Goal: Transaction & Acquisition: Purchase product/service

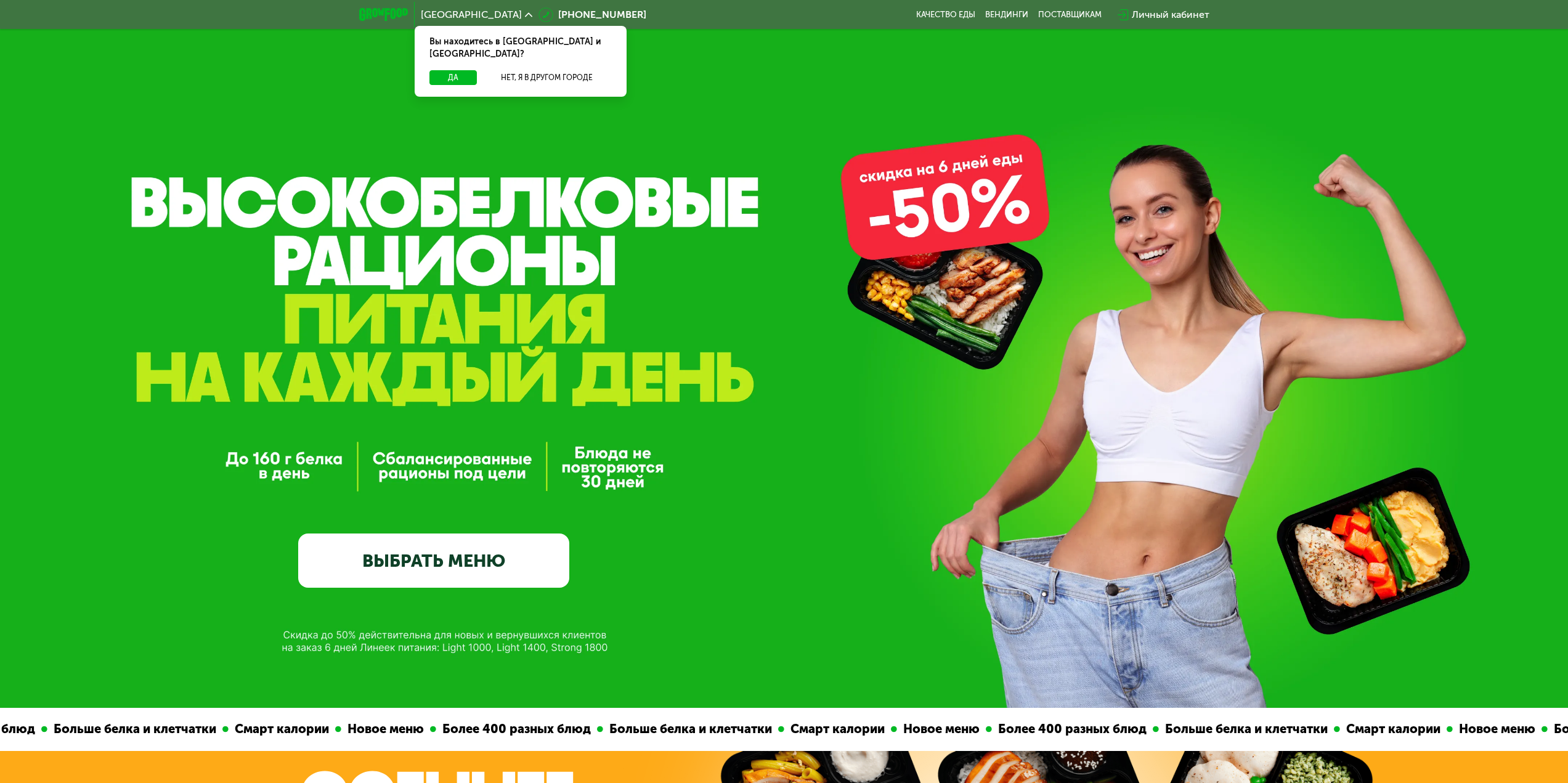
click at [397, 577] on link "ВЫБРАТЬ МЕНЮ" at bounding box center [433, 561] width 271 height 54
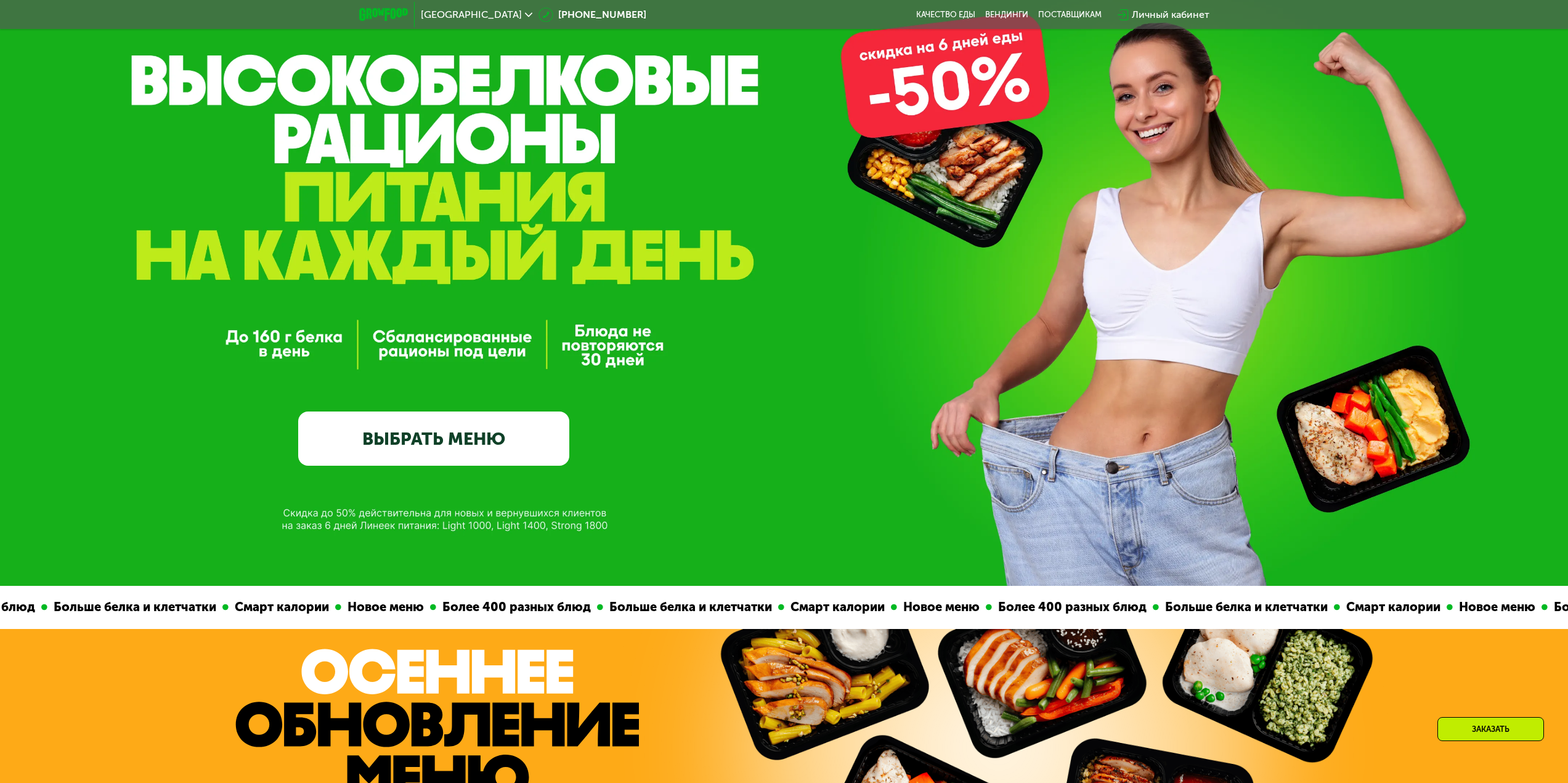
scroll to position [123, 0]
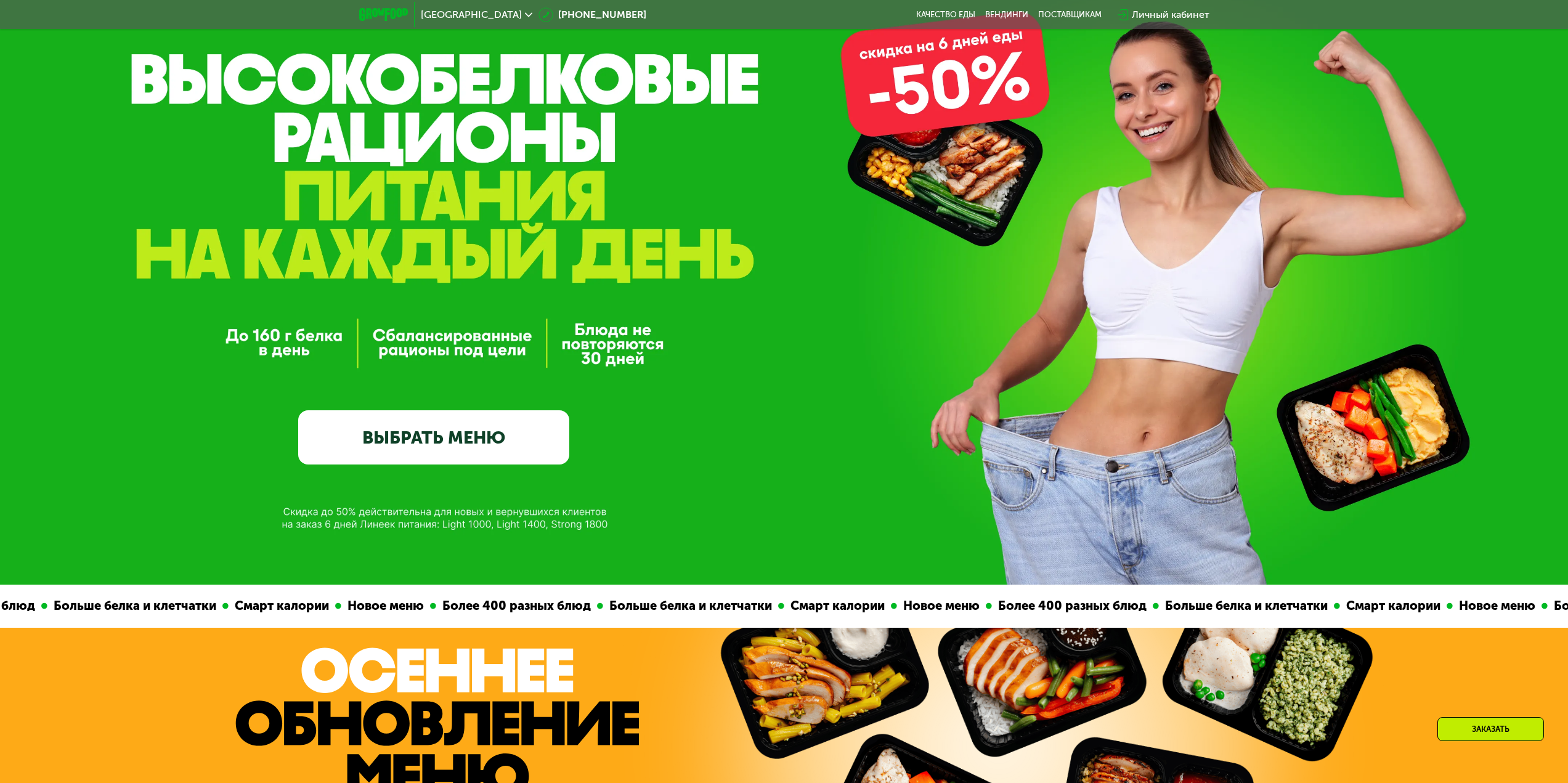
click at [451, 443] on link "ВЫБРАТЬ МЕНЮ" at bounding box center [433, 438] width 271 height 54
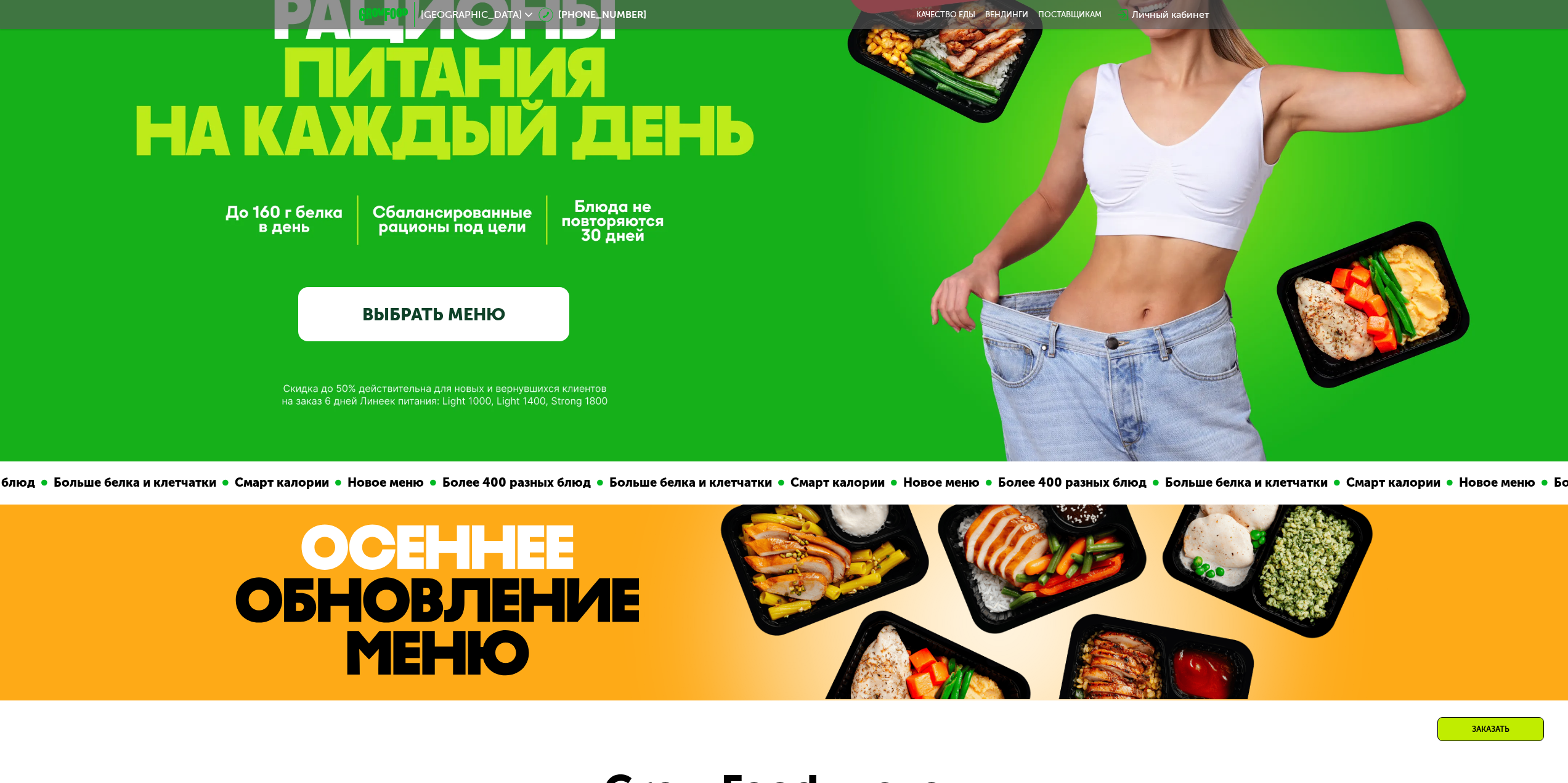
click at [435, 327] on link "ВЫБРАТЬ МЕНЮ" at bounding box center [433, 314] width 271 height 54
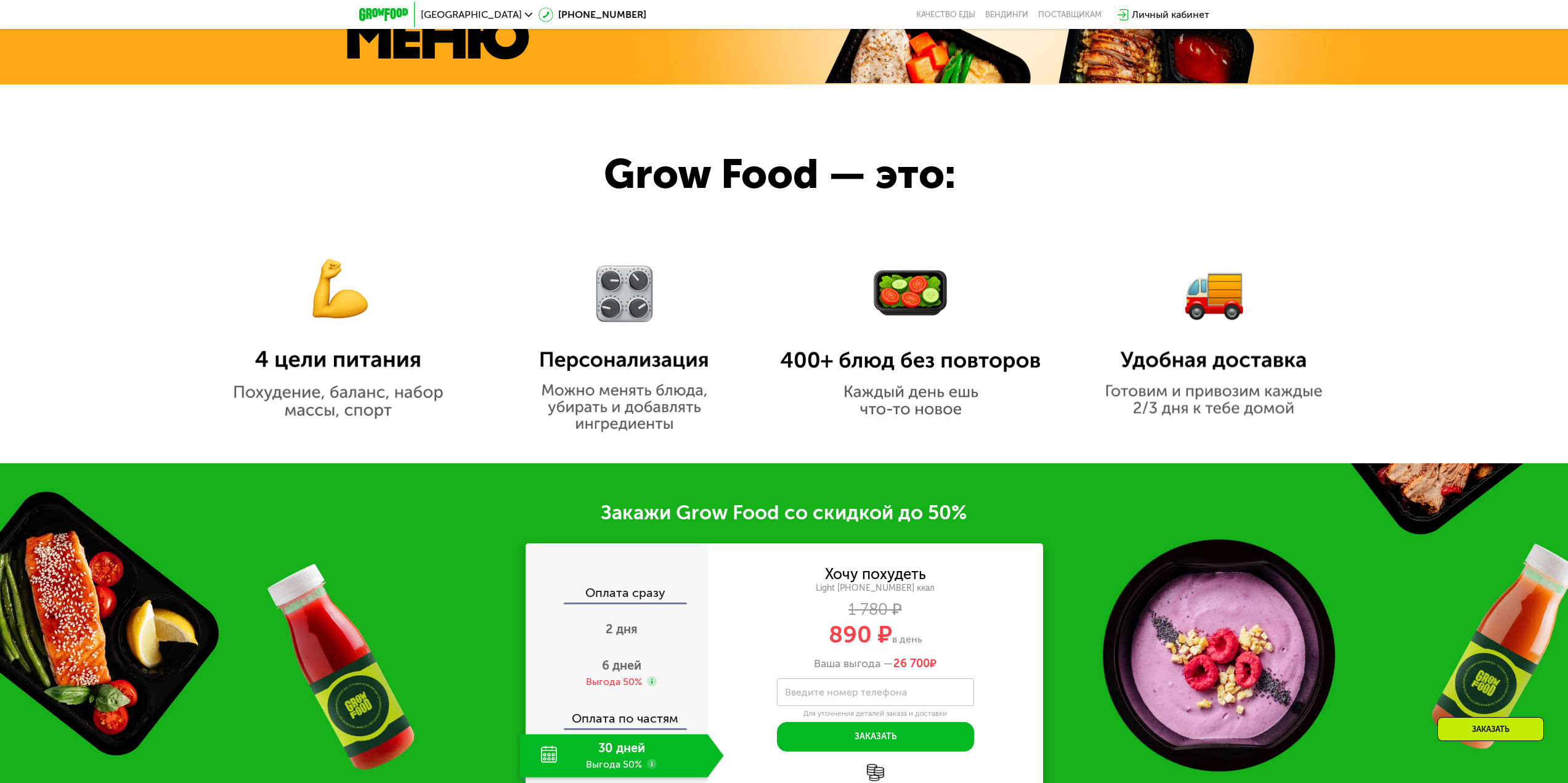
scroll to position [1171, 0]
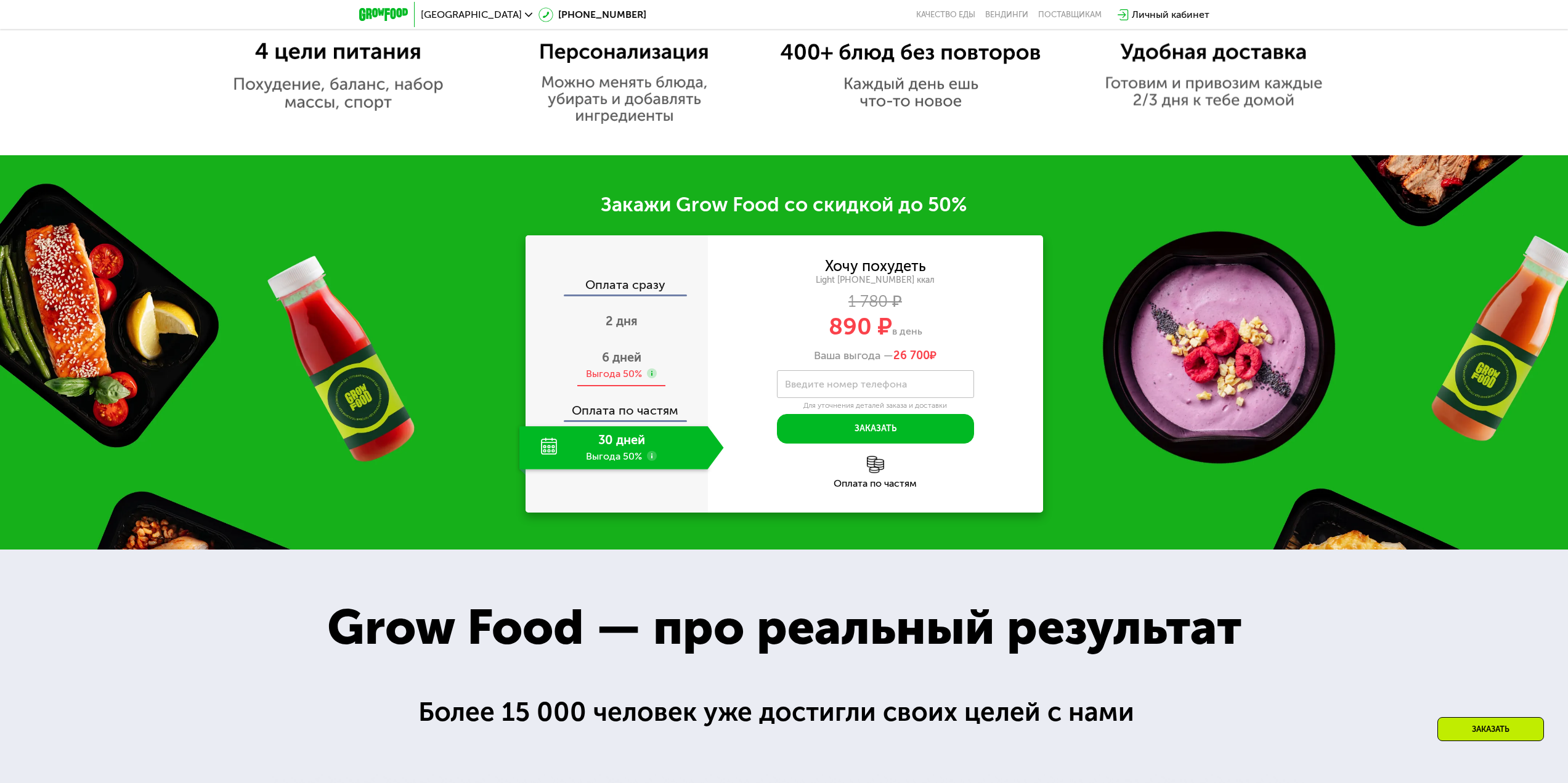
click at [622, 364] on span "6 дней" at bounding box center [622, 357] width 40 height 15
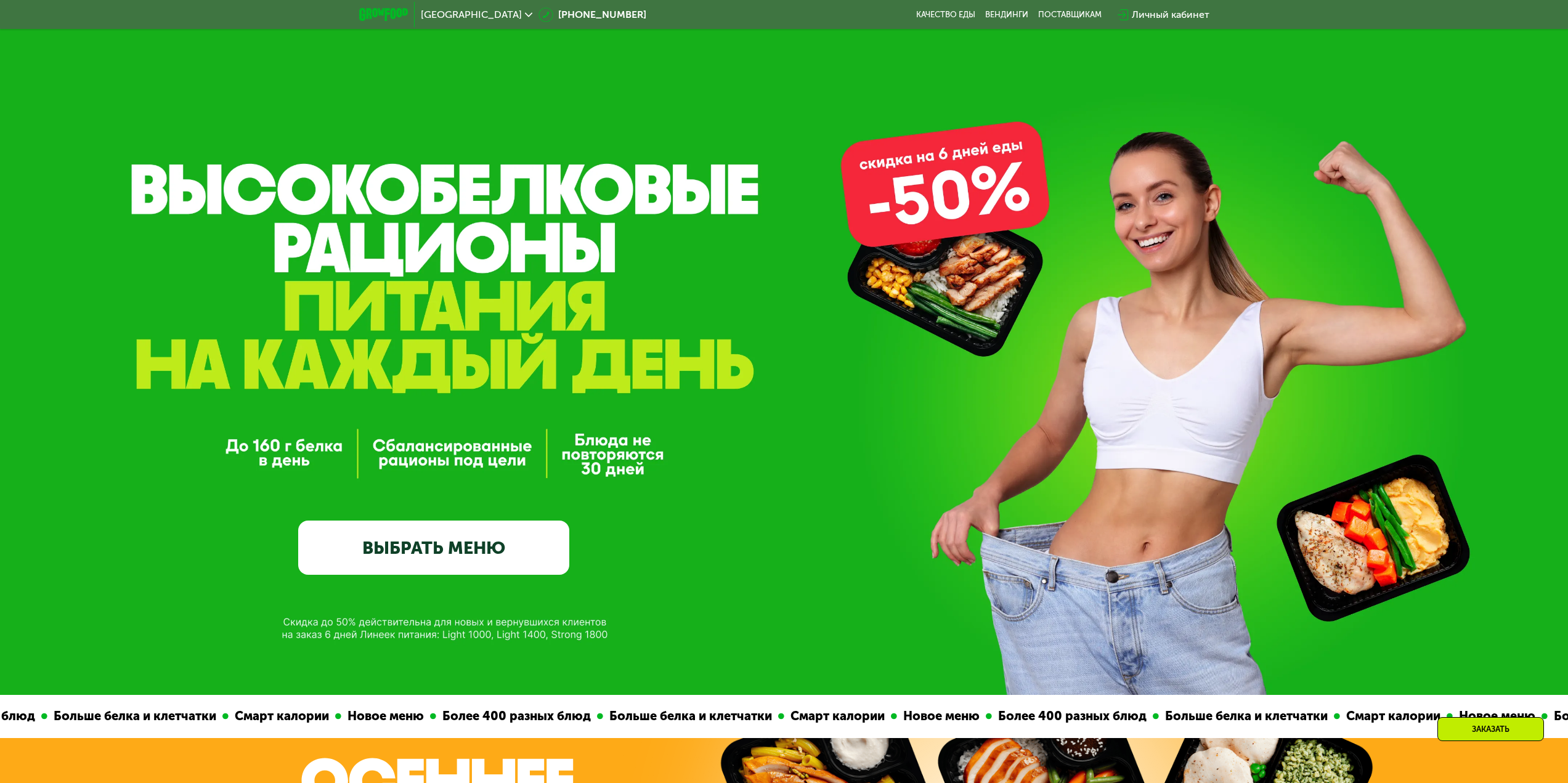
scroll to position [0, 0]
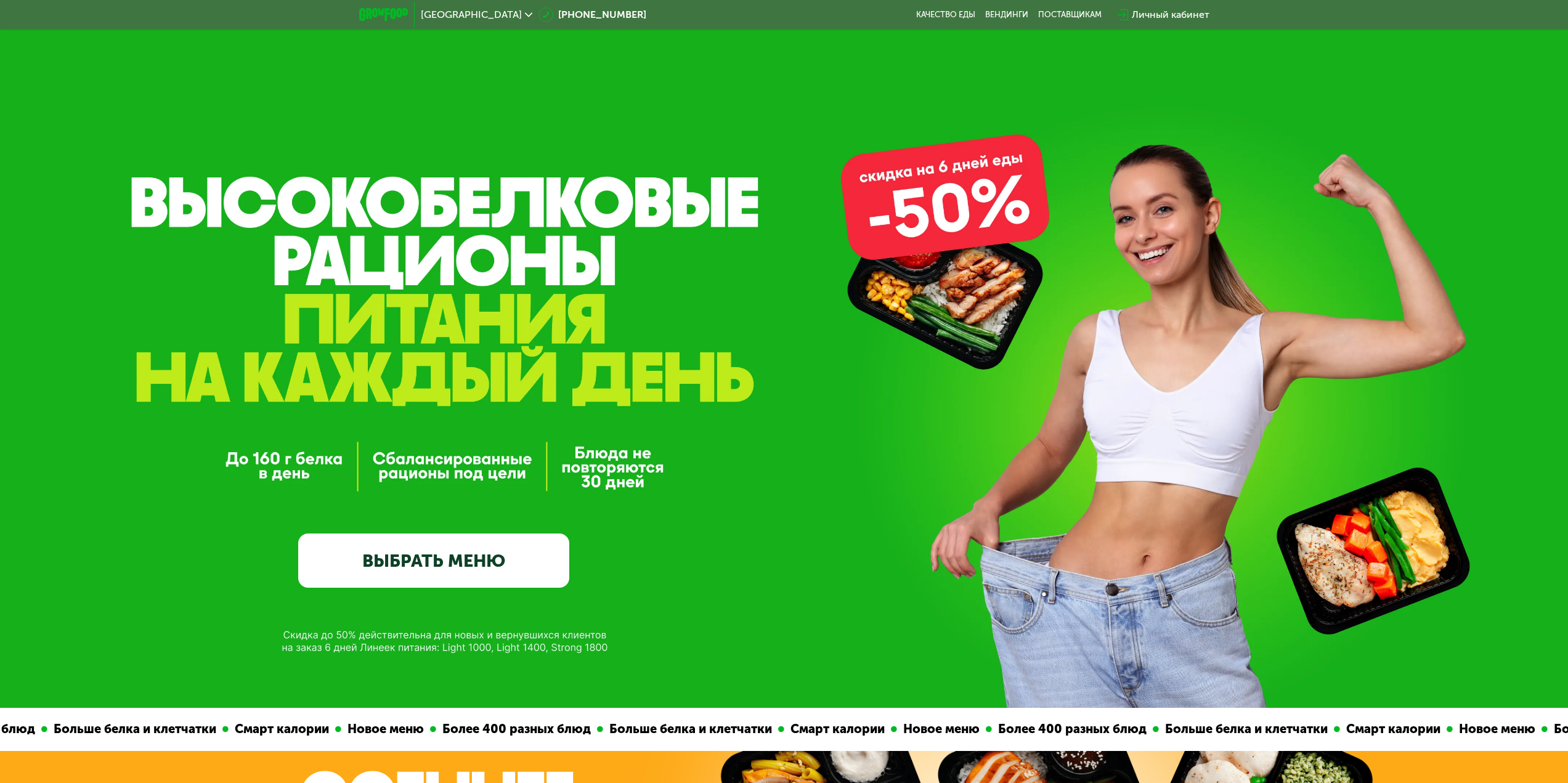
click at [485, 569] on link "ВЫБРАТЬ МЕНЮ" at bounding box center [433, 561] width 271 height 54
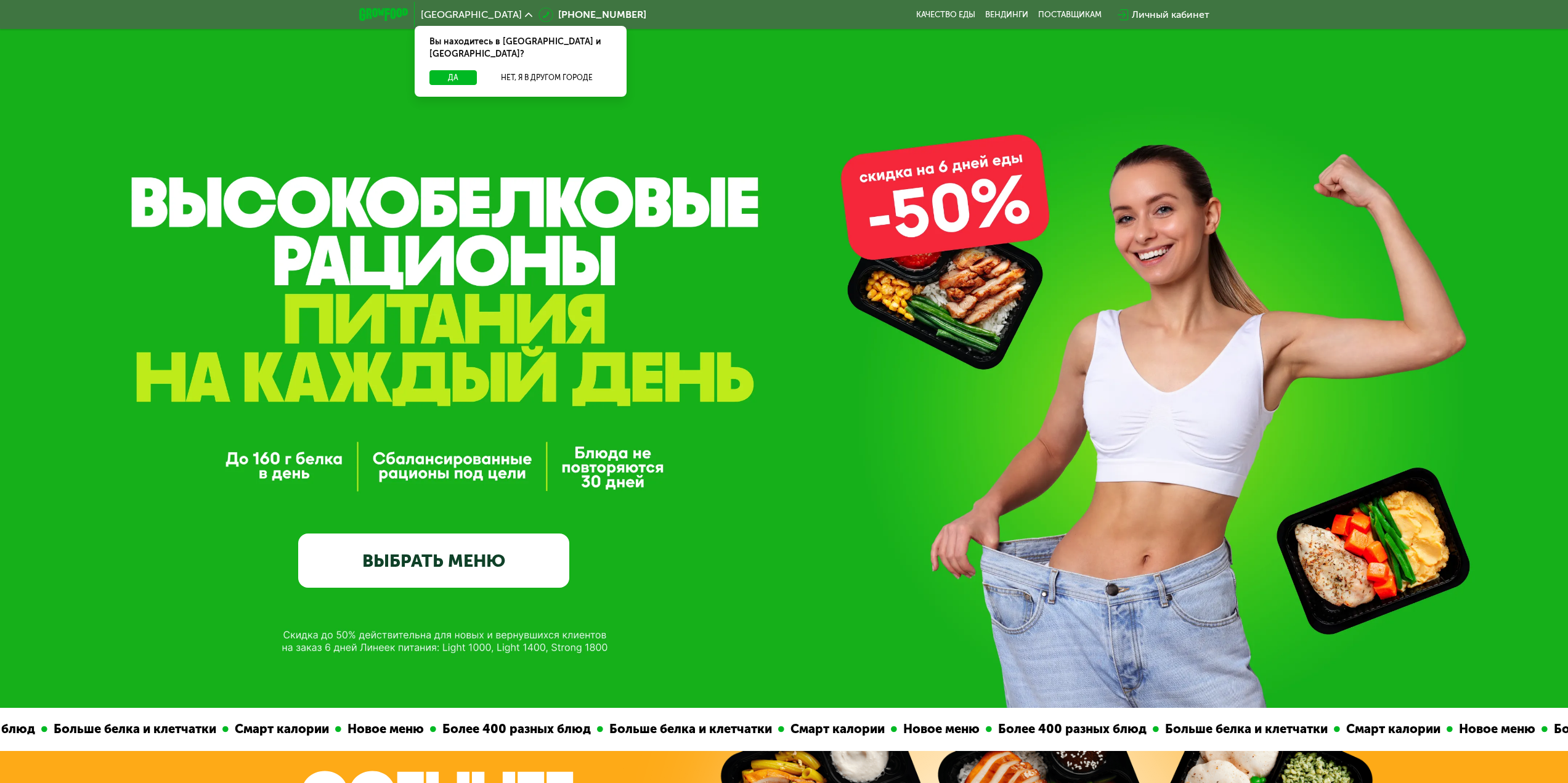
click at [445, 565] on link "ВЫБРАТЬ МЕНЮ" at bounding box center [433, 561] width 271 height 54
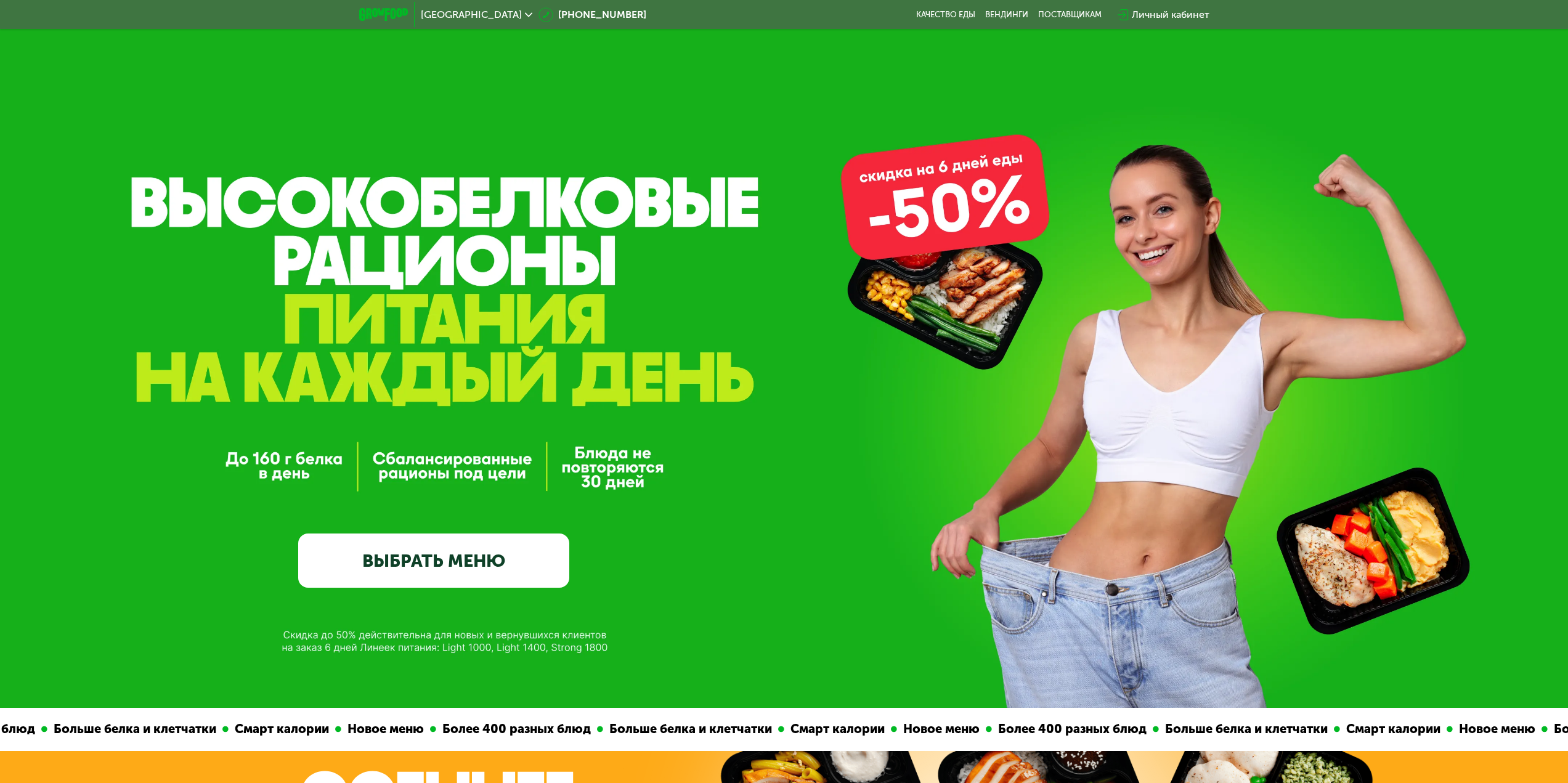
click at [445, 565] on link "ВЫБРАТЬ МЕНЮ" at bounding box center [433, 561] width 271 height 54
click at [444, 15] on span "[GEOGRAPHIC_DATA]" at bounding box center [471, 14] width 101 height 10
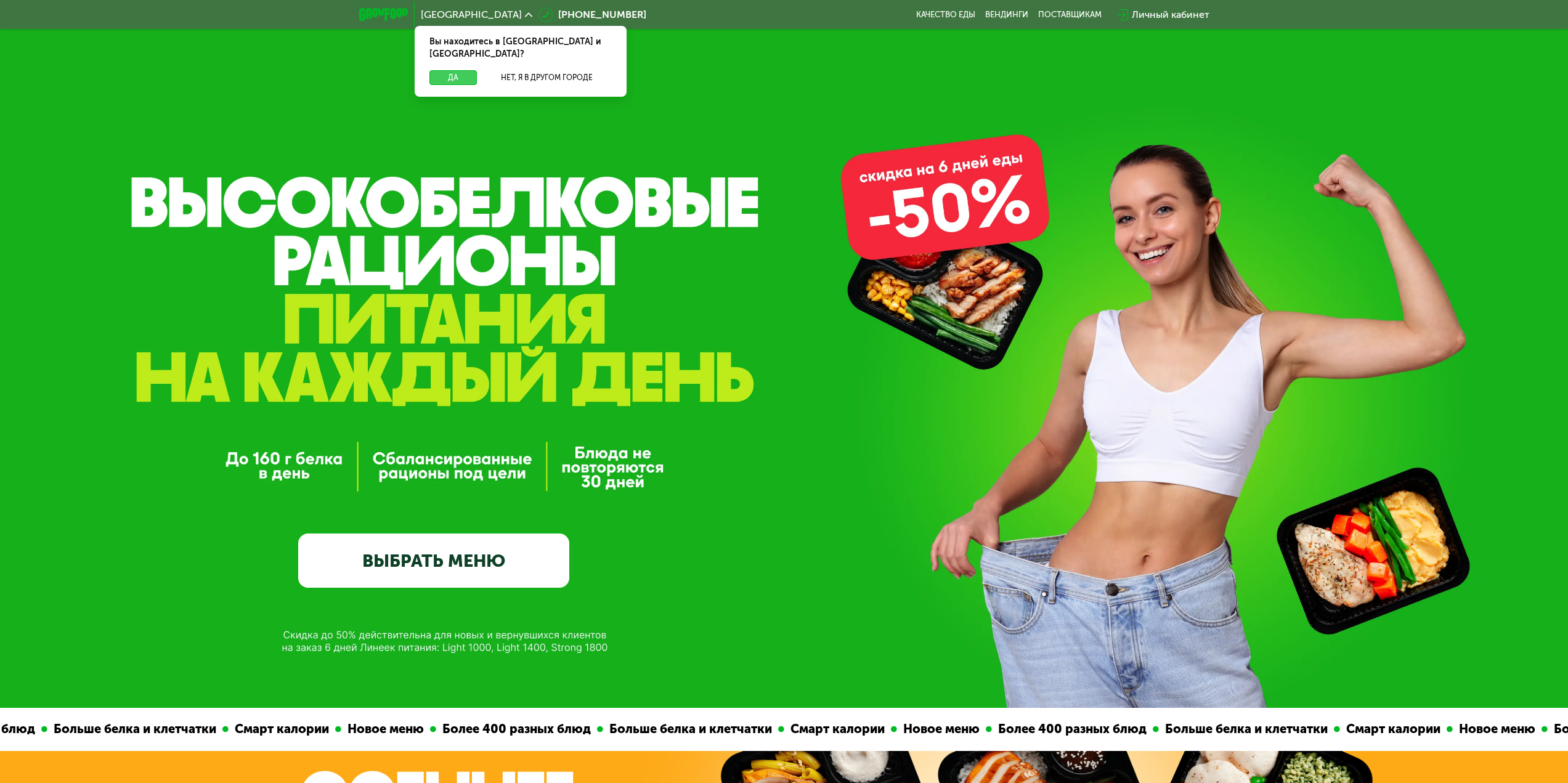
click at [455, 70] on button "Да" at bounding box center [453, 77] width 48 height 15
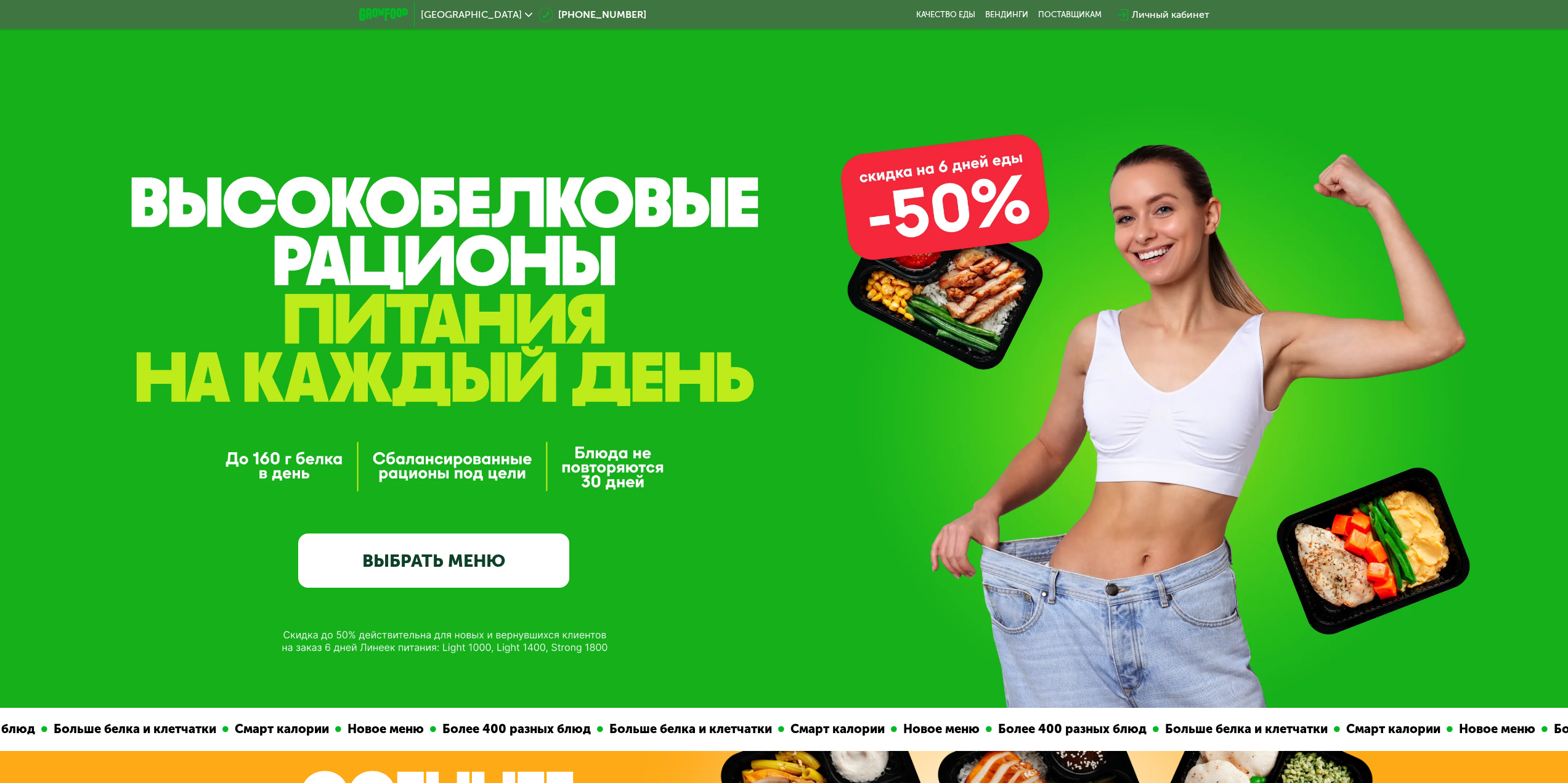
click at [442, 554] on link "ВЫБРАТЬ МЕНЮ" at bounding box center [433, 561] width 271 height 54
click at [444, 555] on link "ВЫБРАТЬ МЕНЮ" at bounding box center [433, 561] width 271 height 54
click at [1150, 17] on div "Личный кабинет" at bounding box center [1170, 14] width 78 height 15
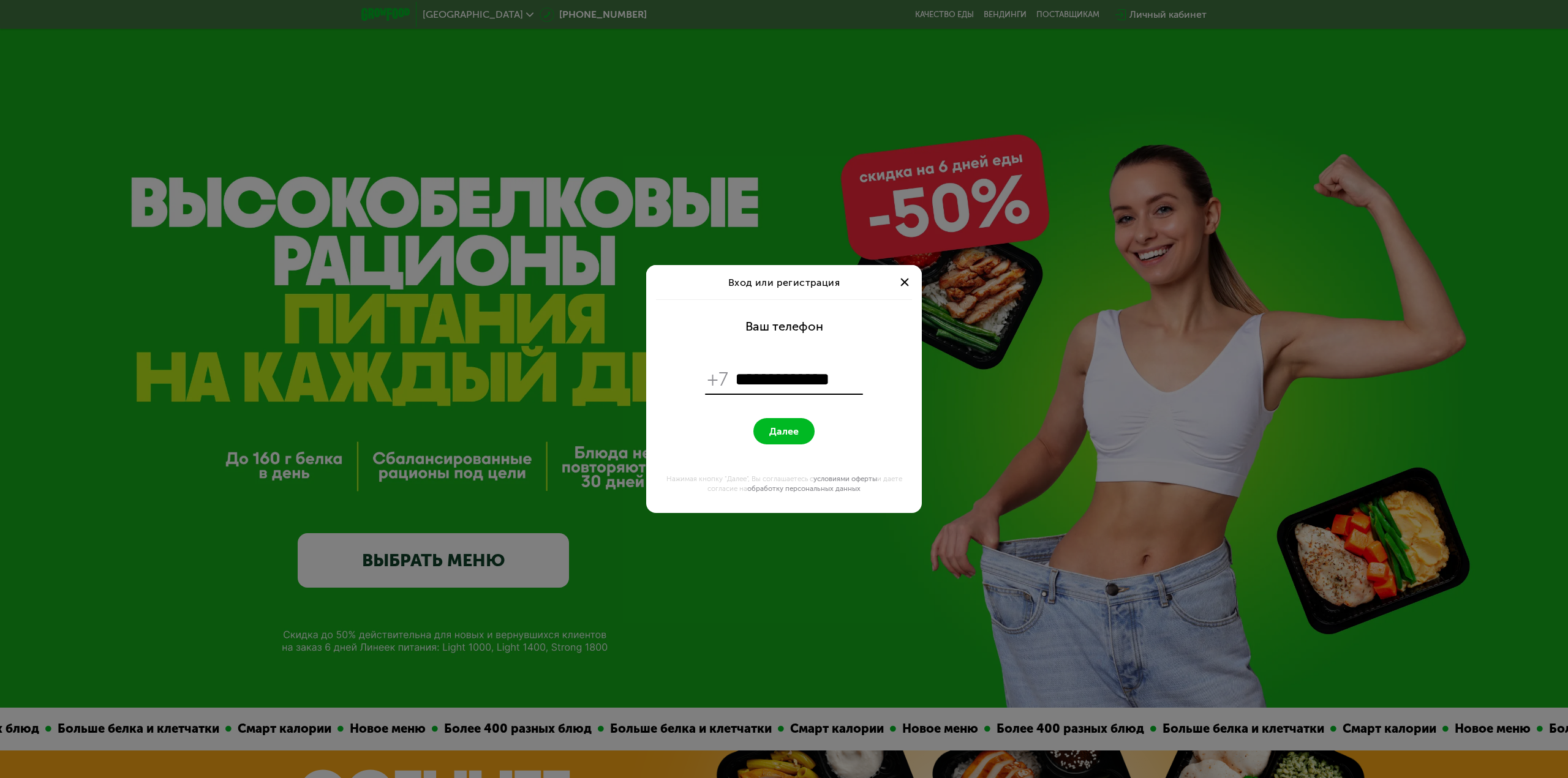
type input "**********"
click at [757, 425] on button "Далее" at bounding box center [784, 431] width 62 height 26
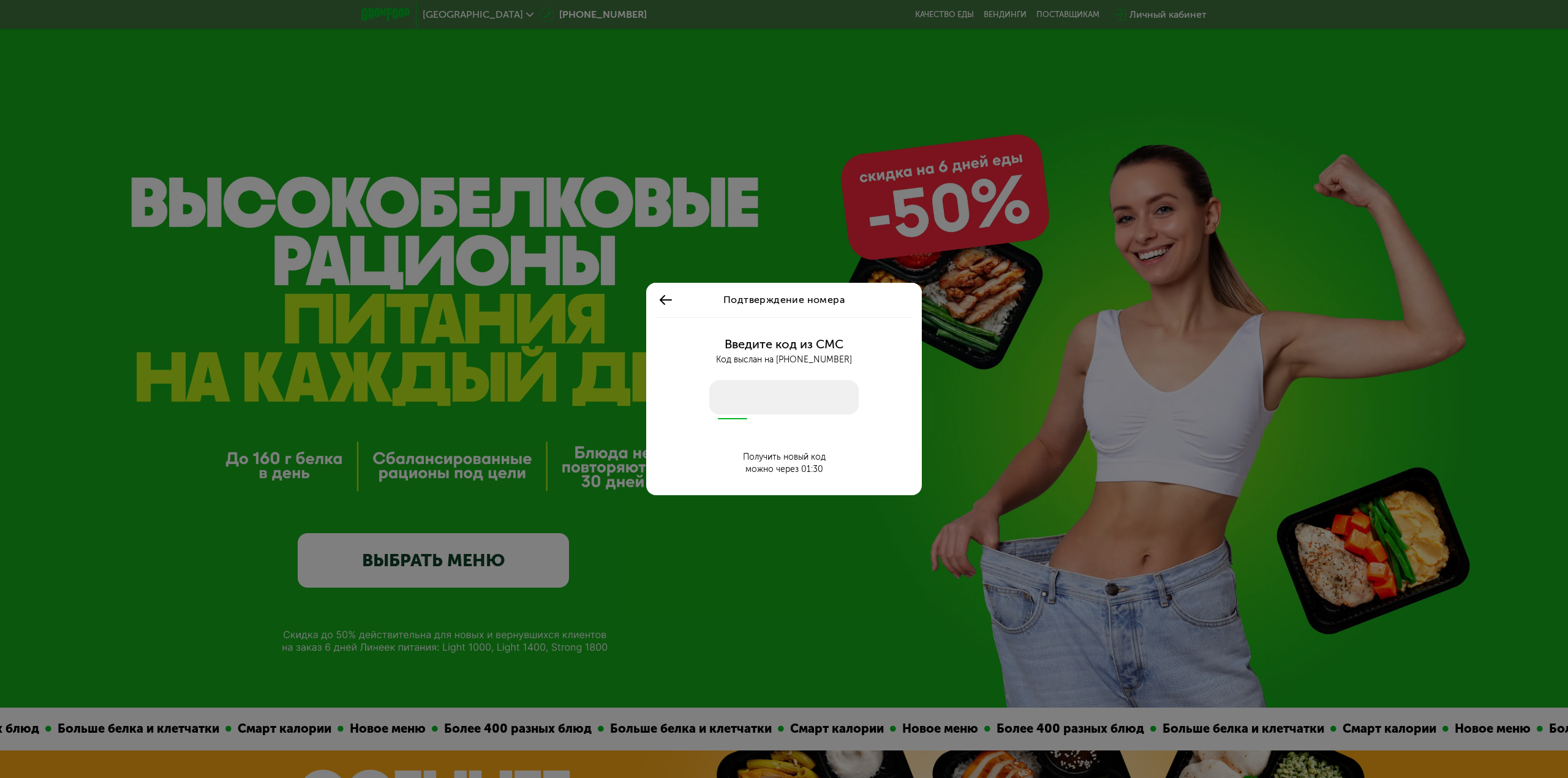
click at [816, 400] on input "number" at bounding box center [784, 397] width 149 height 34
type input "****"
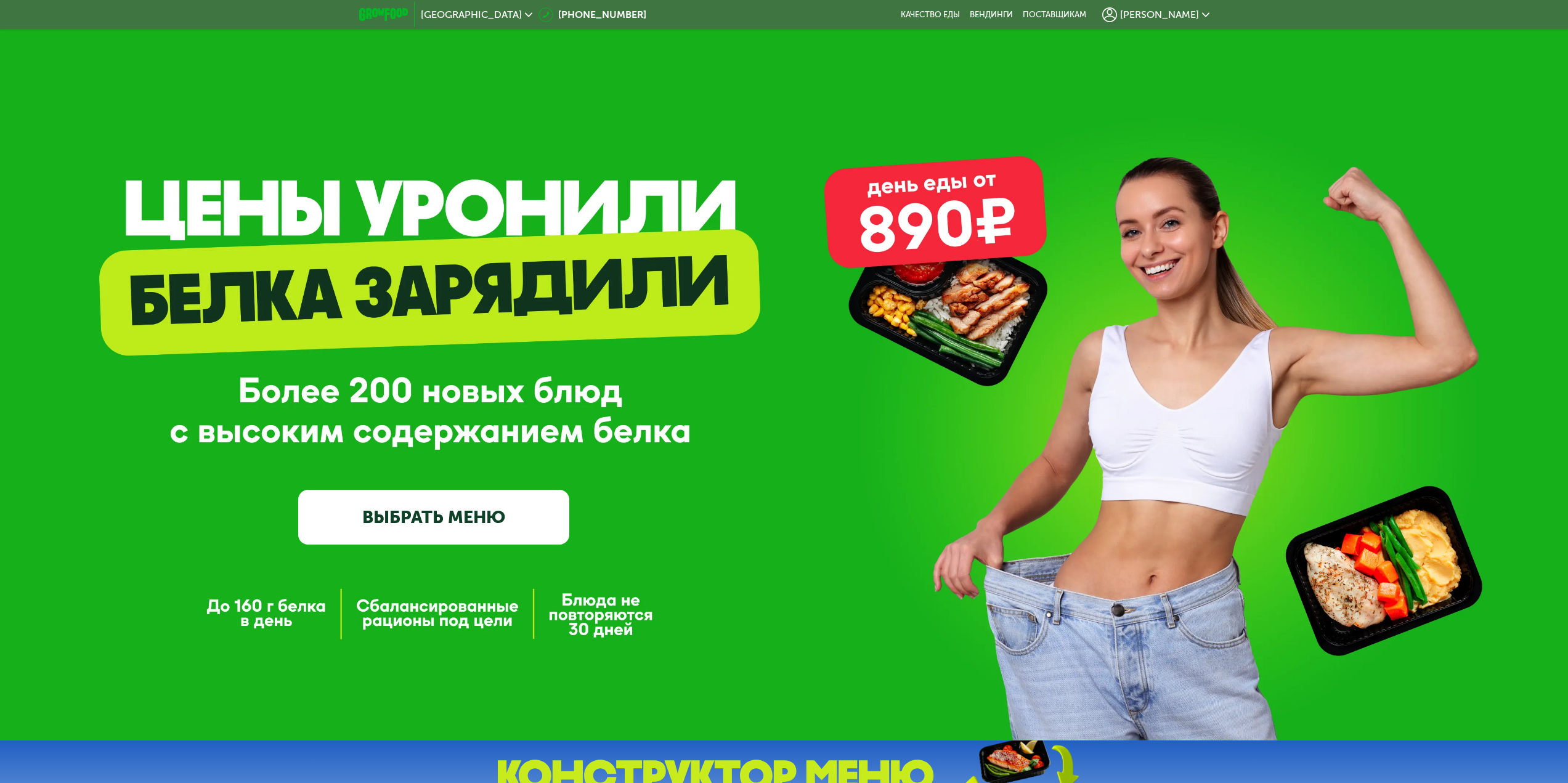
click at [464, 516] on link "ВЫБРАТЬ МЕНЮ" at bounding box center [433, 517] width 271 height 54
click at [1189, 14] on span "[PERSON_NAME]" at bounding box center [1159, 14] width 79 height 10
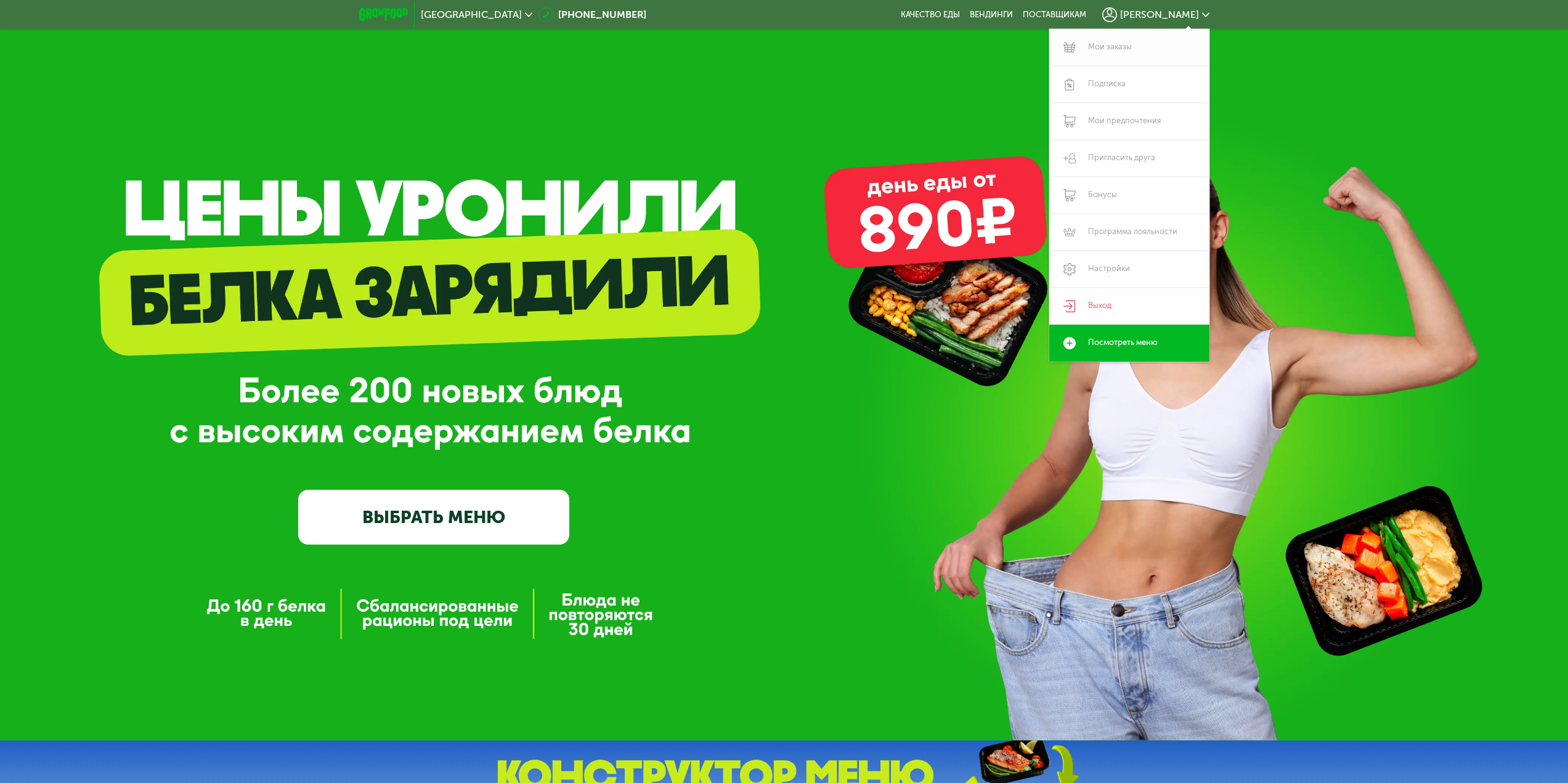
click at [1119, 45] on link "Мои заказы" at bounding box center [1129, 47] width 160 height 37
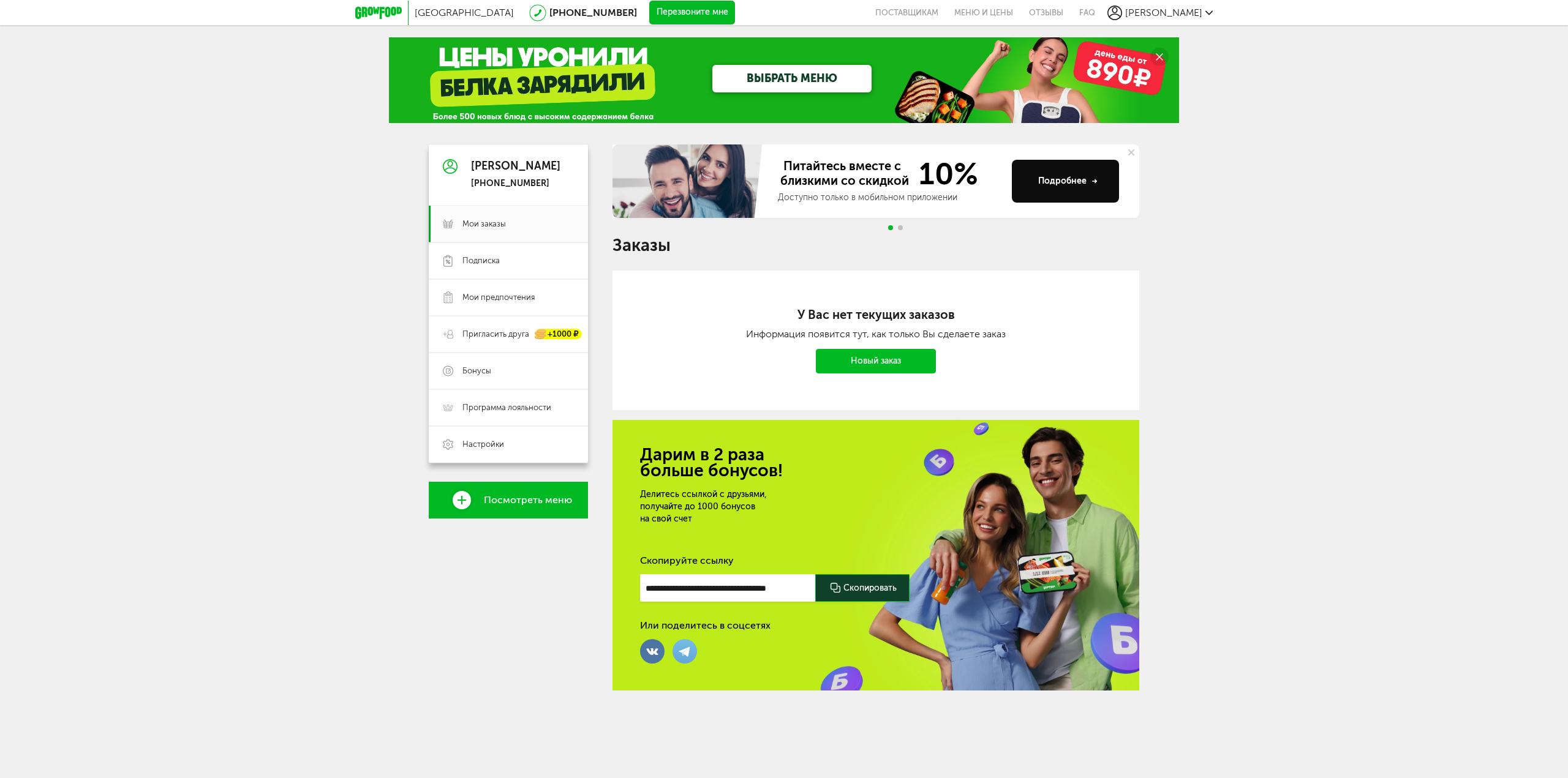
click at [753, 88] on link "ВЫБРАТЬ МЕНЮ" at bounding box center [792, 78] width 159 height 28
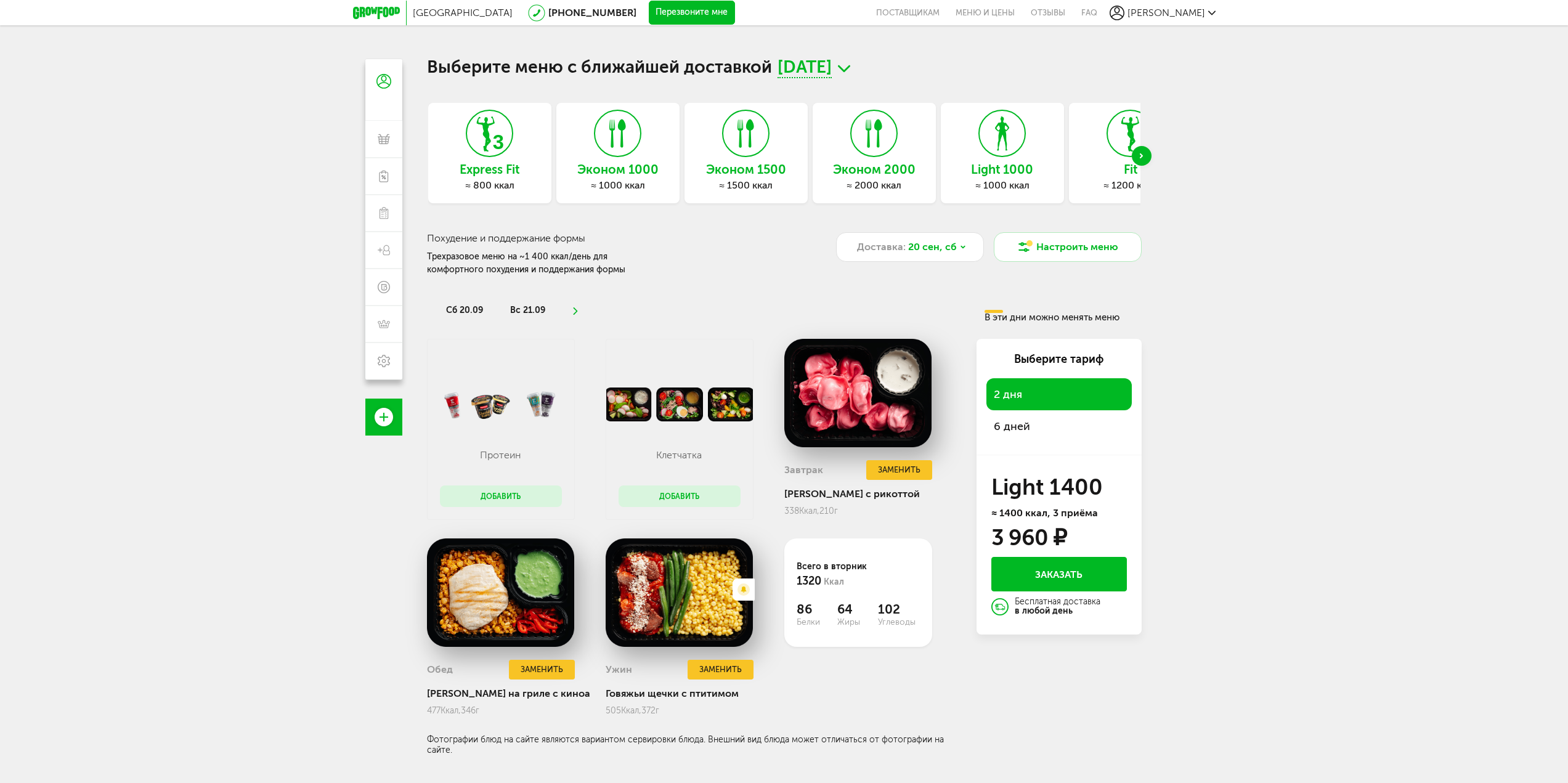
click at [491, 183] on div "≈ 800 ккал" at bounding box center [489, 186] width 123 height 13
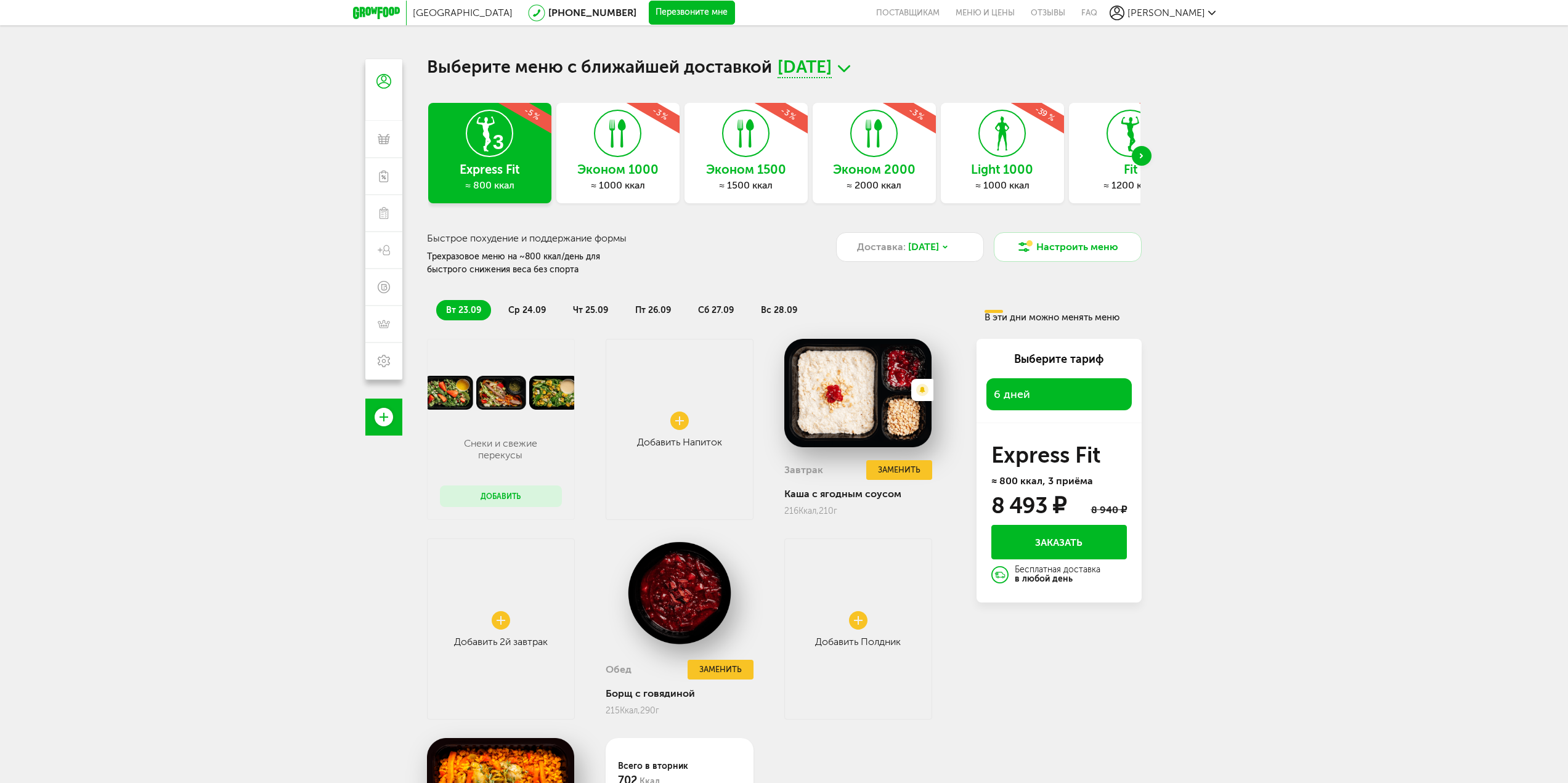
click at [513, 309] on span "ср 24.09" at bounding box center [526, 310] width 37 height 10
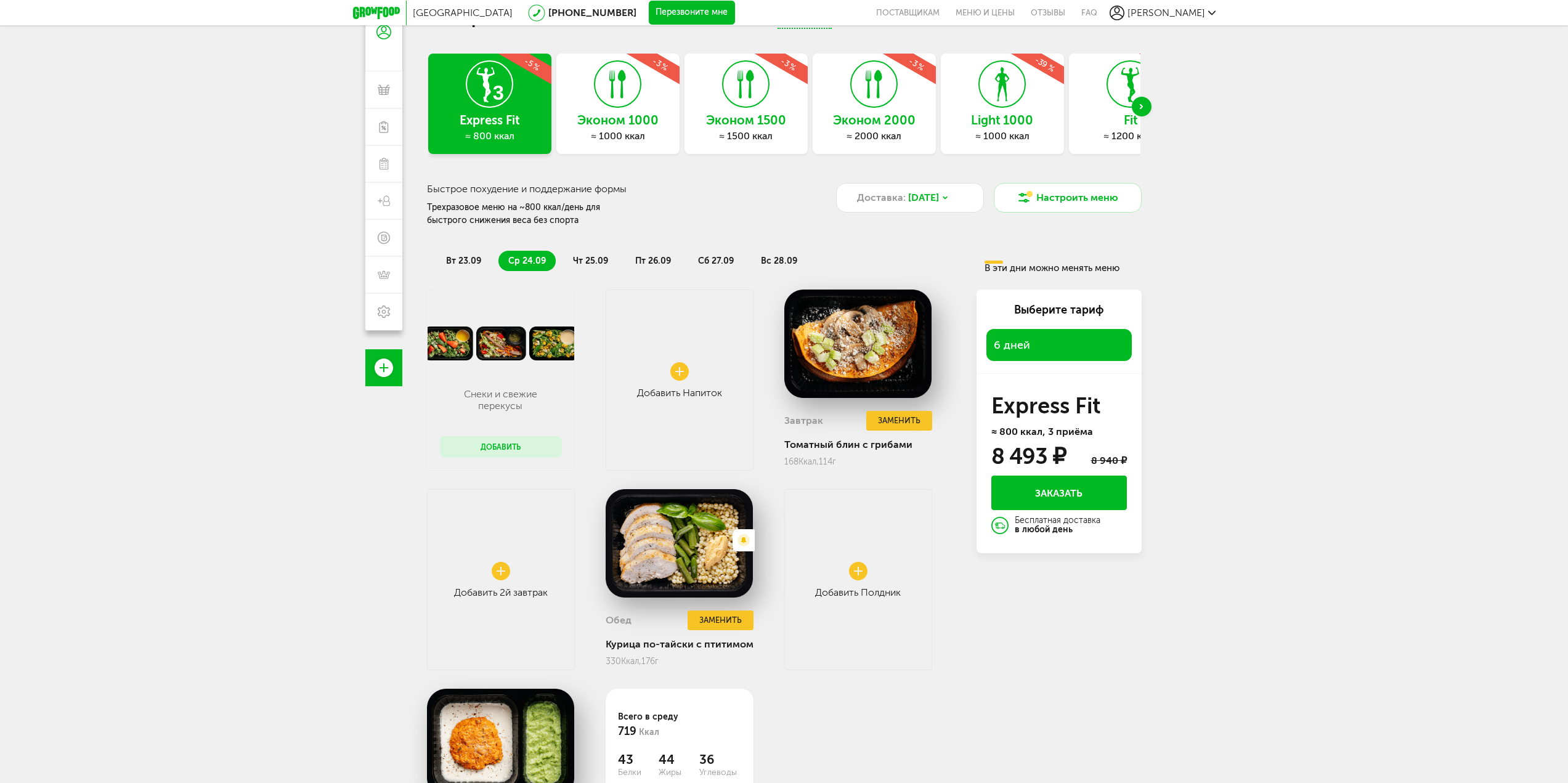
scroll to position [62, 0]
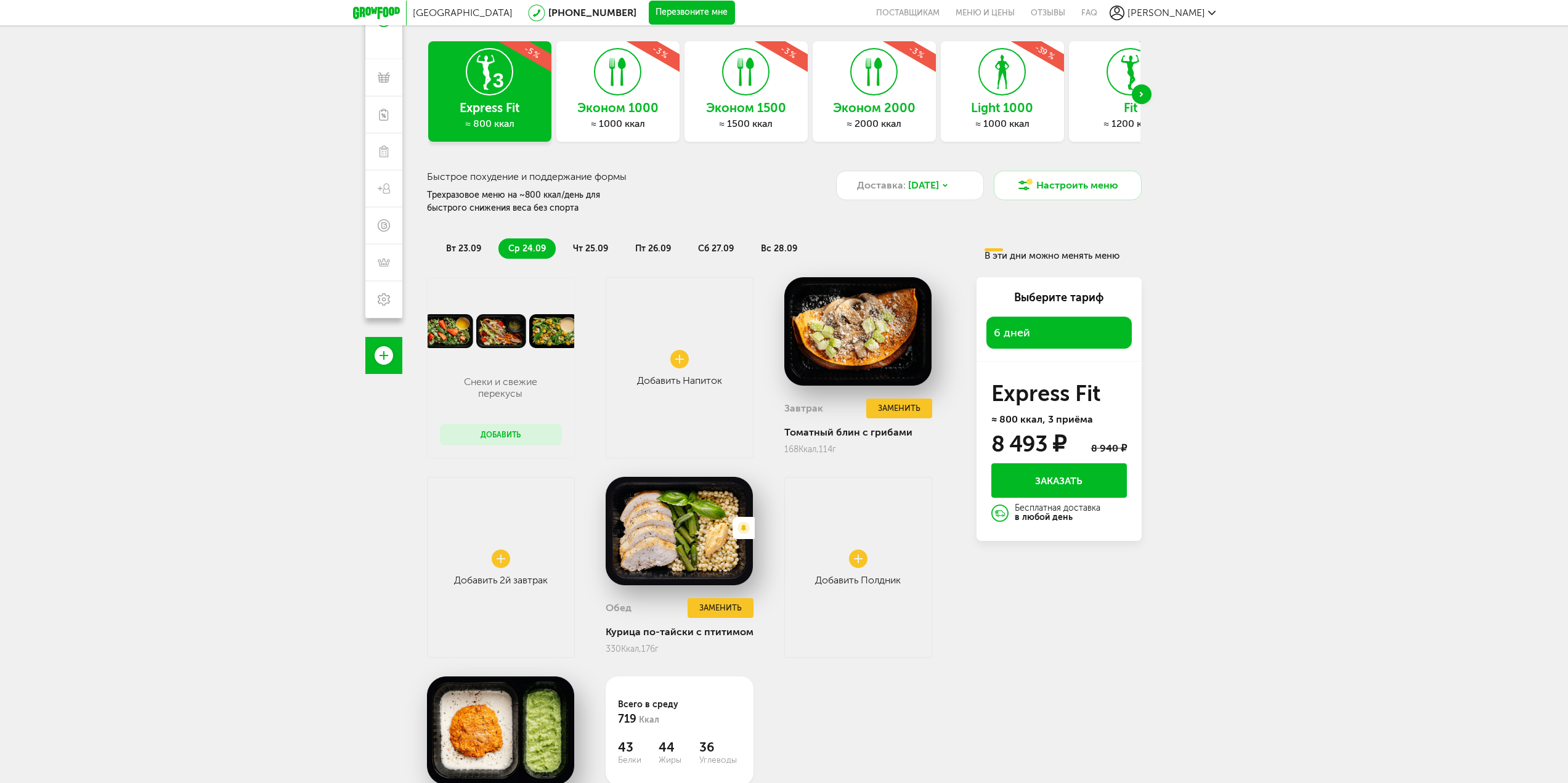
click at [595, 248] on span "чт 25.09" at bounding box center [591, 248] width 35 height 10
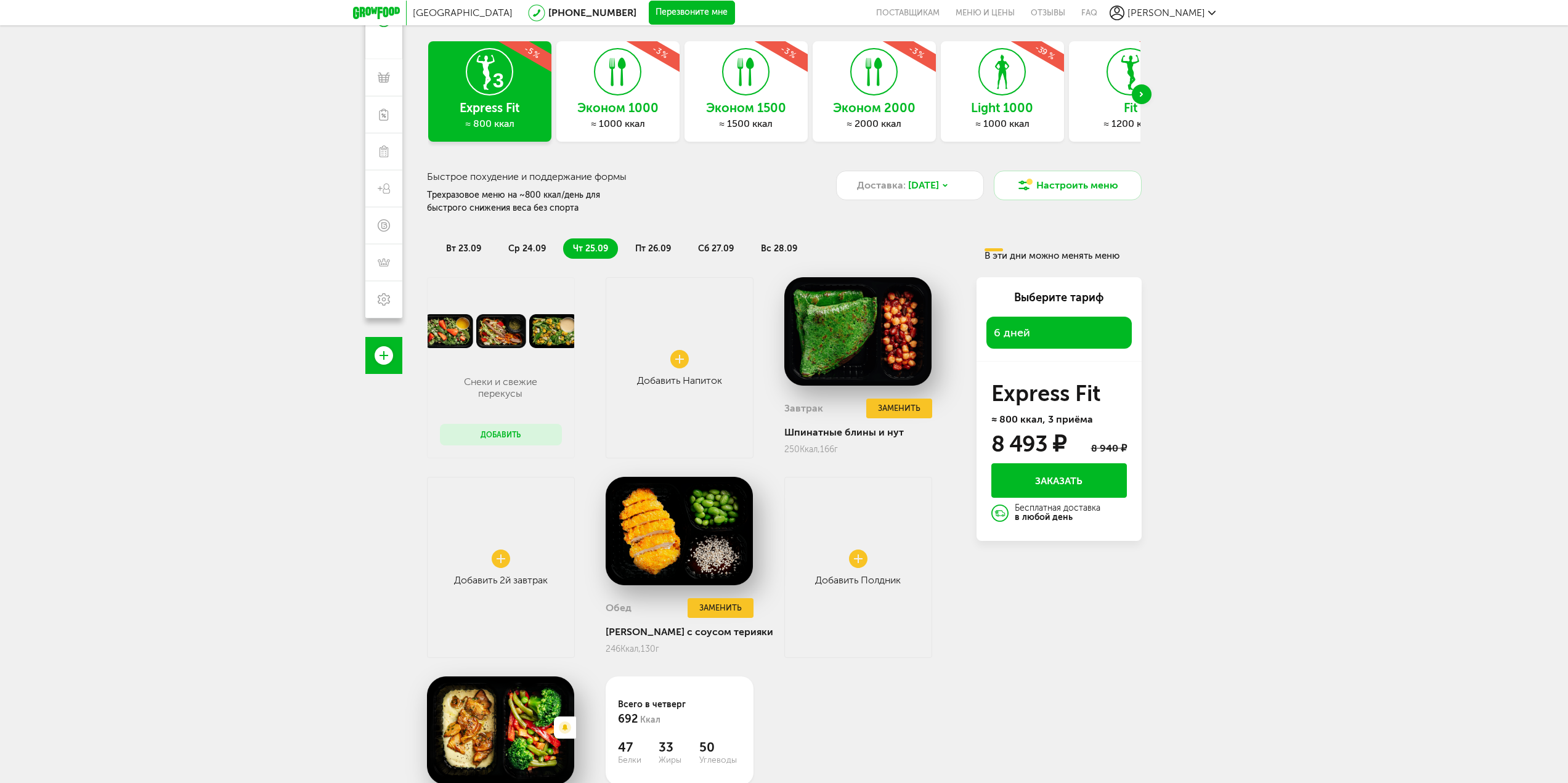
click at [528, 245] on span "ср 24.09" at bounding box center [526, 248] width 37 height 10
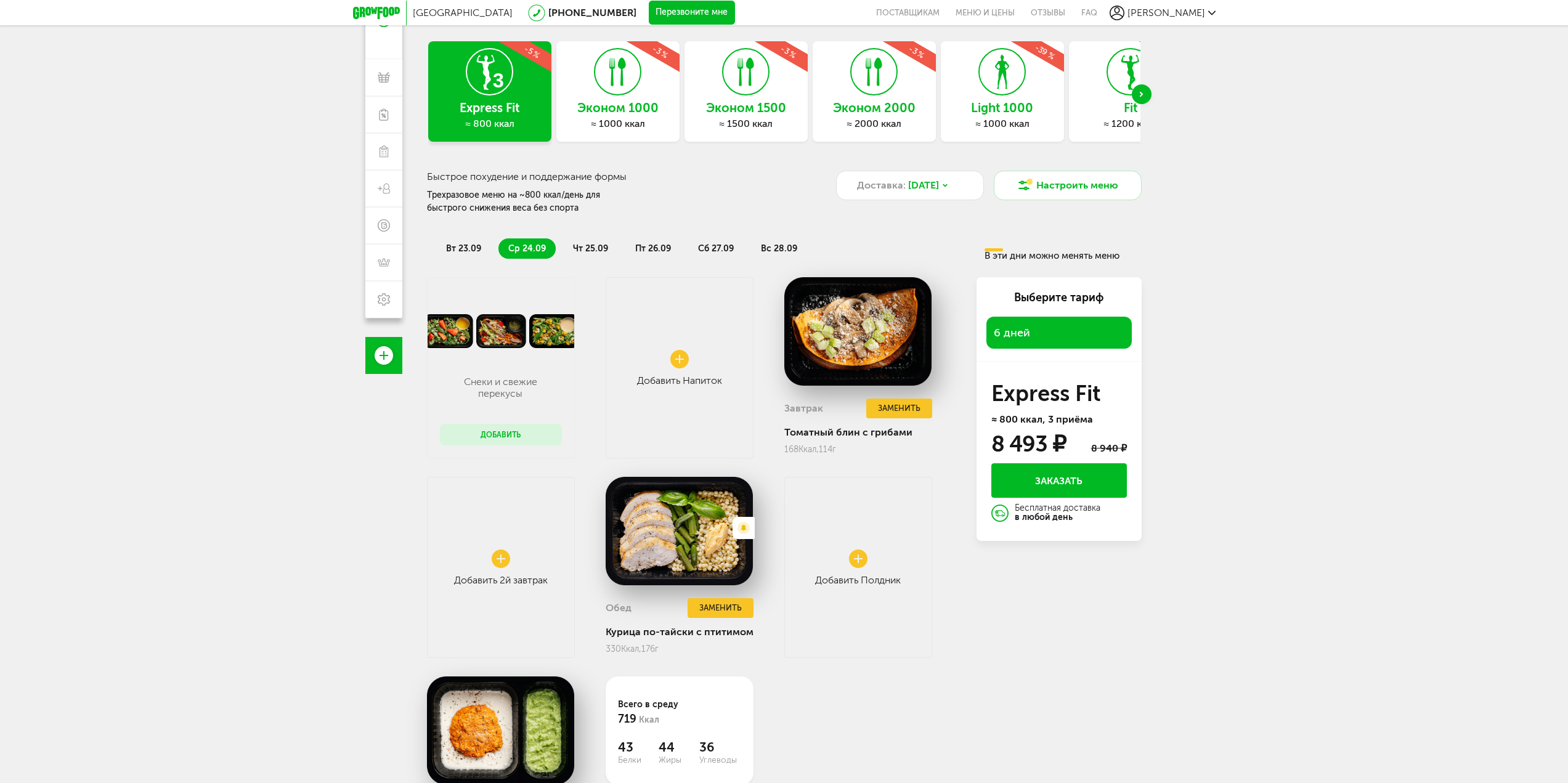
click at [584, 240] on li "чт 25.09" at bounding box center [590, 249] width 55 height 21
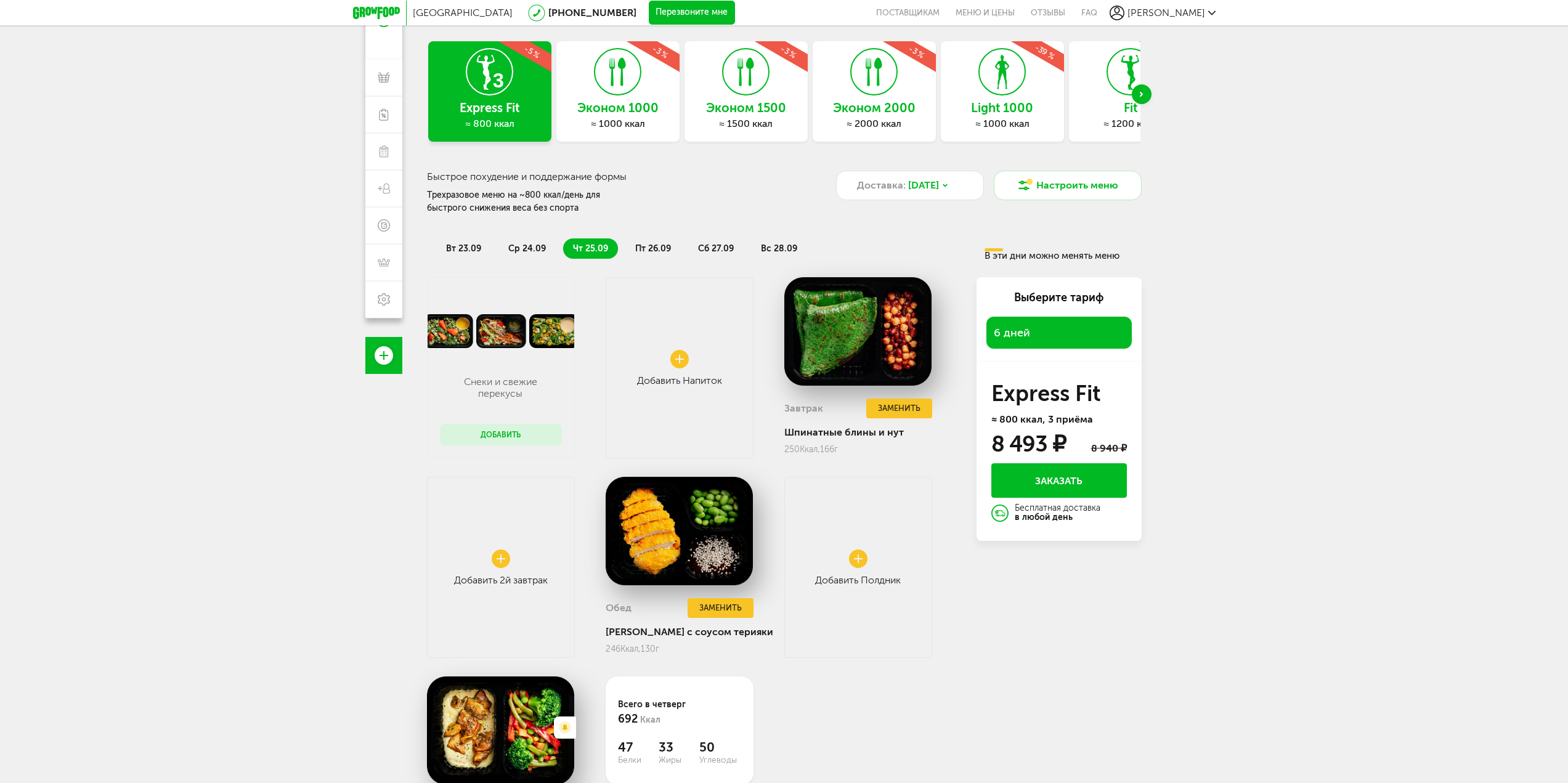
click at [603, 106] on h3 "Эконом 1000" at bounding box center [618, 107] width 123 height 14
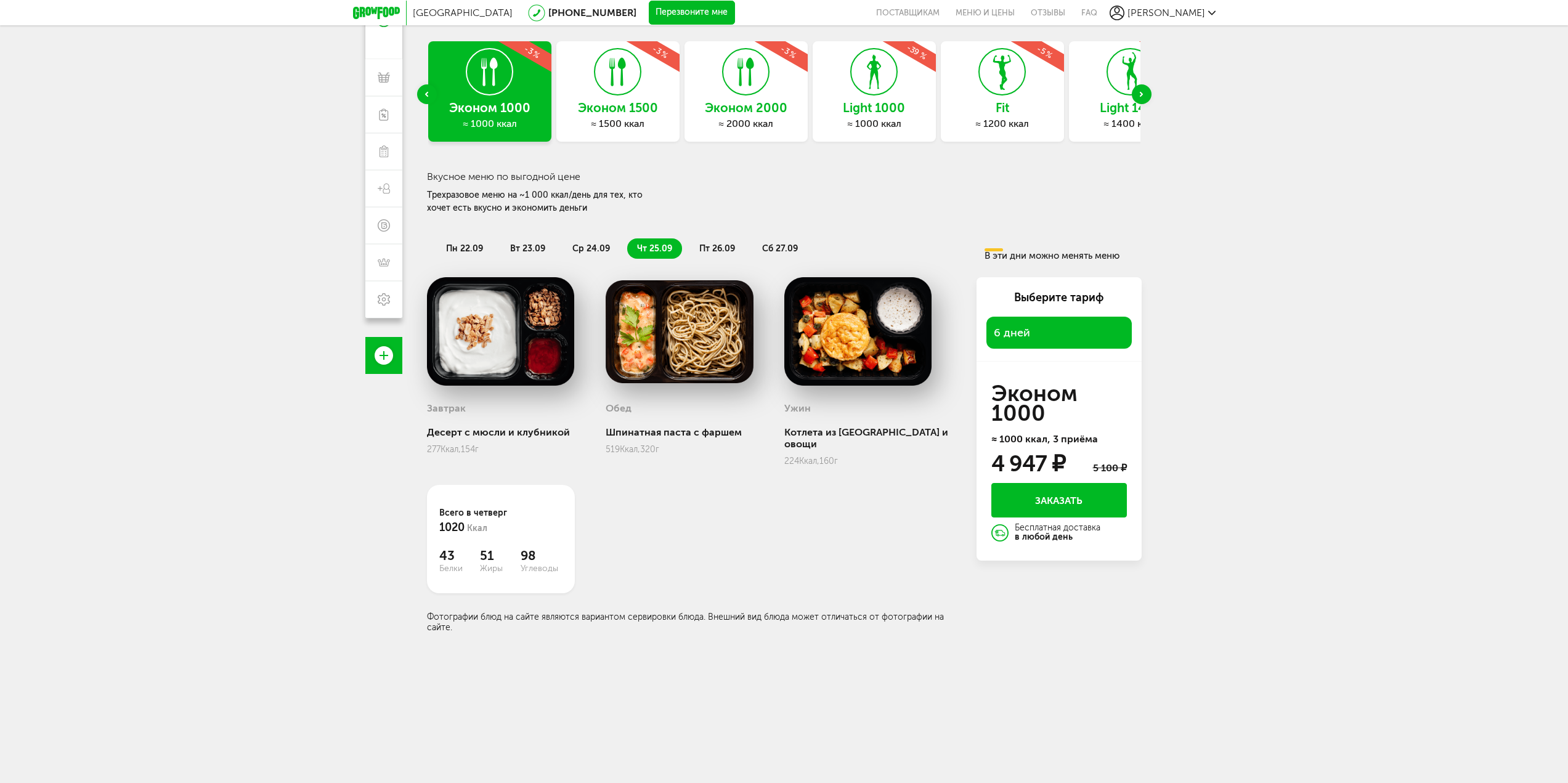
click at [595, 248] on span "ср 24.09" at bounding box center [591, 248] width 37 height 10
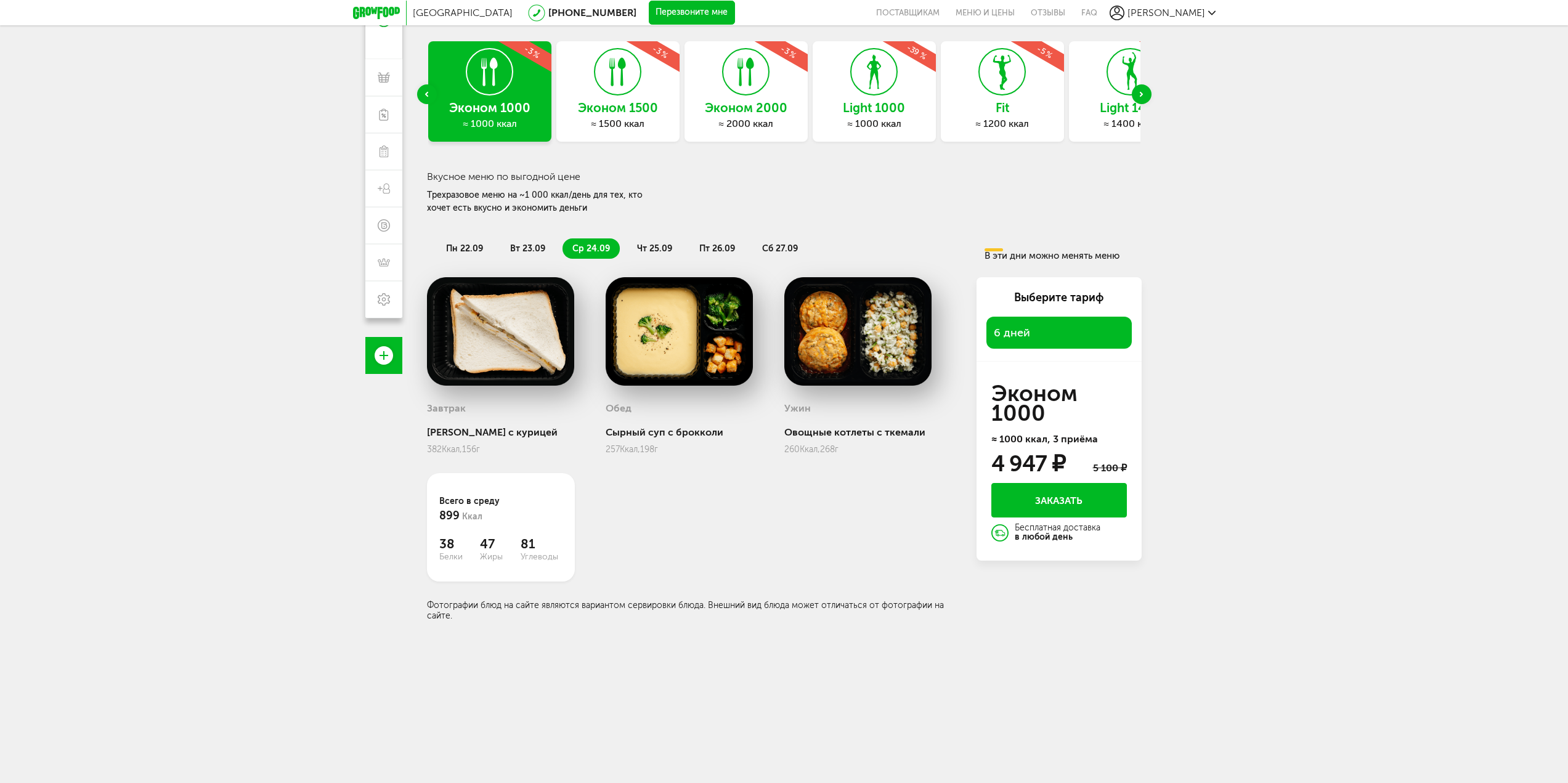
click at [538, 258] on li "вт 23.09" at bounding box center [527, 249] width 55 height 21
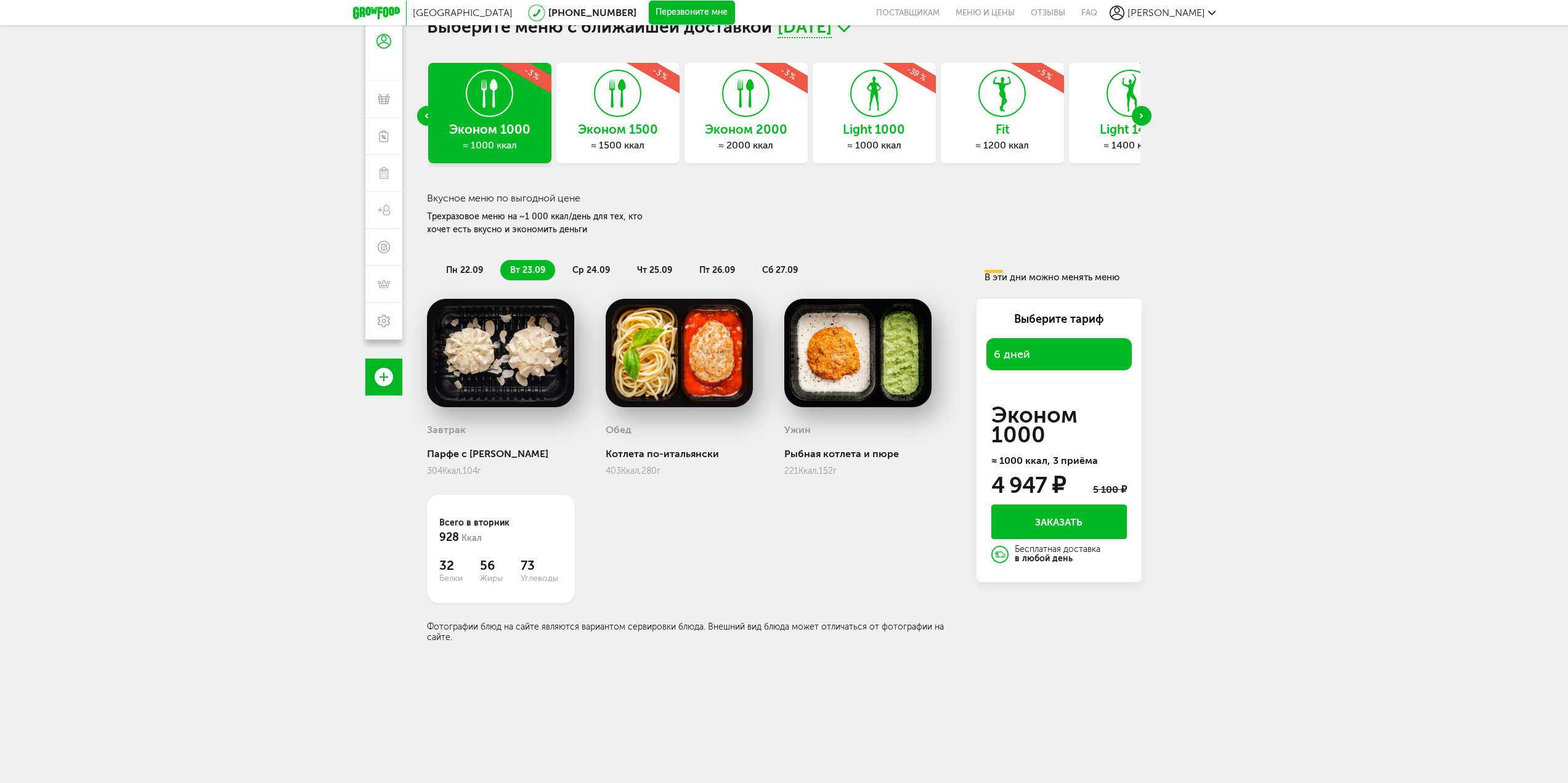
scroll to position [0, 0]
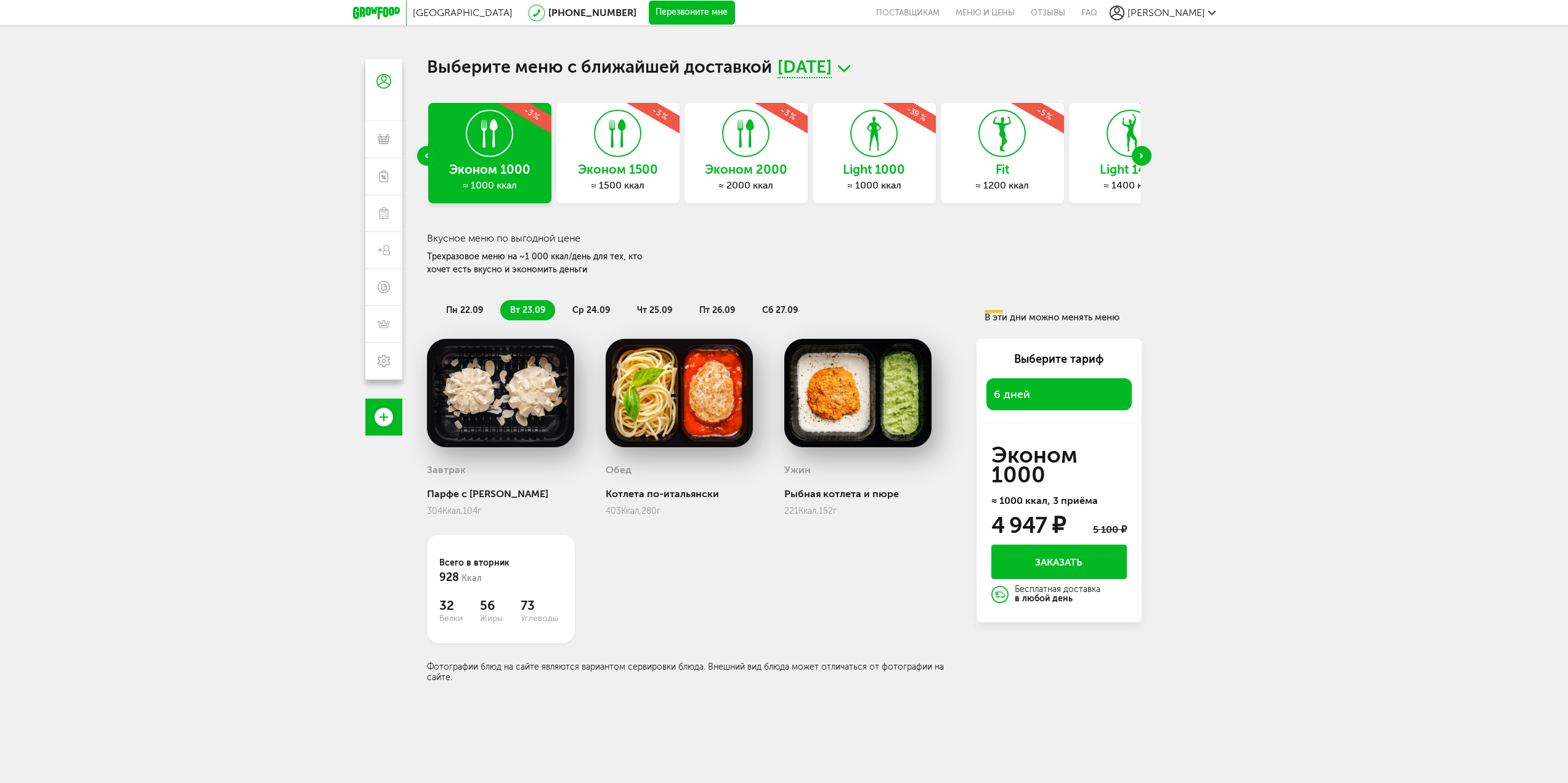
click at [596, 154] on icon at bounding box center [618, 133] width 45 height 46
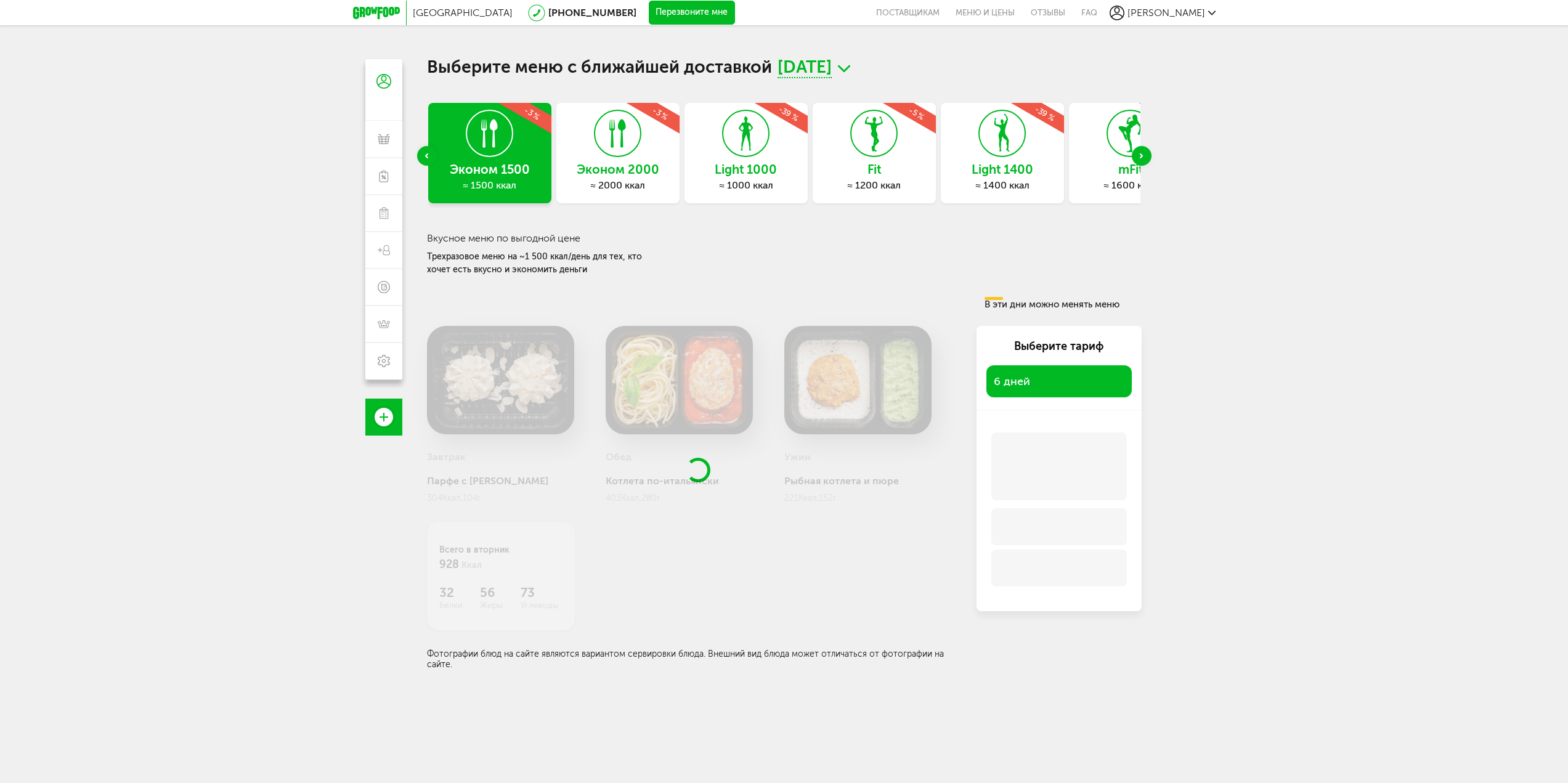
click at [1139, 159] on div "Next slide" at bounding box center [1141, 156] width 20 height 20
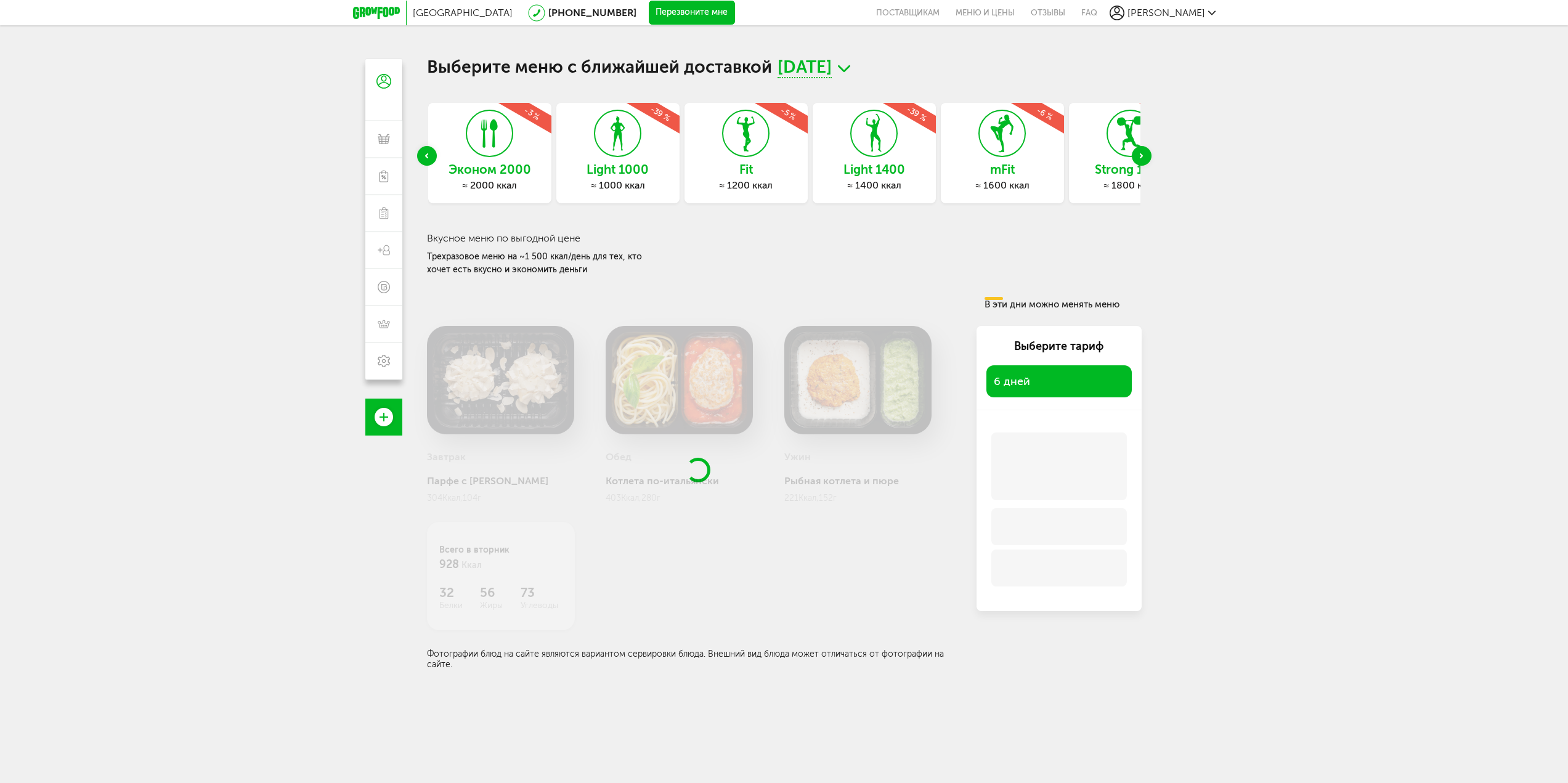
click at [1139, 158] on icon "Next slide" at bounding box center [1141, 156] width 3 height 5
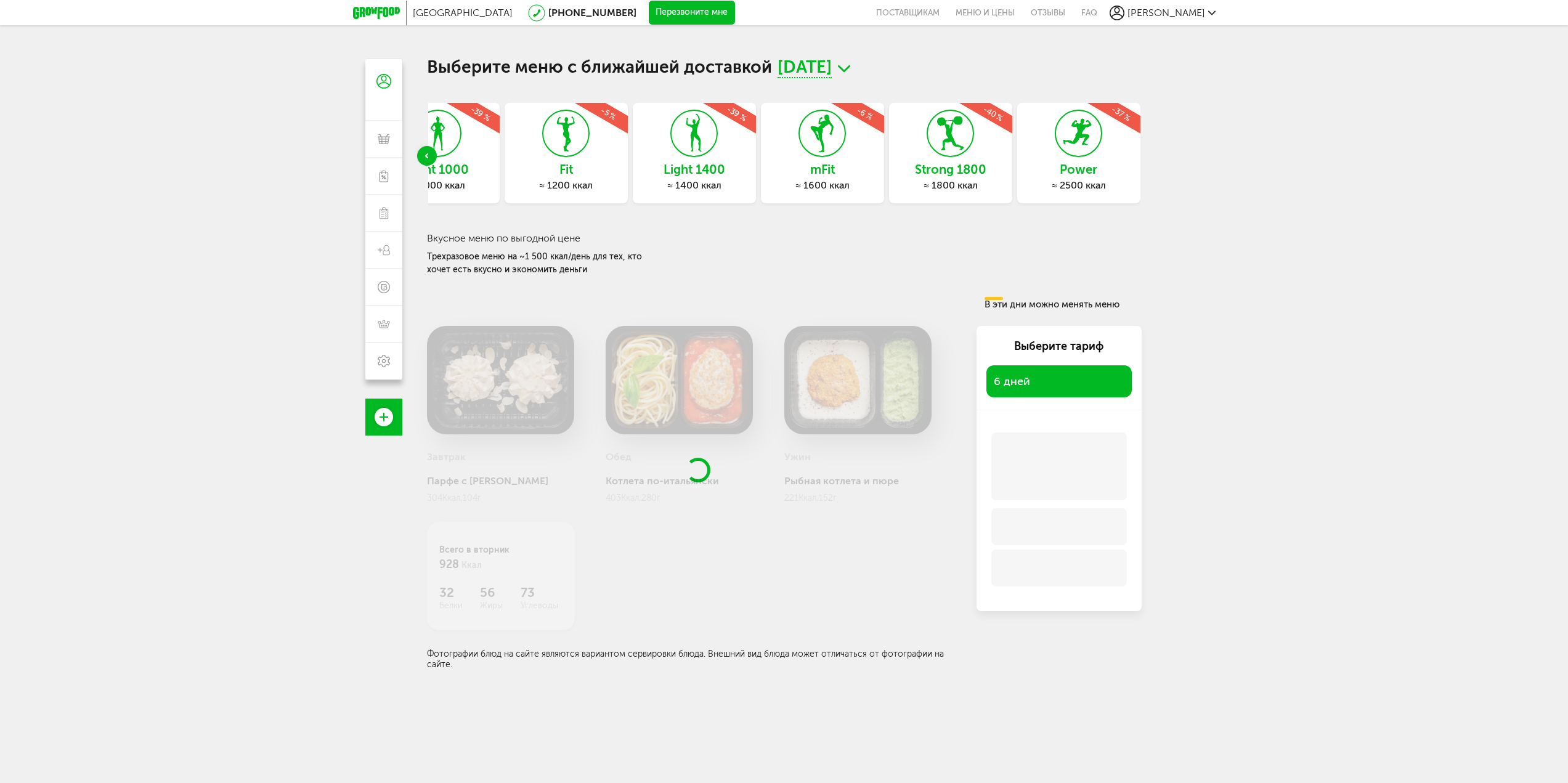
click at [427, 156] on icon "Previous slide" at bounding box center [426, 156] width 3 height 5
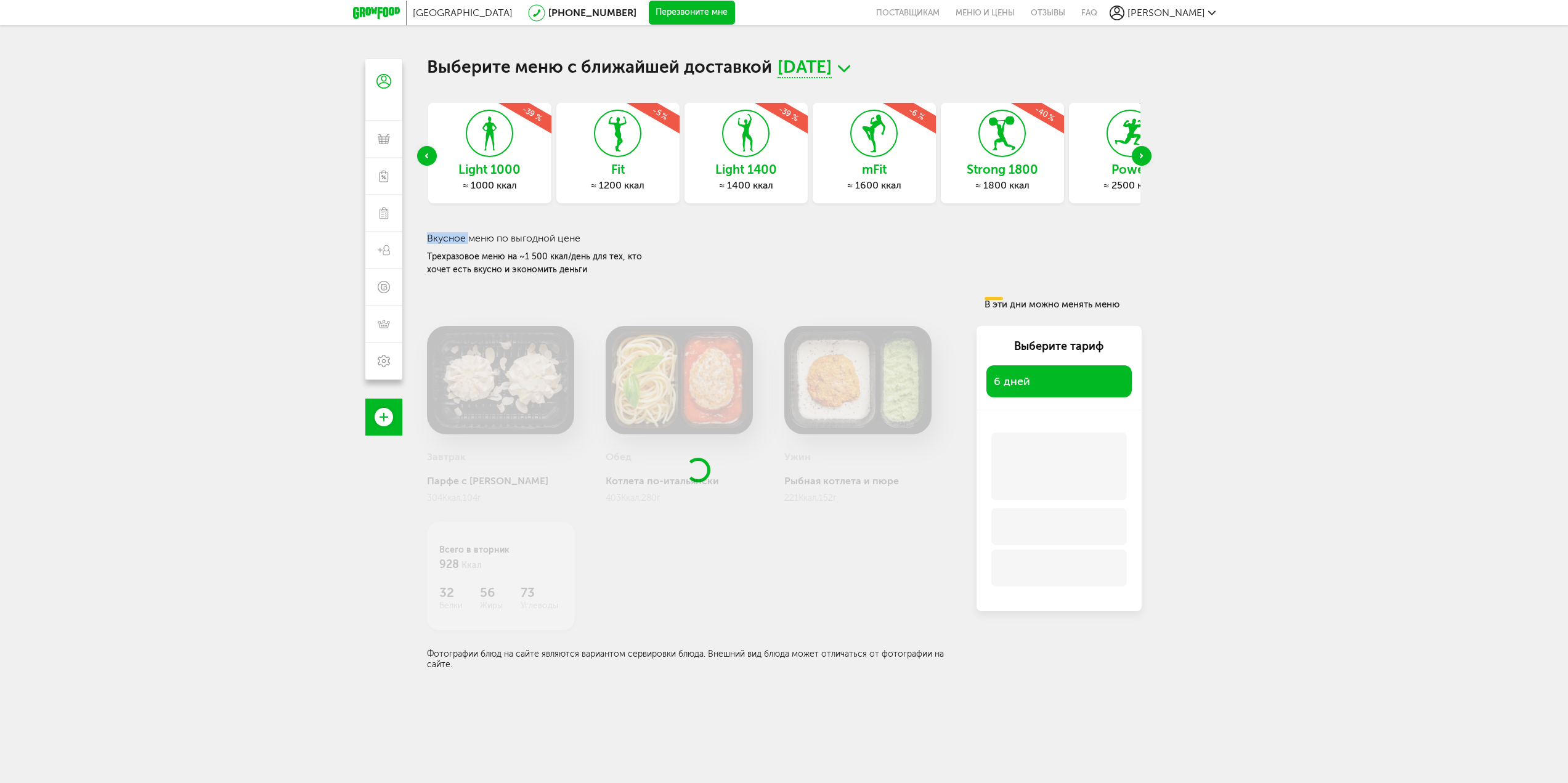
click at [427, 156] on icon "Previous slide" at bounding box center [426, 156] width 3 height 5
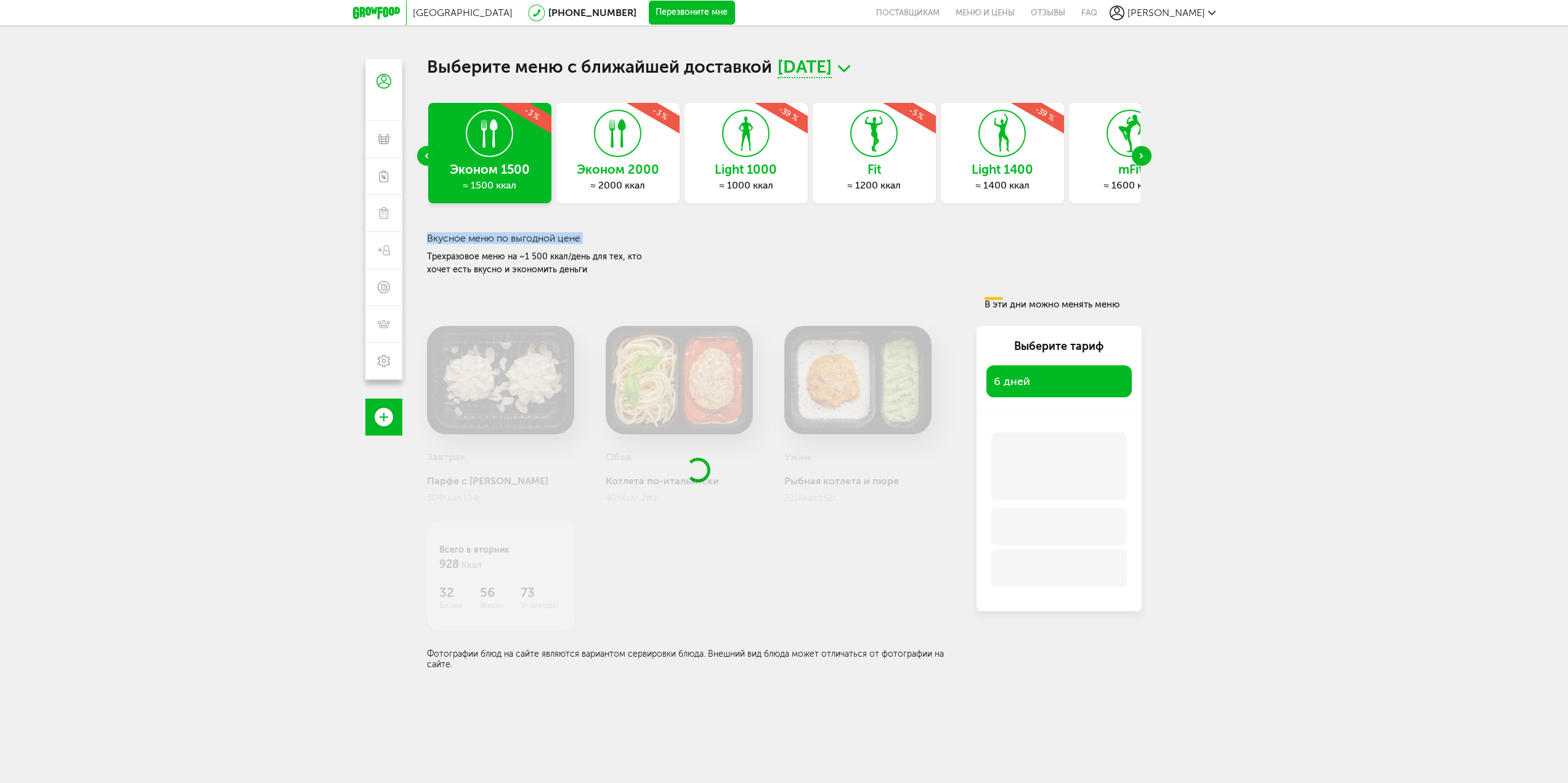
click at [427, 156] on icon "Previous slide" at bounding box center [426, 156] width 3 height 5
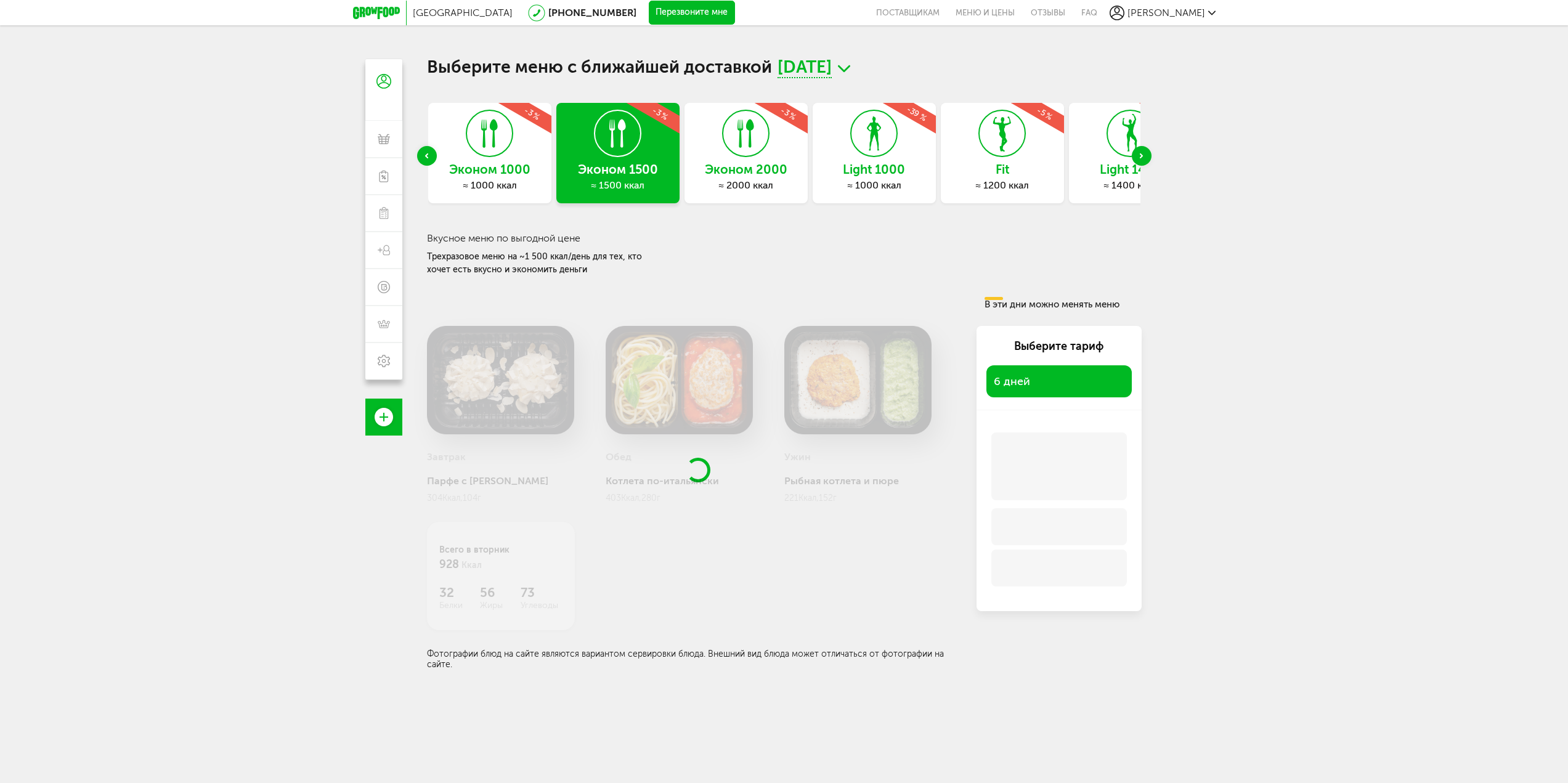
click at [427, 156] on icon "Previous slide" at bounding box center [426, 156] width 3 height 5
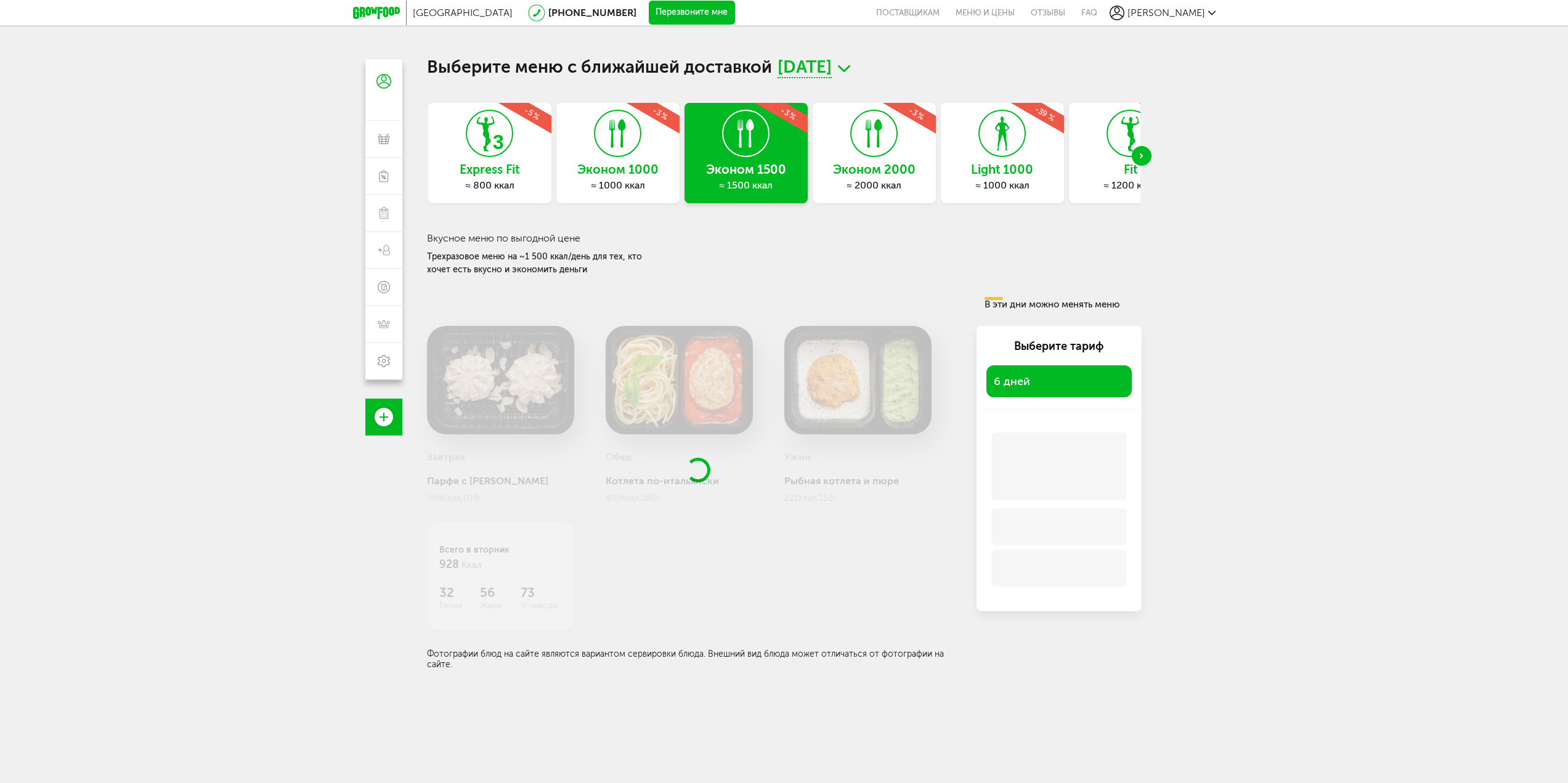
click at [427, 156] on div "Express Fit ≈ 800 ккал -5 % Эконом 1000 ≈ 1000 ккал -3 % Эконом 1500 ≈ 1500 кка…" at bounding box center [784, 156] width 715 height 106
click at [634, 160] on div "Эконом 1000 ≈ 1000 ккал -3 %" at bounding box center [618, 153] width 123 height 100
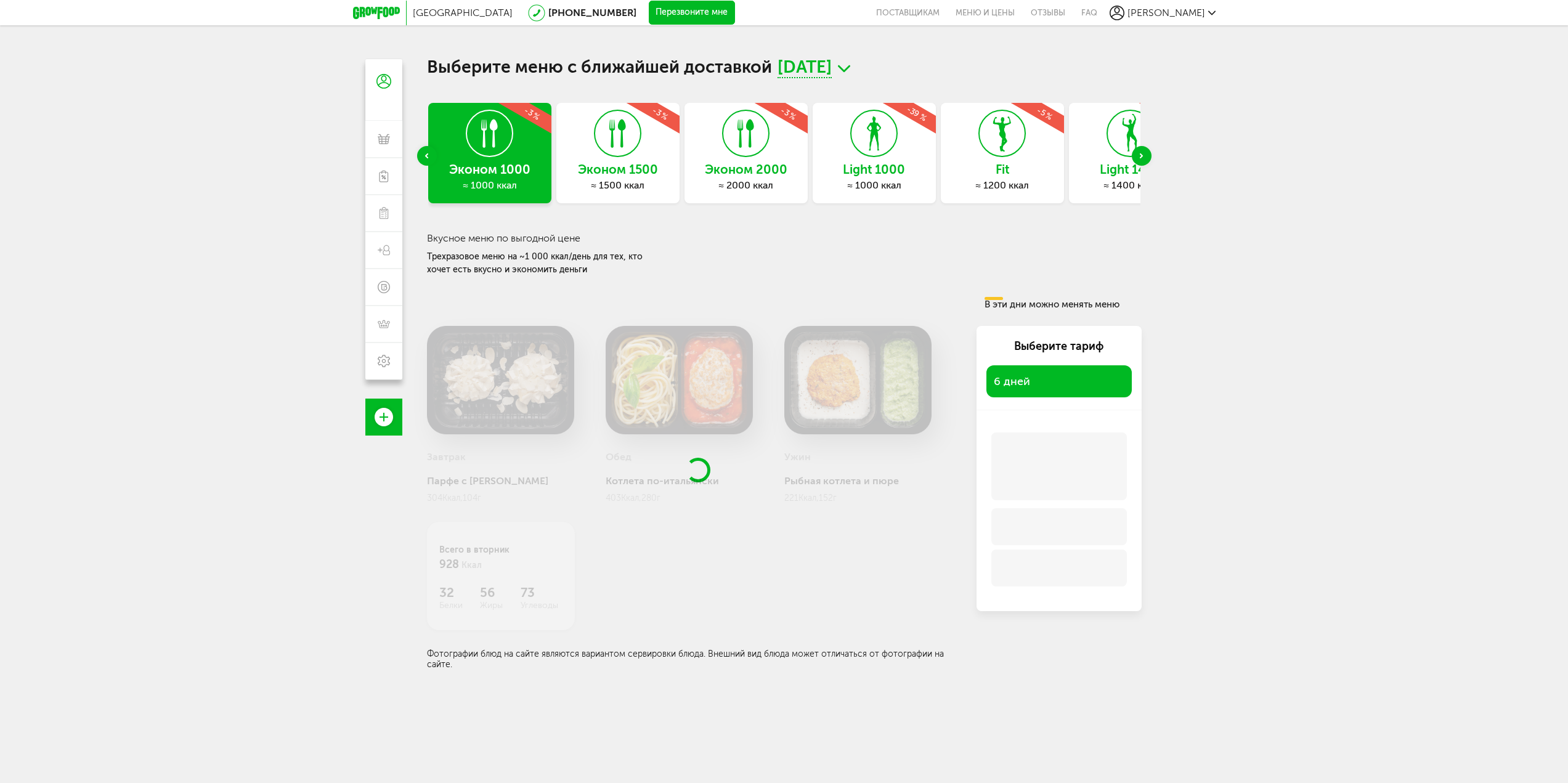
click at [632, 159] on div "Эконом 1500 ≈ 1500 ккал -3 %" at bounding box center [618, 153] width 123 height 100
click at [616, 163] on h3 "Эконом 2000" at bounding box center [618, 169] width 123 height 14
click at [845, 151] on div "Light 1400 ≈ 1400 ккал -39 %" at bounding box center [873, 153] width 123 height 100
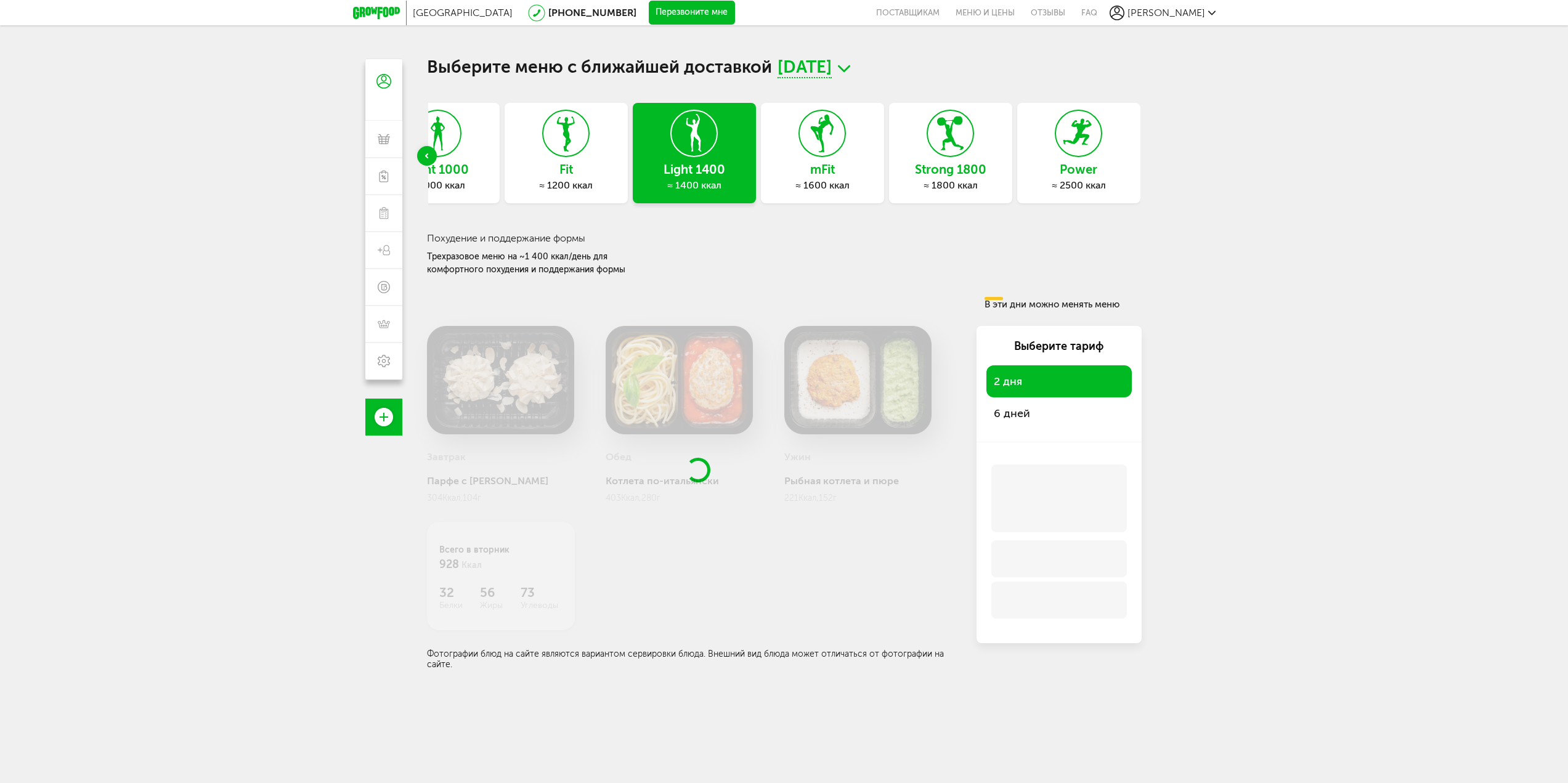
click at [1052, 411] on span "6 дней" at bounding box center [1059, 414] width 130 height 17
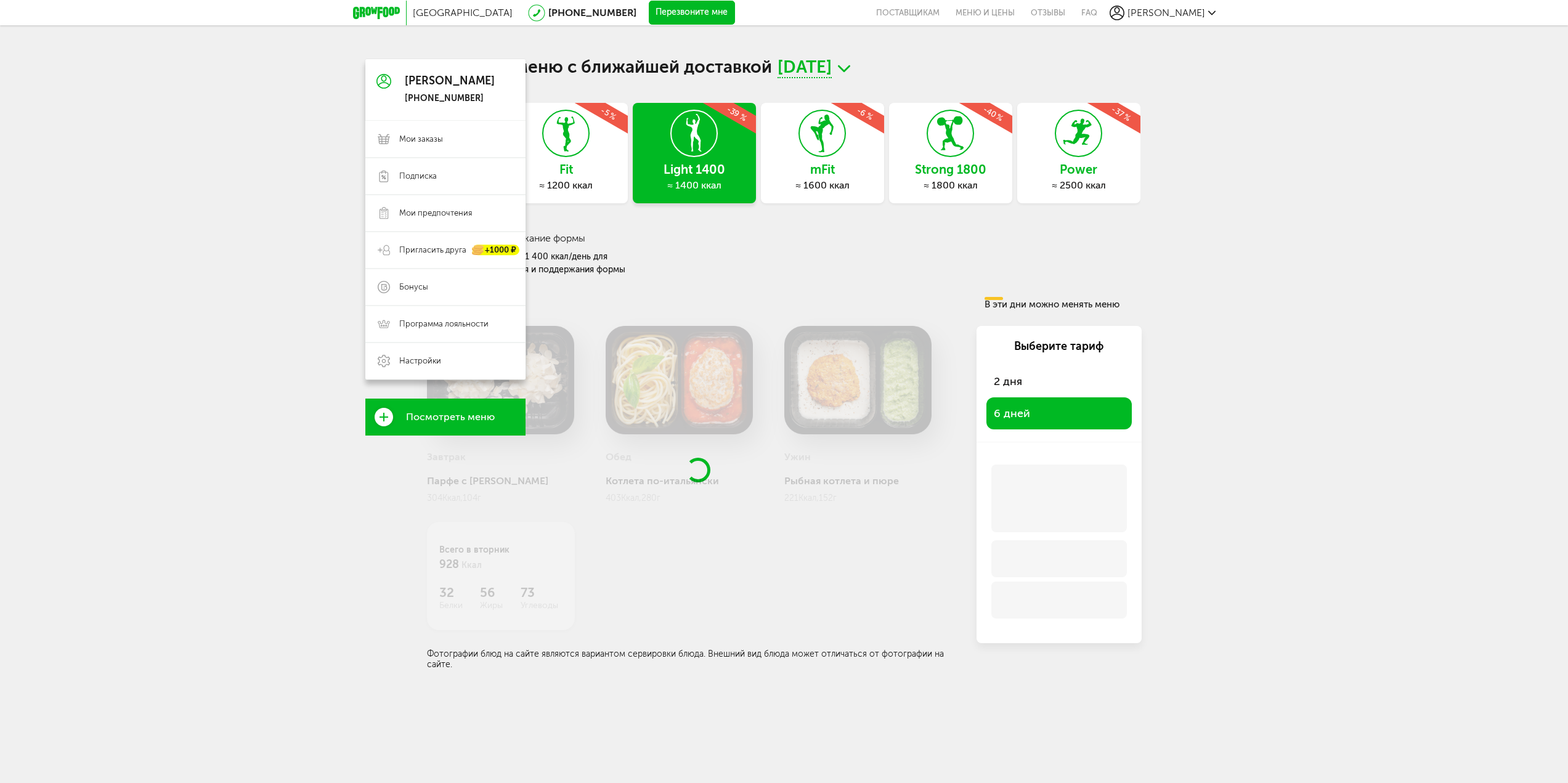
click at [422, 422] on span "Посмотреть меню" at bounding box center [450, 417] width 89 height 11
click at [387, 415] on icon at bounding box center [383, 417] width 18 height 18
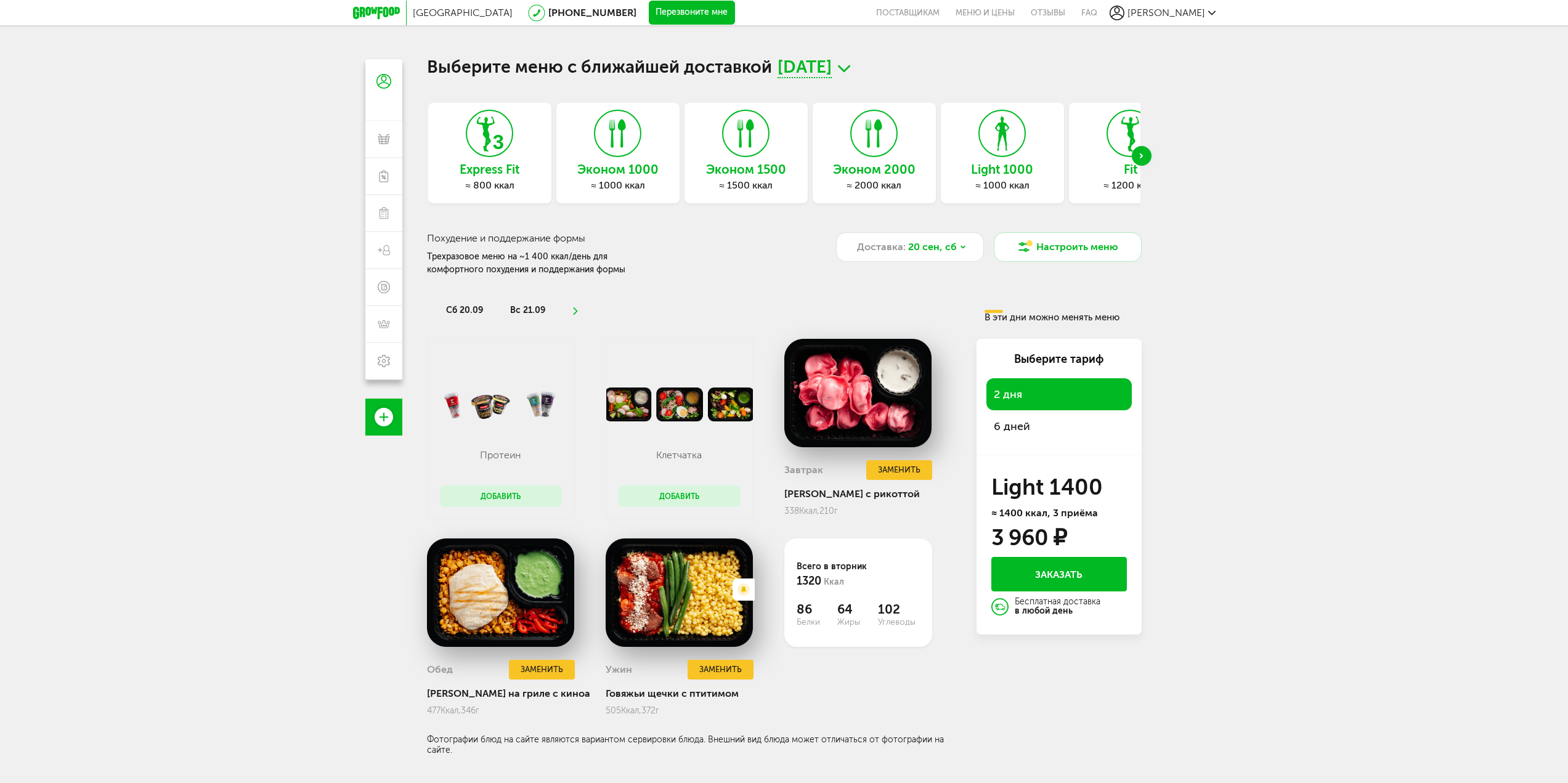
click at [1020, 425] on span "6 дней" at bounding box center [1059, 426] width 130 height 17
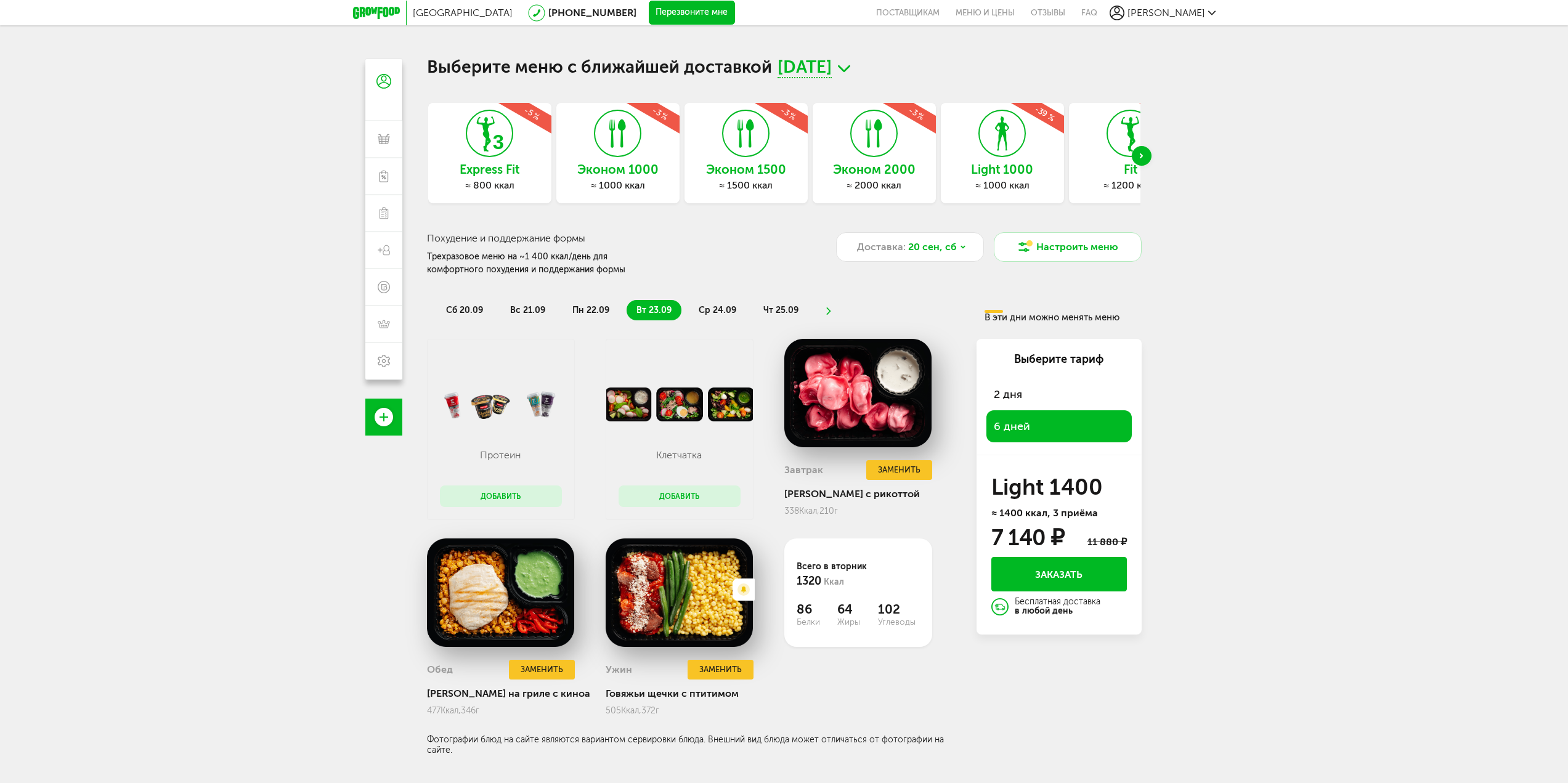
click at [730, 156] on icon at bounding box center [745, 133] width 45 height 46
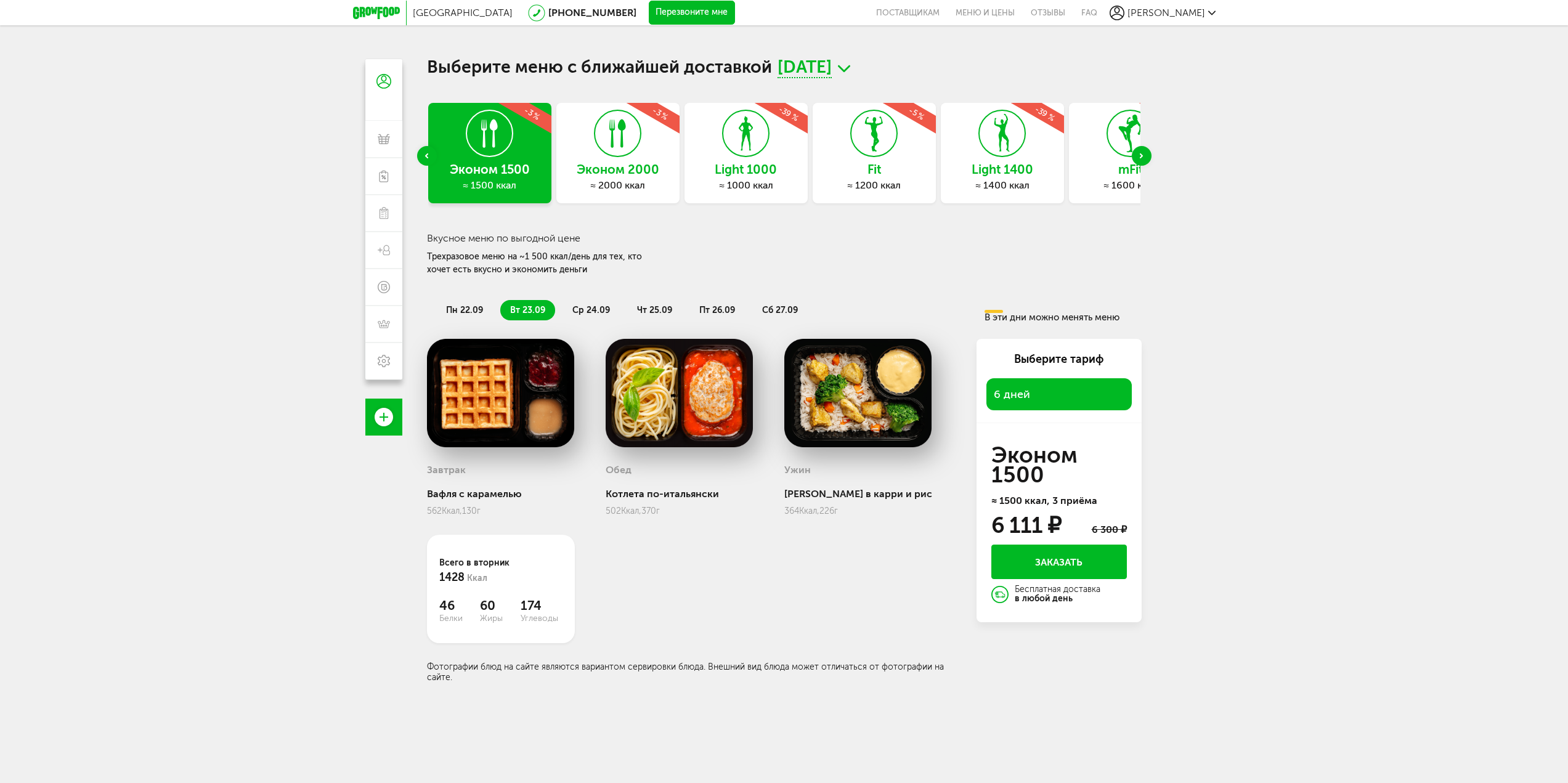
click at [606, 312] on span "ср 24.09" at bounding box center [591, 310] width 37 height 10
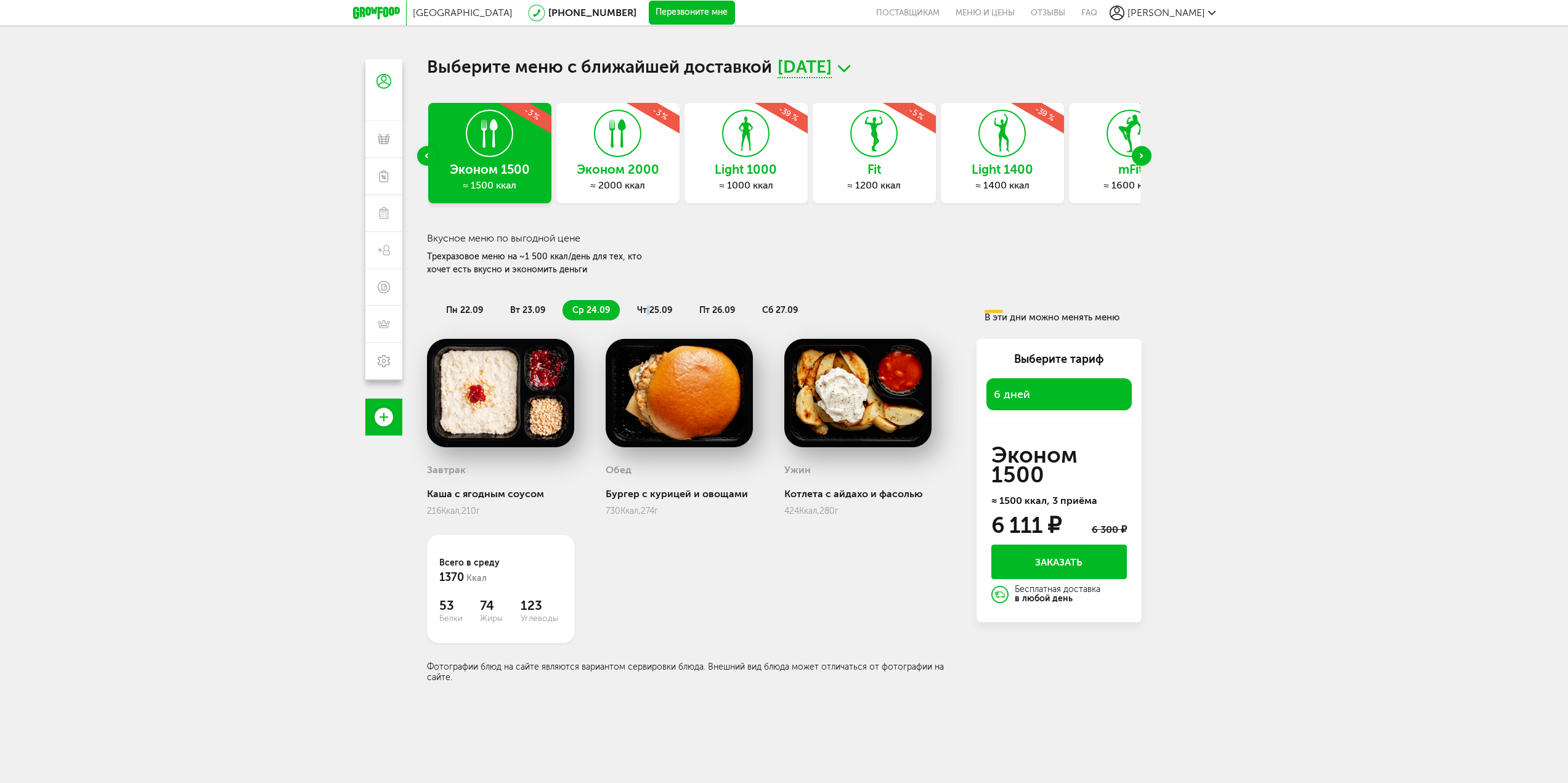
click at [647, 309] on span "чт 25.09" at bounding box center [654, 310] width 35 height 10
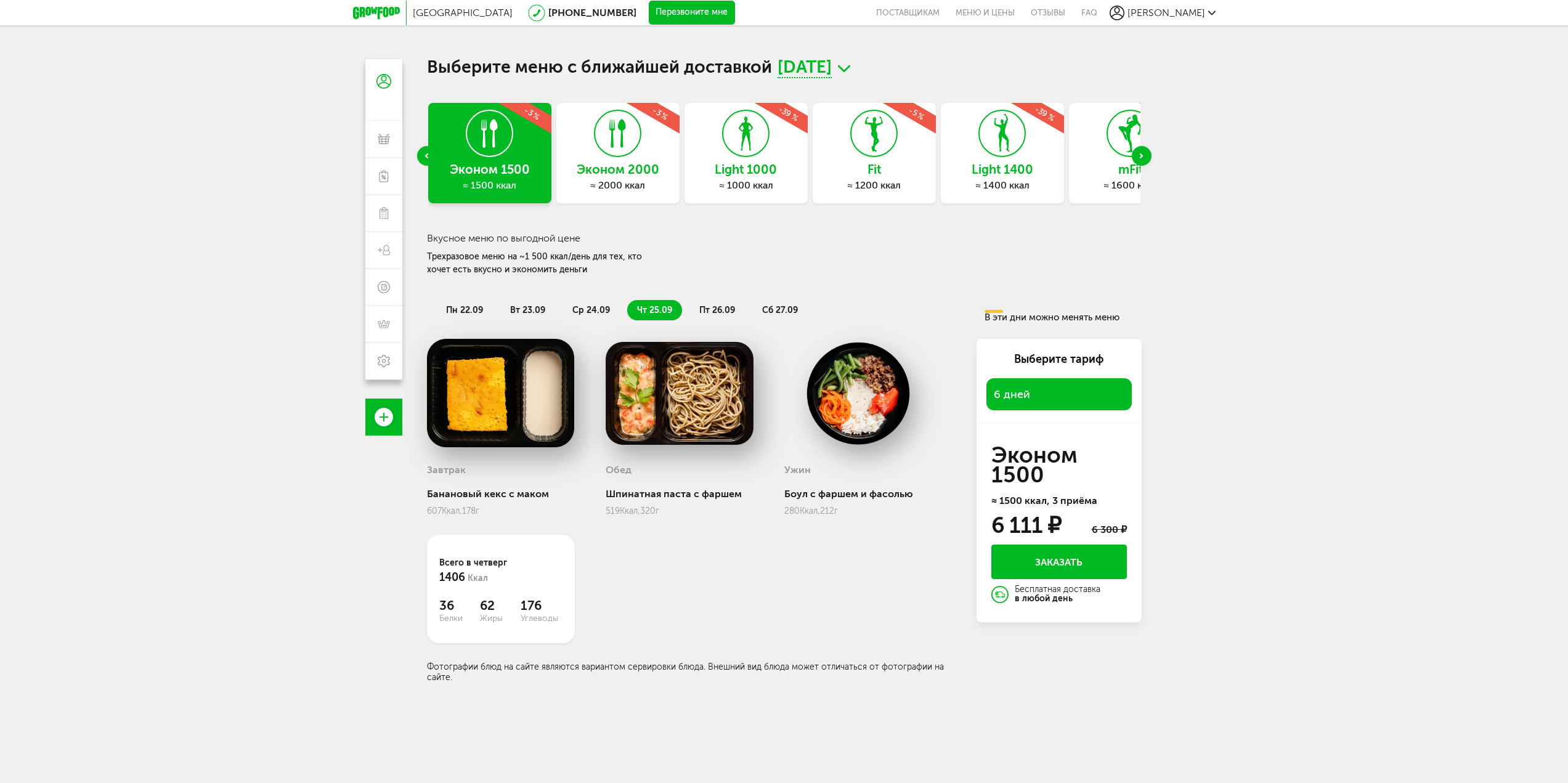
click at [467, 307] on span "пн 22.09" at bounding box center [464, 310] width 37 height 10
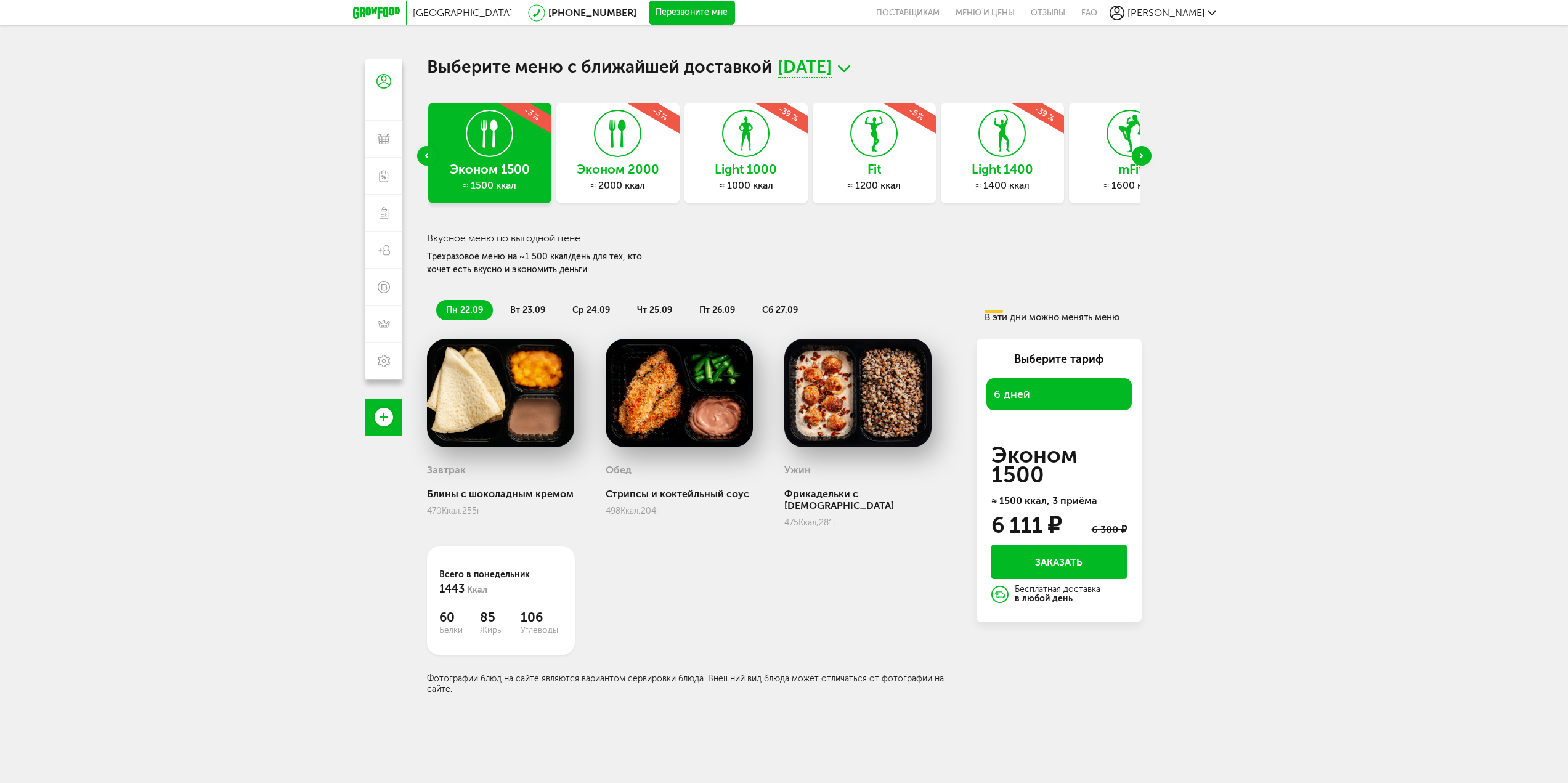
click at [529, 307] on span "вт 23.09" at bounding box center [527, 310] width 35 height 10
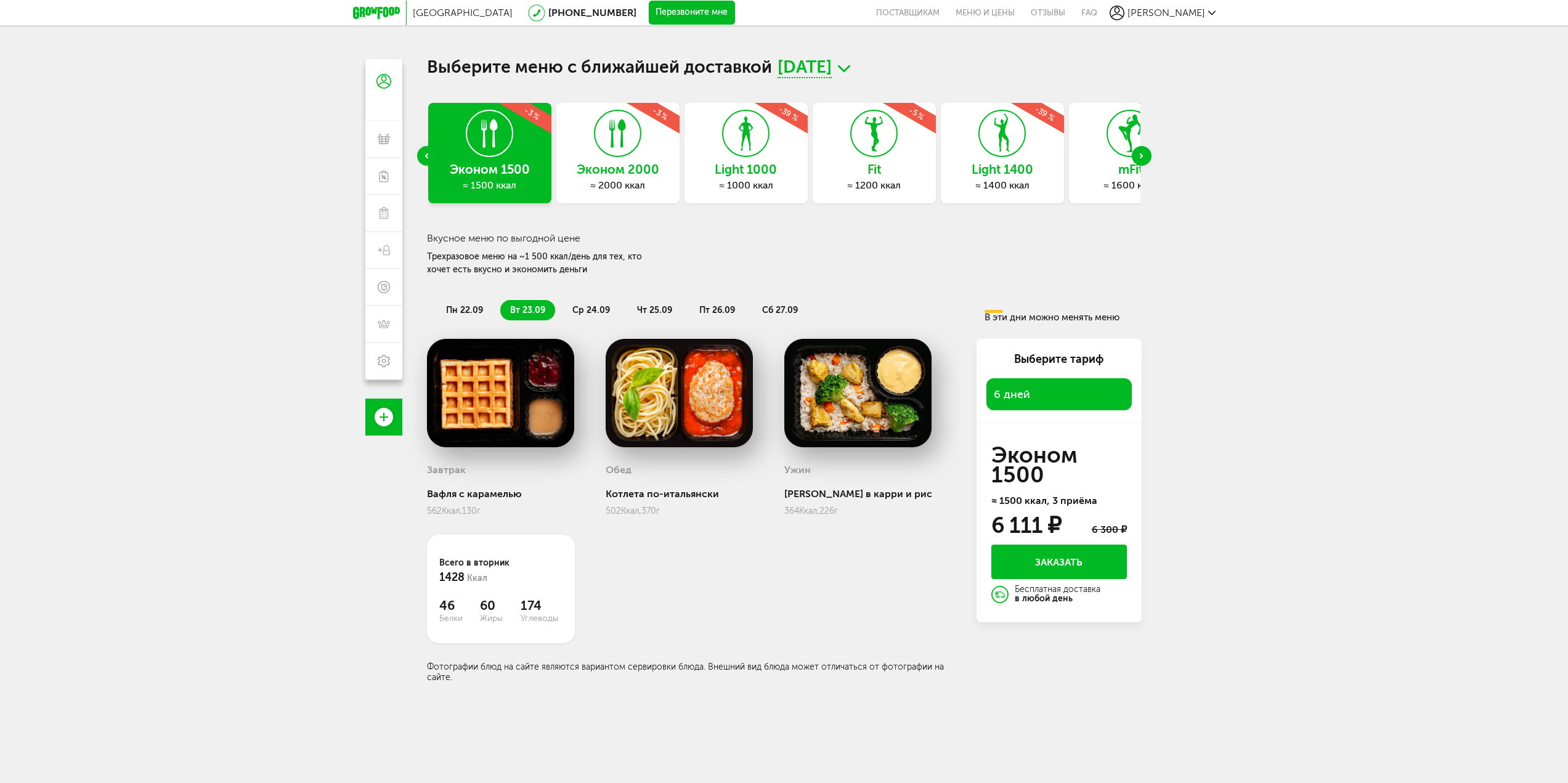
click at [573, 310] on span "ср 24.09" at bounding box center [591, 310] width 37 height 10
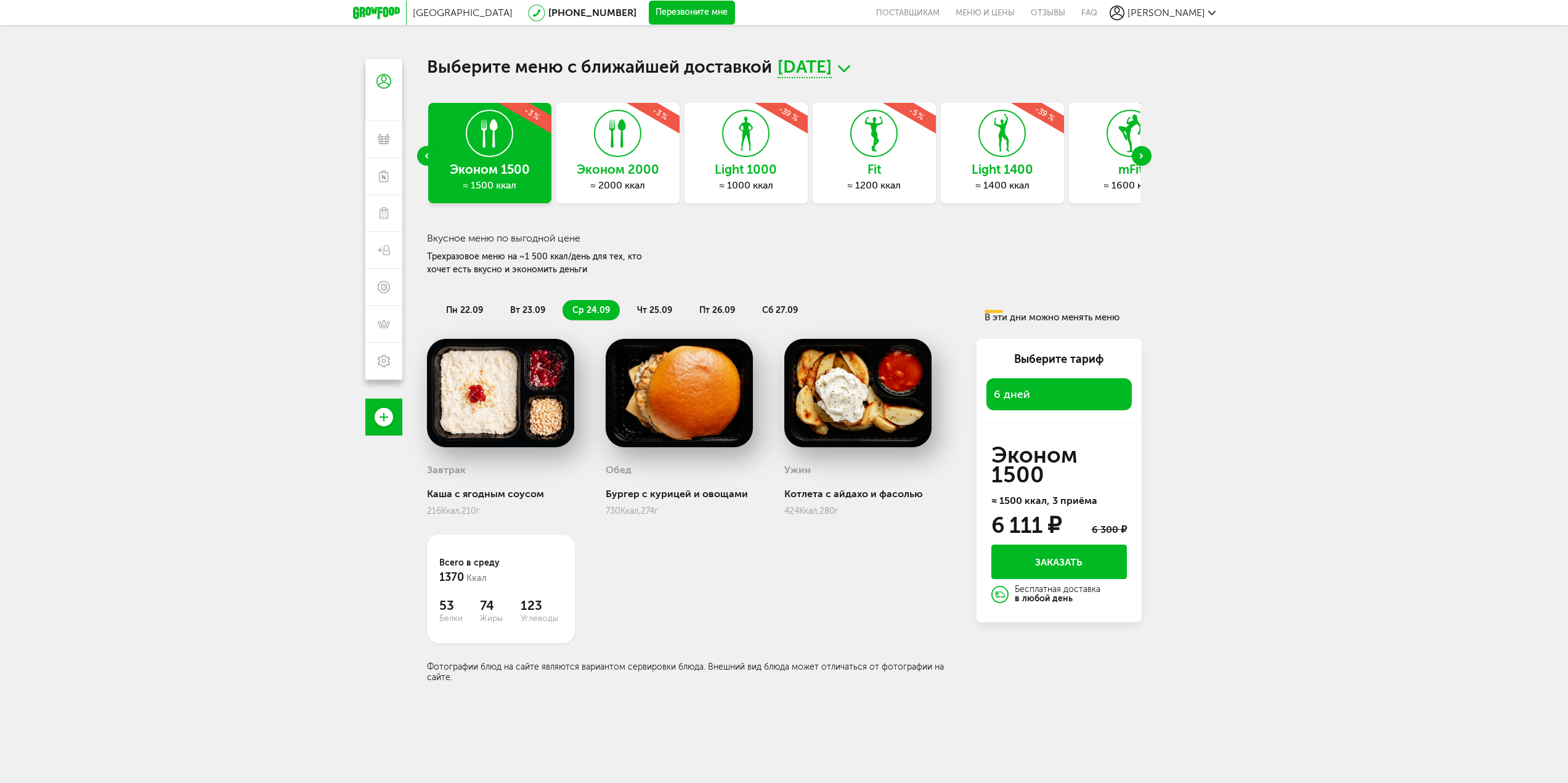
click at [645, 316] on li "чт 25.09" at bounding box center [654, 310] width 55 height 21
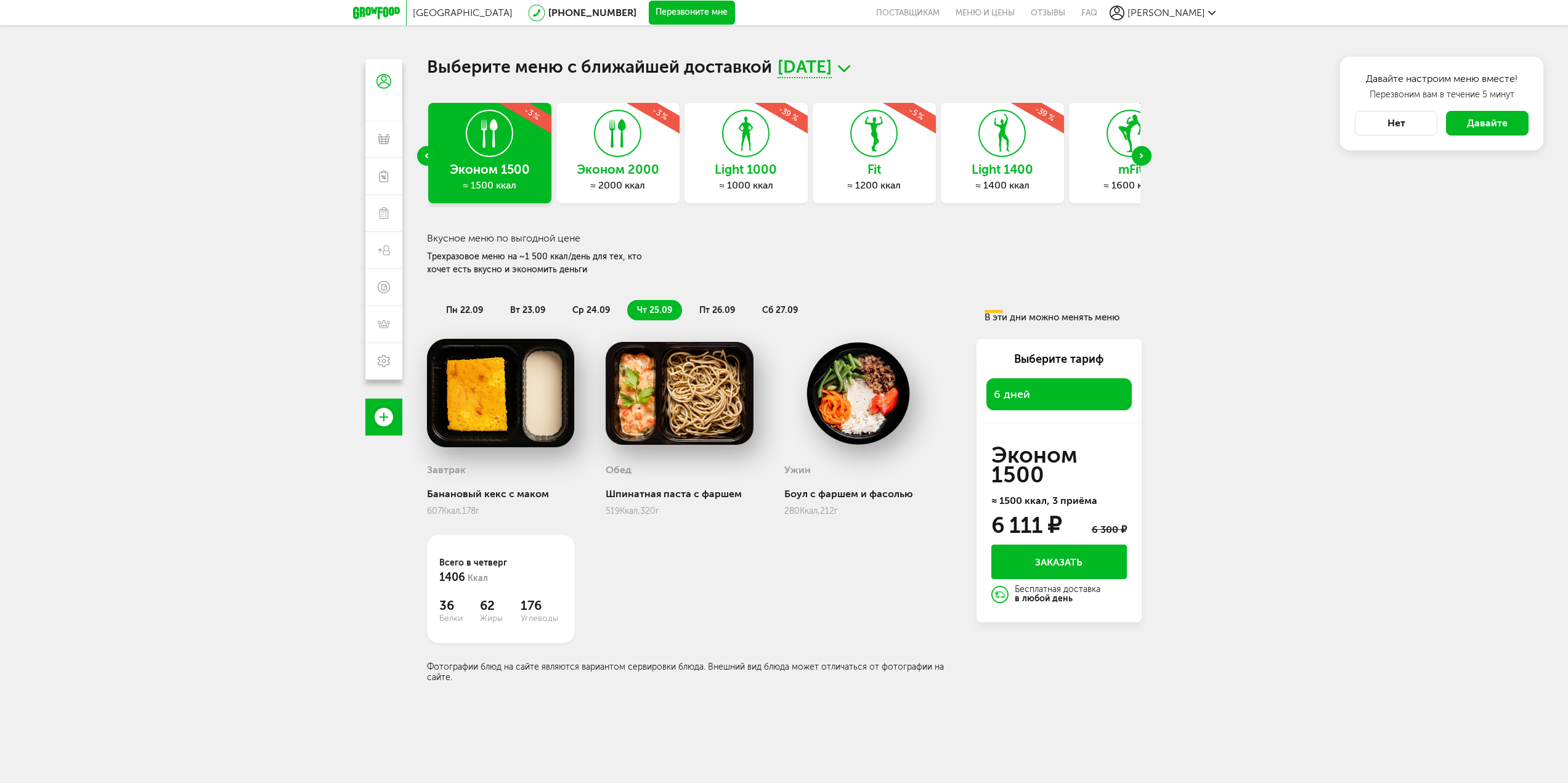
click at [711, 313] on span "пт 26.09" at bounding box center [717, 310] width 36 height 10
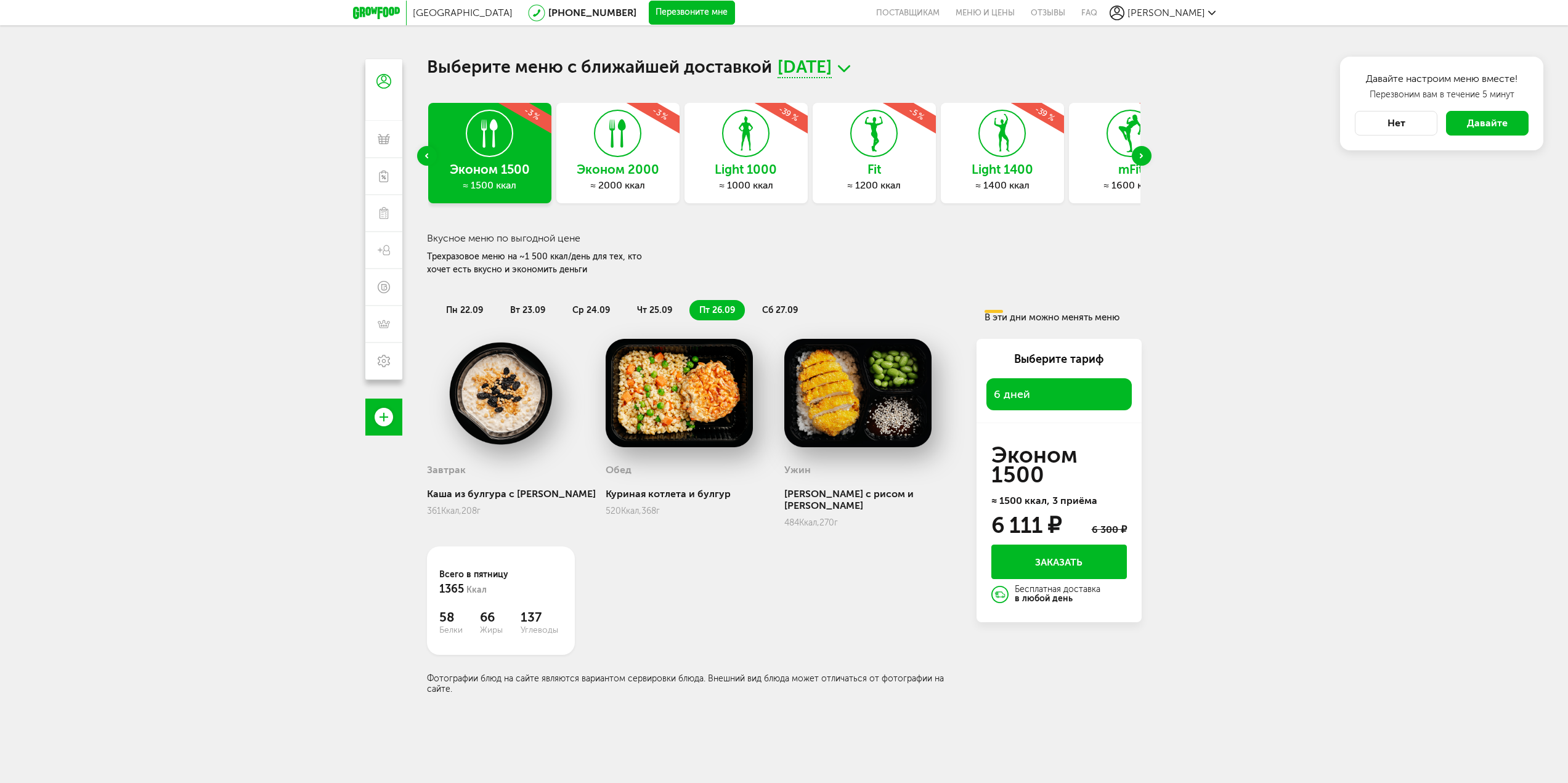
click at [755, 307] on li "сб 27.09" at bounding box center [780, 310] width 56 height 21
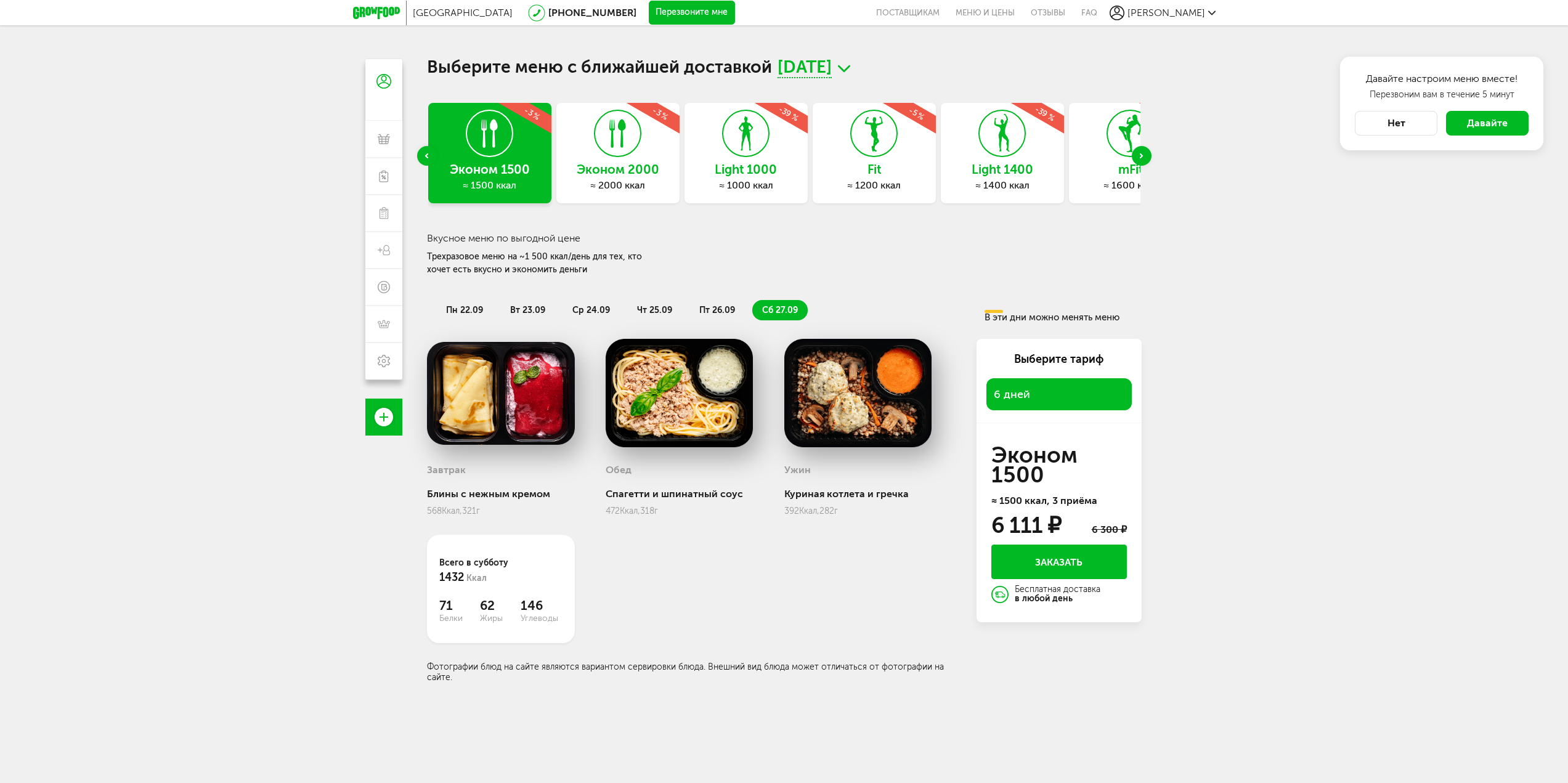
click at [1000, 152] on icon at bounding box center [1002, 133] width 45 height 46
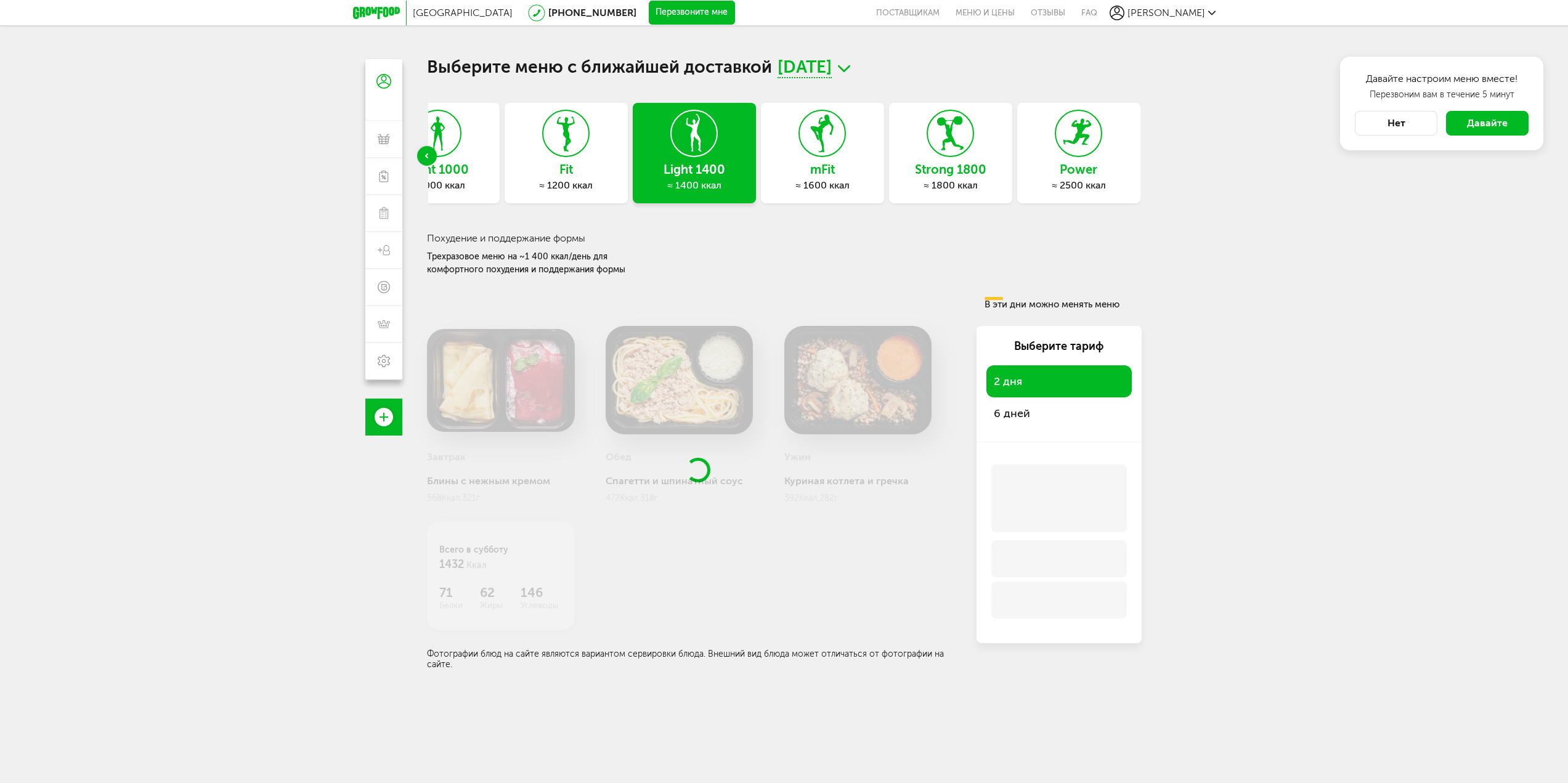
click at [1376, 122] on button "Нет" at bounding box center [1396, 123] width 83 height 25
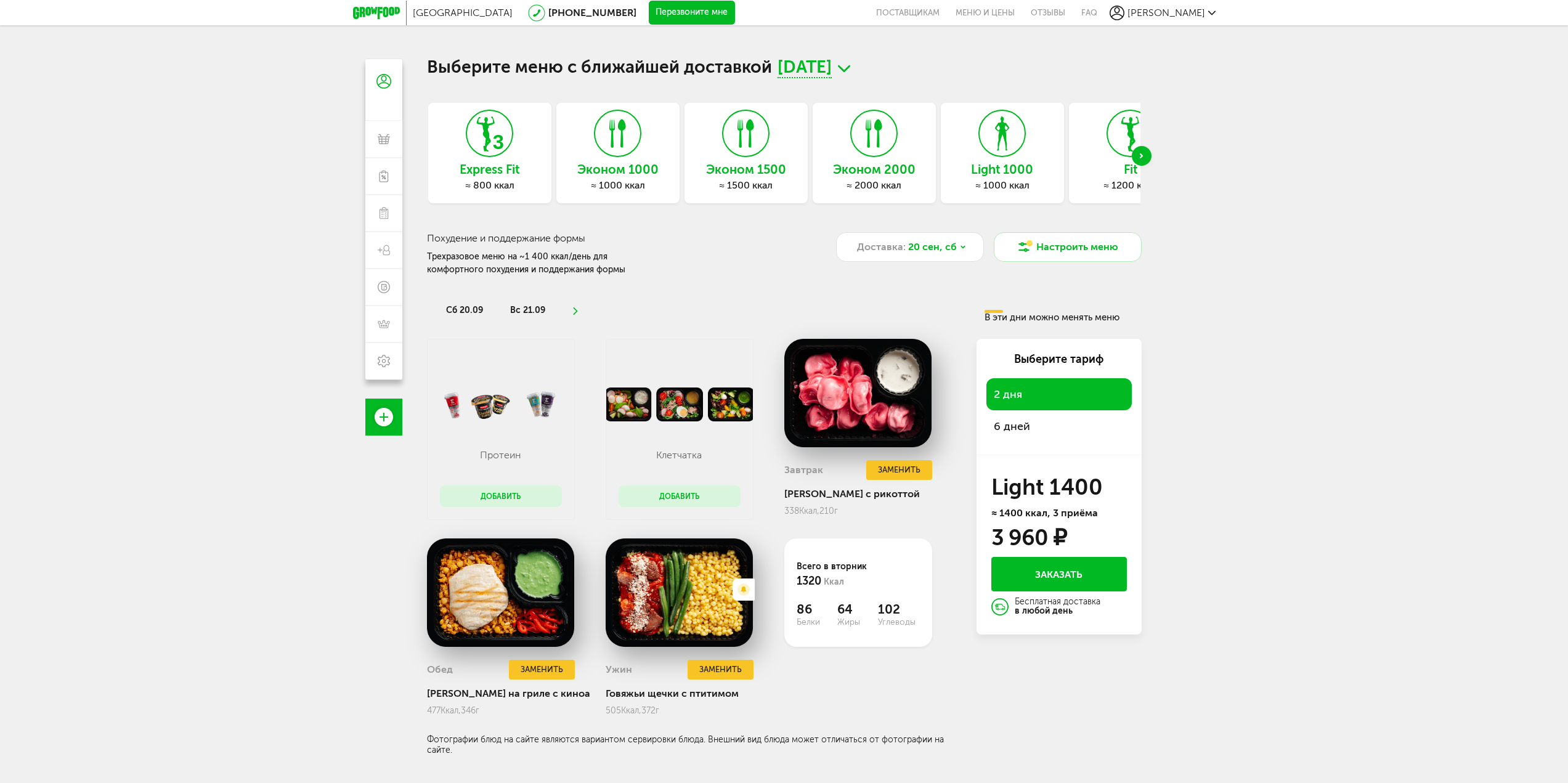
click at [1021, 426] on span "6 дней" at bounding box center [1059, 426] width 130 height 17
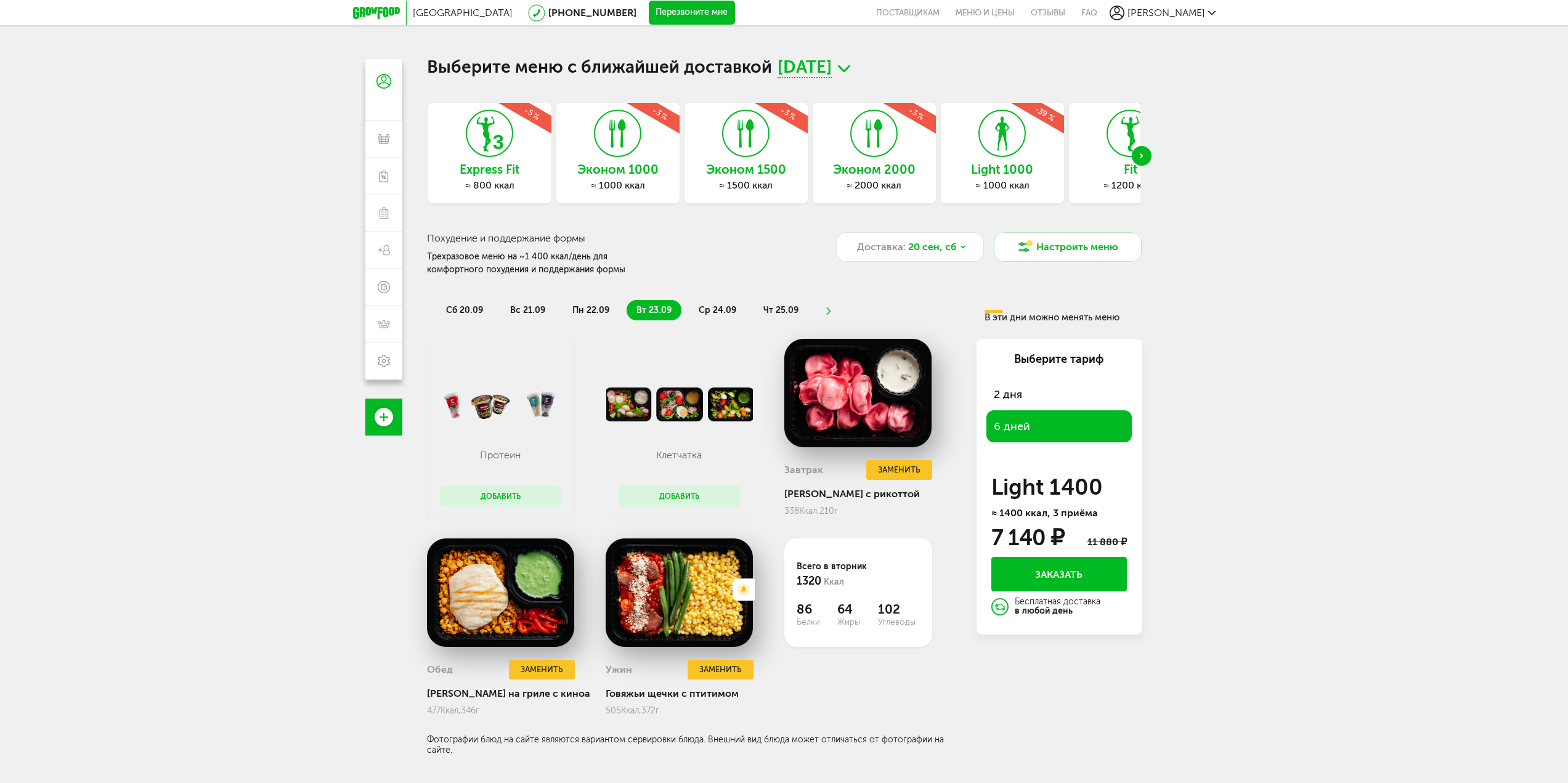
click at [579, 309] on span "пн 22.09" at bounding box center [591, 310] width 37 height 10
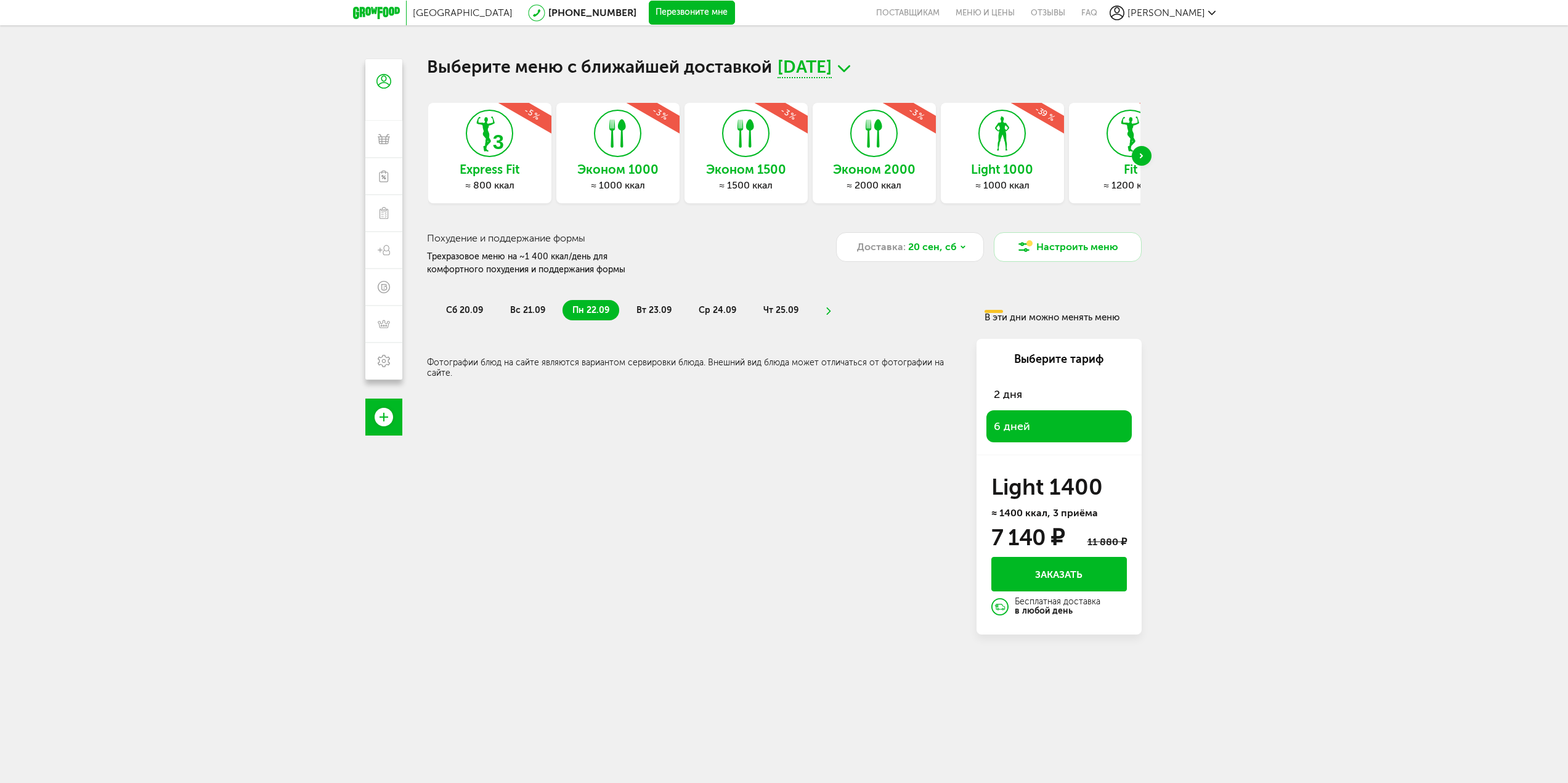
click at [651, 309] on span "вт 23.09" at bounding box center [654, 310] width 35 height 10
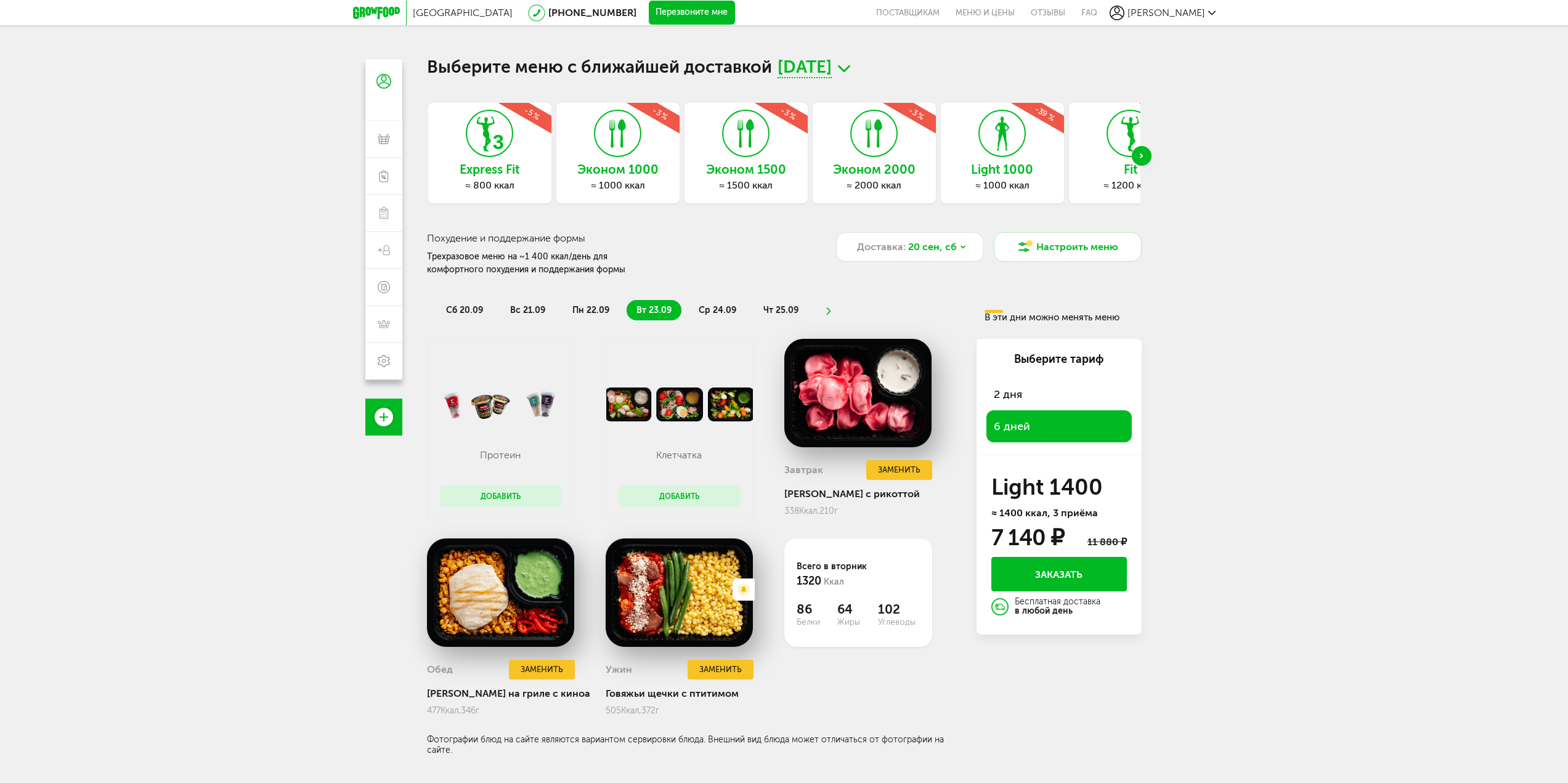
click at [731, 313] on span "ср 24.09" at bounding box center [717, 310] width 37 height 10
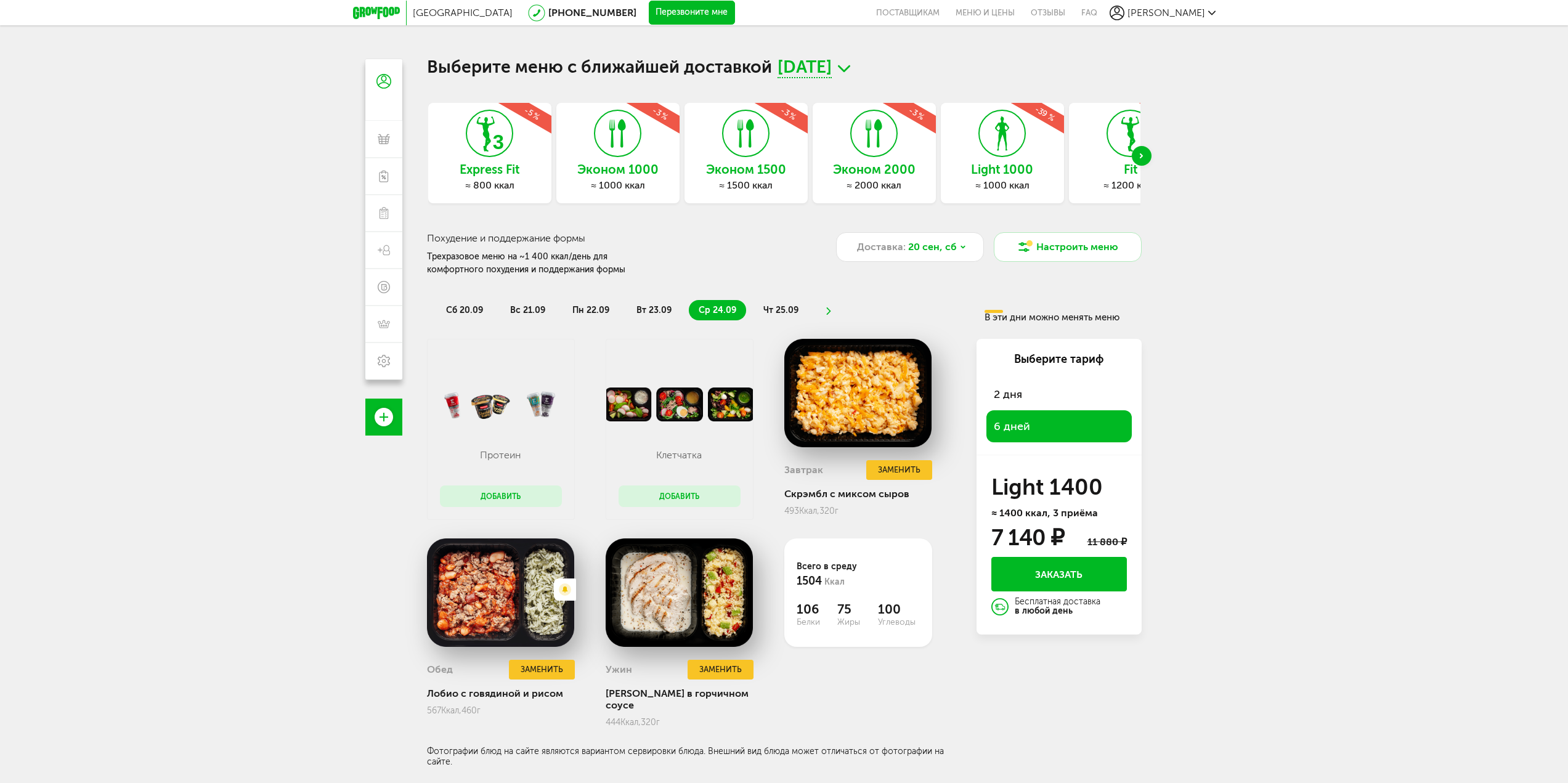
click at [778, 311] on span "чт 25.09" at bounding box center [780, 310] width 35 height 10
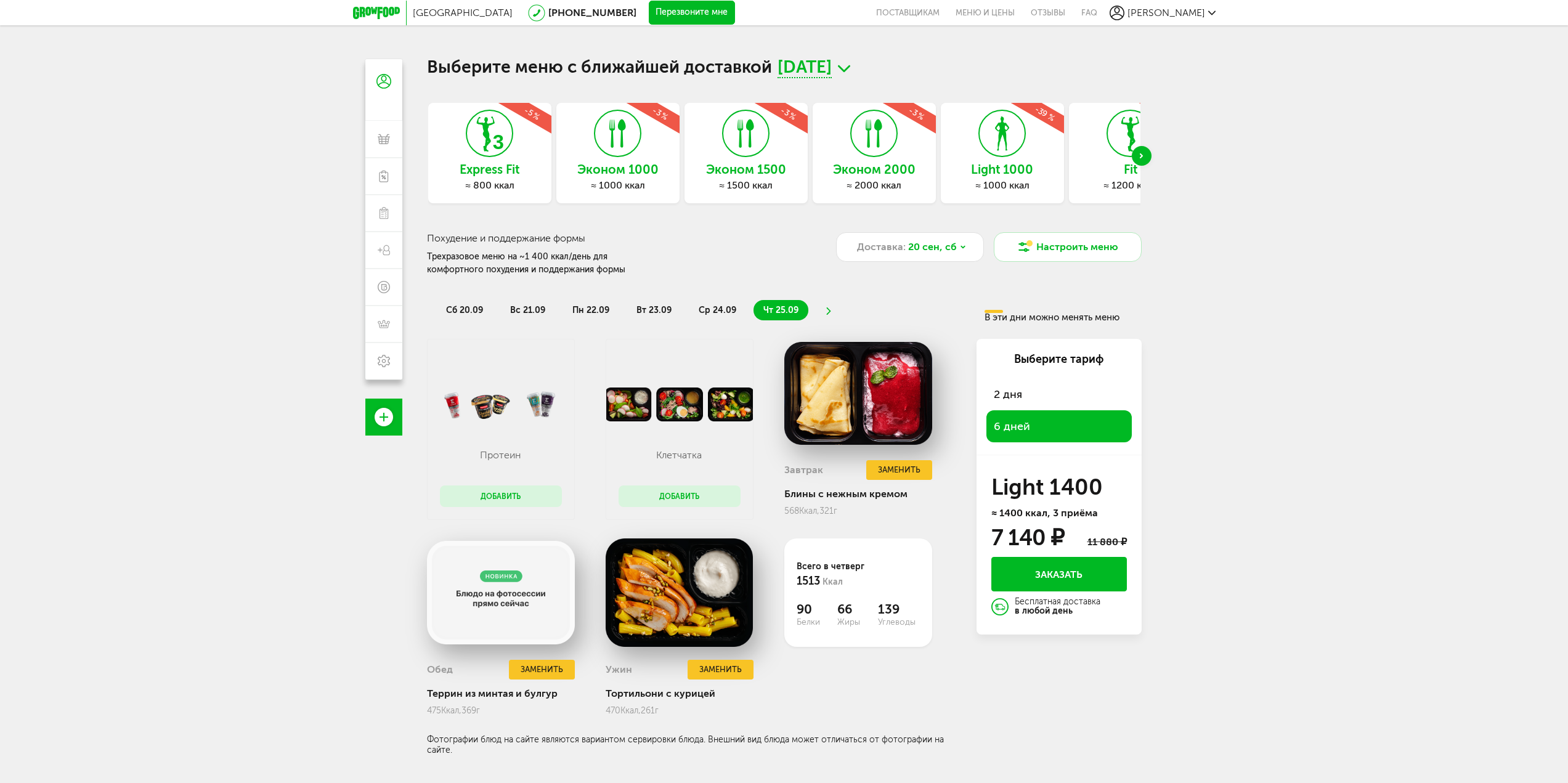
click at [823, 310] on icon at bounding box center [827, 310] width 9 height 7
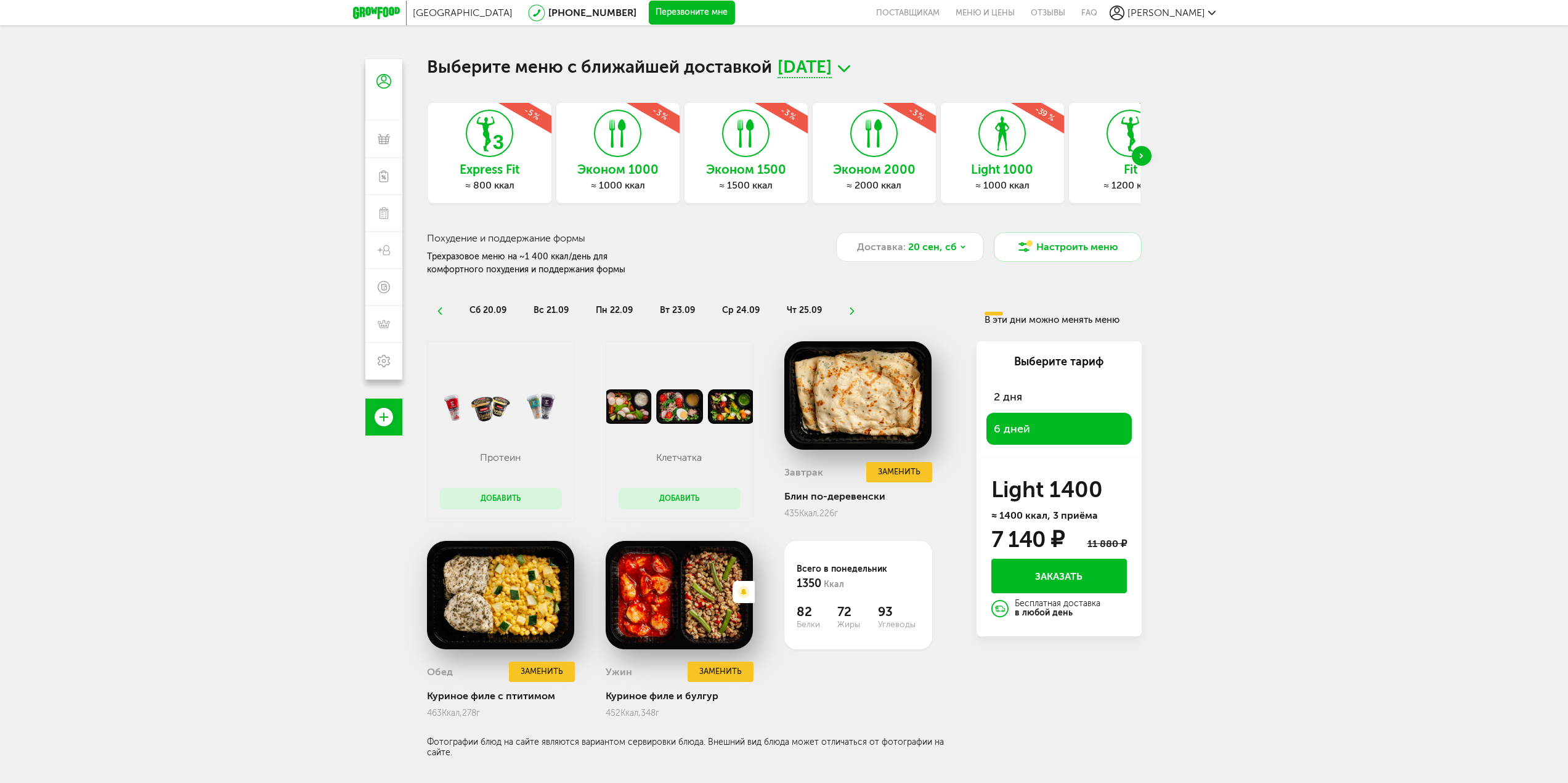
click at [749, 145] on use at bounding box center [745, 134] width 17 height 29
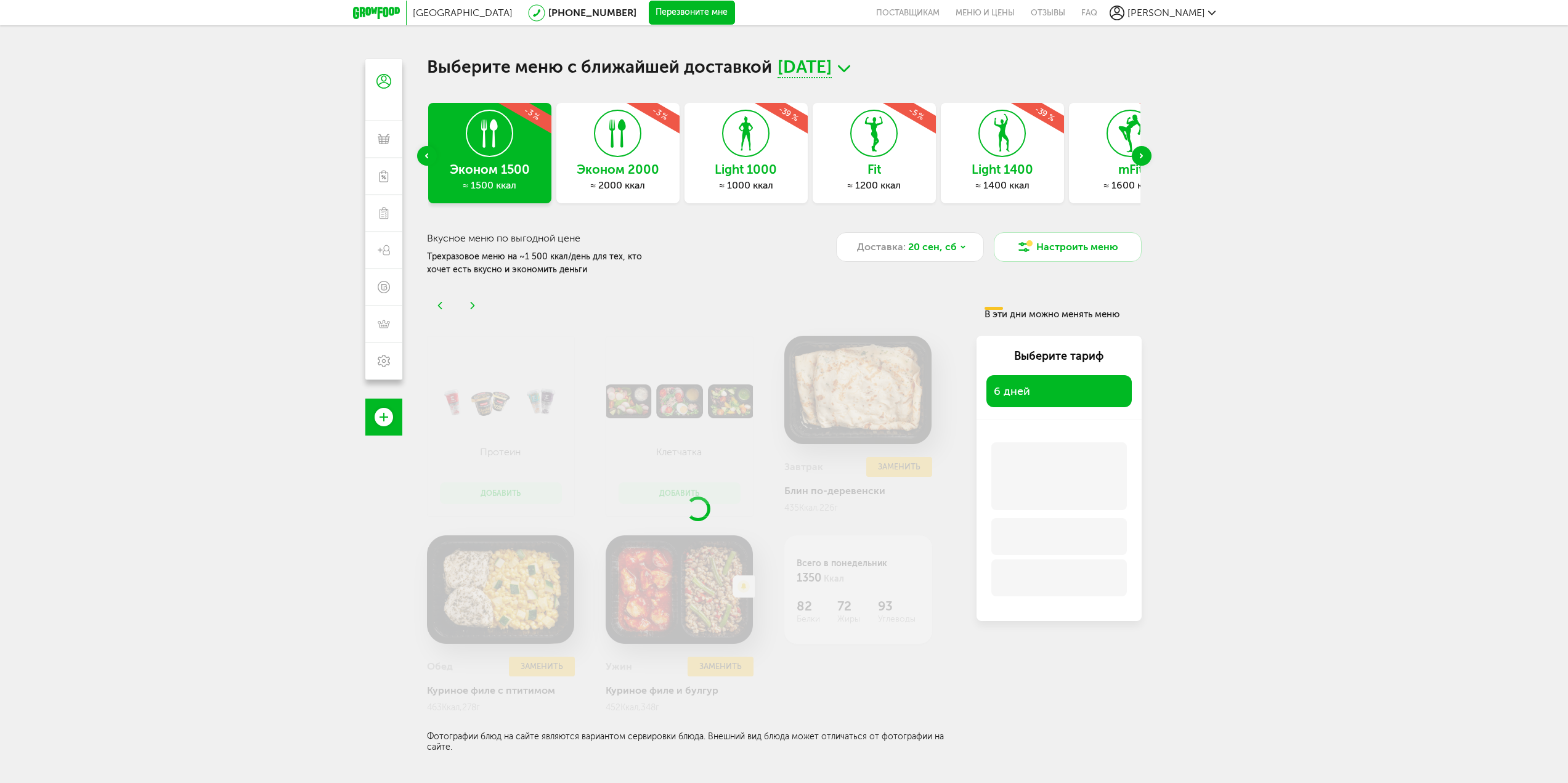
click at [961, 150] on div "Express Fit ≈ 800 ккал -5 % Эконом 1000 ≈ 1000 ккал -3 % Эконом 1500 ≈ 1500 кка…" at bounding box center [784, 156] width 715 height 106
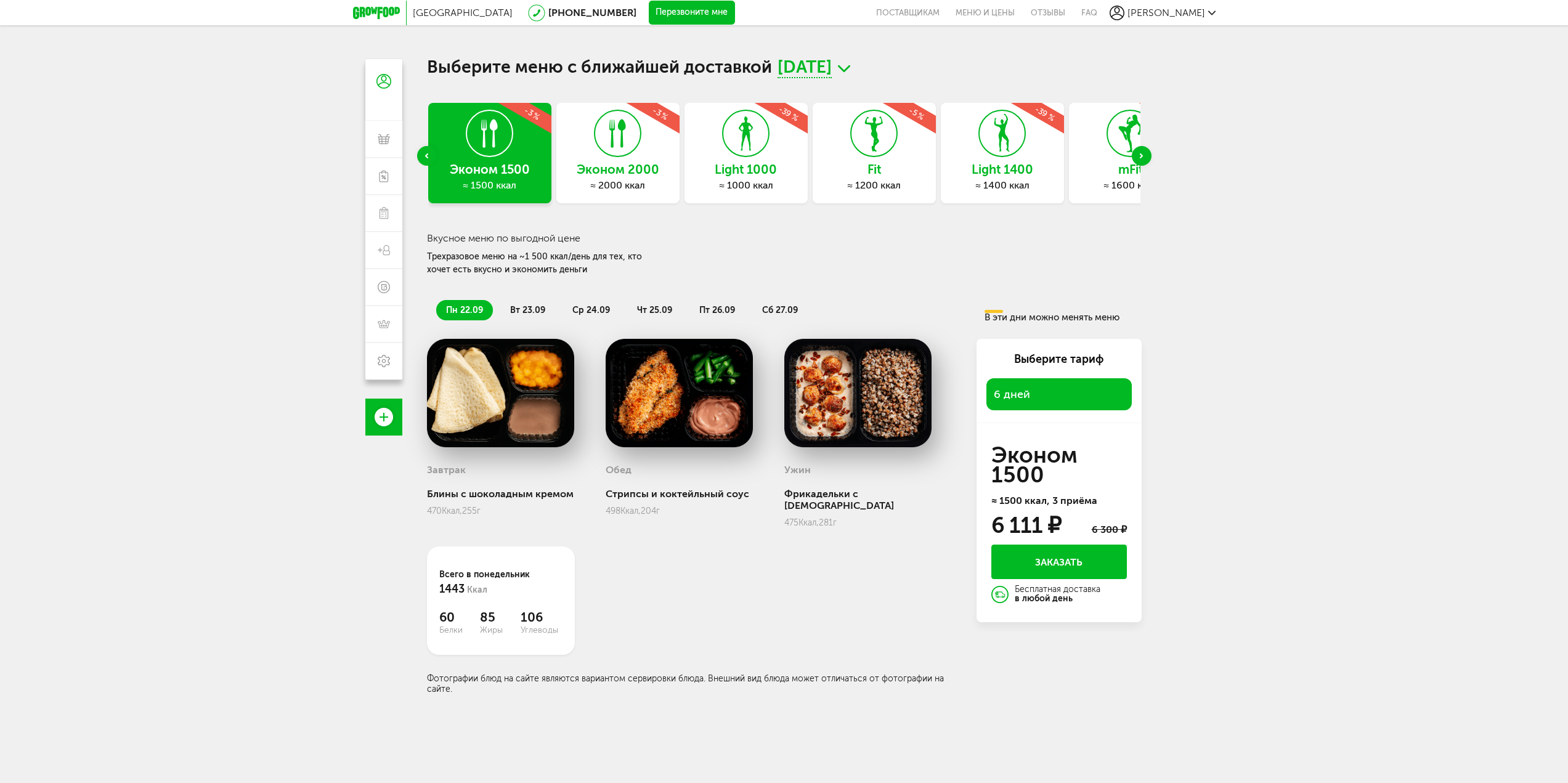
click at [541, 312] on span "вт 23.09" at bounding box center [527, 310] width 35 height 10
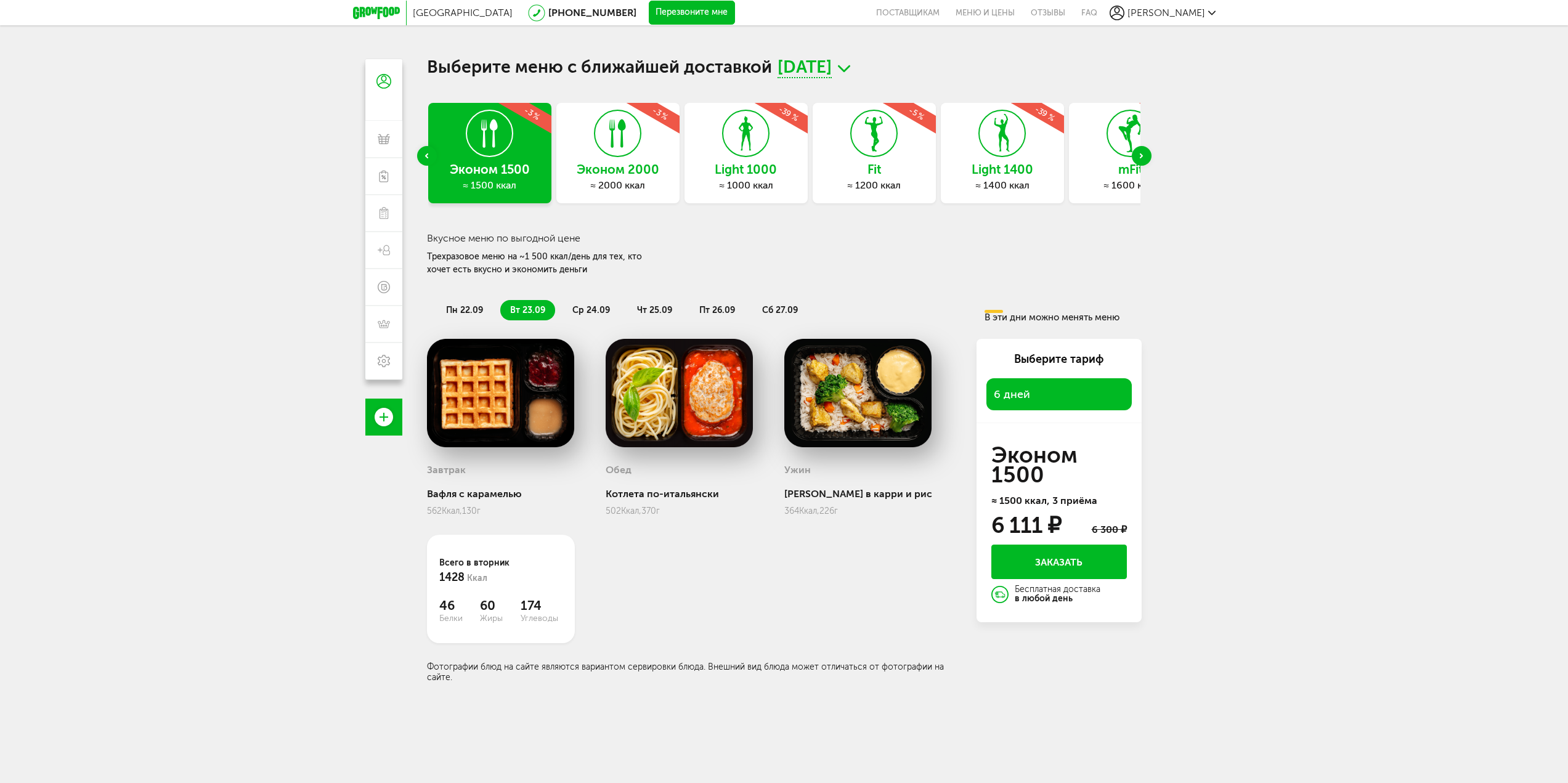
click at [596, 309] on span "ср 24.09" at bounding box center [591, 310] width 37 height 10
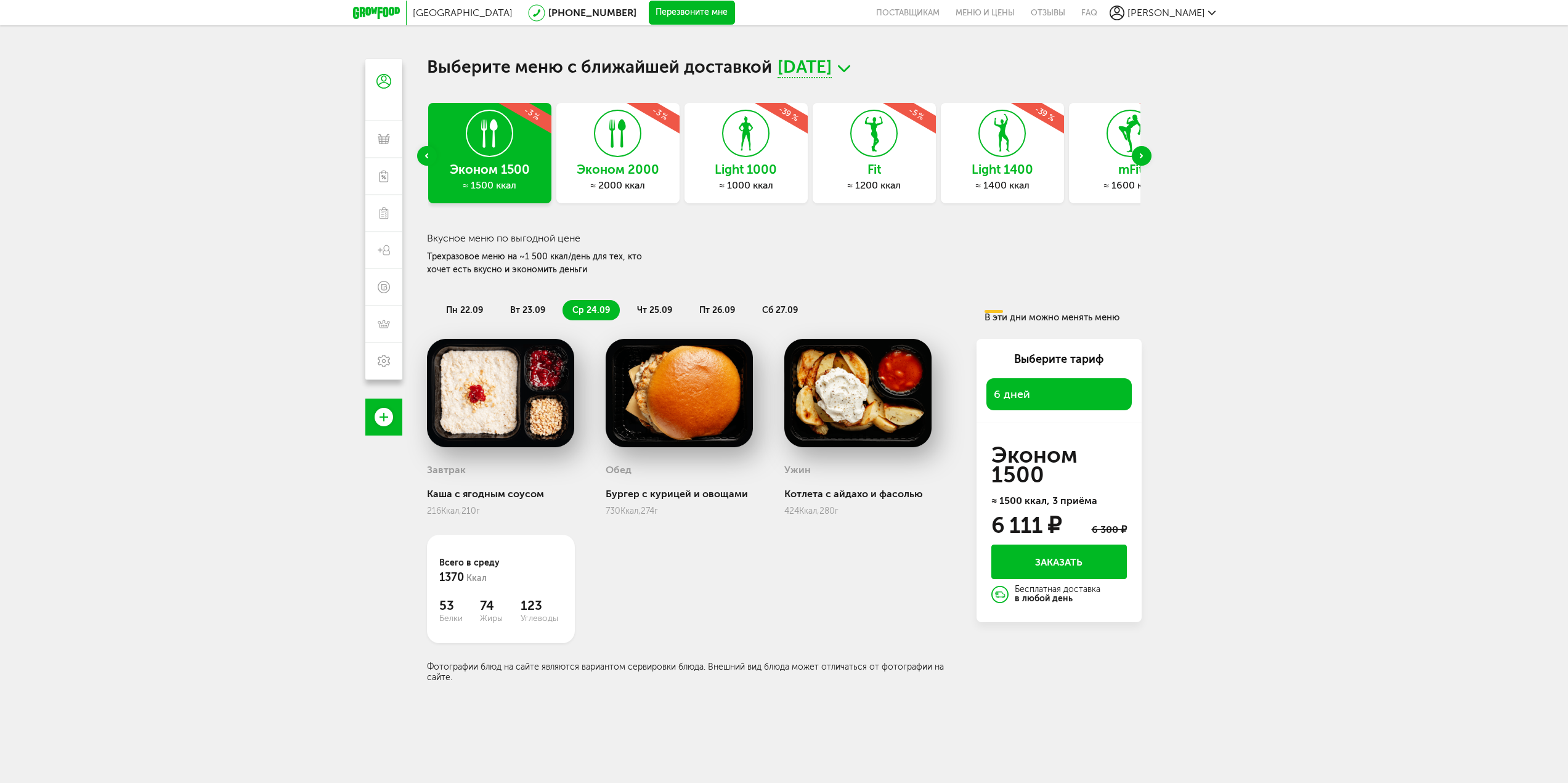
click at [649, 307] on span "чт 25.09" at bounding box center [654, 310] width 35 height 10
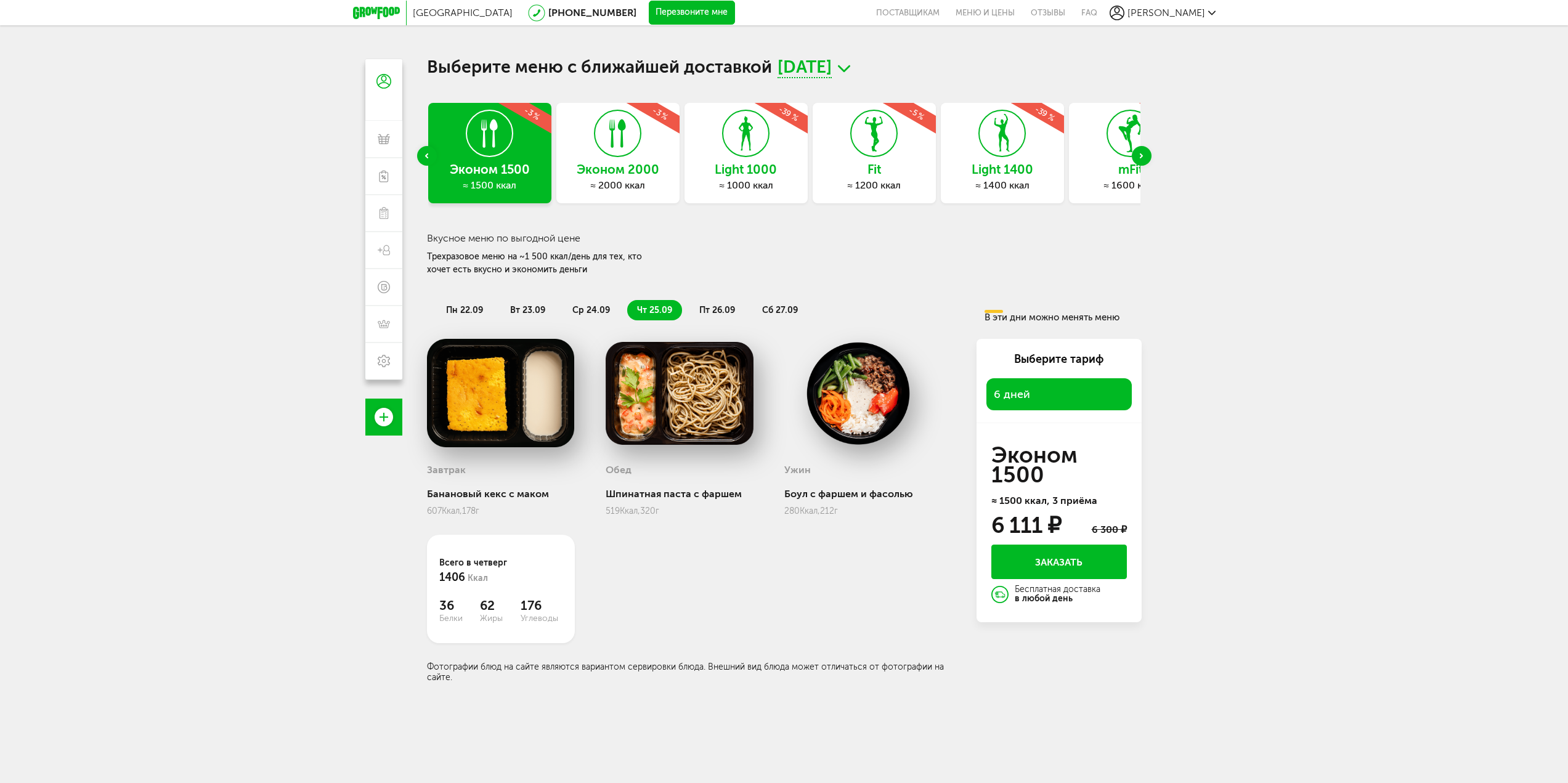
click at [727, 312] on span "пт 26.09" at bounding box center [717, 310] width 36 height 10
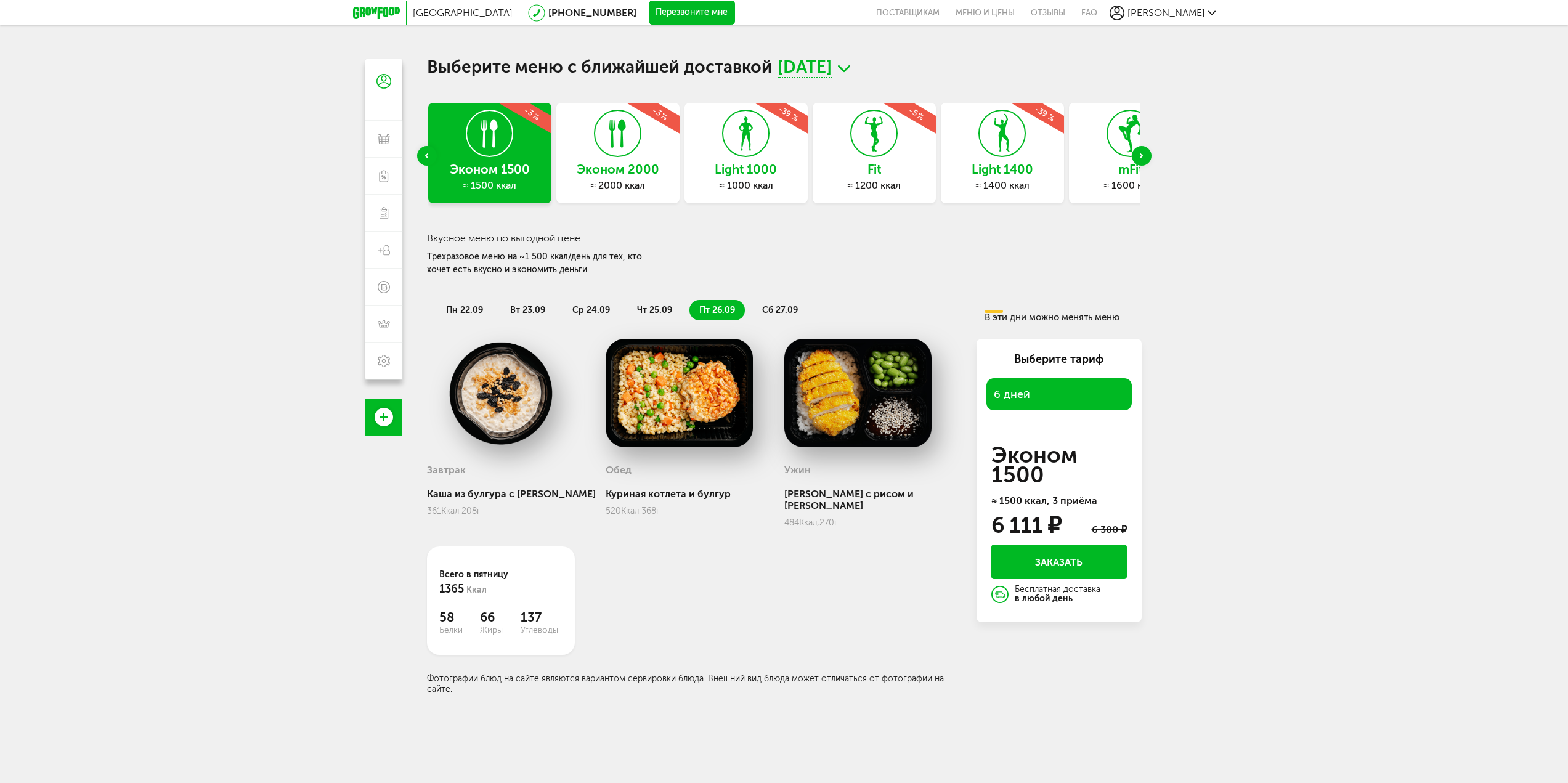
click at [801, 304] on li "сб 27.09" at bounding box center [780, 310] width 56 height 21
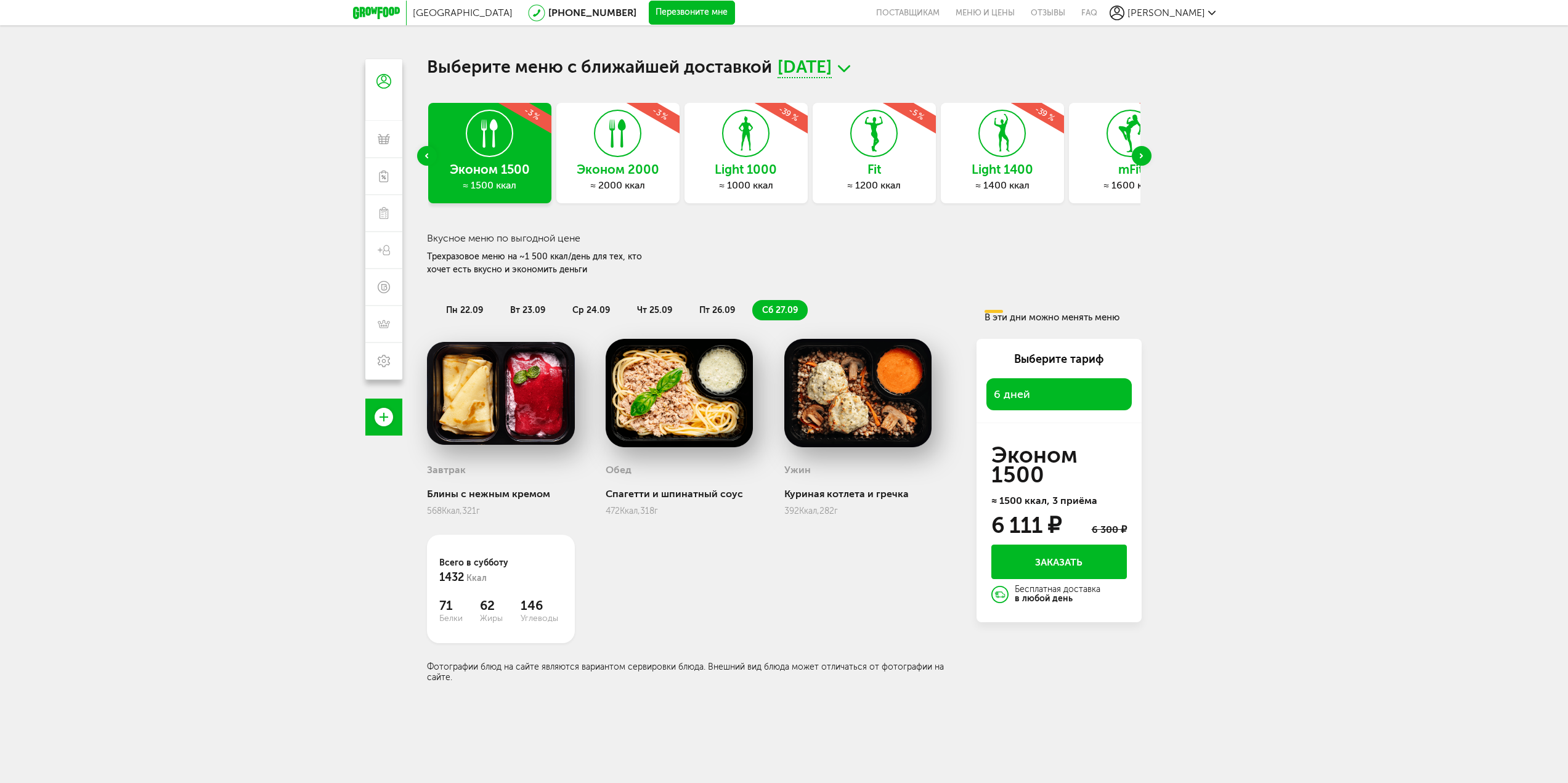
click at [995, 157] on div "Light 1400 ≈ 1400 ккал -39 %" at bounding box center [1002, 153] width 123 height 100
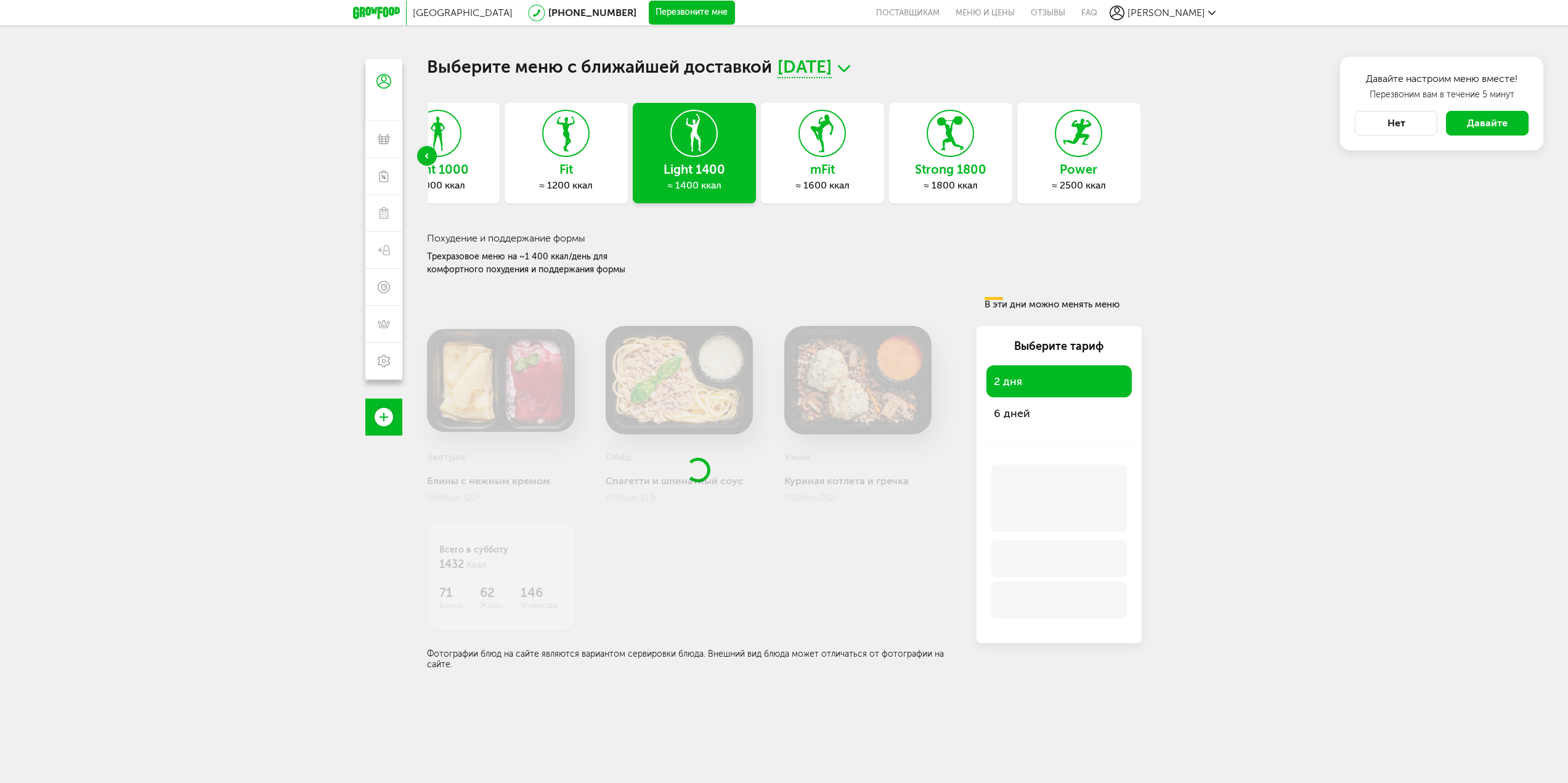
click at [1412, 117] on button "Нет" at bounding box center [1396, 123] width 83 height 25
click at [815, 74] on span "[DATE]" at bounding box center [804, 68] width 54 height 19
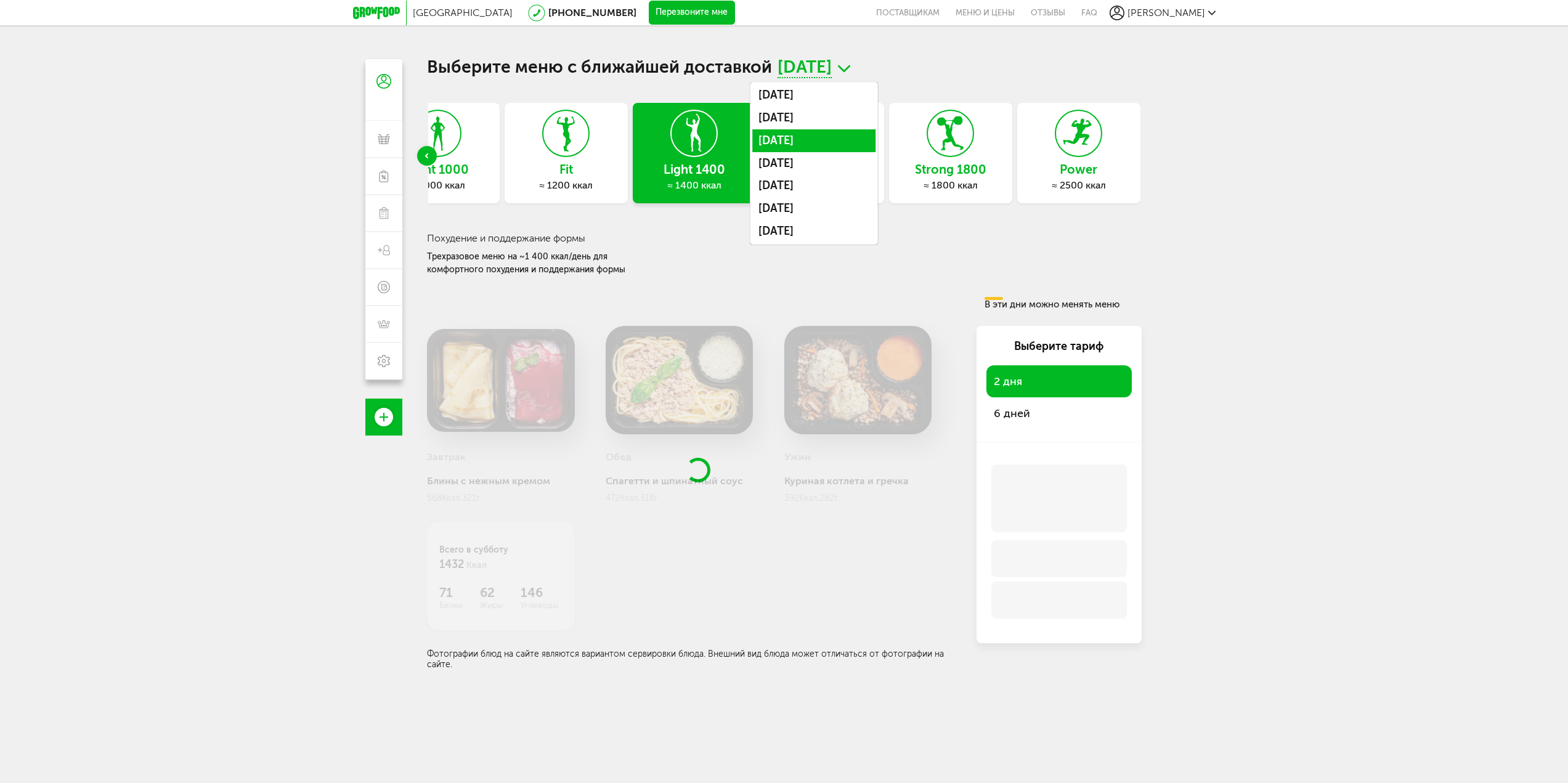
click at [828, 134] on li "[DATE]" at bounding box center [813, 141] width 123 height 23
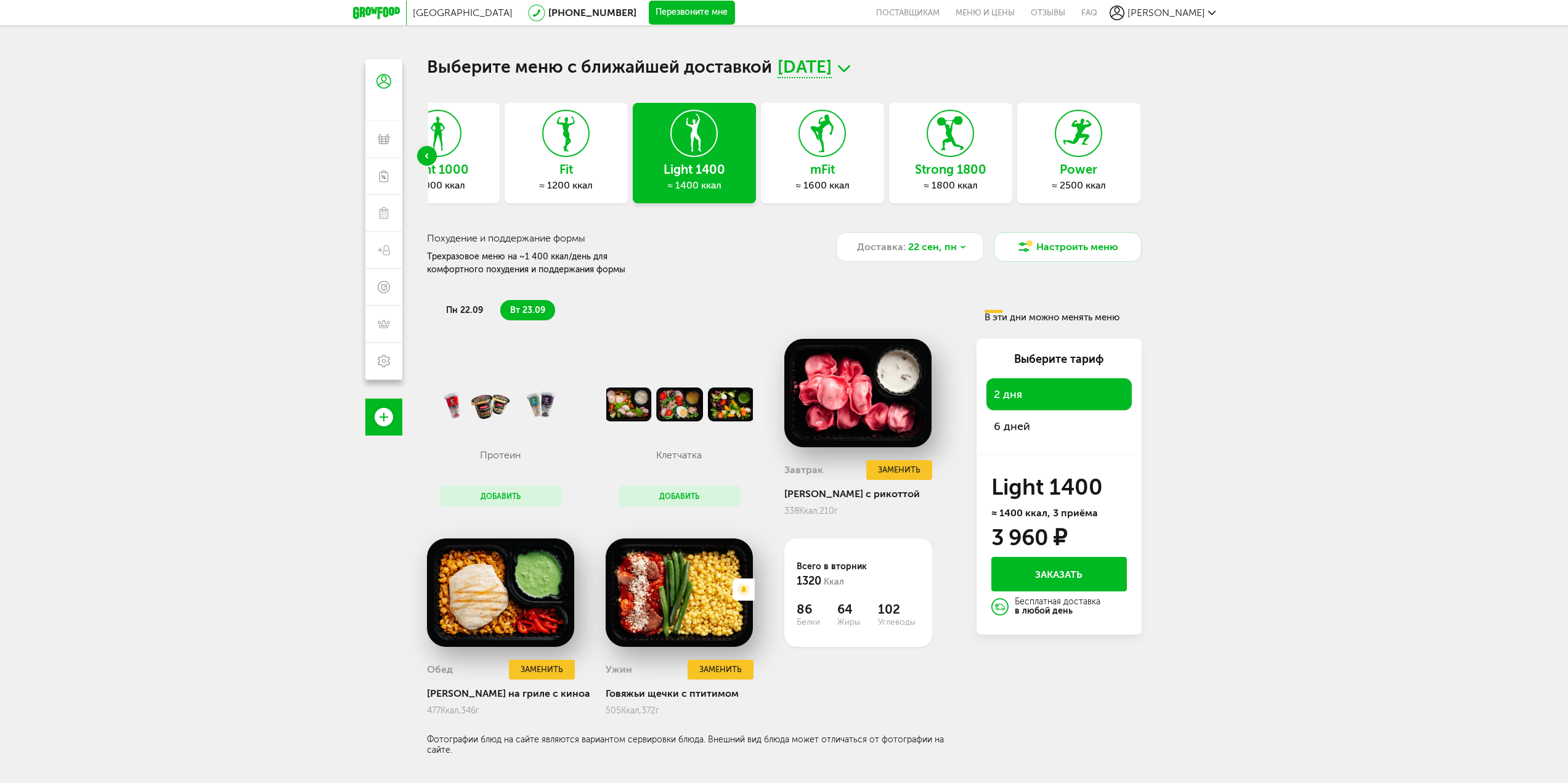
click at [426, 156] on use "Previous slide" at bounding box center [426, 156] width 3 height 5
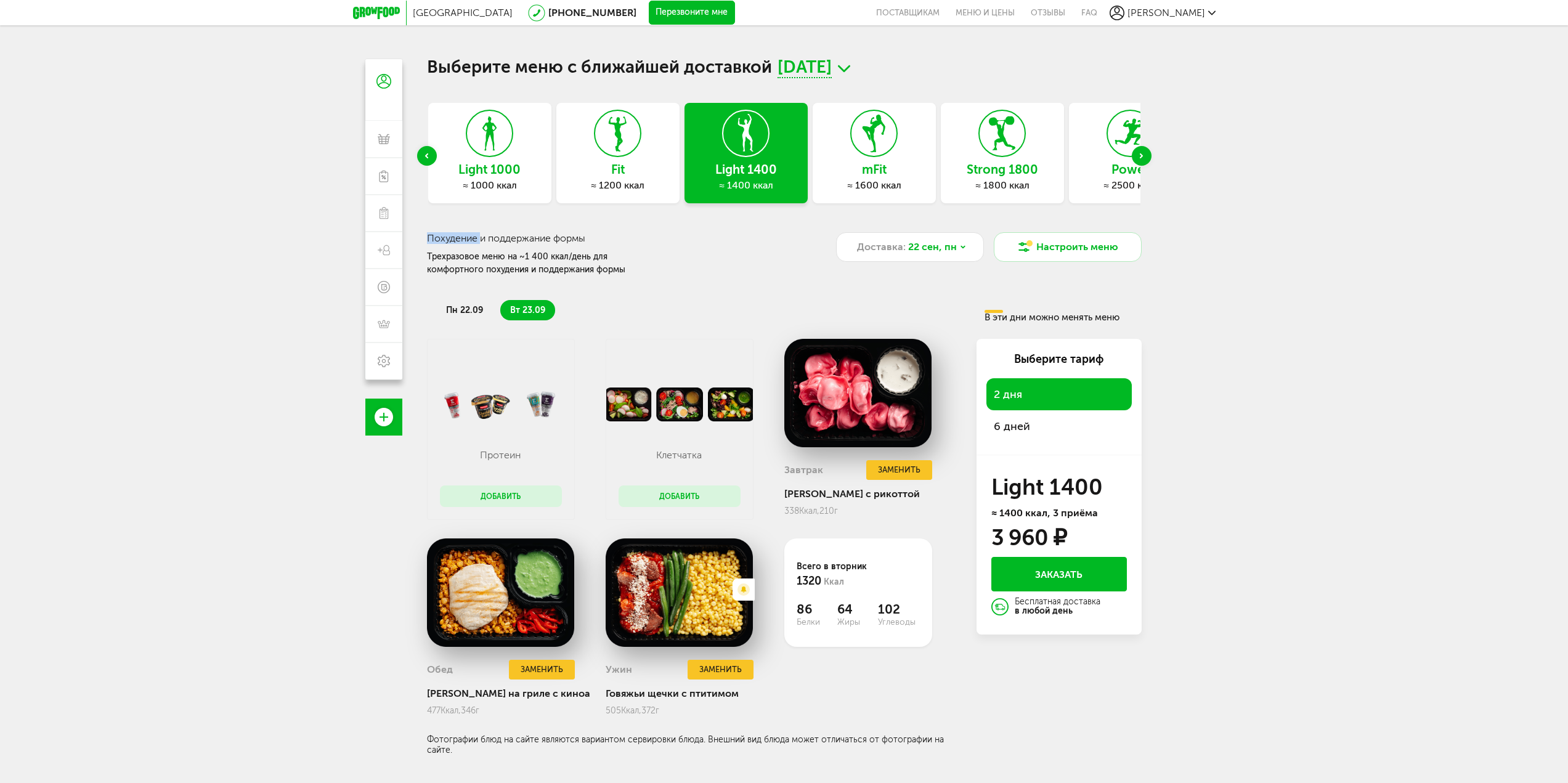
click at [426, 156] on icon "Previous slide" at bounding box center [426, 156] width 3 height 5
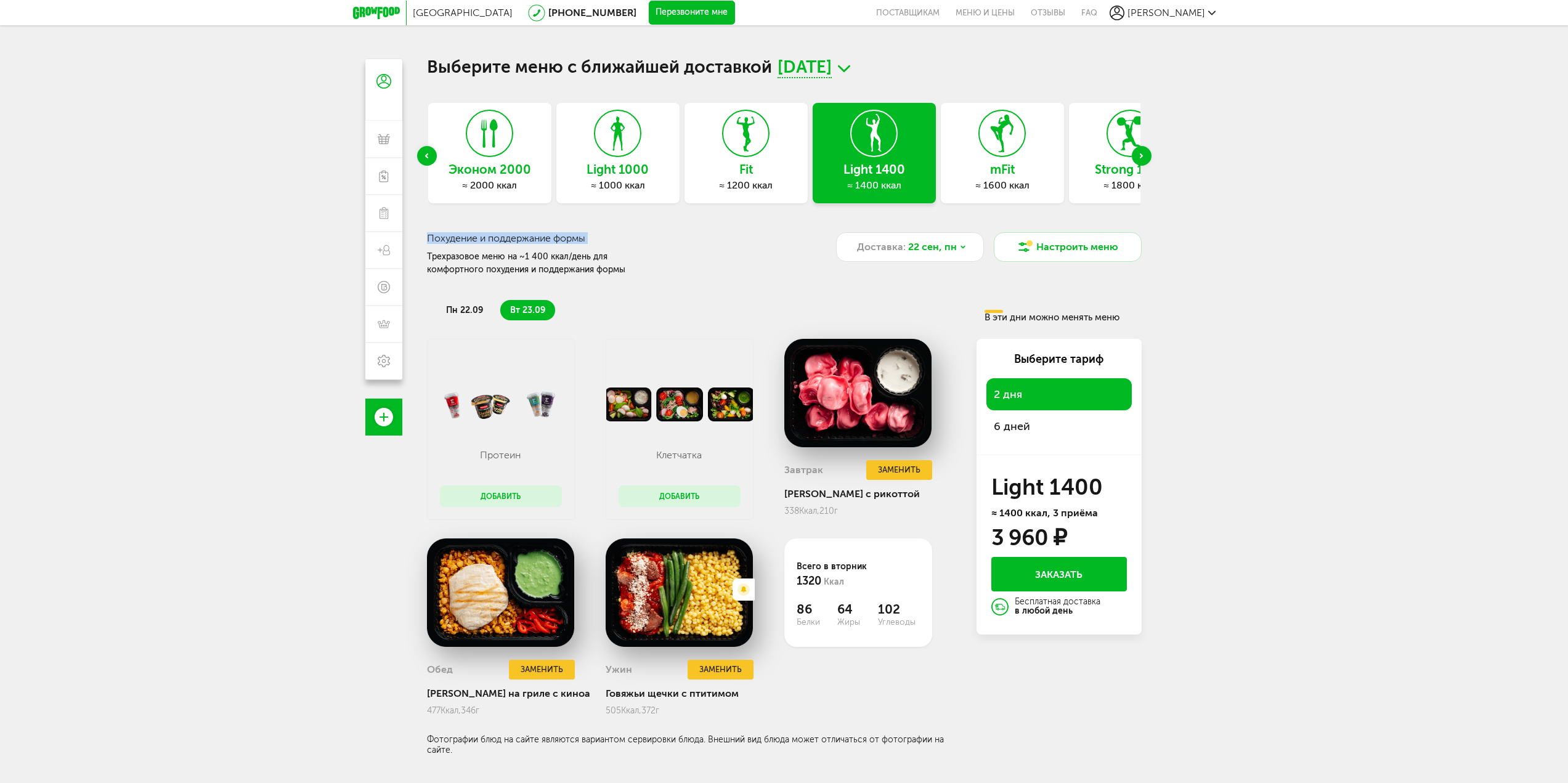
click at [426, 156] on icon "Previous slide" at bounding box center [426, 156] width 3 height 5
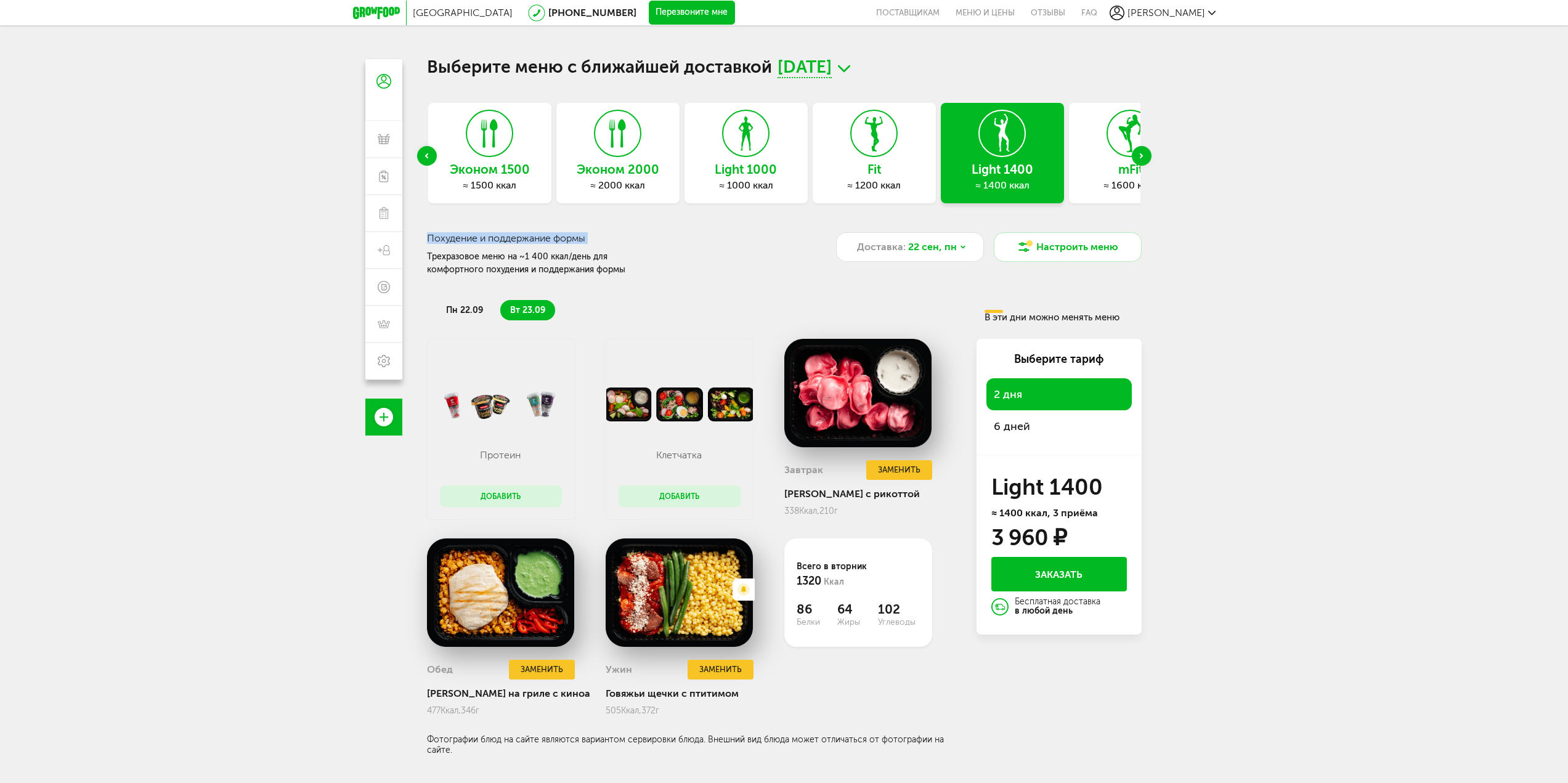
click at [426, 156] on icon "Previous slide" at bounding box center [426, 156] width 3 height 5
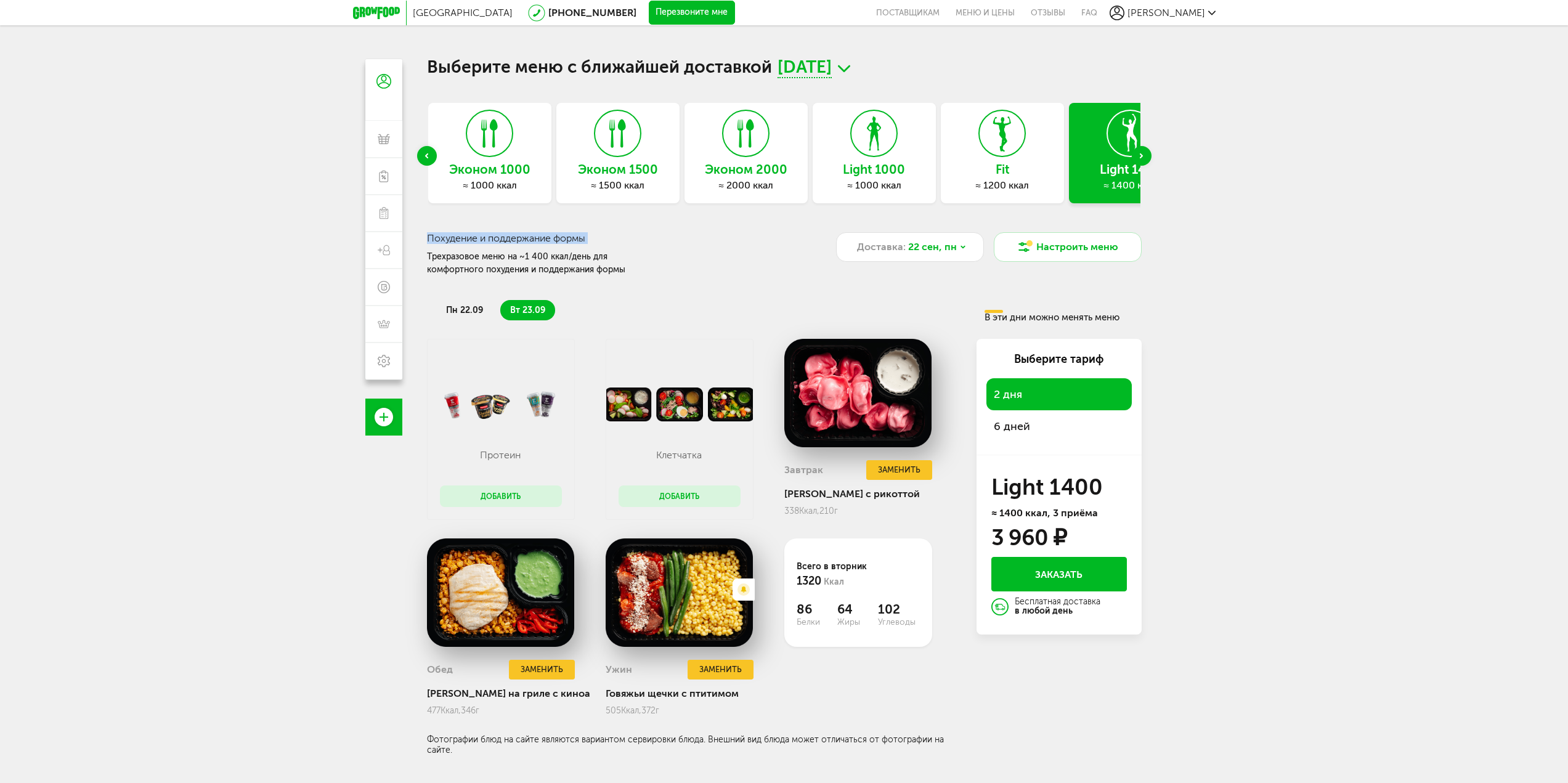
click at [426, 156] on icon "Previous slide" at bounding box center [426, 156] width 3 height 5
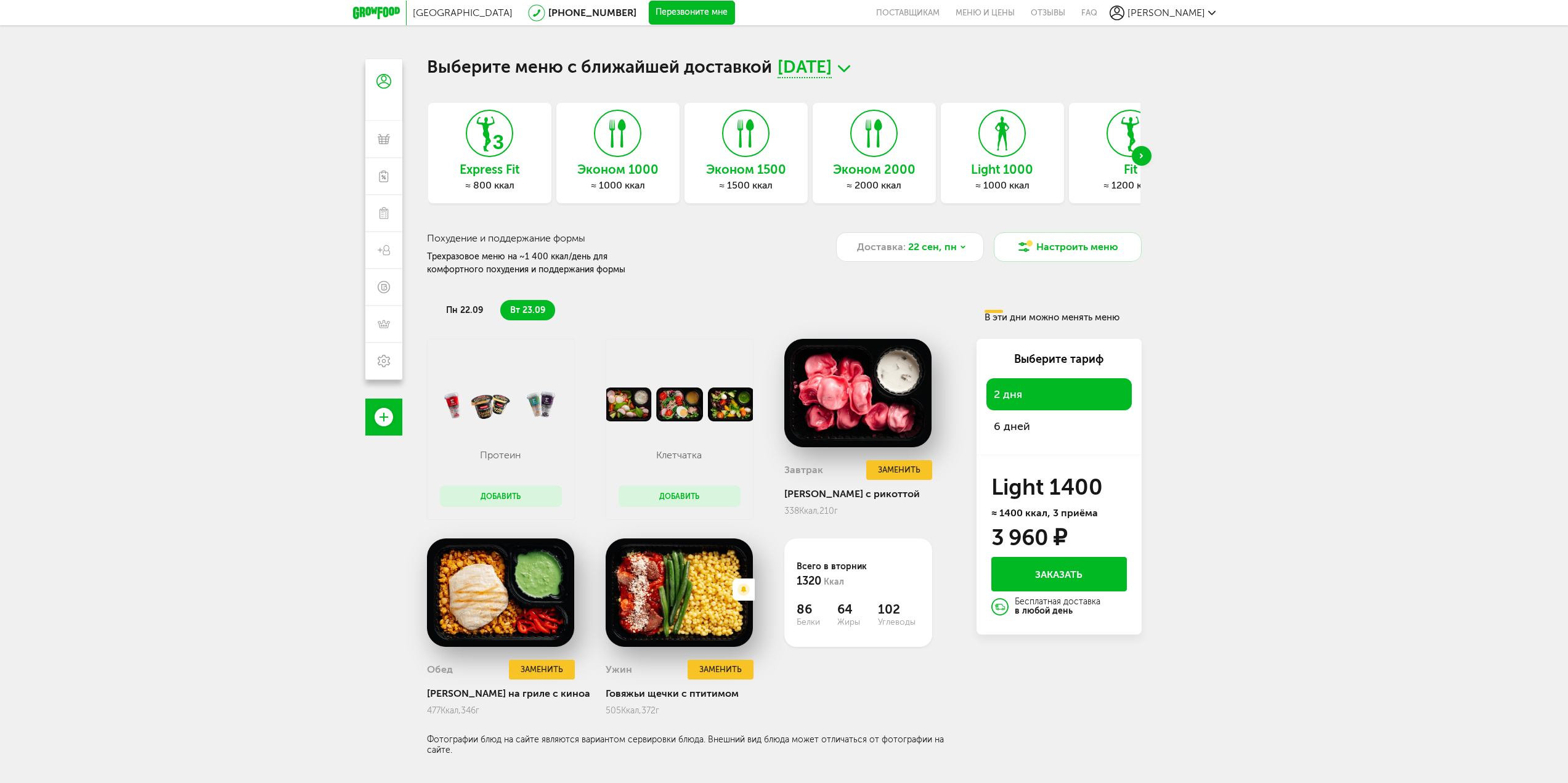
click at [426, 156] on div "Выберите меню с ближайшей доставкой [DATE] Express Fit ≈ 800 ккал Эконом 1000 ≈…" at bounding box center [784, 450] width 739 height 783
click at [702, 152] on div "Эконом 1500 ≈ 1500 ккал" at bounding box center [745, 153] width 123 height 100
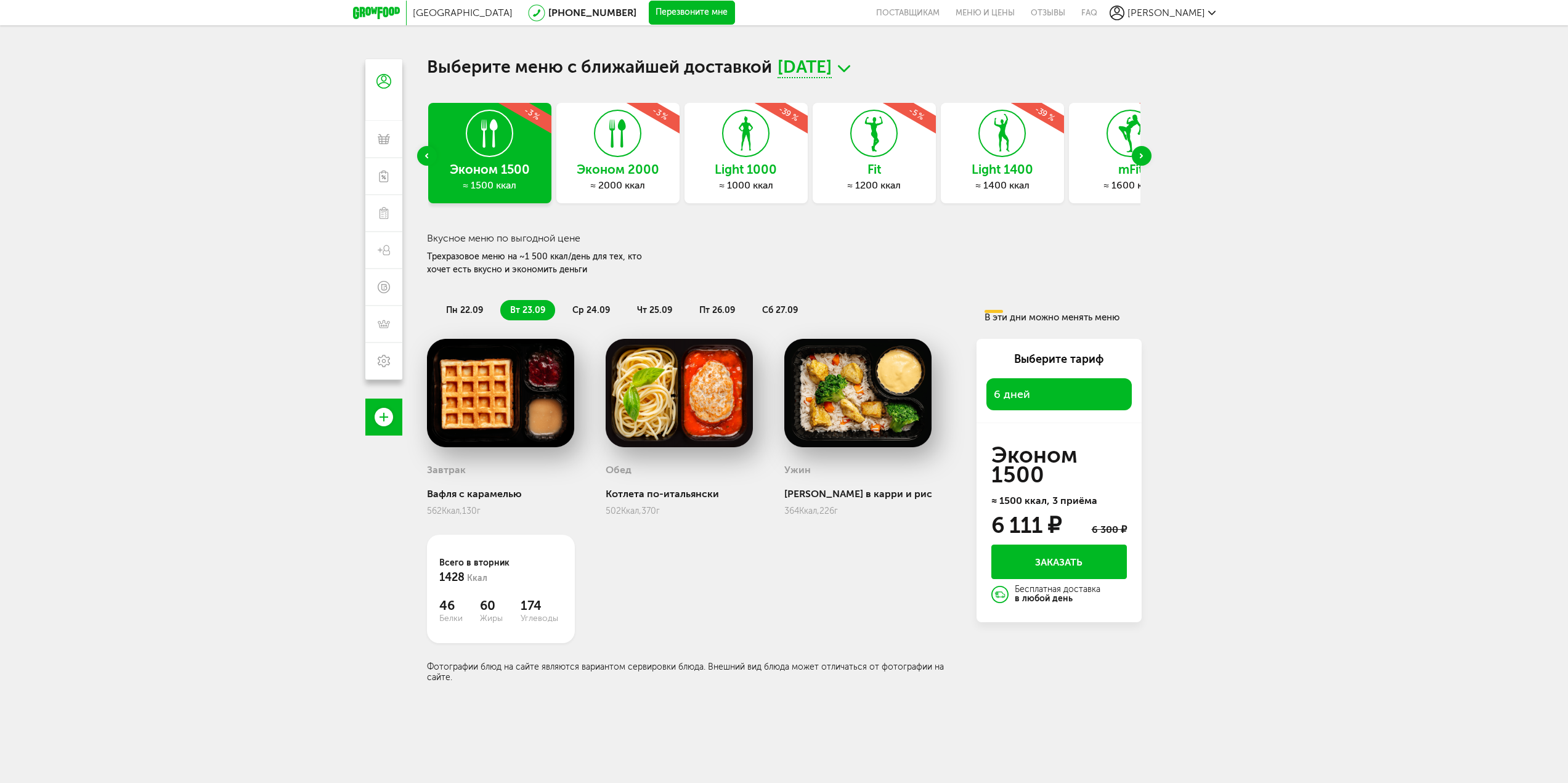
click at [466, 307] on span "пн 22.09" at bounding box center [464, 310] width 37 height 10
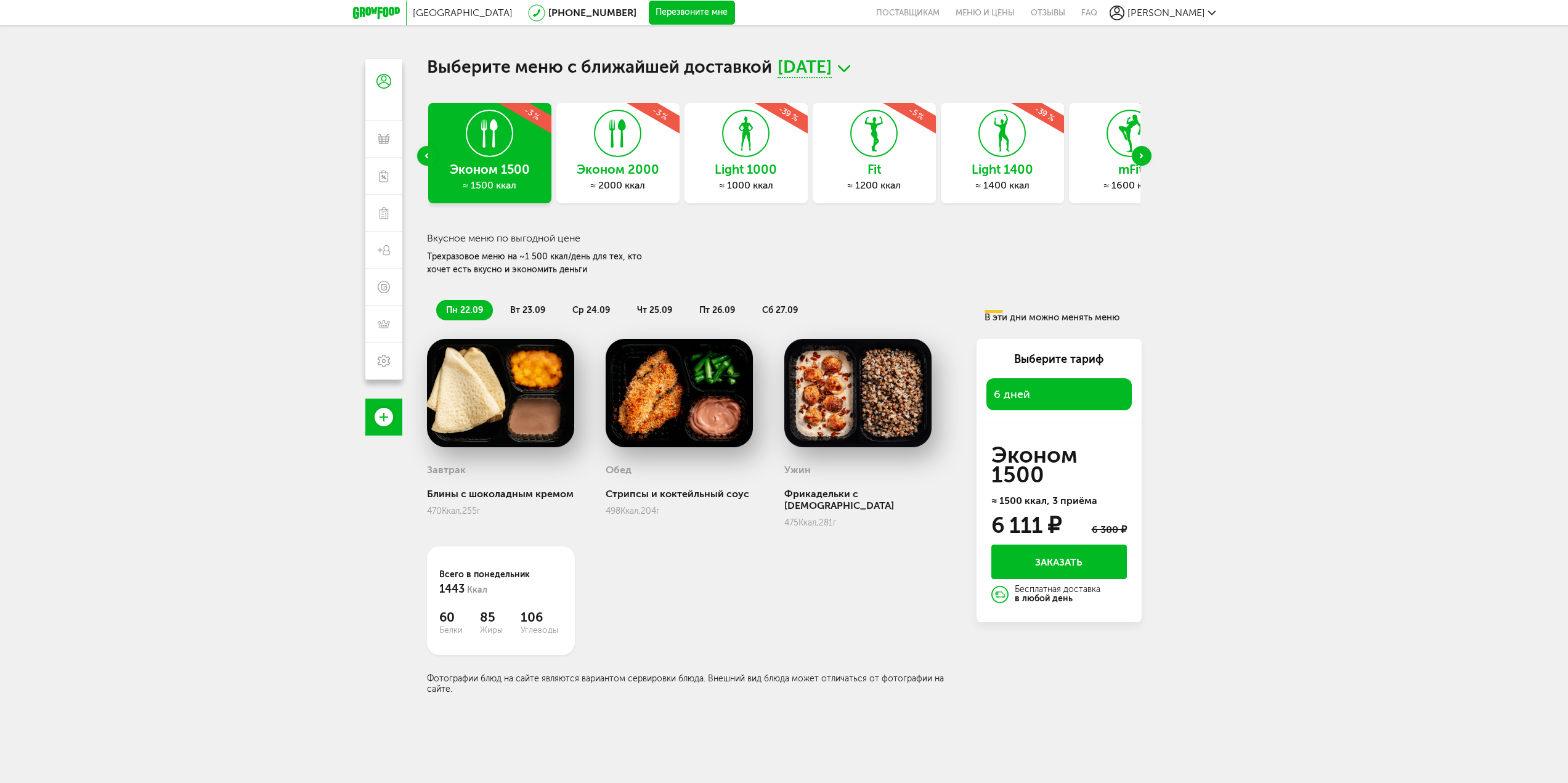
click at [633, 161] on div "Эконом 2000 ≈ 2000 ккал -3 %" at bounding box center [618, 153] width 123 height 100
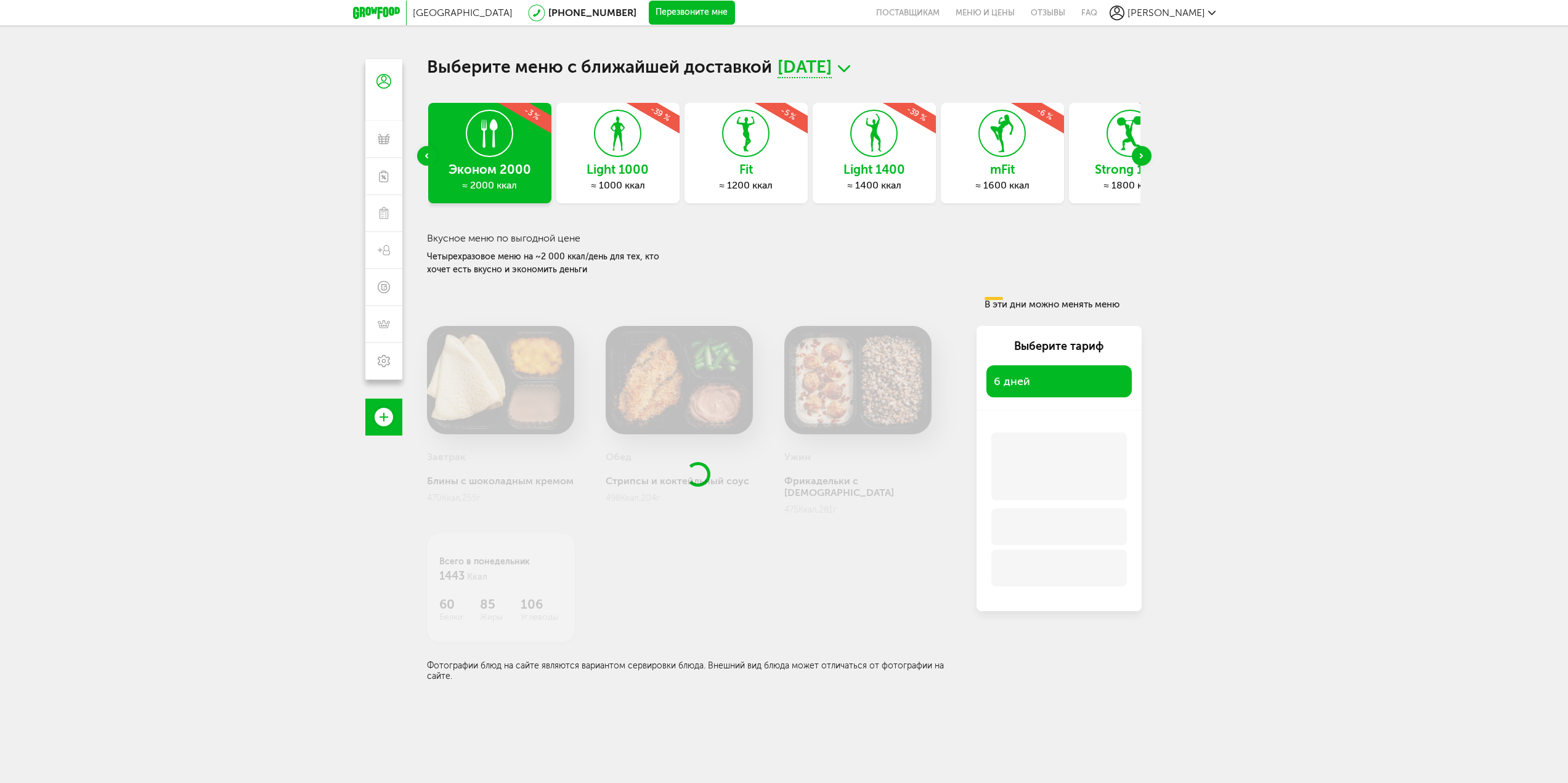
click at [745, 177] on div "Fit ≈ 1200 ккал -5 %" at bounding box center [745, 153] width 123 height 100
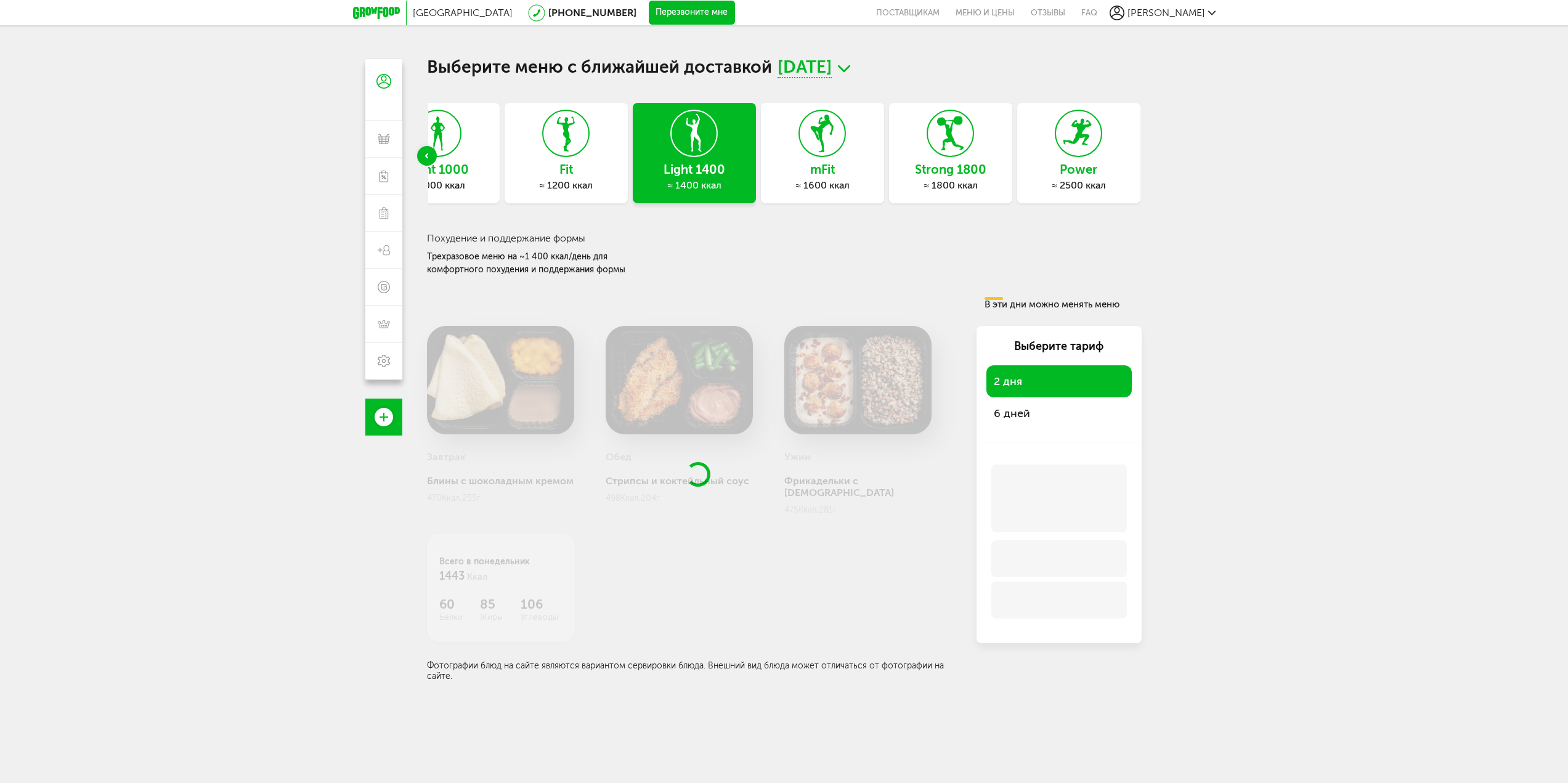
click at [797, 81] on div "Выберите меню с ближайшей доставкой [DATE] Express Fit ≈ 800 ккал Эконом 1000 ≈…" at bounding box center [784, 370] width 715 height 623
click at [803, 75] on span "[DATE]" at bounding box center [804, 68] width 54 height 19
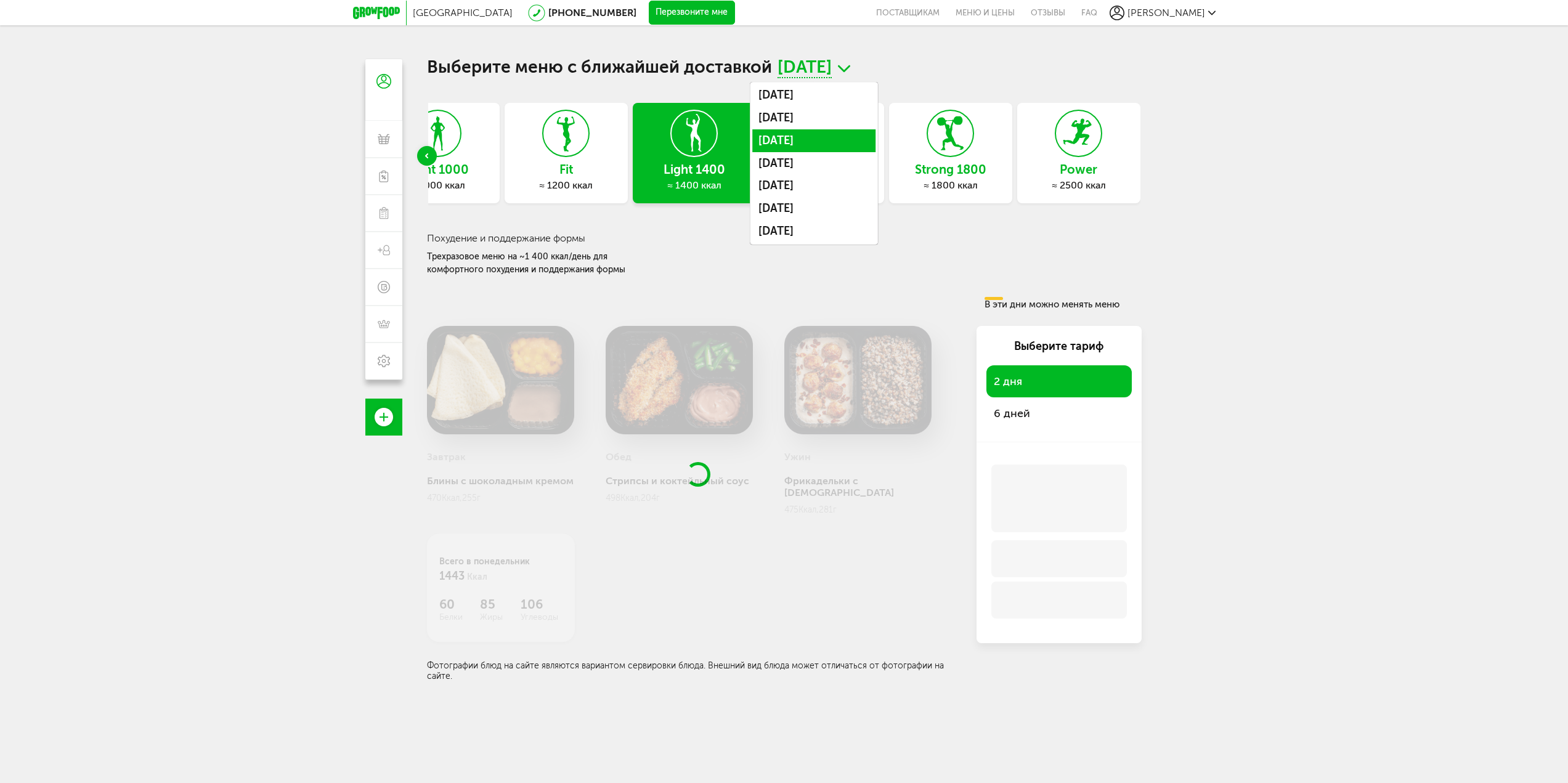
click at [830, 142] on li "[DATE]" at bounding box center [813, 141] width 123 height 23
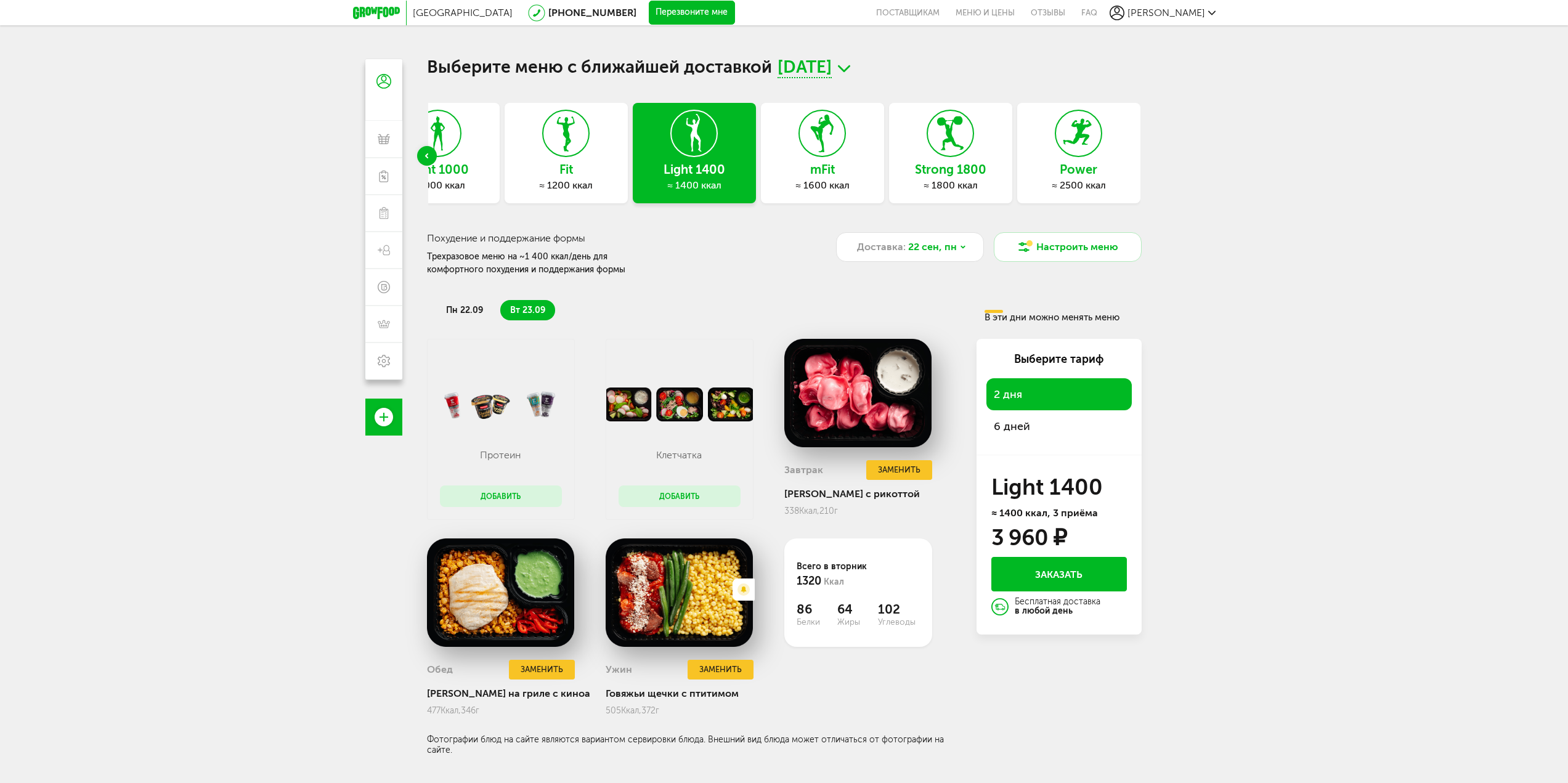
click at [807, 153] on icon at bounding box center [822, 133] width 45 height 46
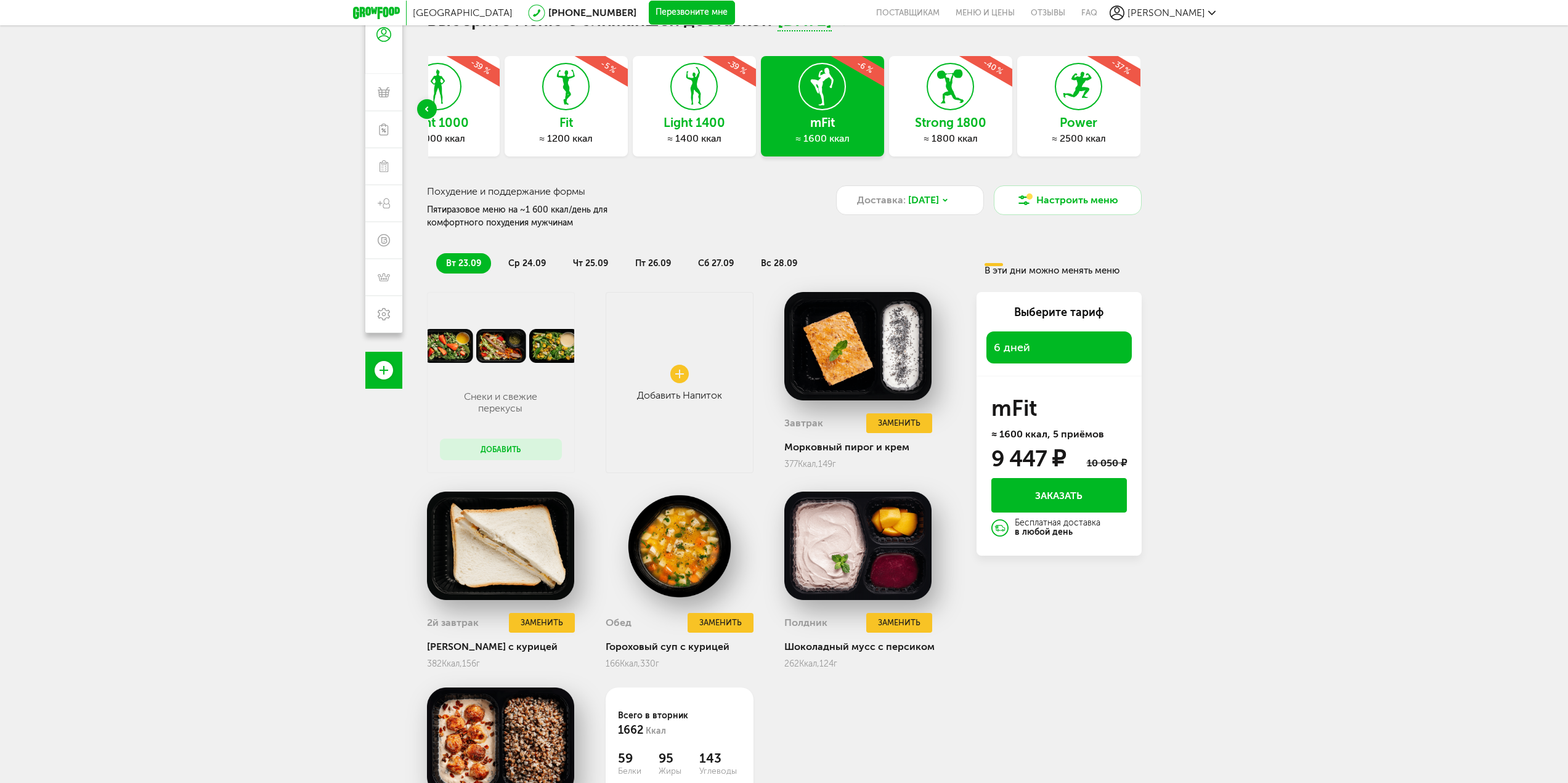
scroll to position [45, 0]
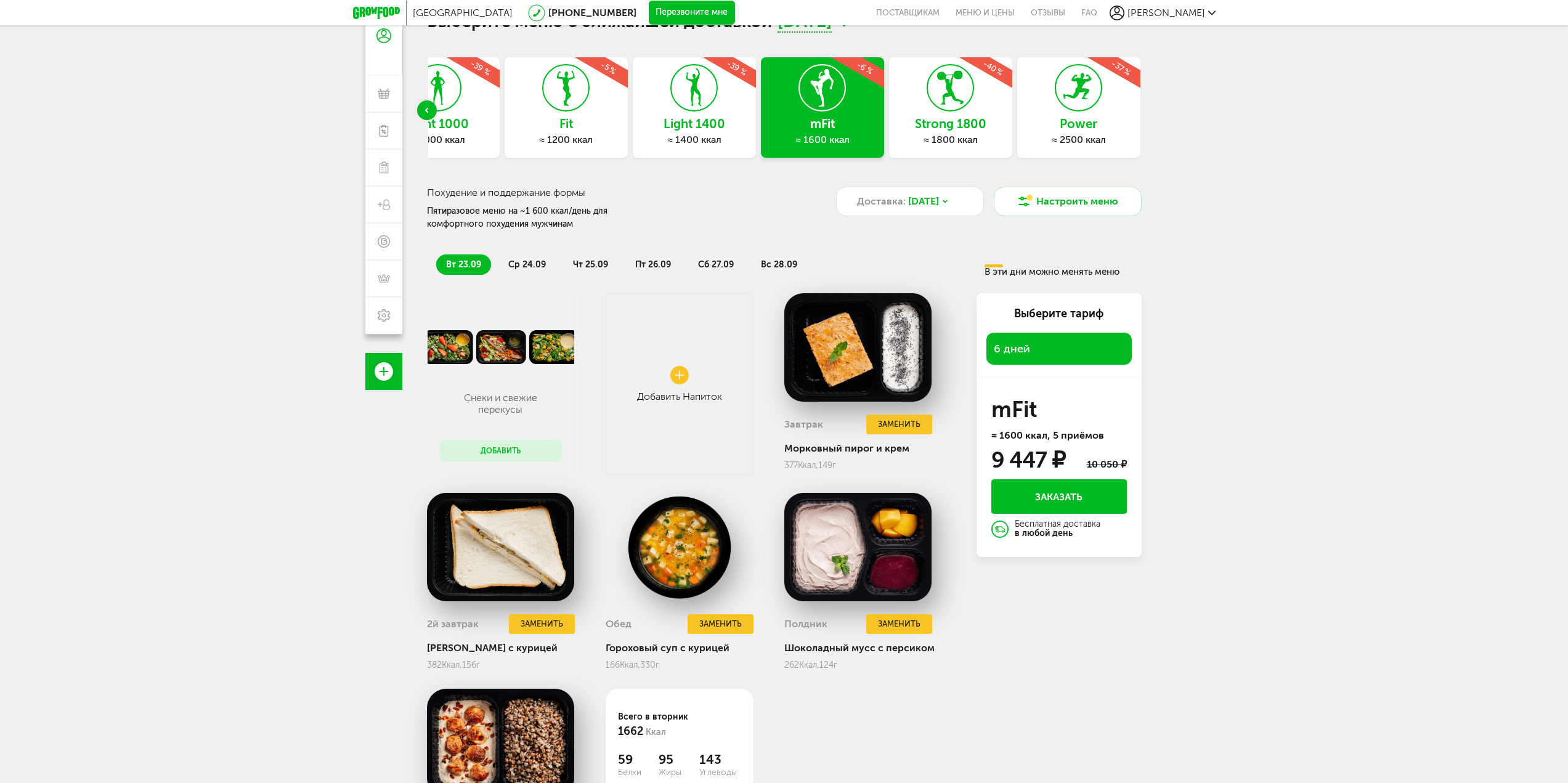
click at [678, 102] on icon at bounding box center [694, 87] width 45 height 46
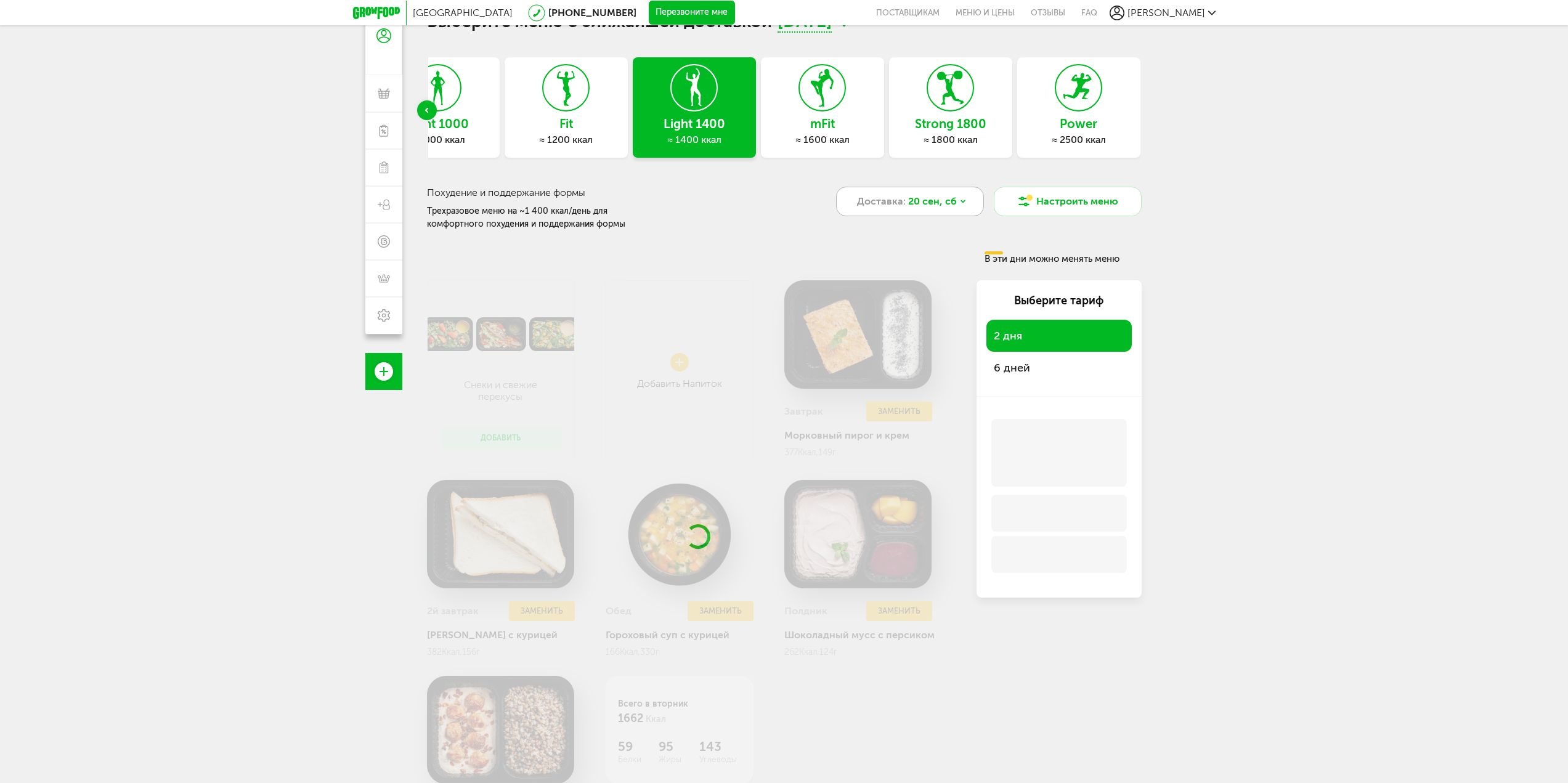
click at [900, 191] on div "Доставка: [DATE]" at bounding box center [910, 201] width 148 height 29
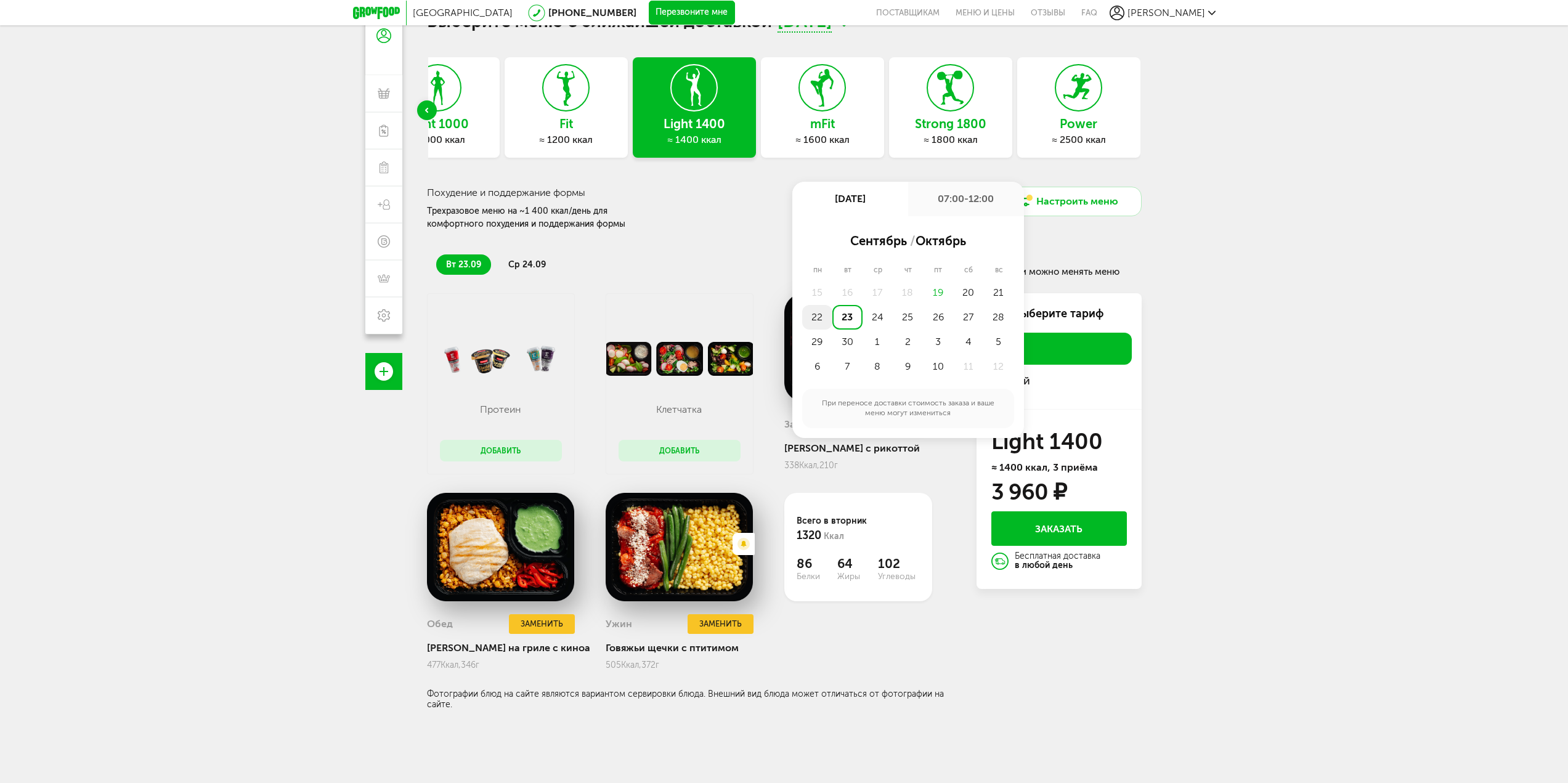
click at [823, 318] on div "22" at bounding box center [817, 317] width 30 height 25
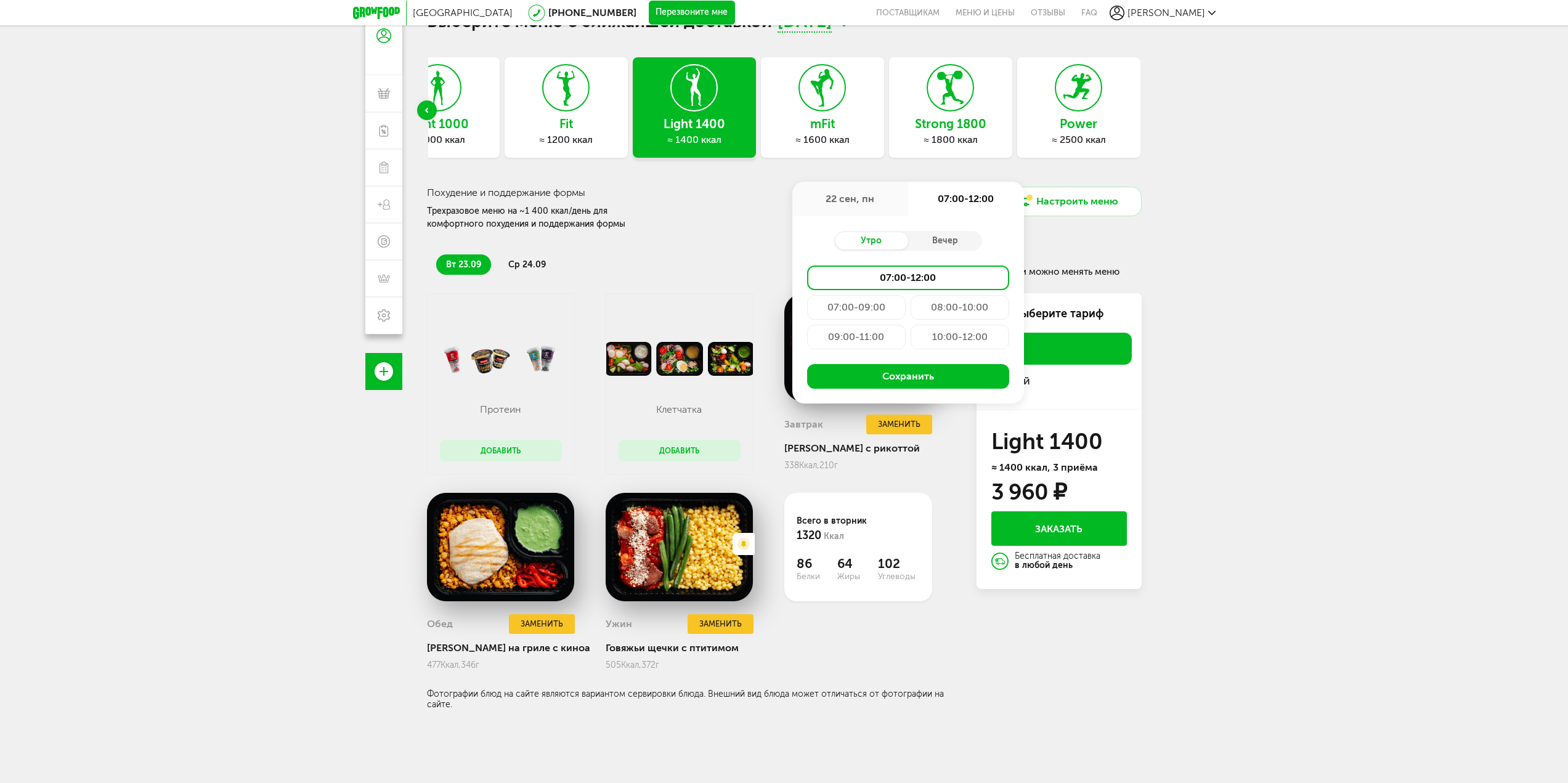
click at [853, 311] on div "07:00-09:00" at bounding box center [856, 307] width 98 height 25
click at [884, 376] on button "Сохранить" at bounding box center [907, 376] width 202 height 25
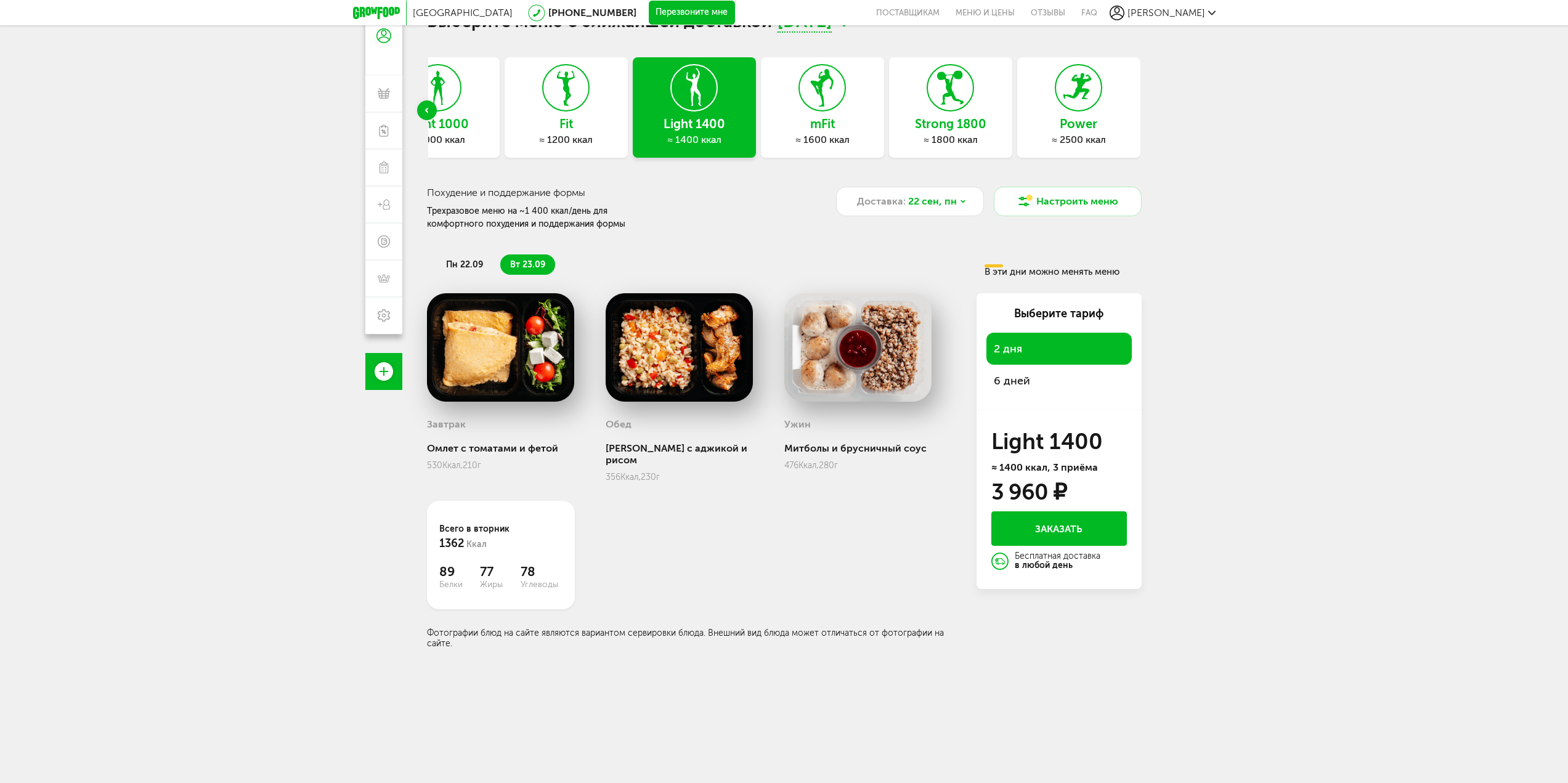
click at [466, 266] on span "пн 22.09" at bounding box center [464, 264] width 37 height 10
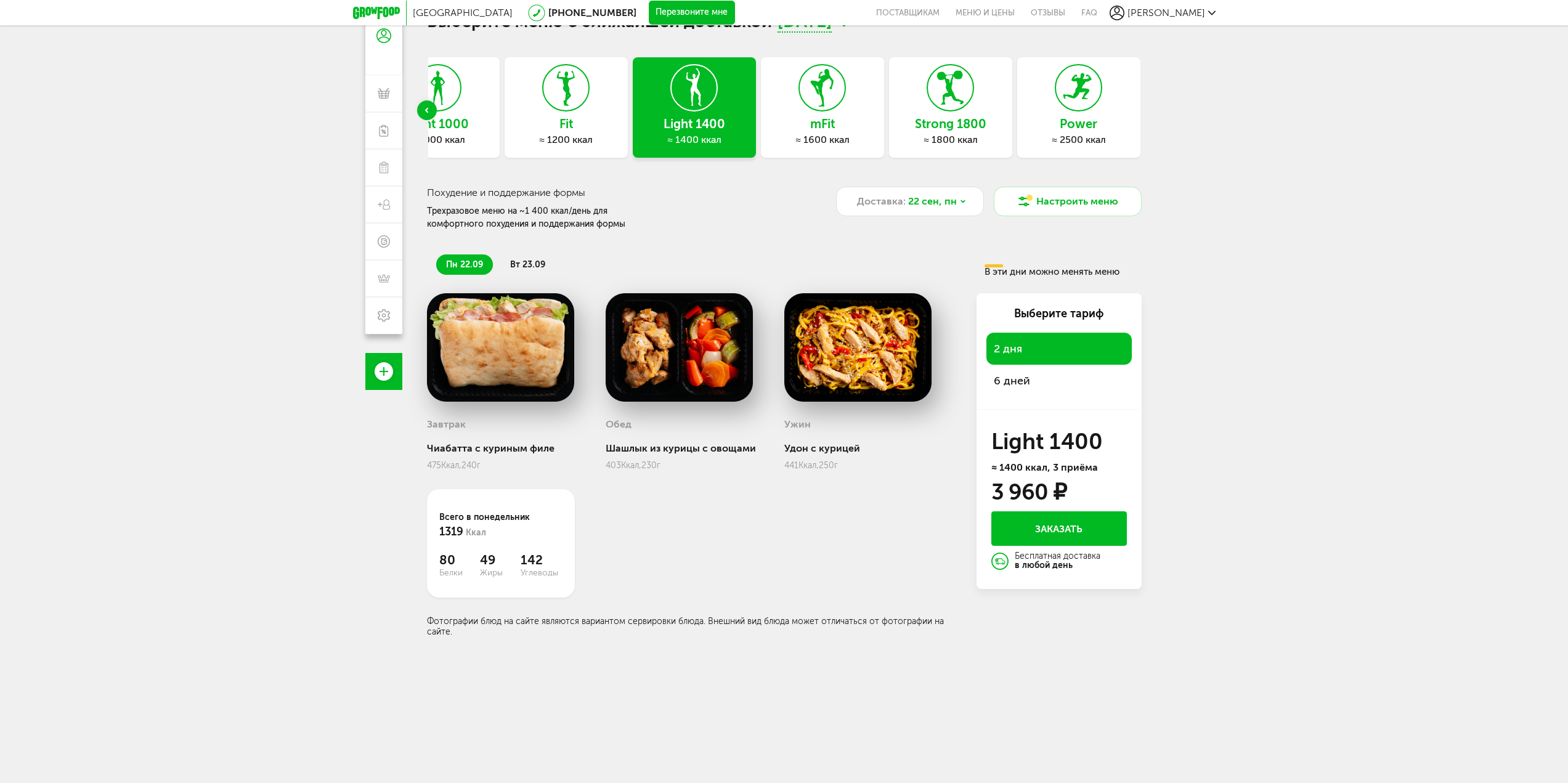
click at [526, 260] on span "вт 23.09" at bounding box center [527, 264] width 35 height 10
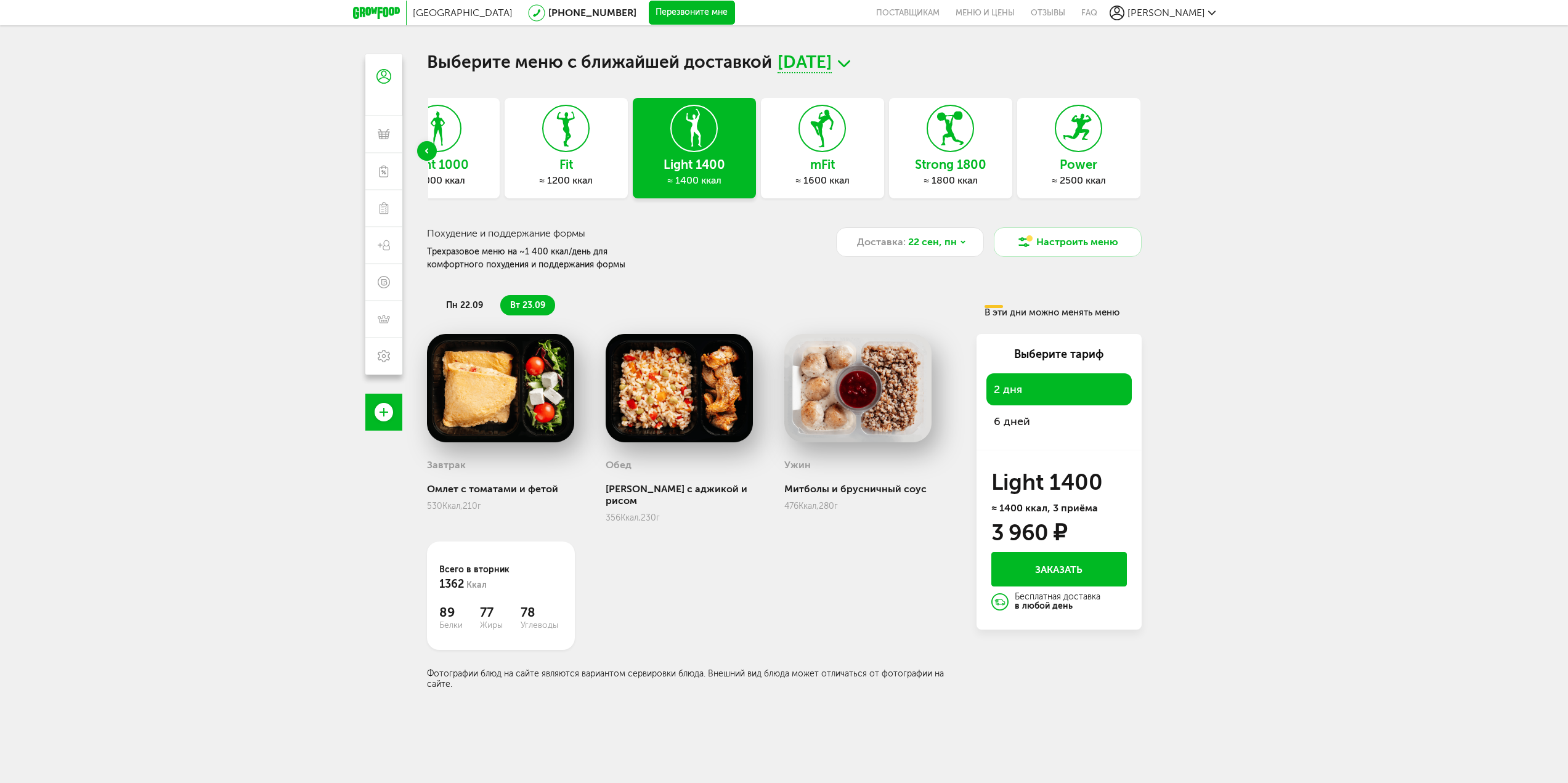
scroll to position [0, 0]
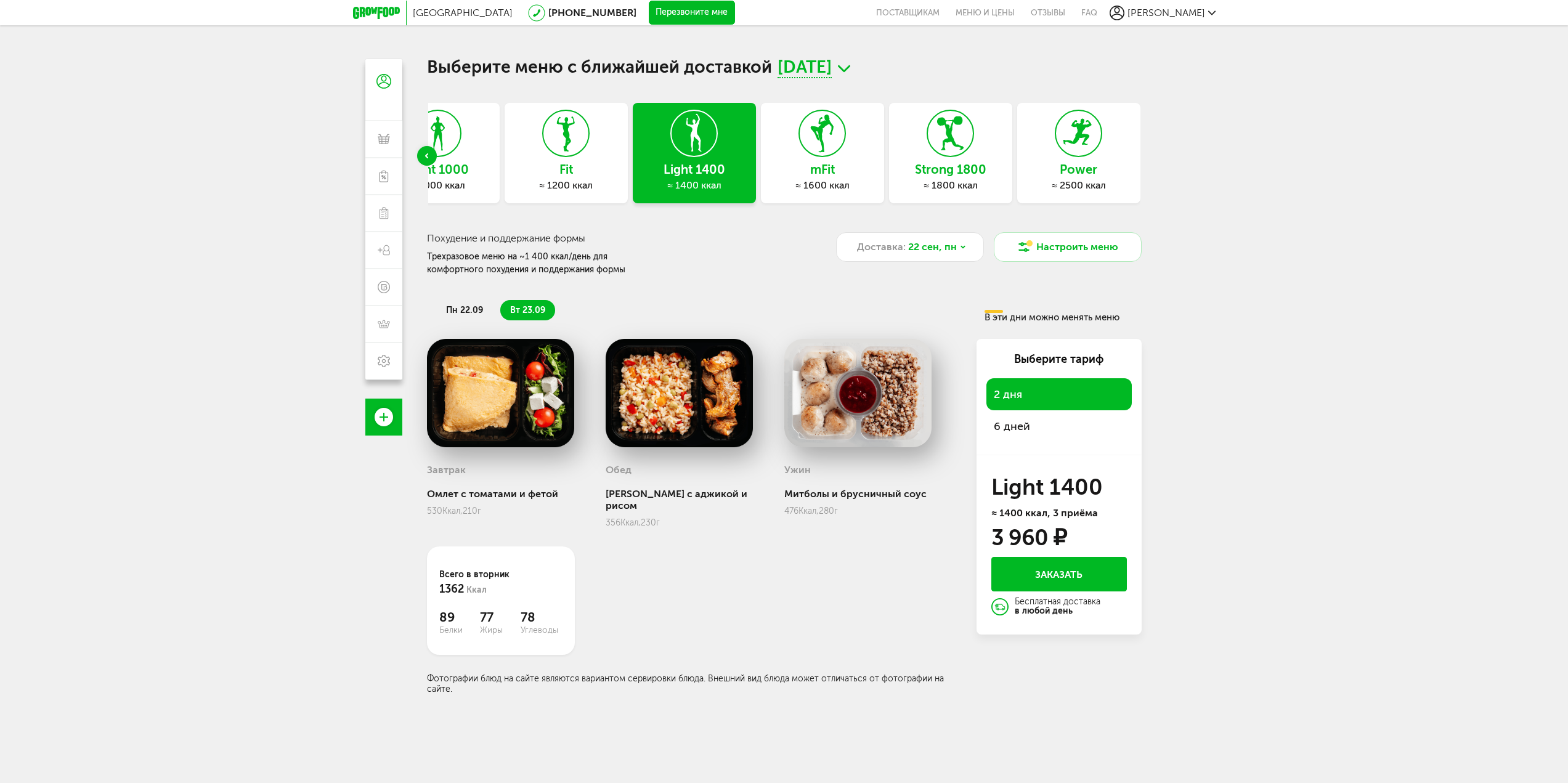
click at [1019, 427] on span "6 дней" at bounding box center [1059, 426] width 130 height 17
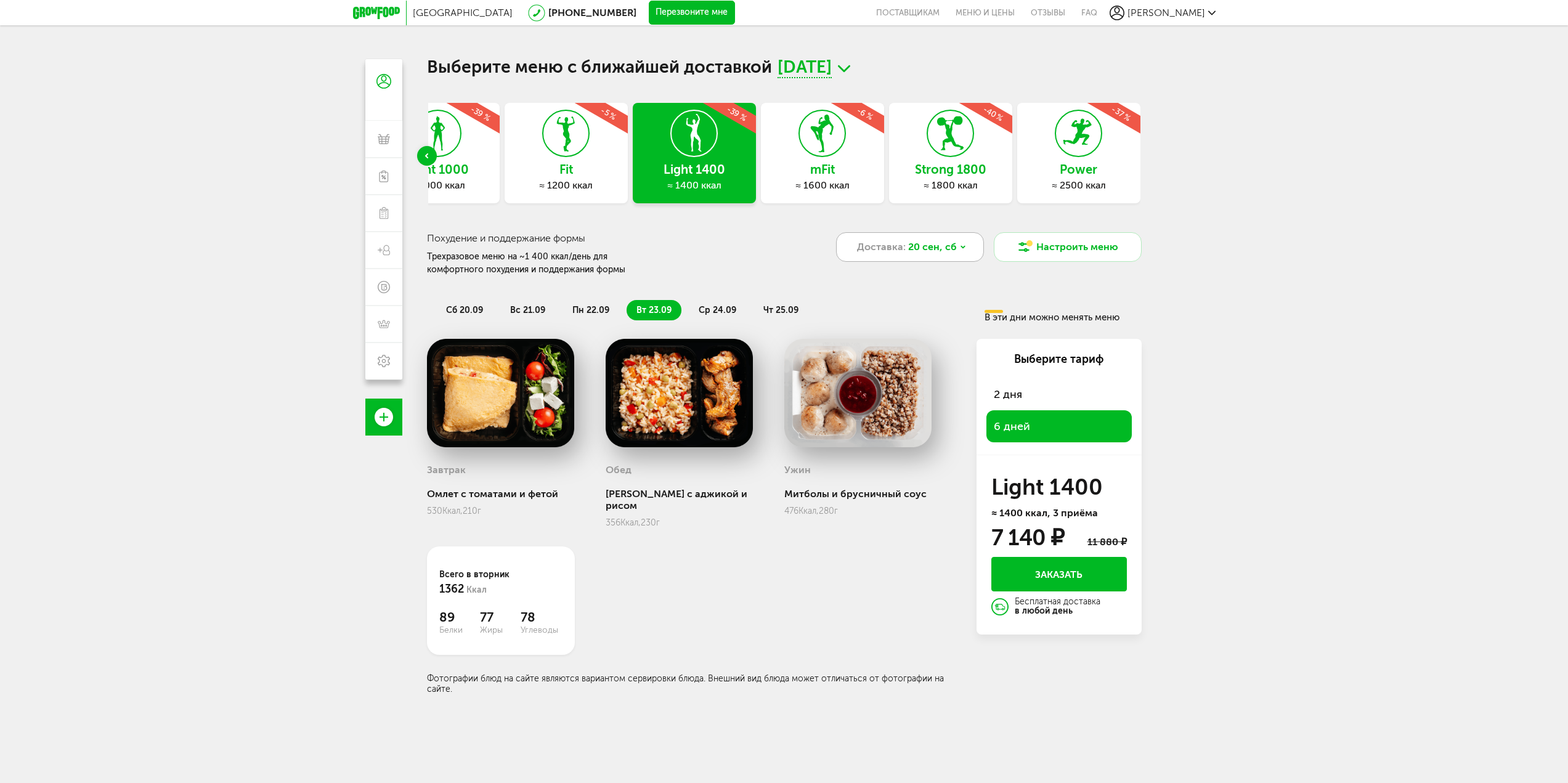
click at [911, 246] on span "20 сен, сб" at bounding box center [932, 247] width 48 height 15
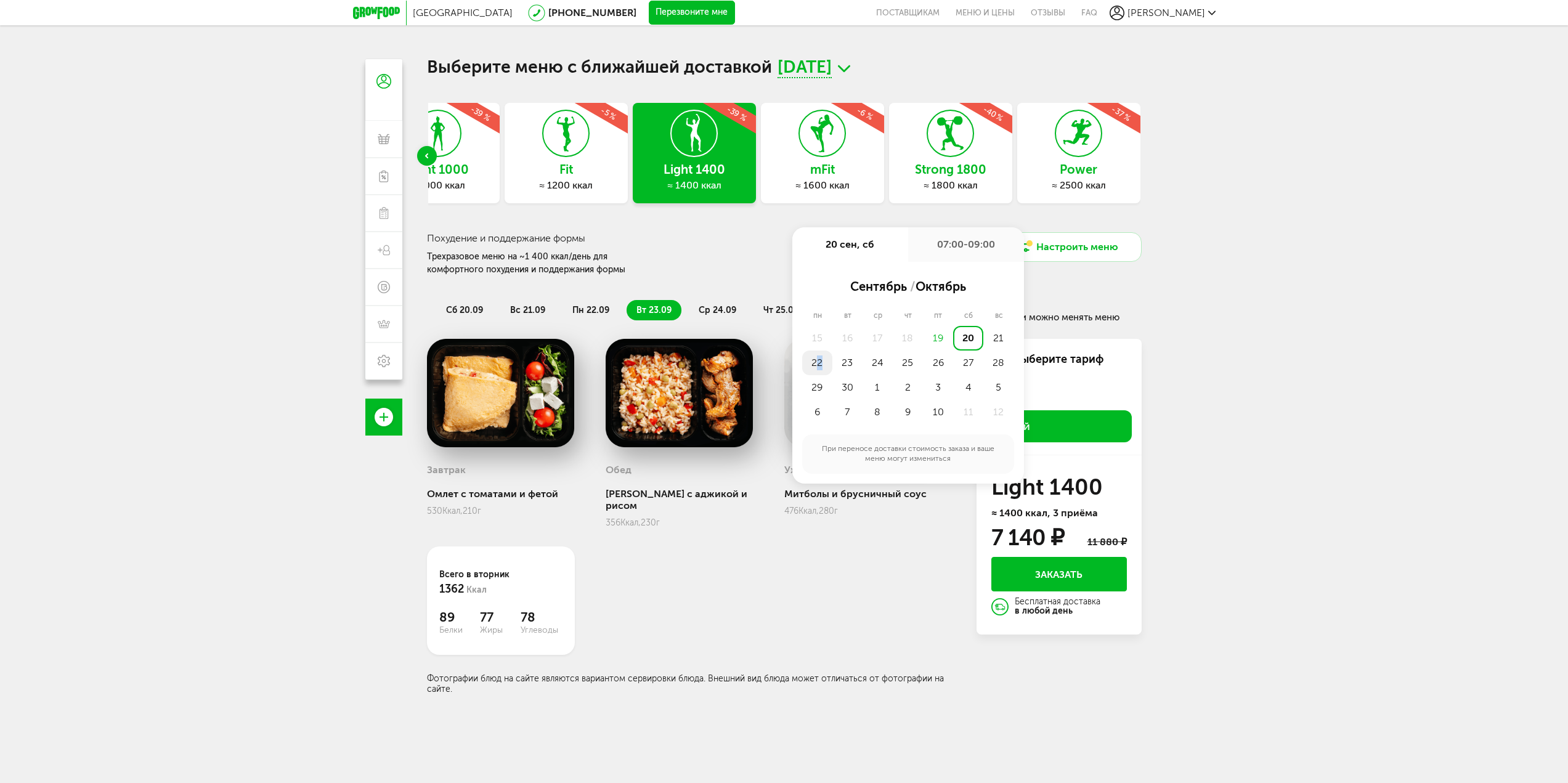
click at [819, 364] on div "22" at bounding box center [817, 362] width 30 height 25
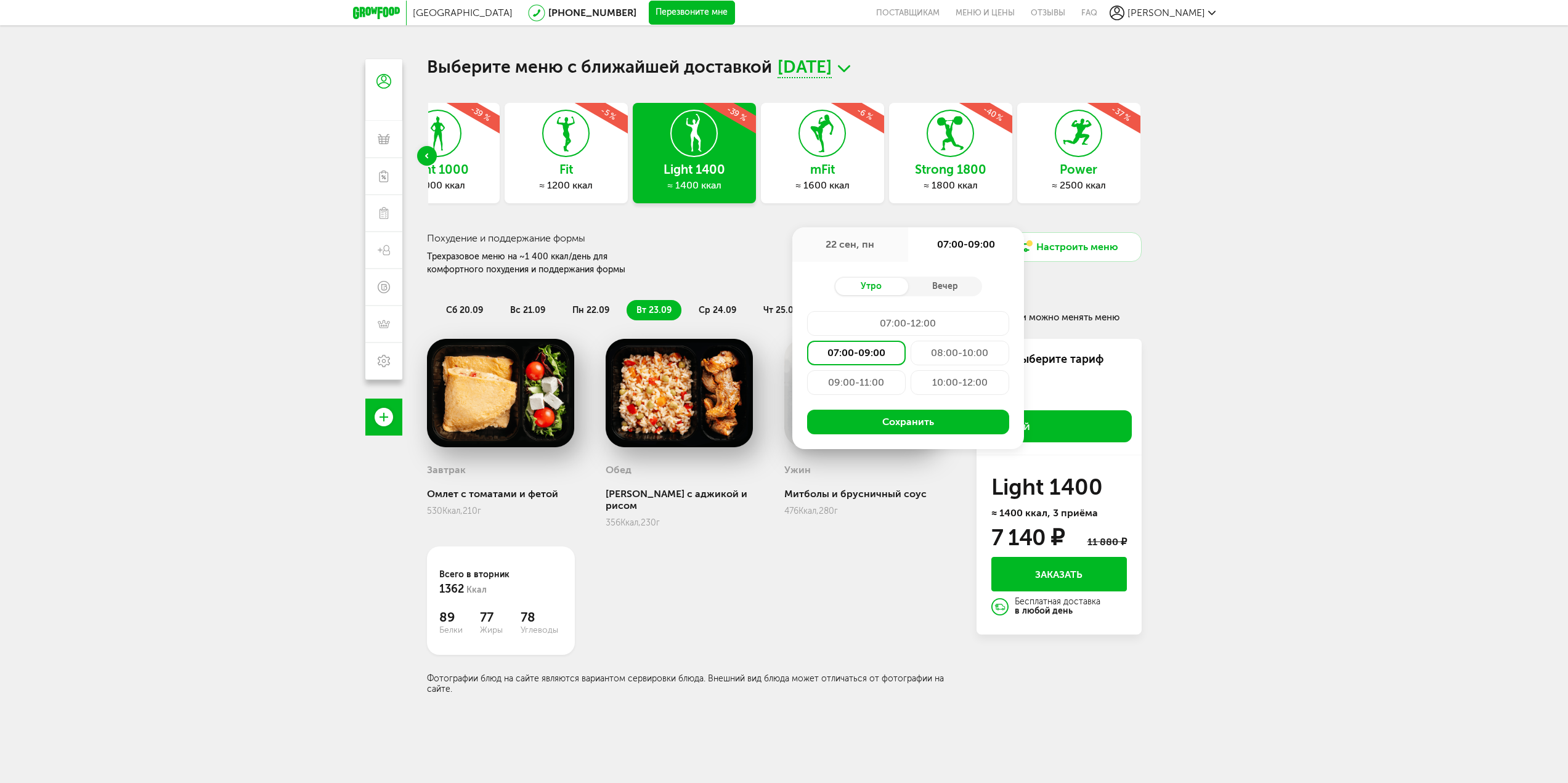
click at [954, 348] on div "08:00-10:00" at bounding box center [960, 353] width 98 height 25
click at [905, 420] on button "Сохранить" at bounding box center [907, 422] width 202 height 25
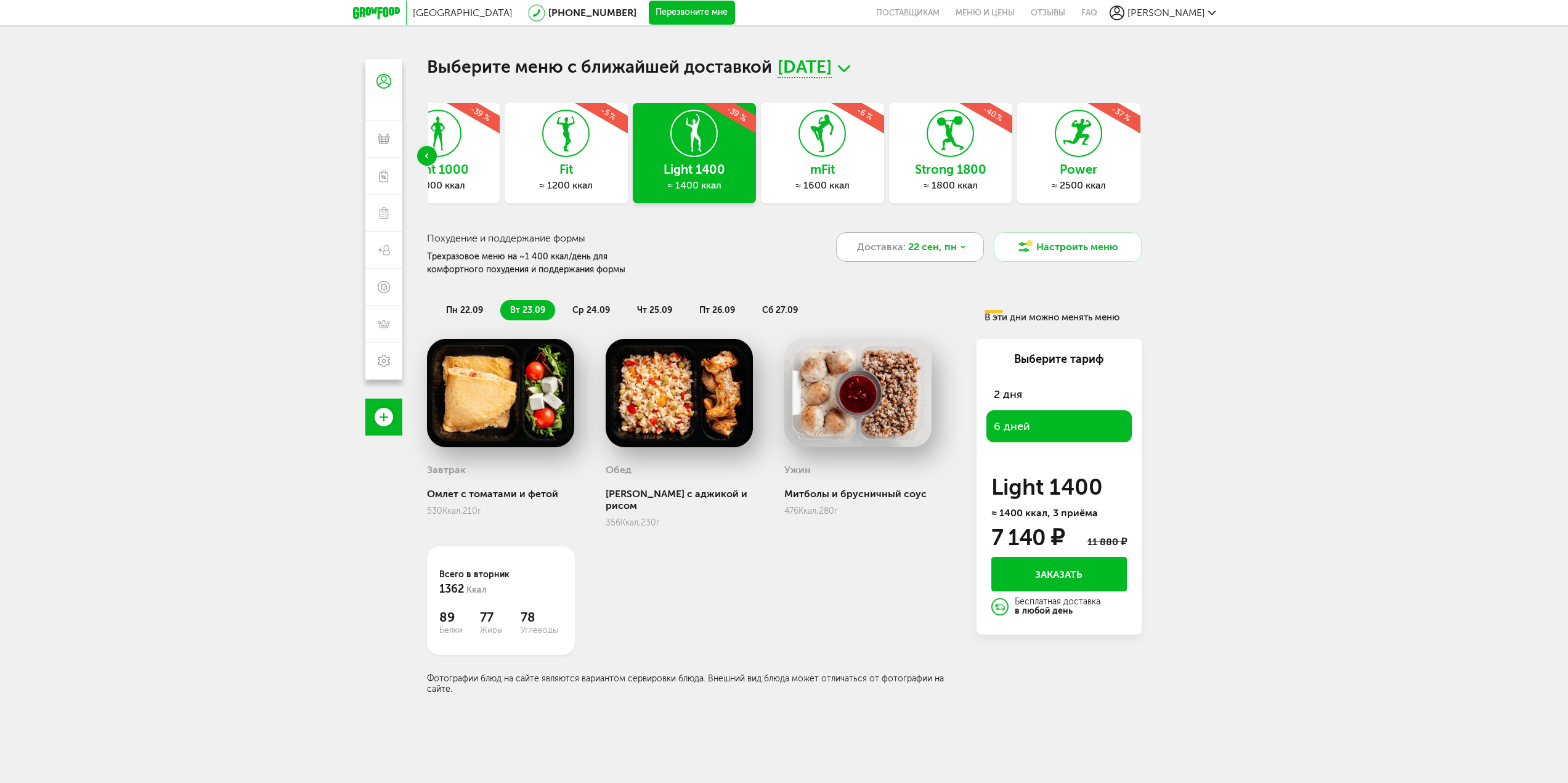
click at [896, 259] on div "Доставка: [DATE]" at bounding box center [910, 247] width 148 height 29
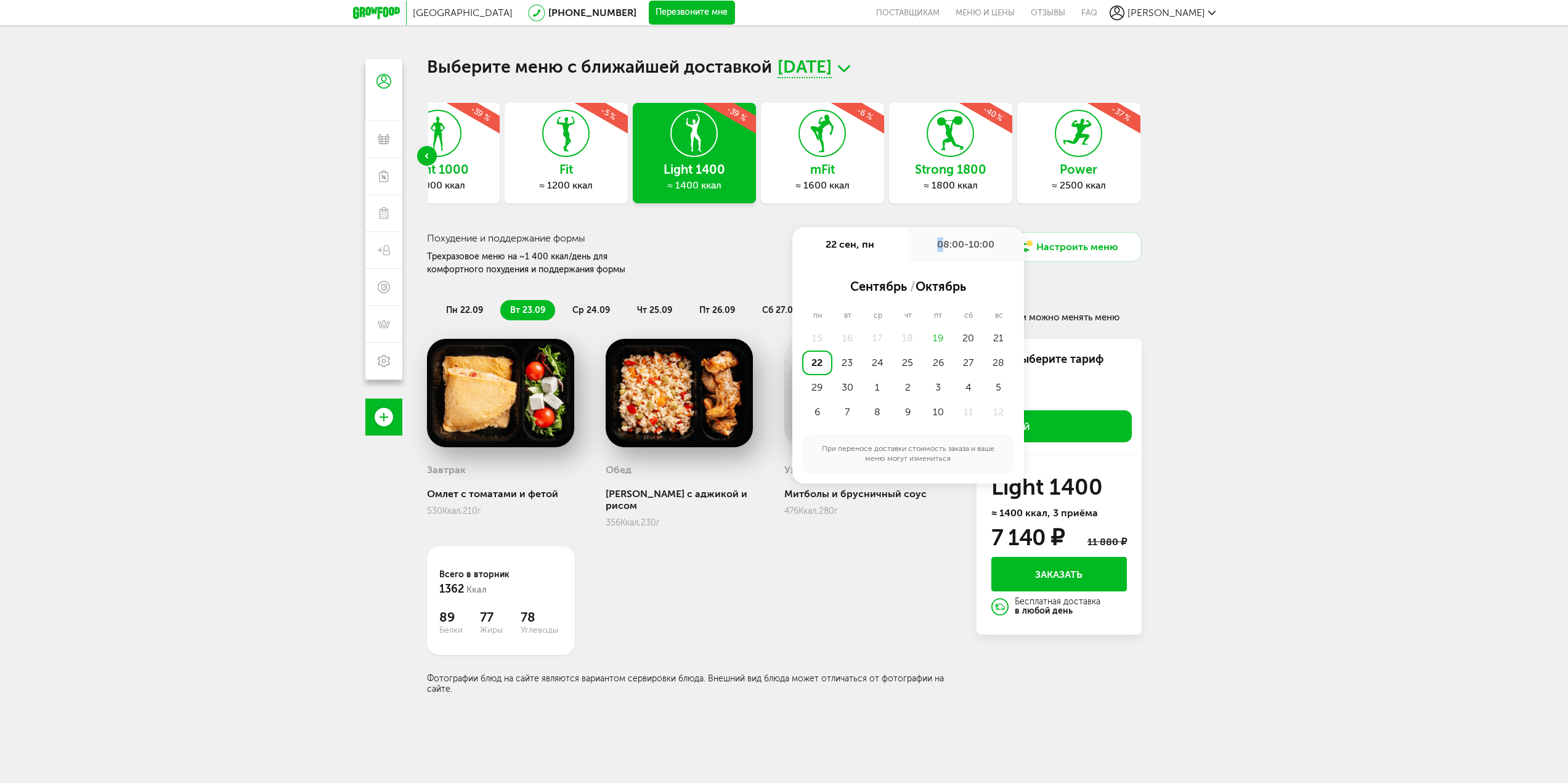
click at [940, 241] on div "08:00-10:00" at bounding box center [966, 244] width 116 height 34
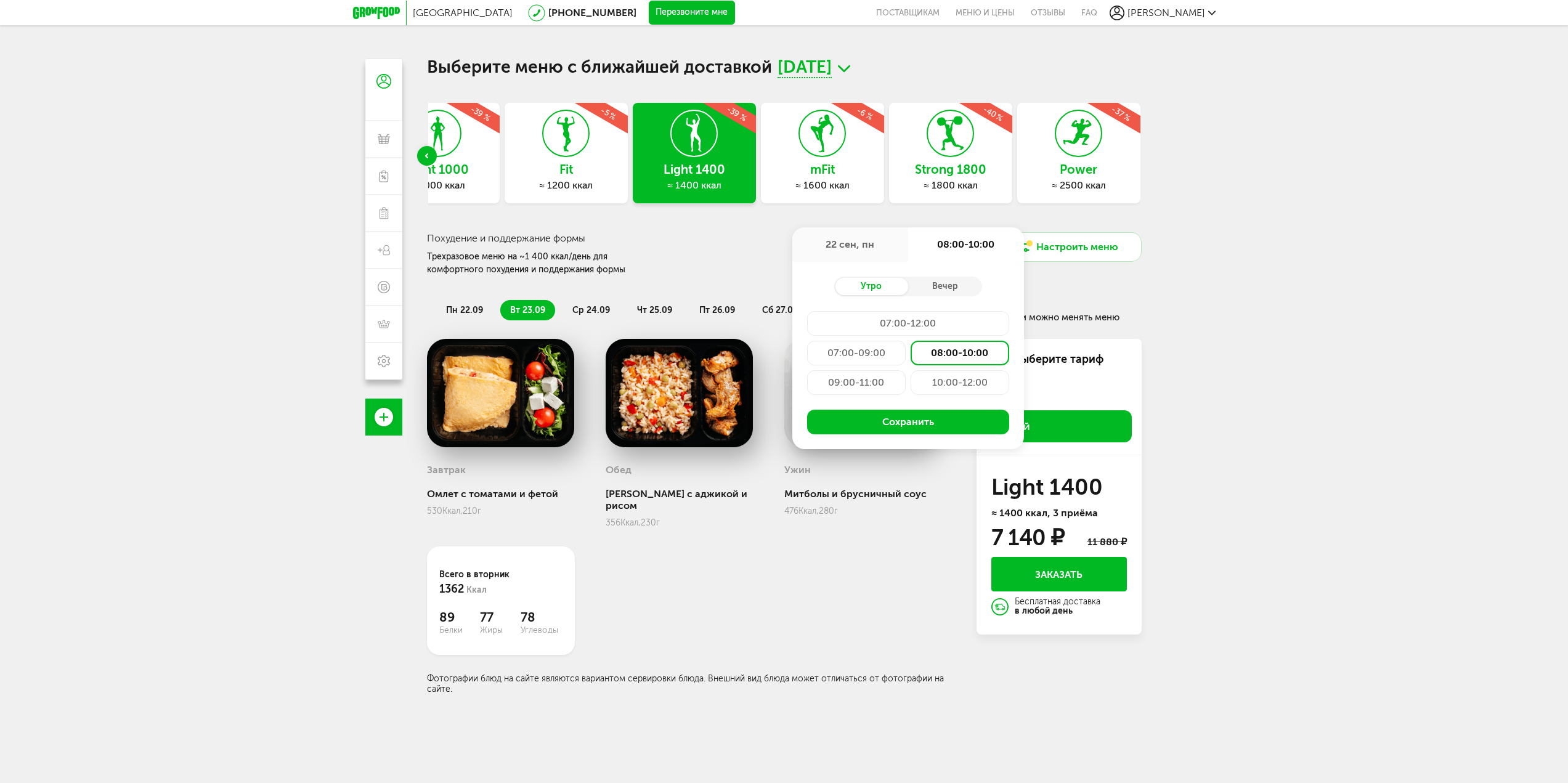
click at [849, 382] on div "09:00-11:00" at bounding box center [856, 382] width 98 height 25
click at [881, 422] on button "Сохранить" at bounding box center [907, 422] width 202 height 25
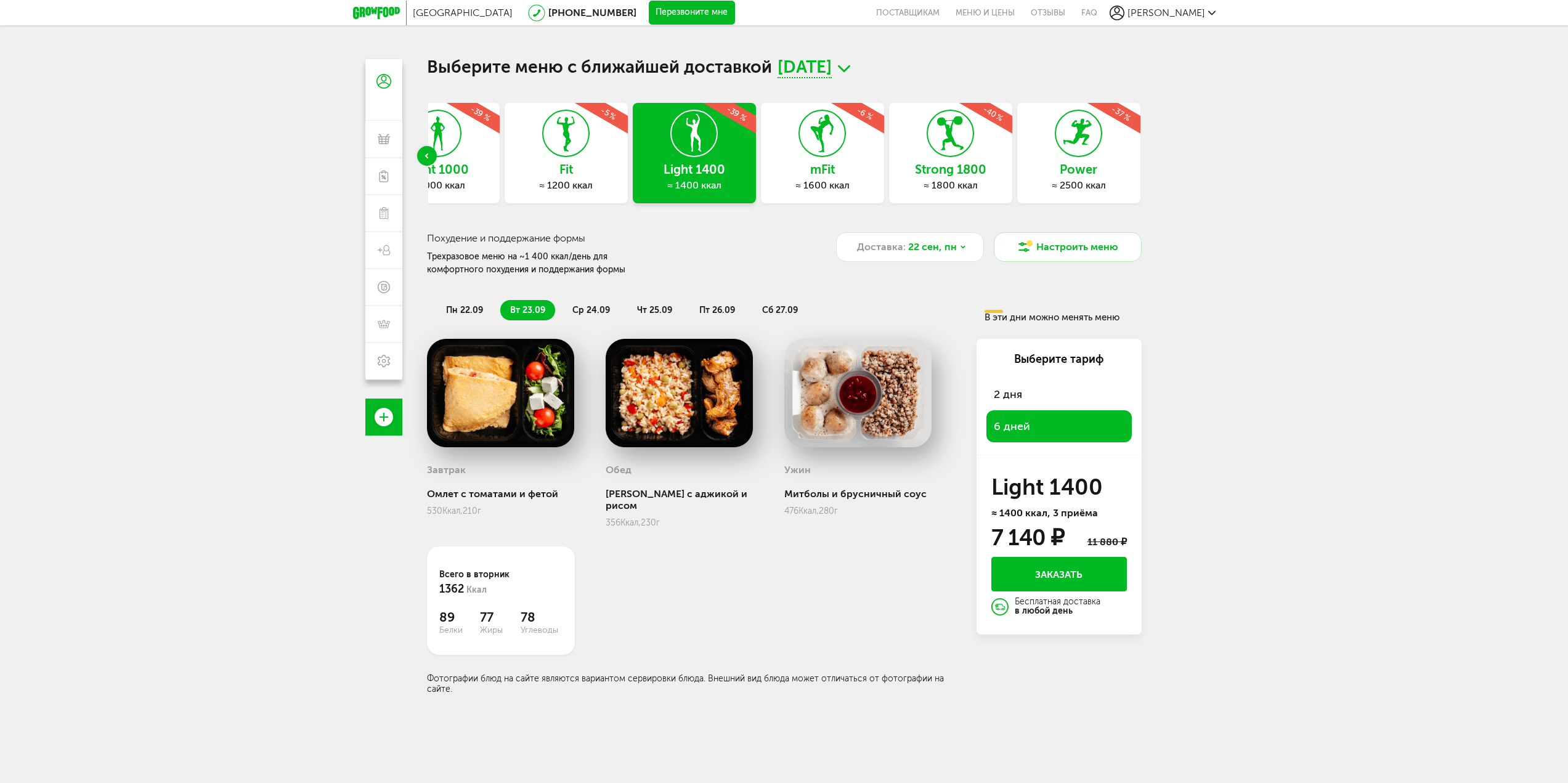
click at [452, 306] on span "пн 22.09" at bounding box center [464, 310] width 37 height 10
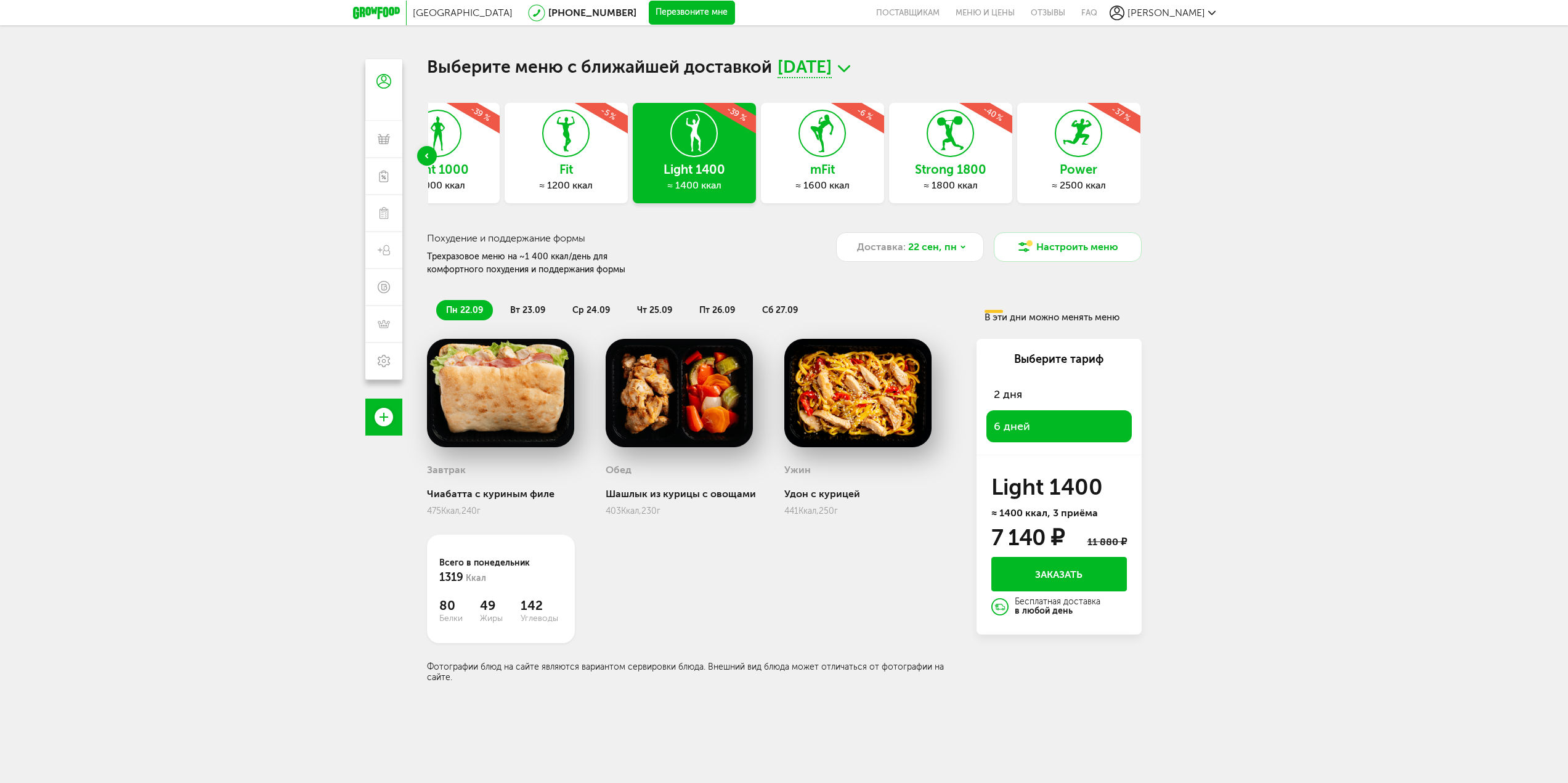
click at [515, 310] on span "вт 23.09" at bounding box center [527, 310] width 35 height 10
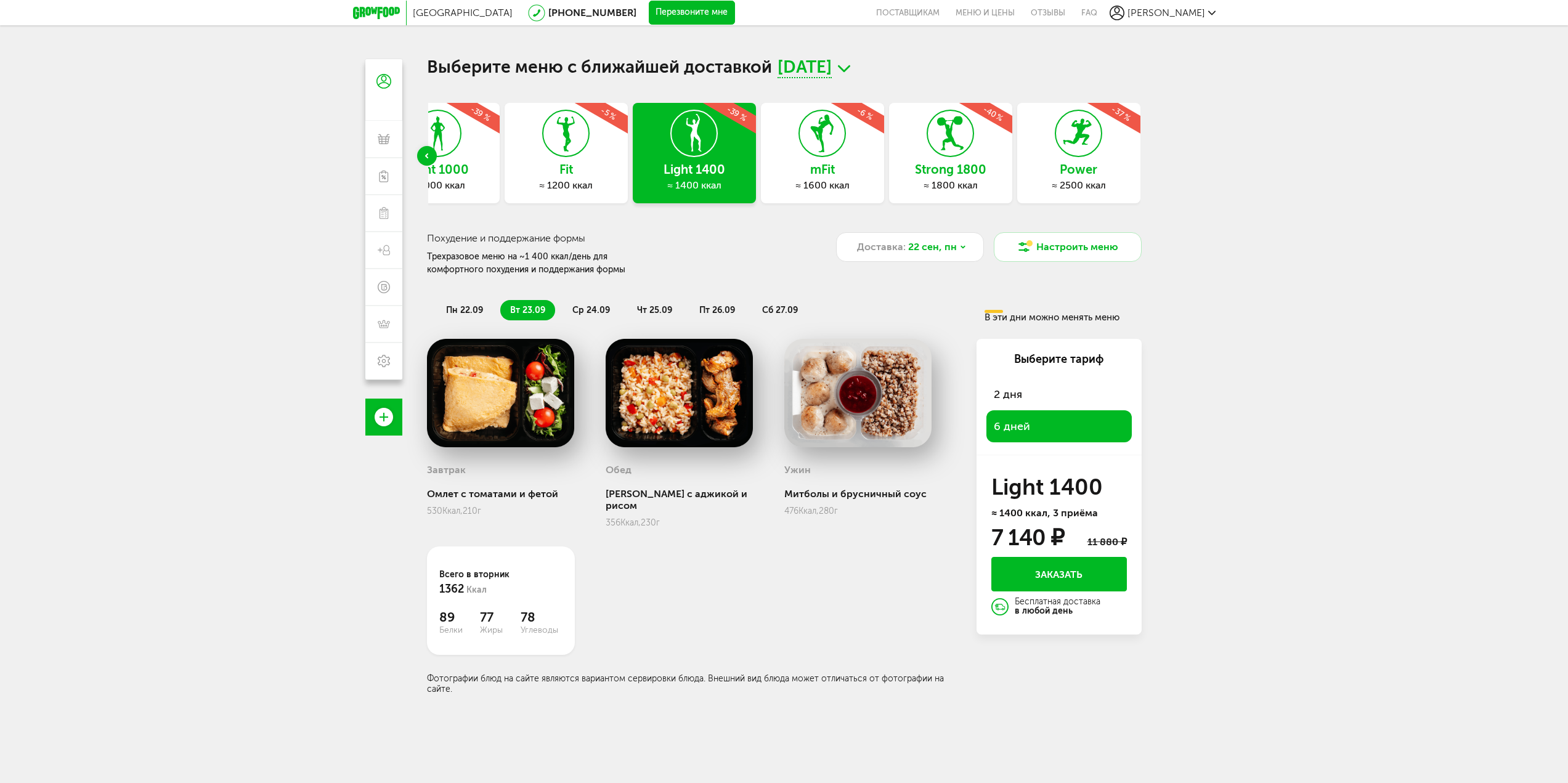
click at [584, 310] on span "ср 24.09" at bounding box center [591, 310] width 37 height 10
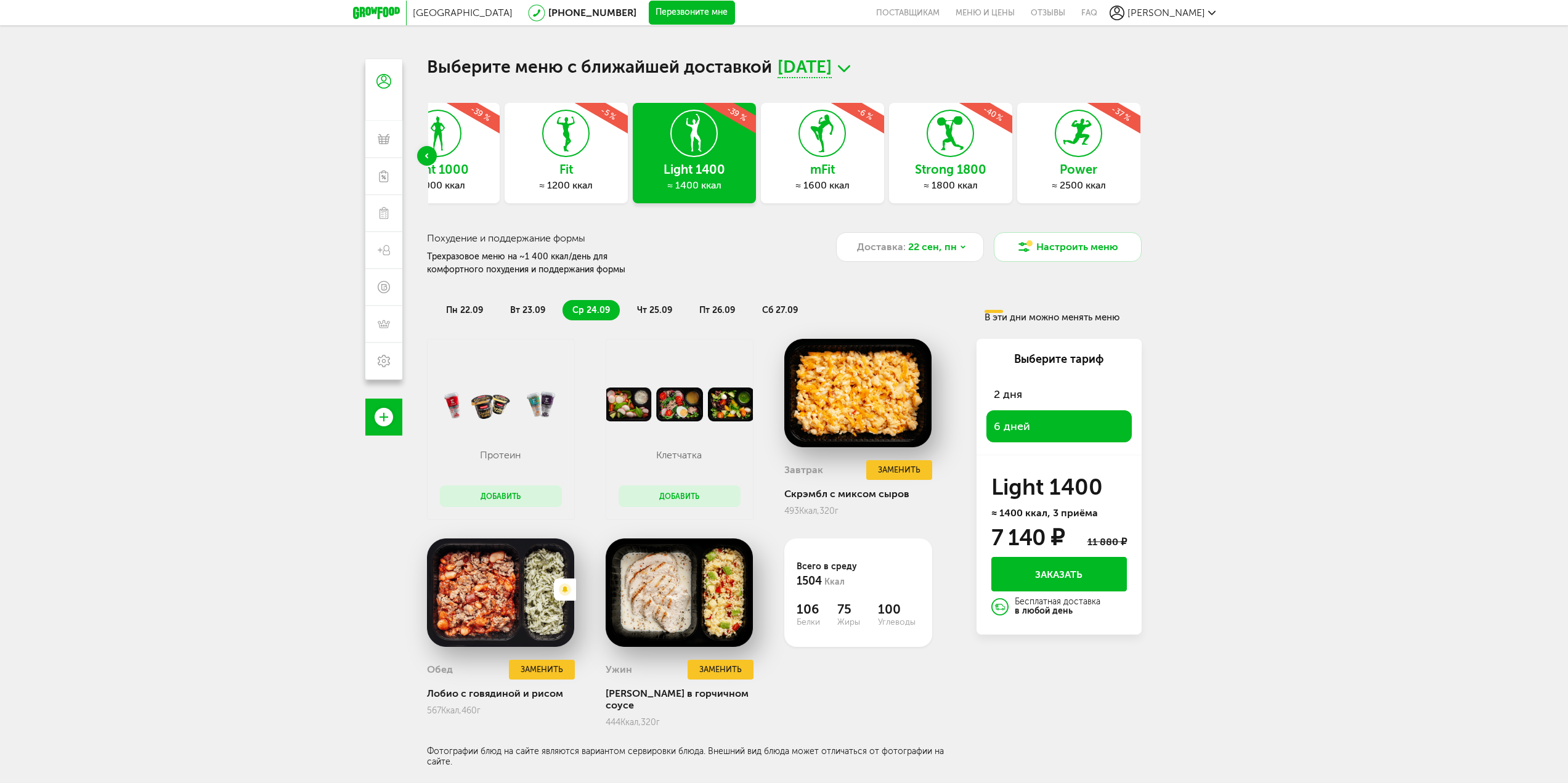
click at [649, 307] on span "чт 25.09" at bounding box center [654, 310] width 35 height 10
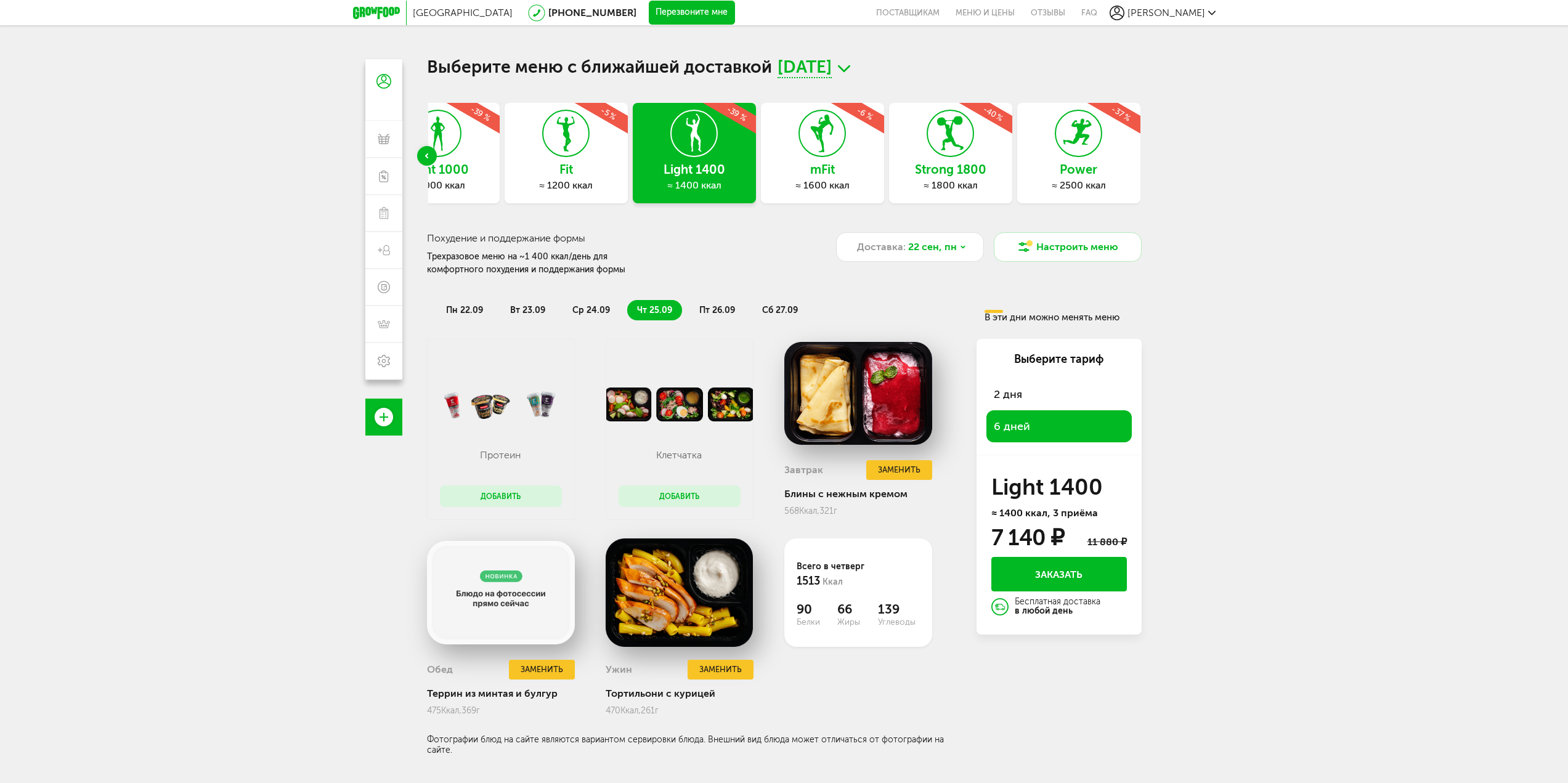
click at [707, 307] on span "пт 26.09" at bounding box center [717, 310] width 36 height 10
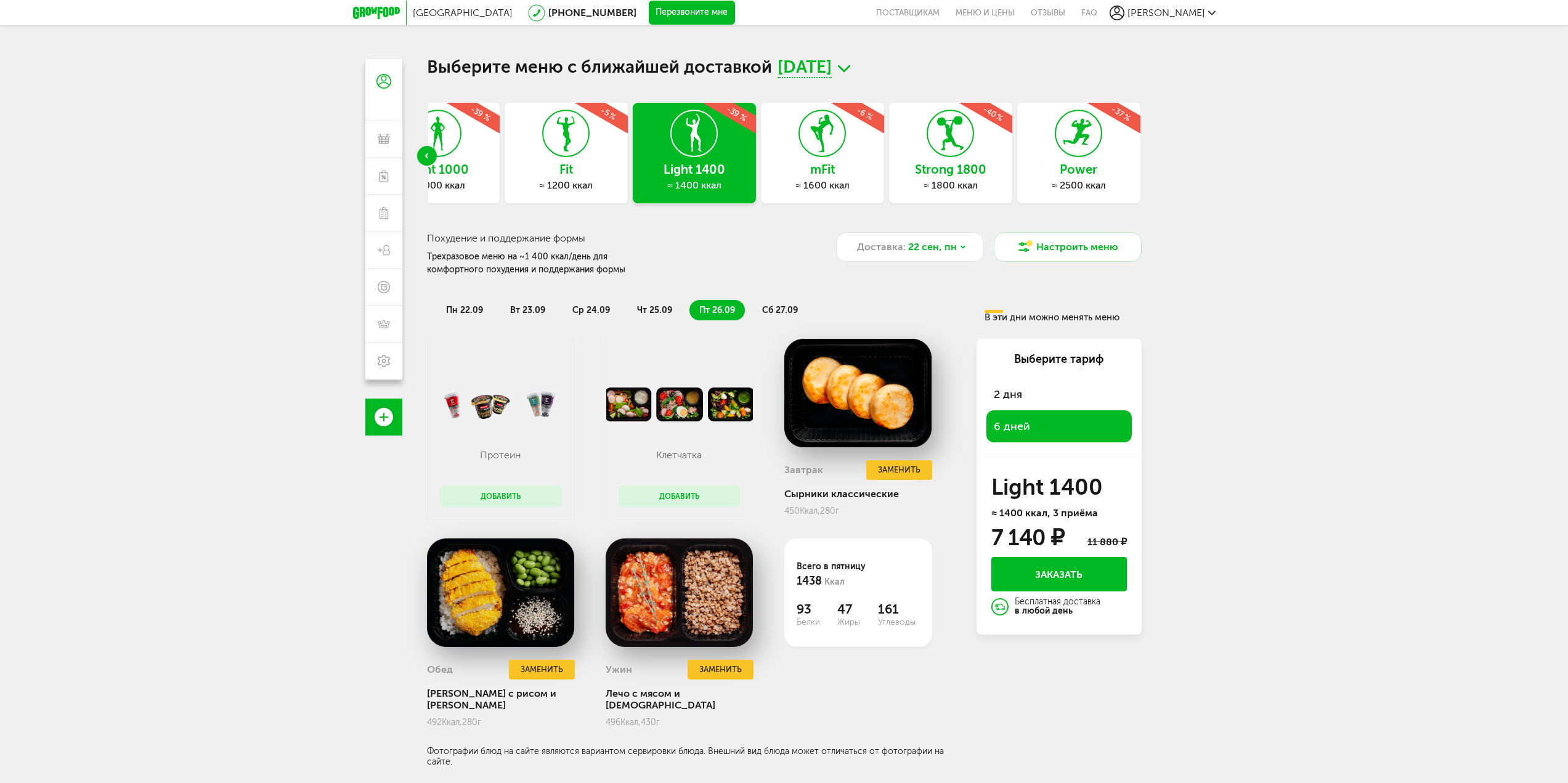
click at [759, 308] on li "сб 27.09" at bounding box center [780, 310] width 56 height 21
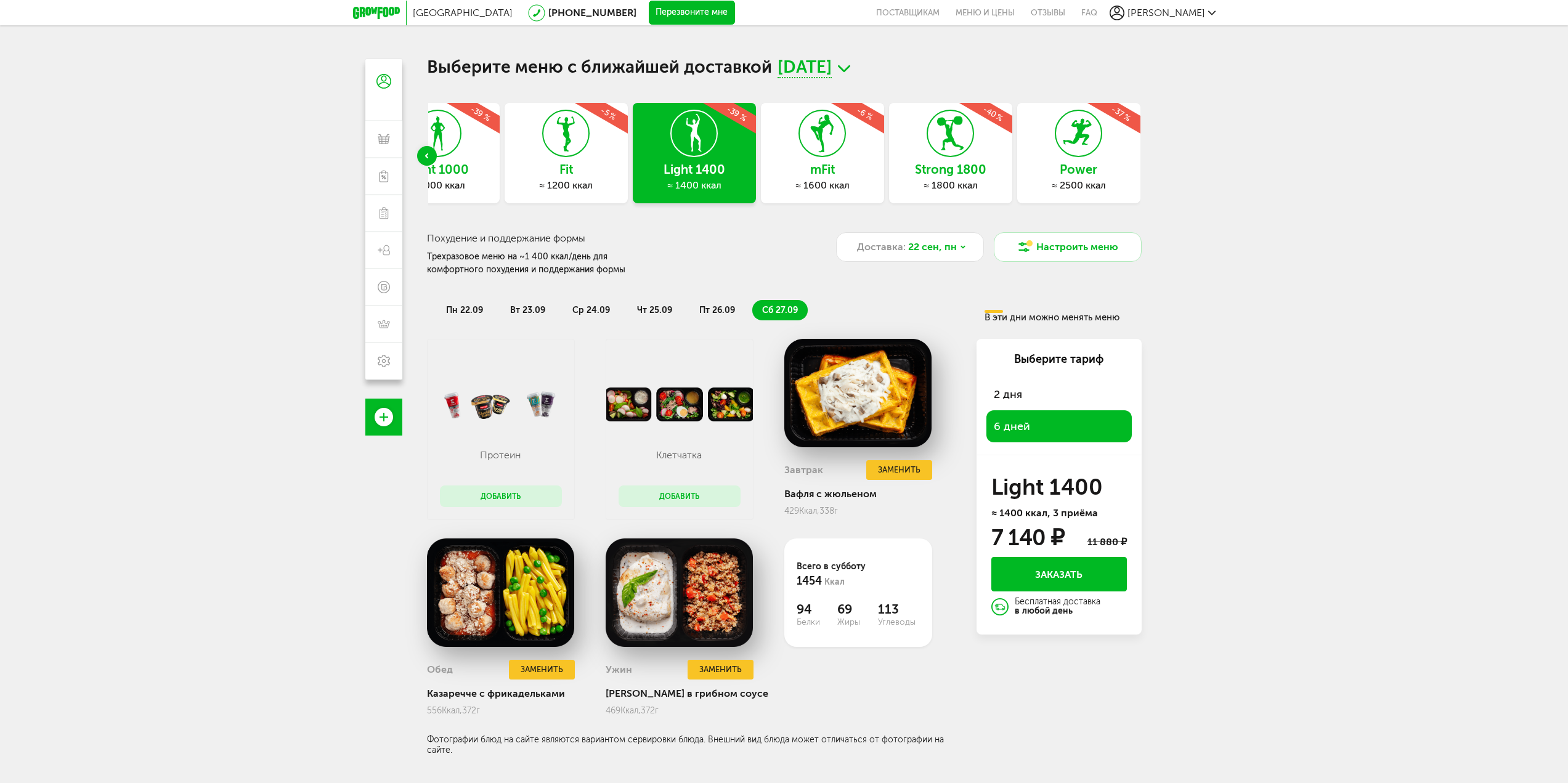
click at [460, 304] on li "пн 22.09" at bounding box center [464, 310] width 56 height 21
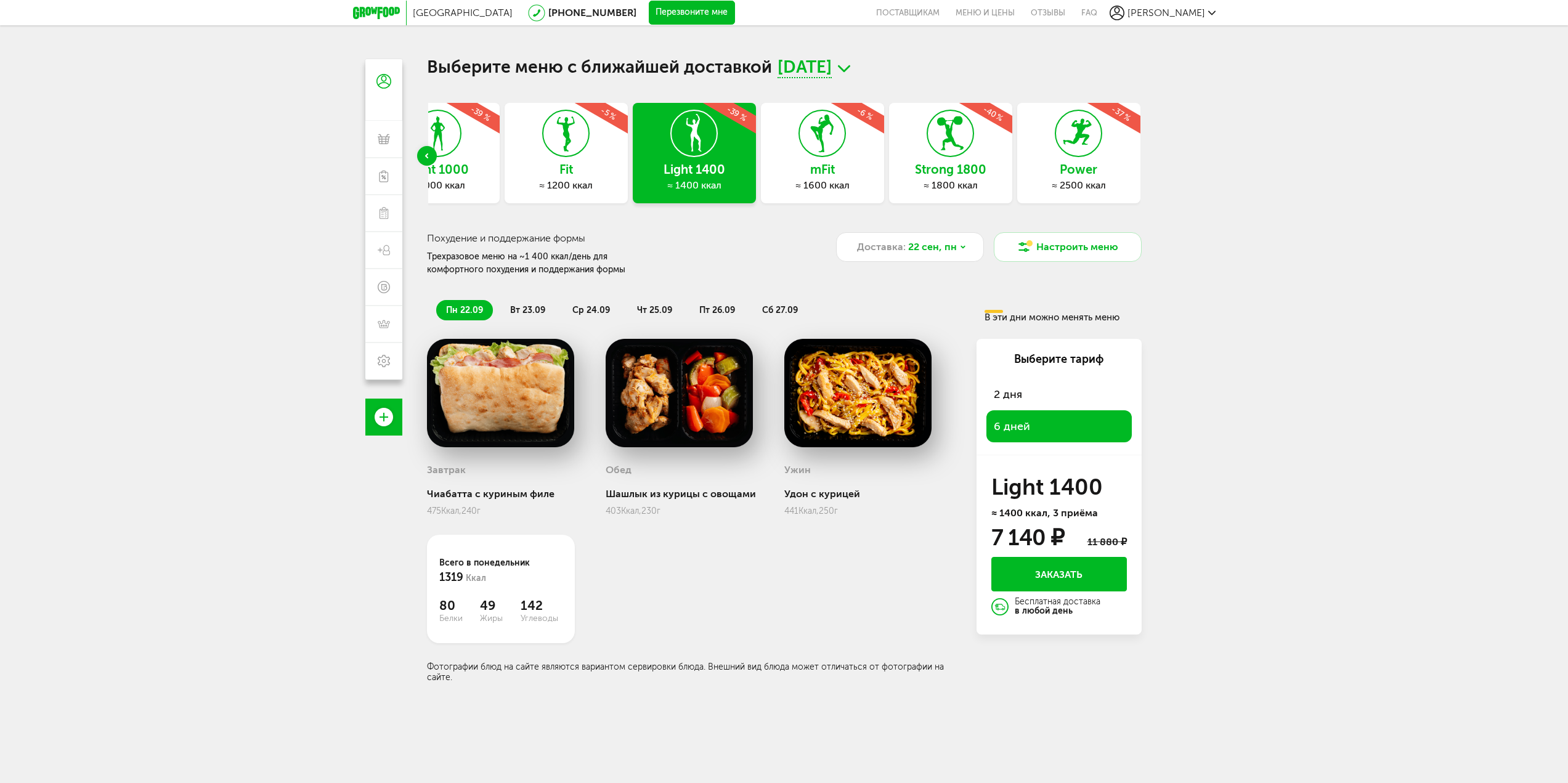
click at [1033, 397] on span "2 дня" at bounding box center [1059, 395] width 130 height 17
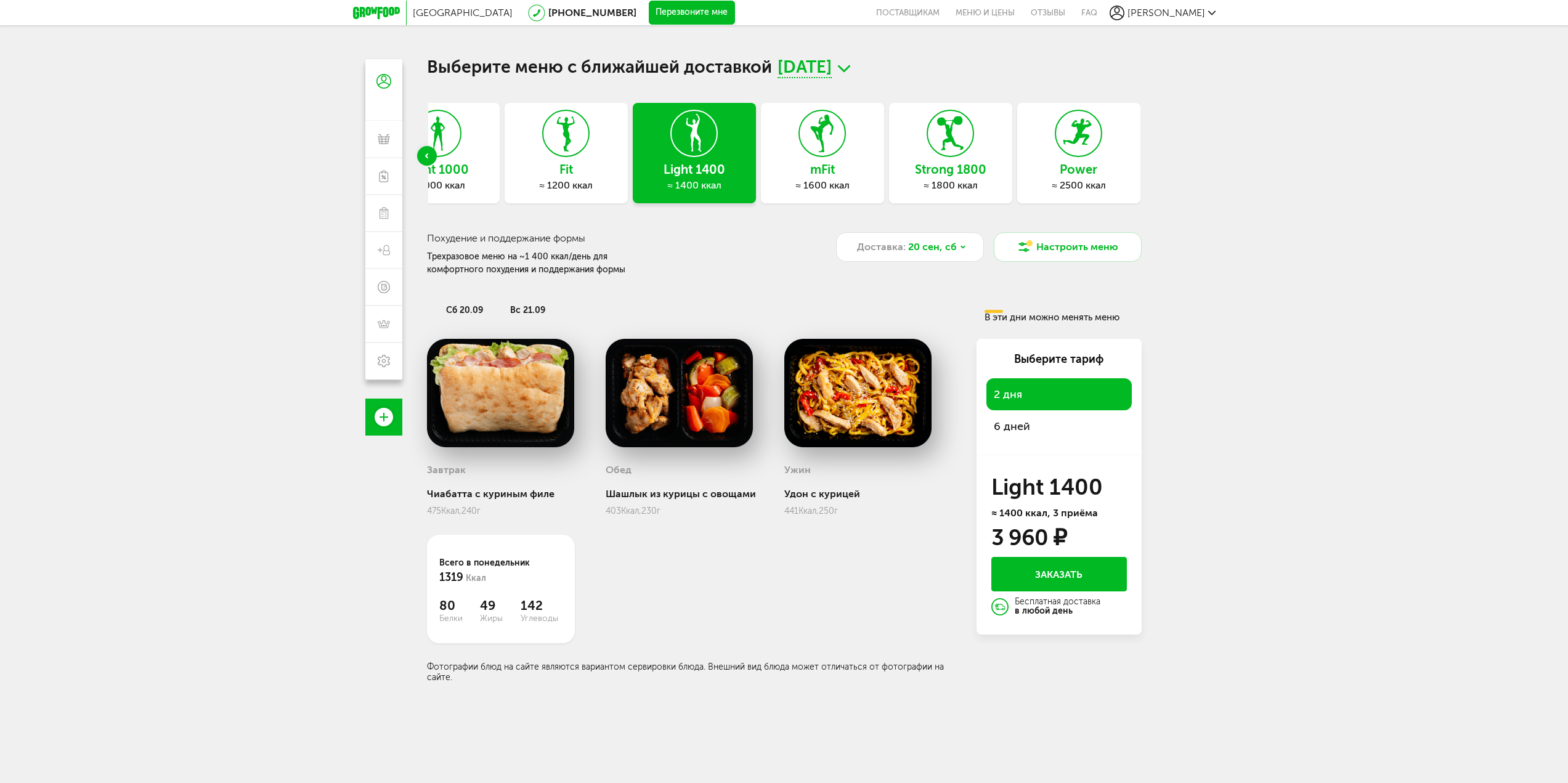
click at [1040, 422] on span "6 дней" at bounding box center [1059, 426] width 130 height 17
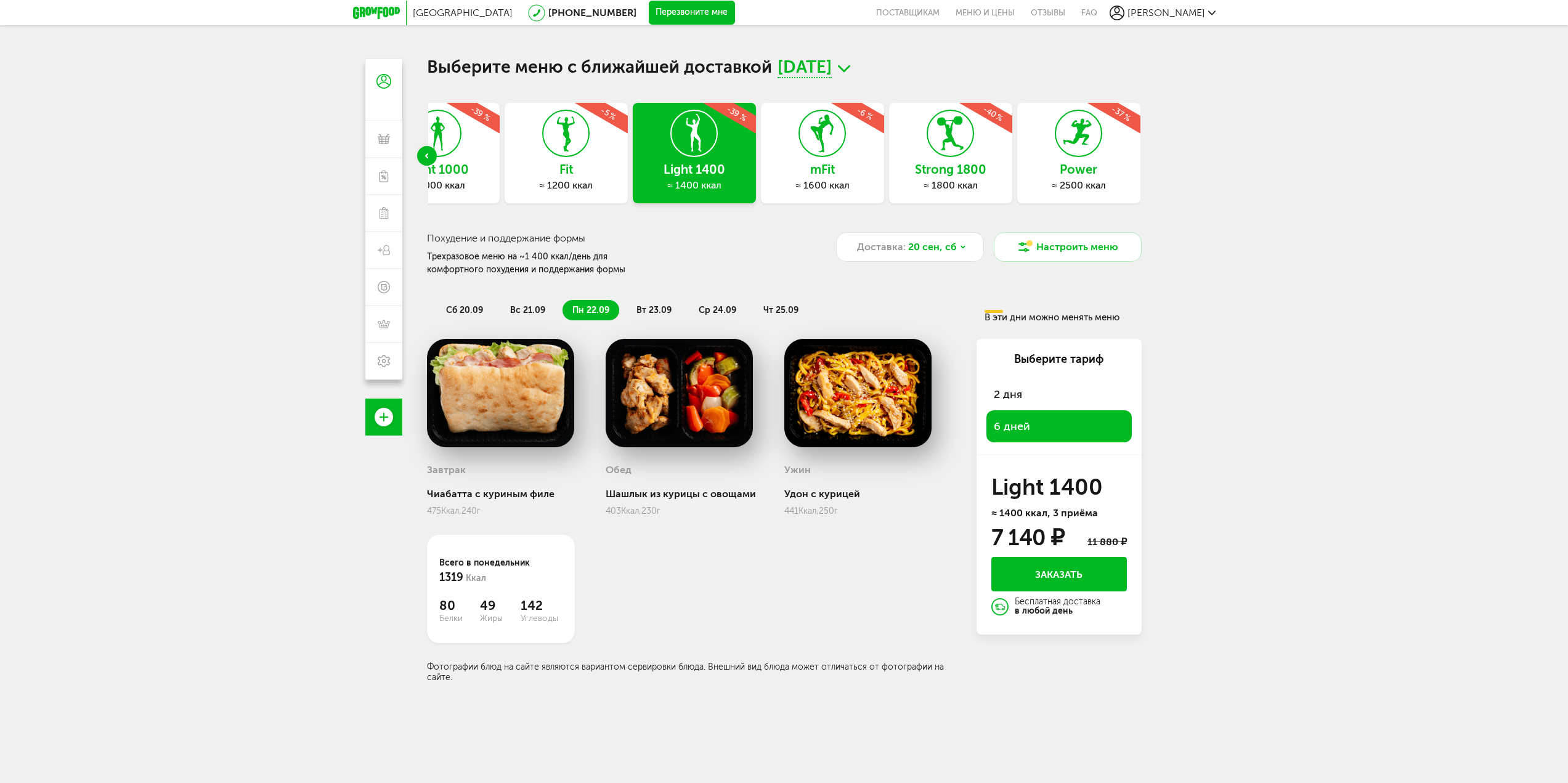
click at [419, 152] on div "Previous slide" at bounding box center [426, 156] width 20 height 20
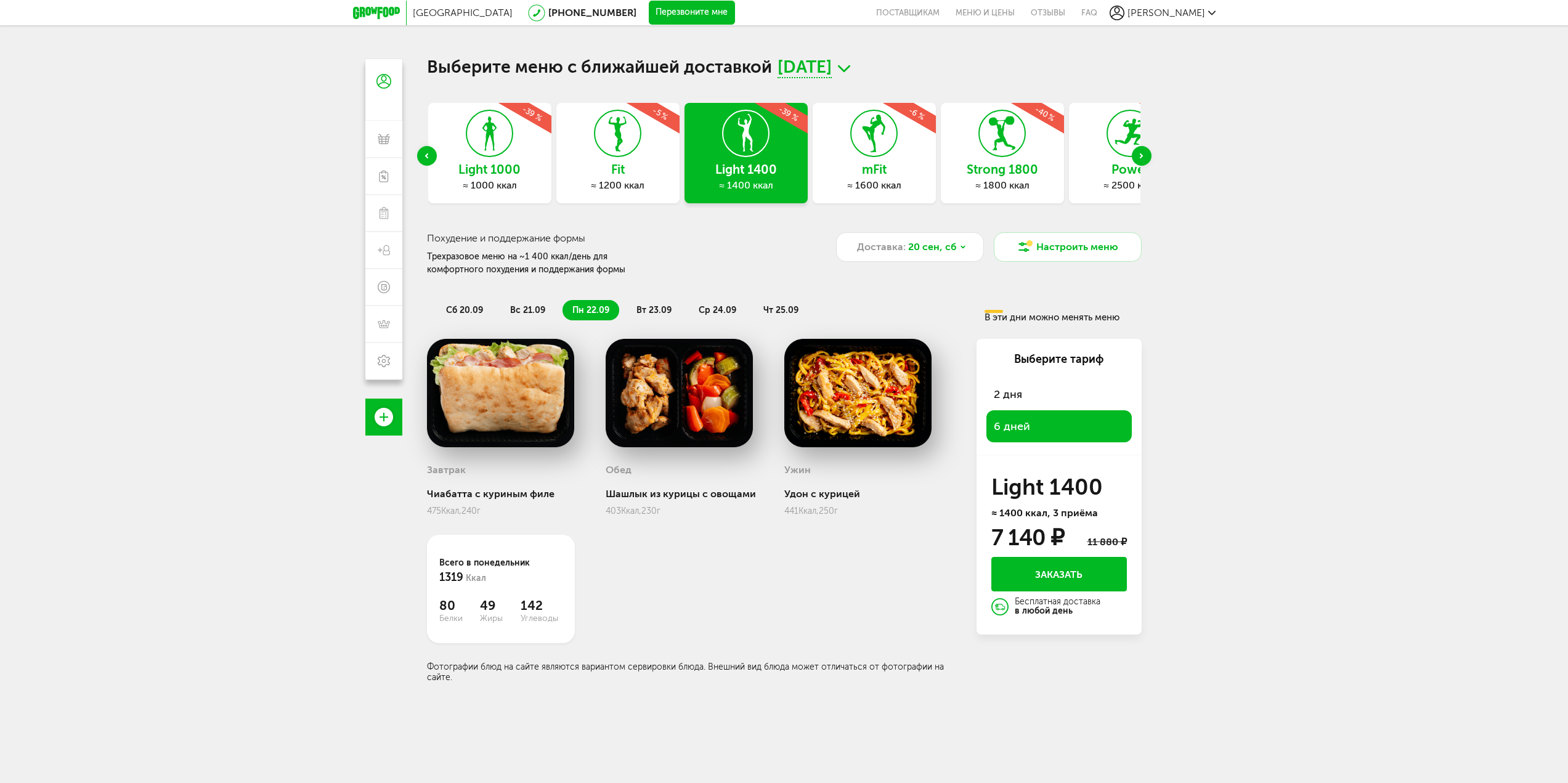
click at [419, 151] on div "Previous slide" at bounding box center [426, 156] width 20 height 20
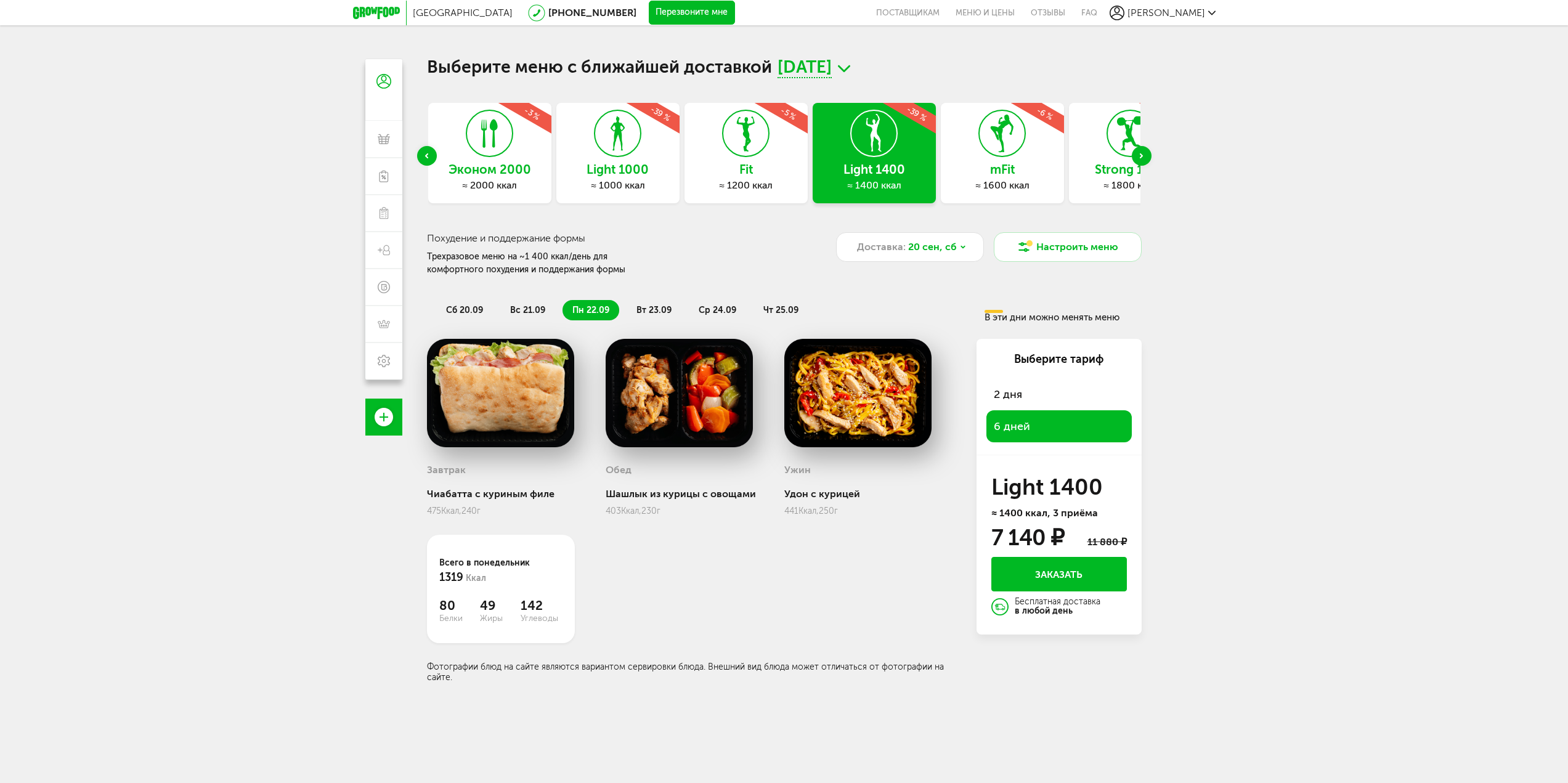
click at [419, 151] on div "Previous slide" at bounding box center [426, 156] width 20 height 20
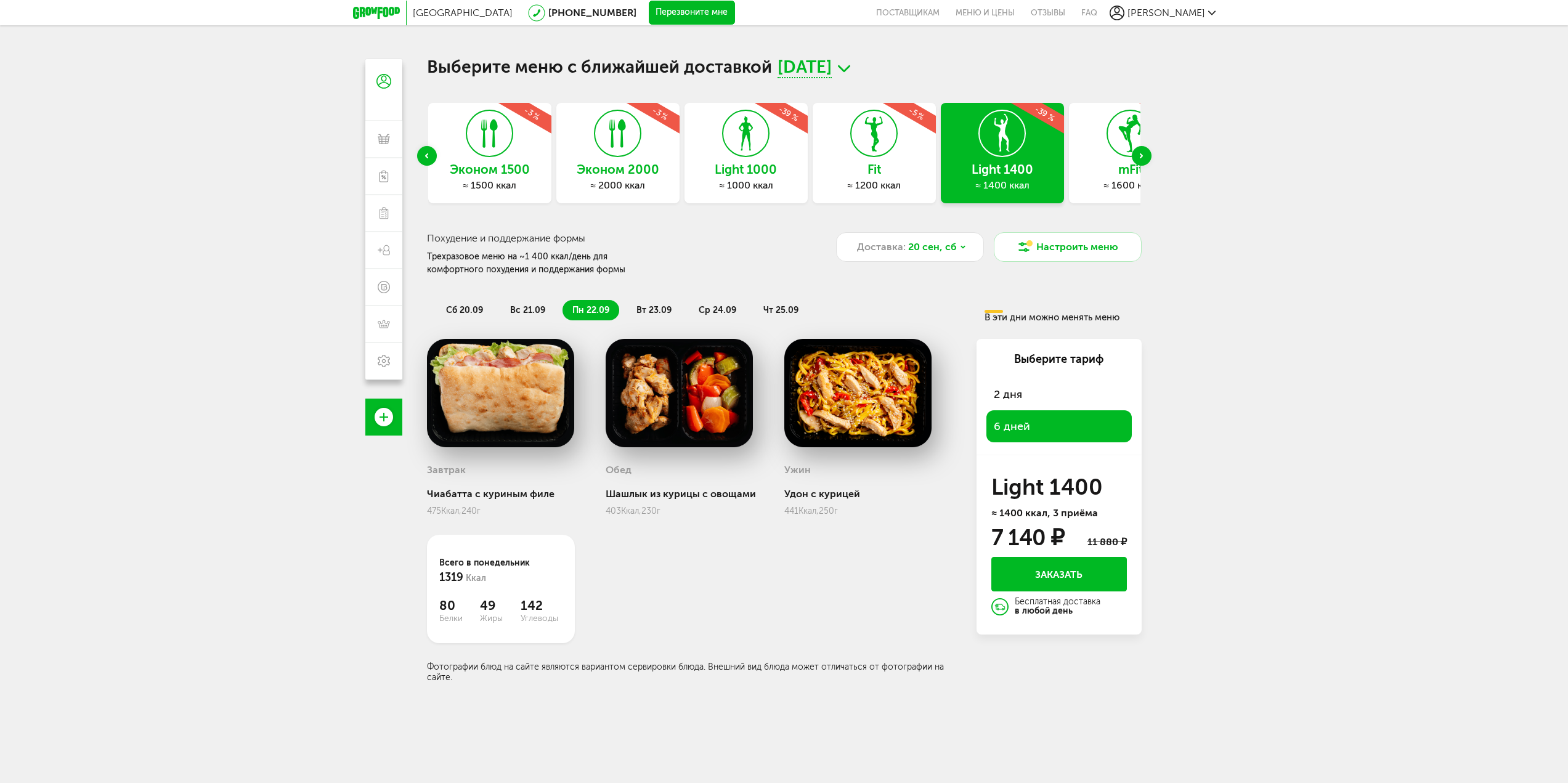
click at [419, 151] on div "Previous slide" at bounding box center [426, 156] width 20 height 20
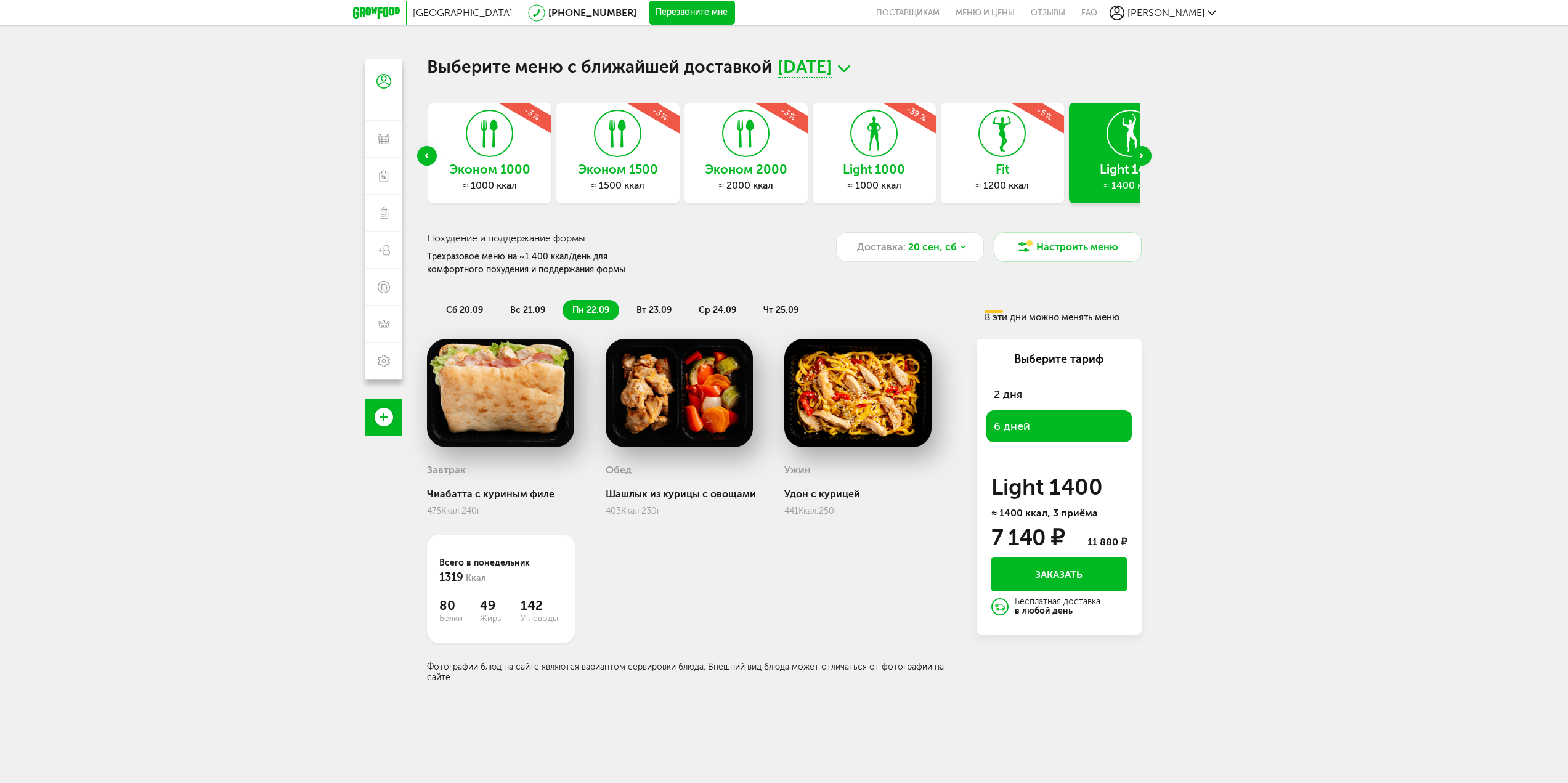
click at [657, 160] on div "Эконом 1500 ≈ 1500 ккал -3 %" at bounding box center [618, 153] width 123 height 100
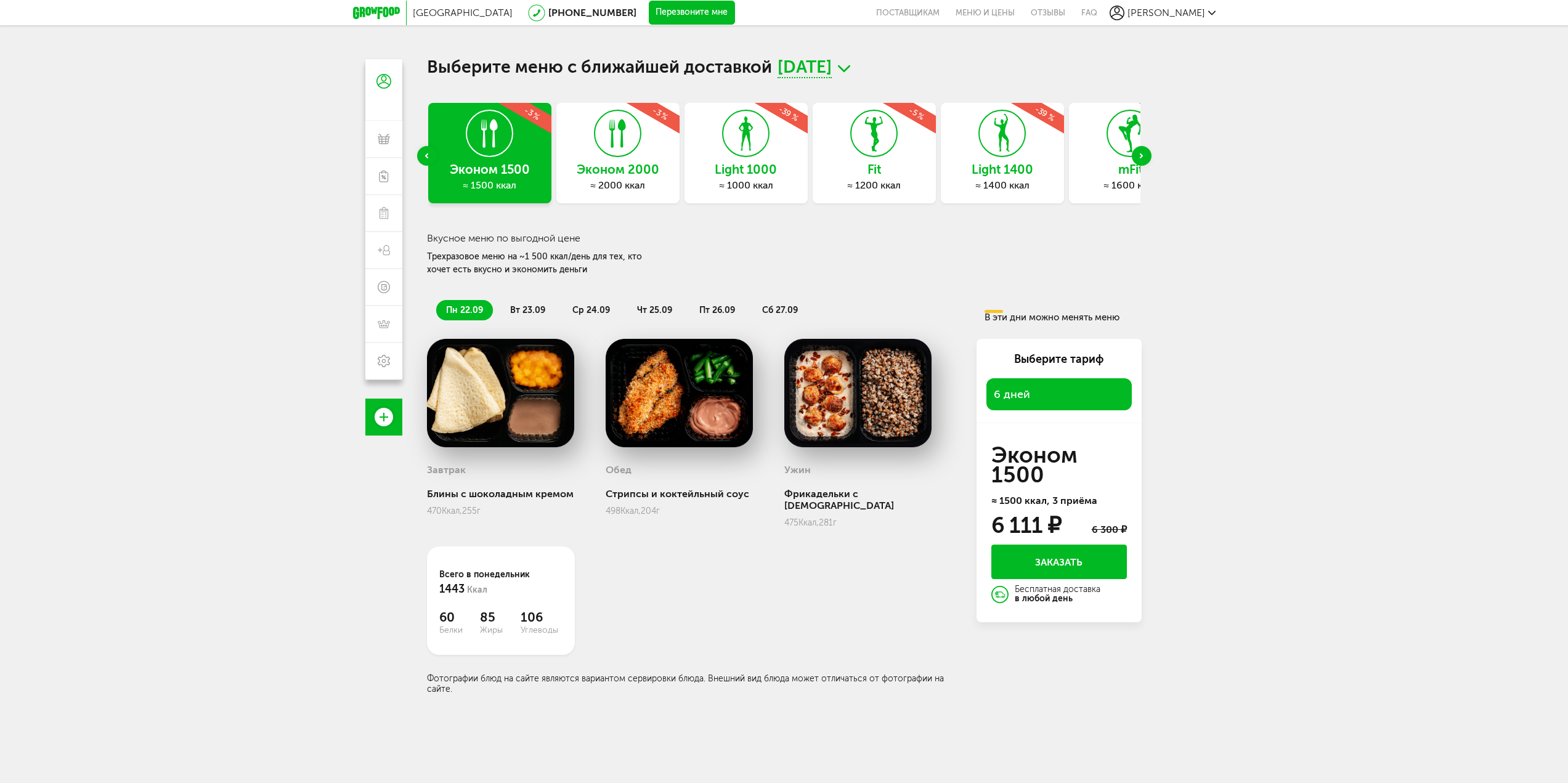
click at [1023, 395] on span "6 дней" at bounding box center [1059, 395] width 130 height 17
click at [524, 307] on span "вт 23.09" at bounding box center [527, 310] width 35 height 10
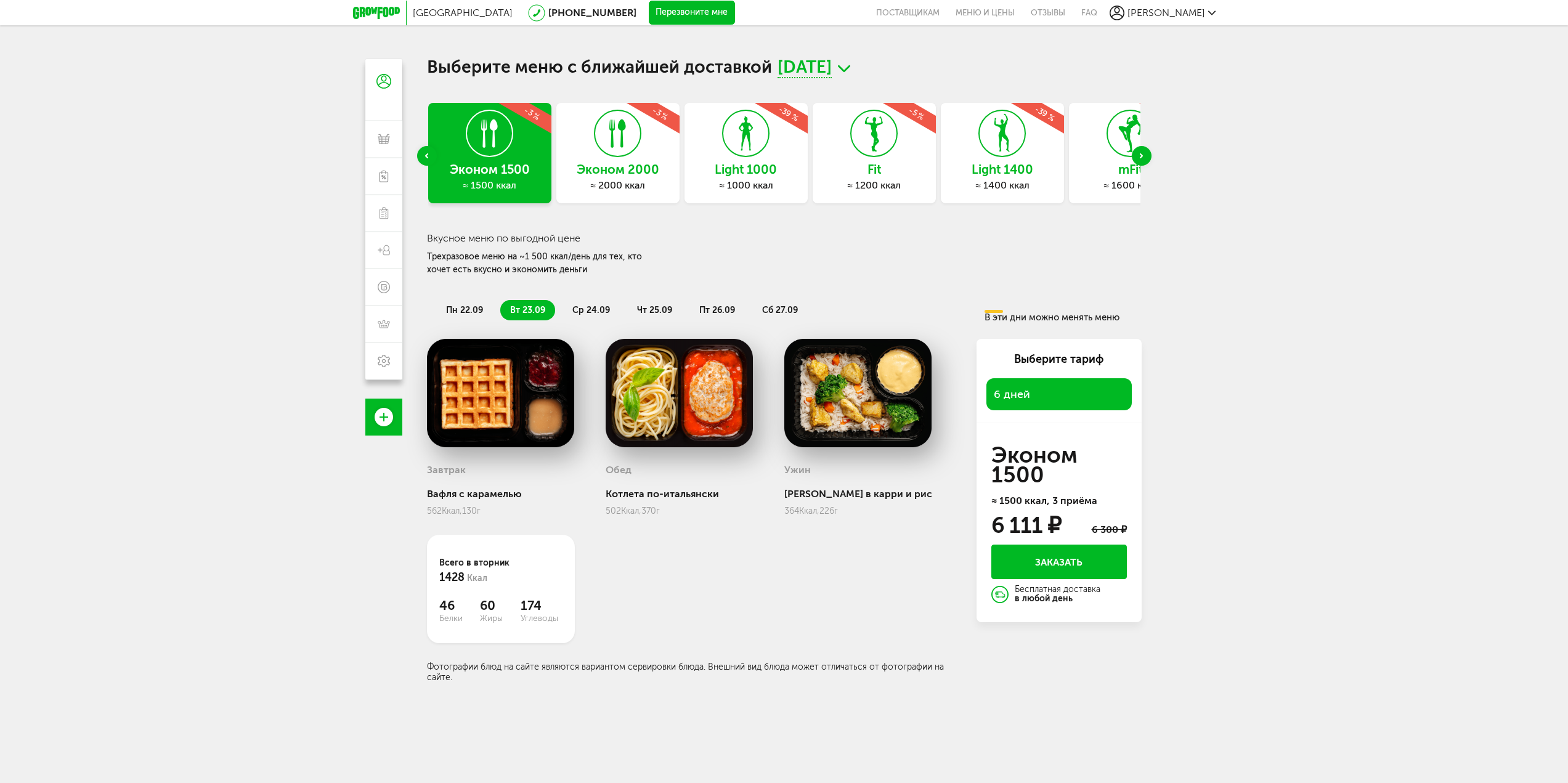
click at [574, 303] on li "ср 24.09" at bounding box center [591, 310] width 57 height 21
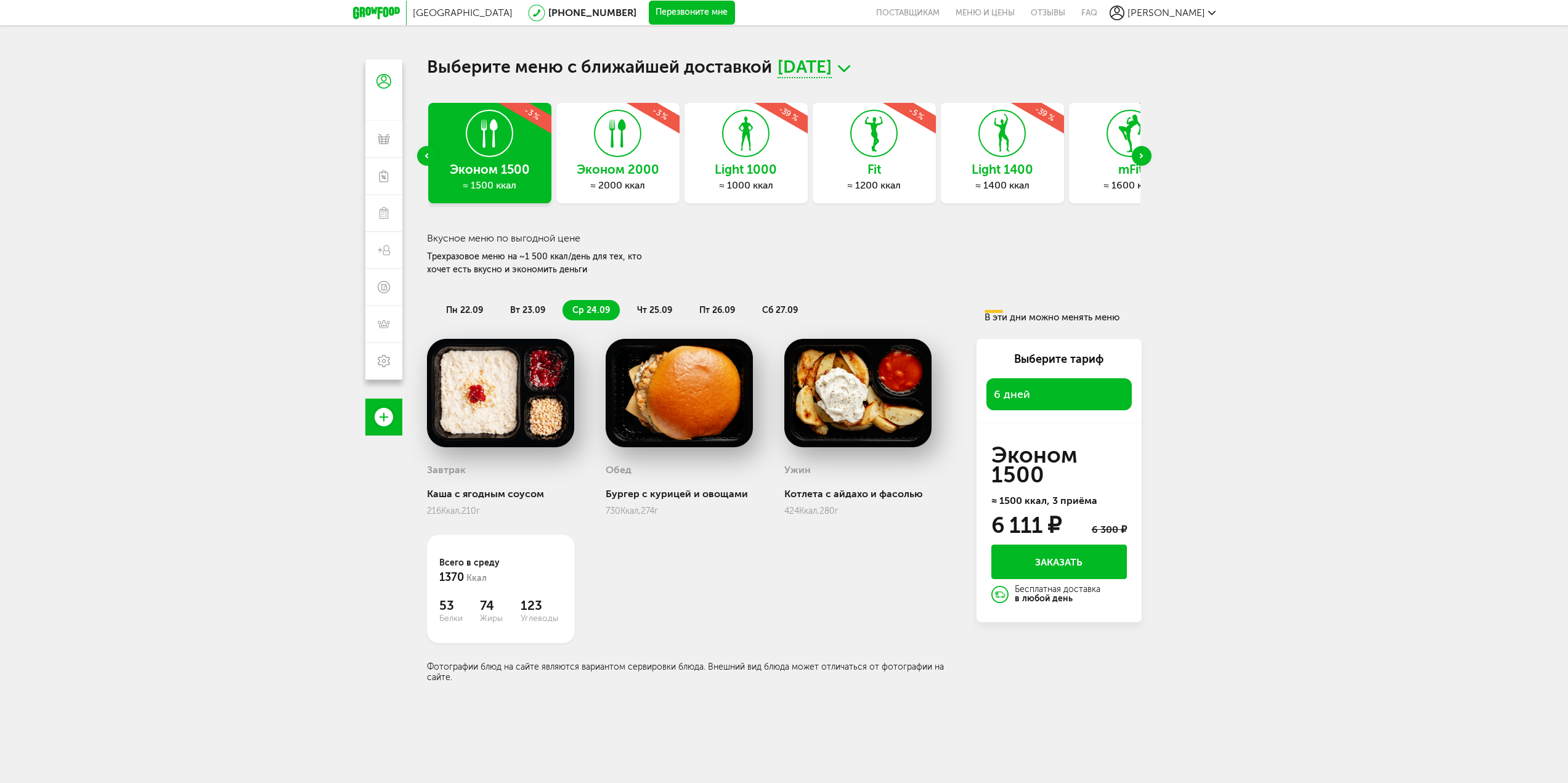
click at [640, 307] on span "чт 25.09" at bounding box center [654, 310] width 35 height 10
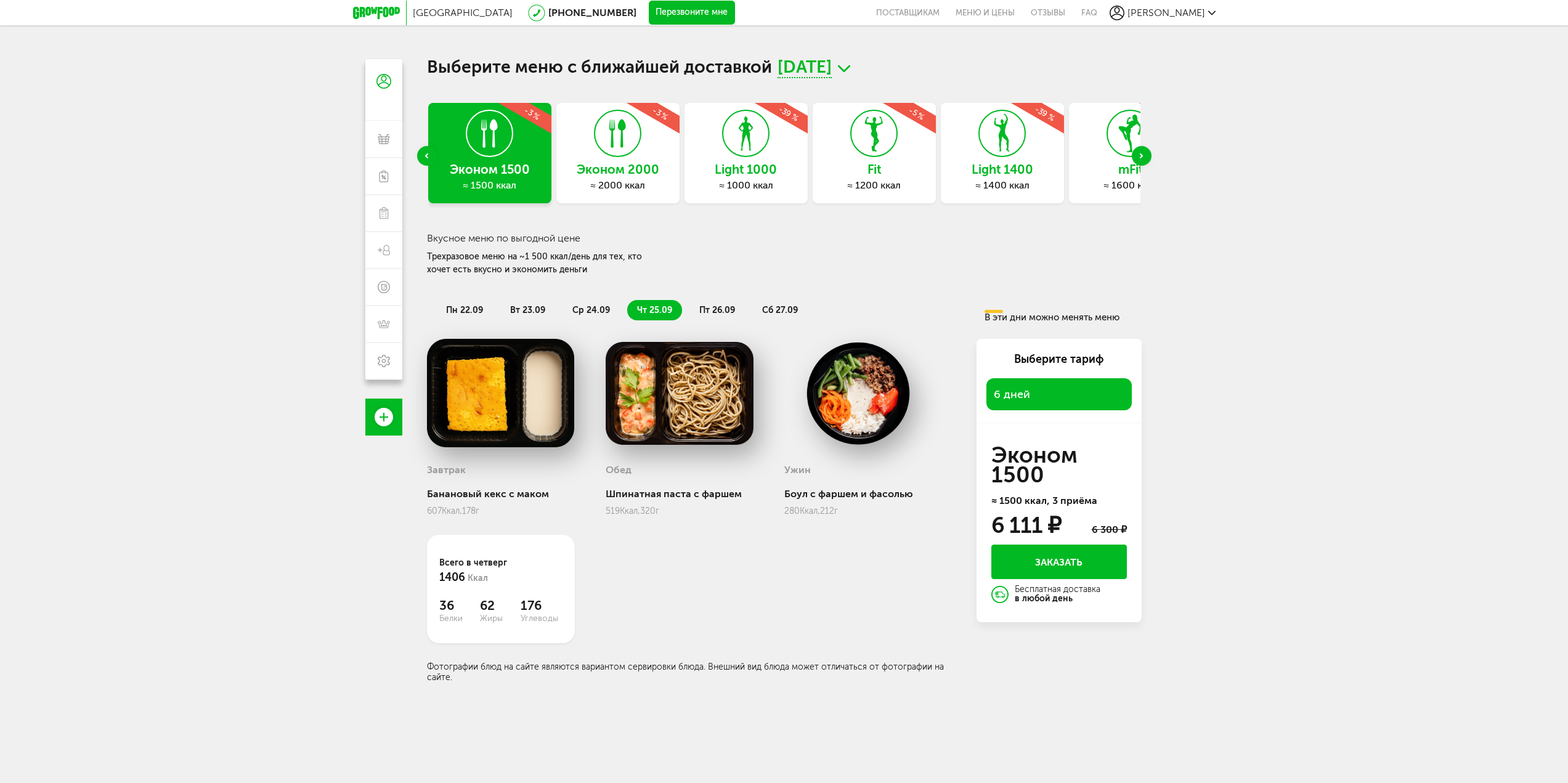
click at [707, 312] on span "пт 26.09" at bounding box center [717, 310] width 36 height 10
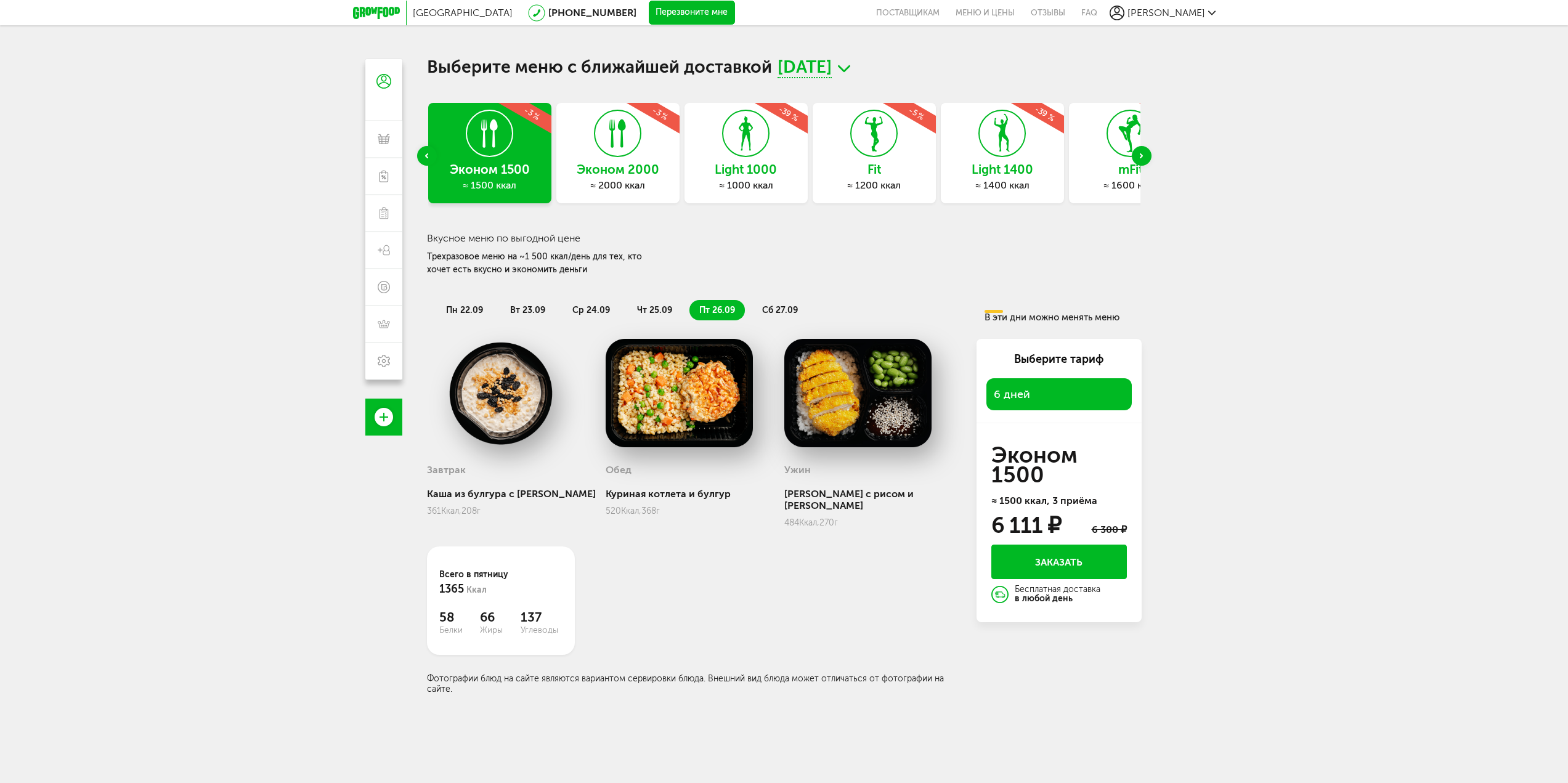
click at [769, 313] on span "сб 27.09" at bounding box center [780, 310] width 36 height 10
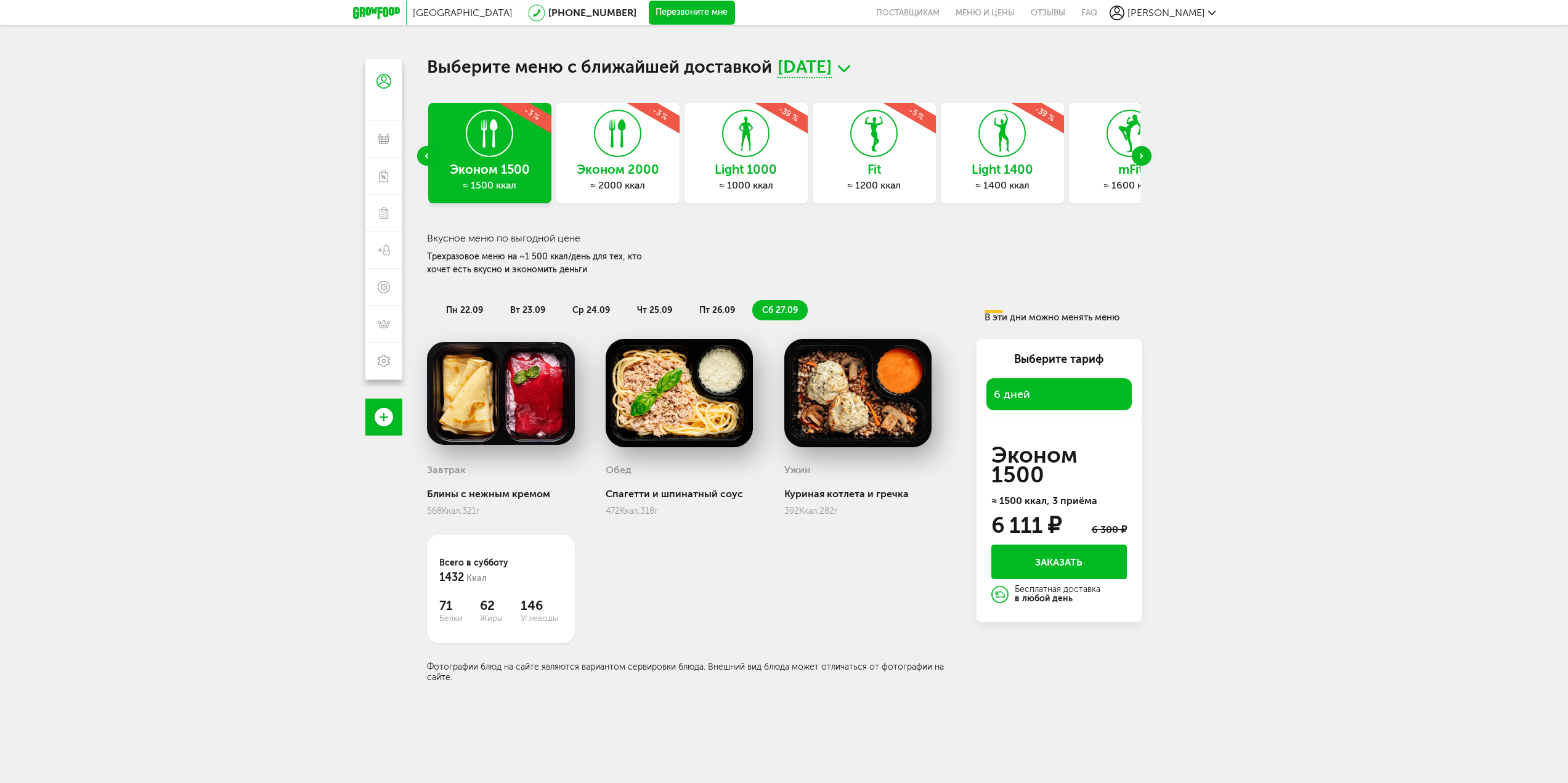
click at [622, 129] on use at bounding box center [617, 134] width 17 height 29
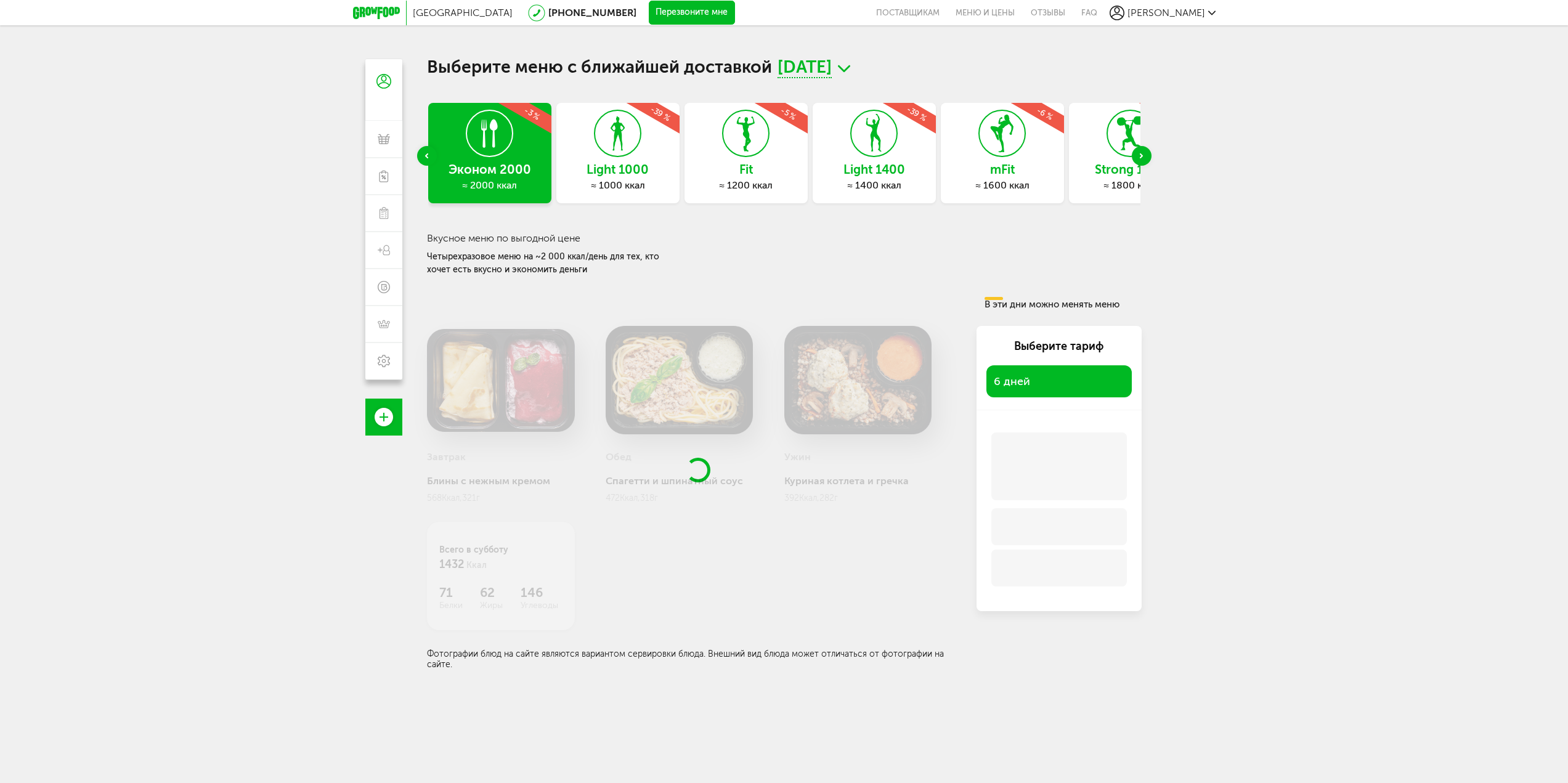
click at [634, 152] on icon at bounding box center [618, 133] width 45 height 46
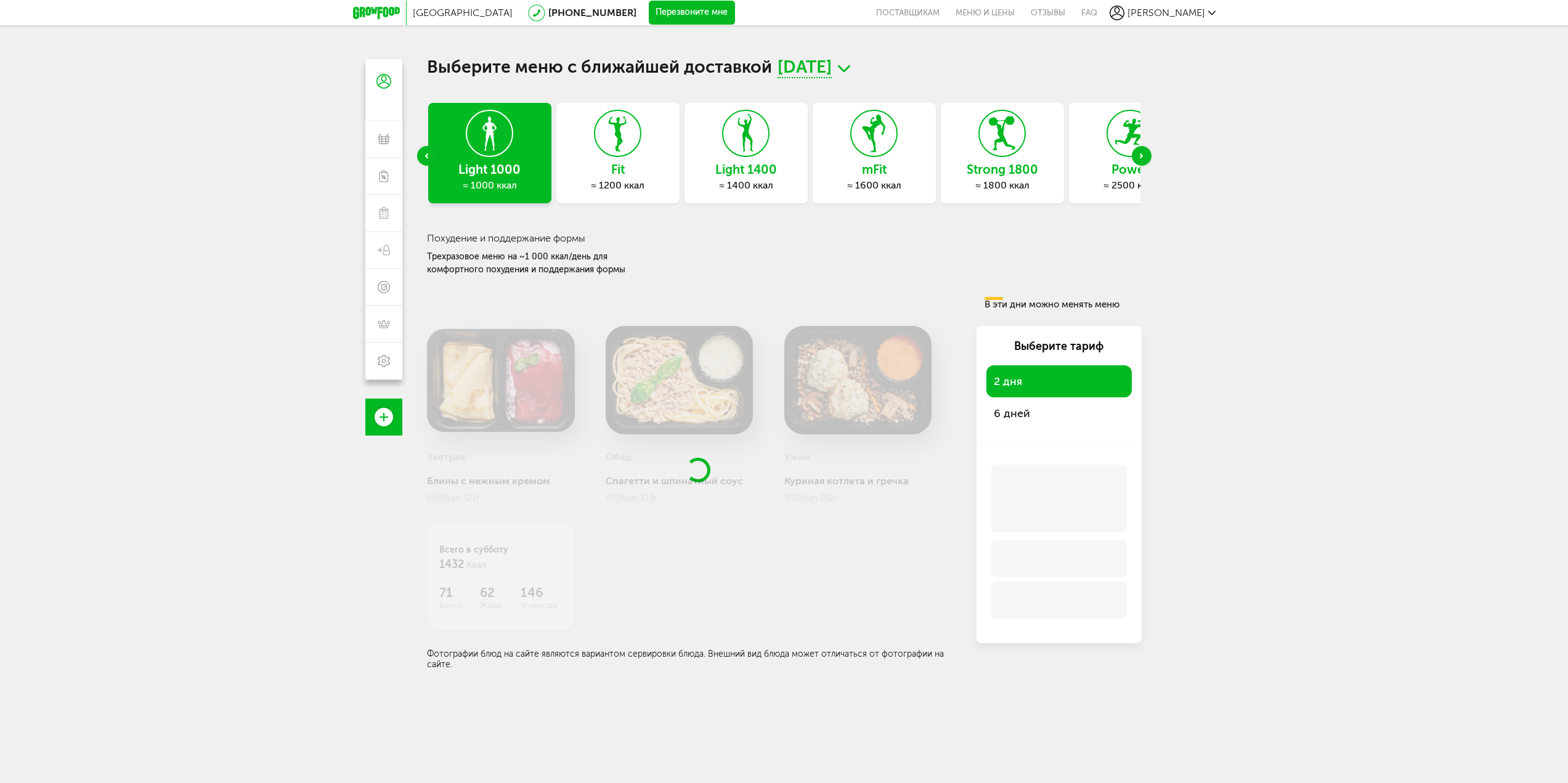
click at [432, 153] on div "Previous slide" at bounding box center [426, 156] width 20 height 20
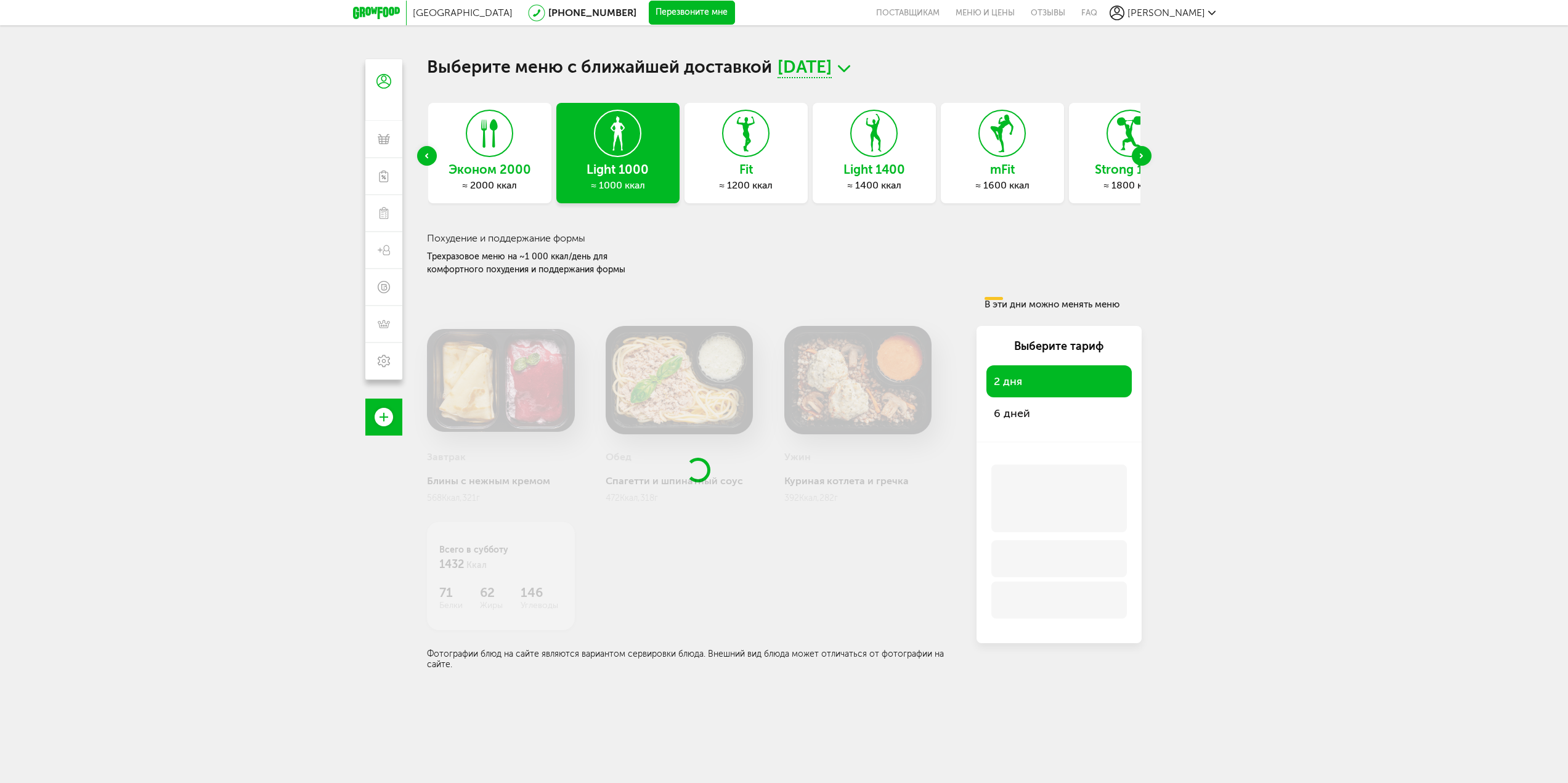
click at [462, 154] on div "Эконом 2000 ≈ 2000 ккал" at bounding box center [489, 153] width 123 height 100
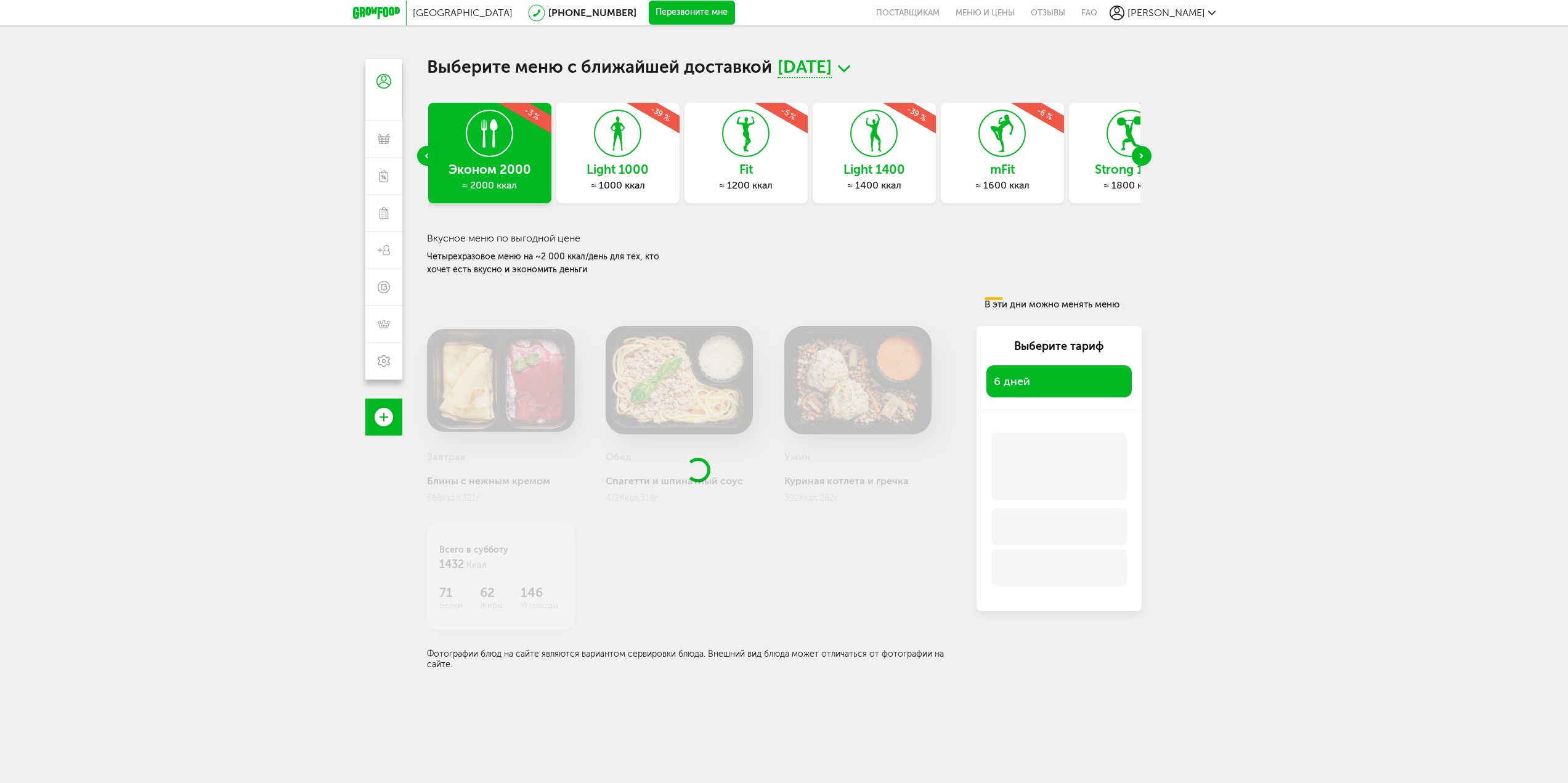
click at [831, 68] on span "[DATE]" at bounding box center [804, 68] width 54 height 19
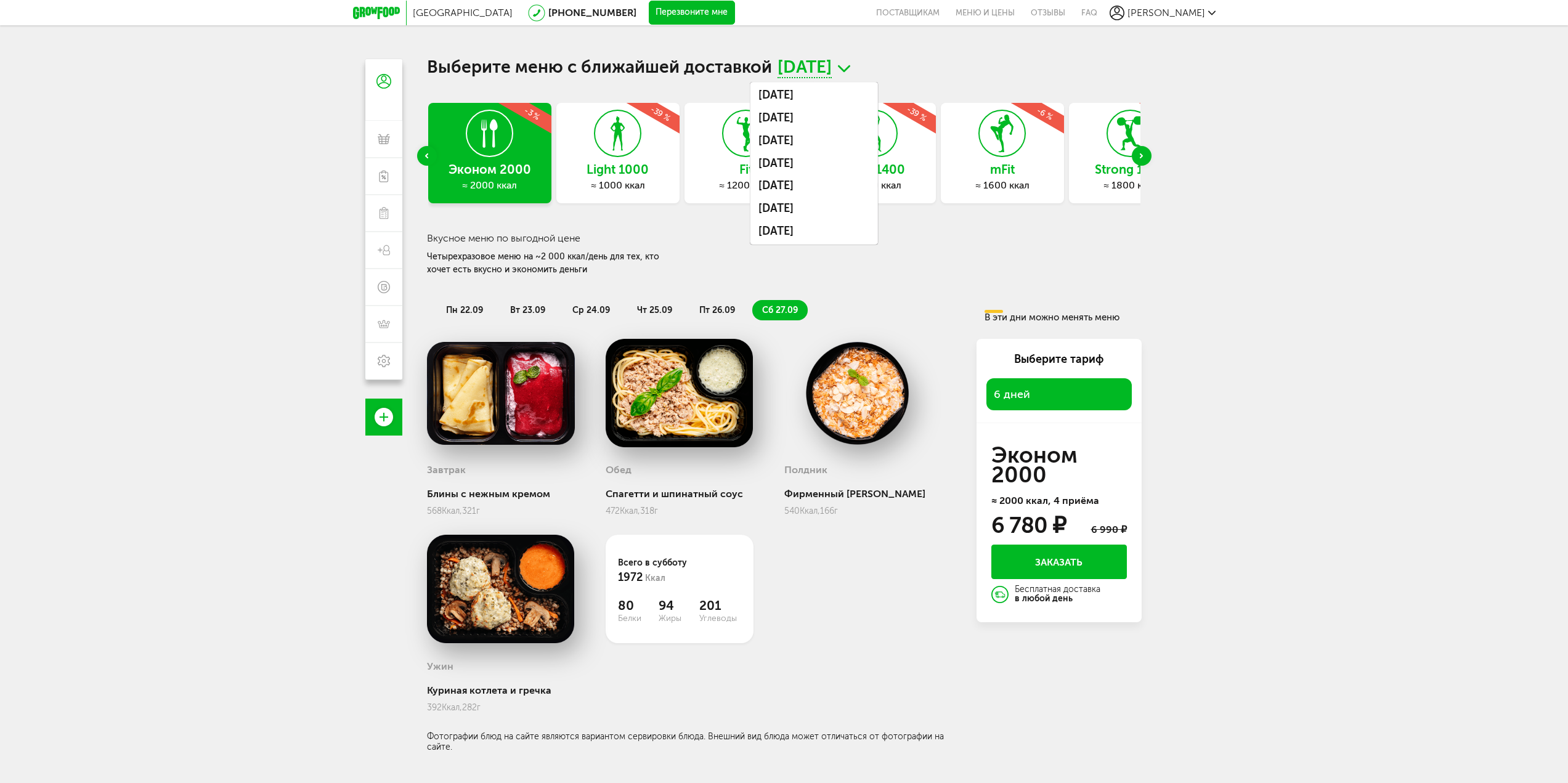
click at [594, 256] on div "Четырехразовое меню на ~2 000 ккал/день для тех, кто хочет есть вкусно и эконом…" at bounding box center [549, 263] width 245 height 26
click at [460, 314] on span "пн 22.09" at bounding box center [464, 310] width 37 height 10
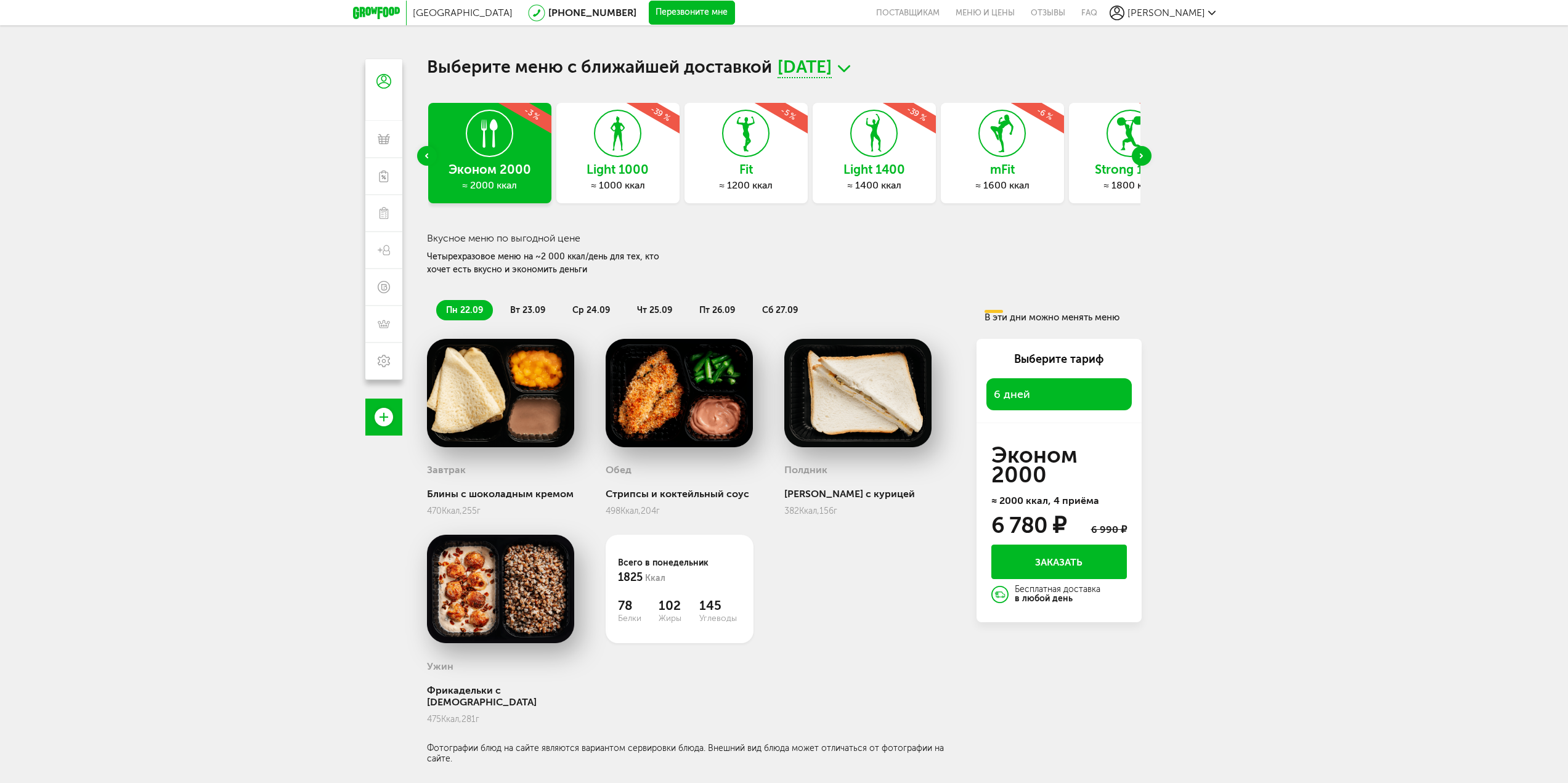
click at [518, 308] on span "вт 23.09" at bounding box center [527, 310] width 35 height 10
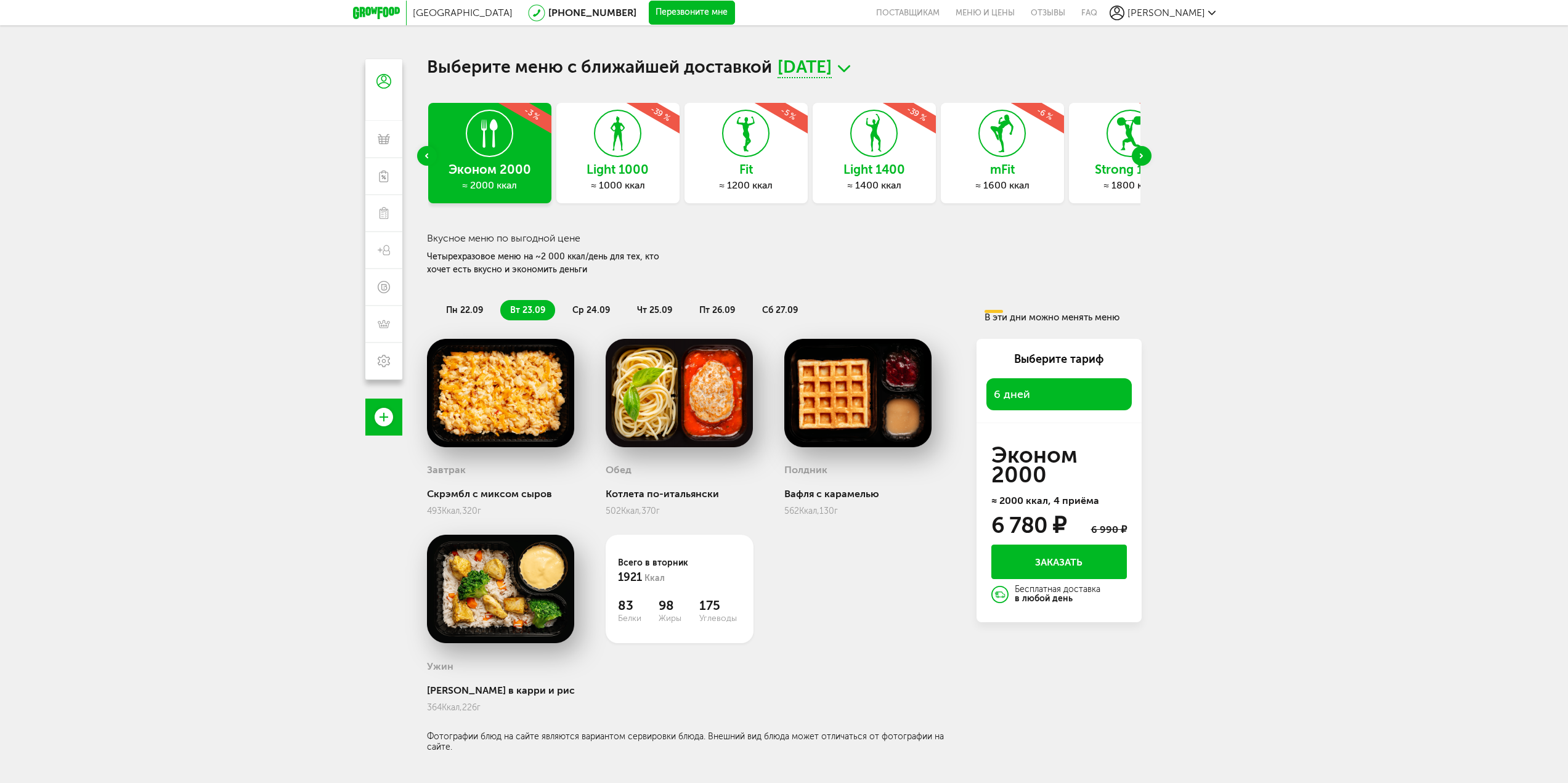
click at [1150, 155] on div "Next slide" at bounding box center [1141, 156] width 20 height 20
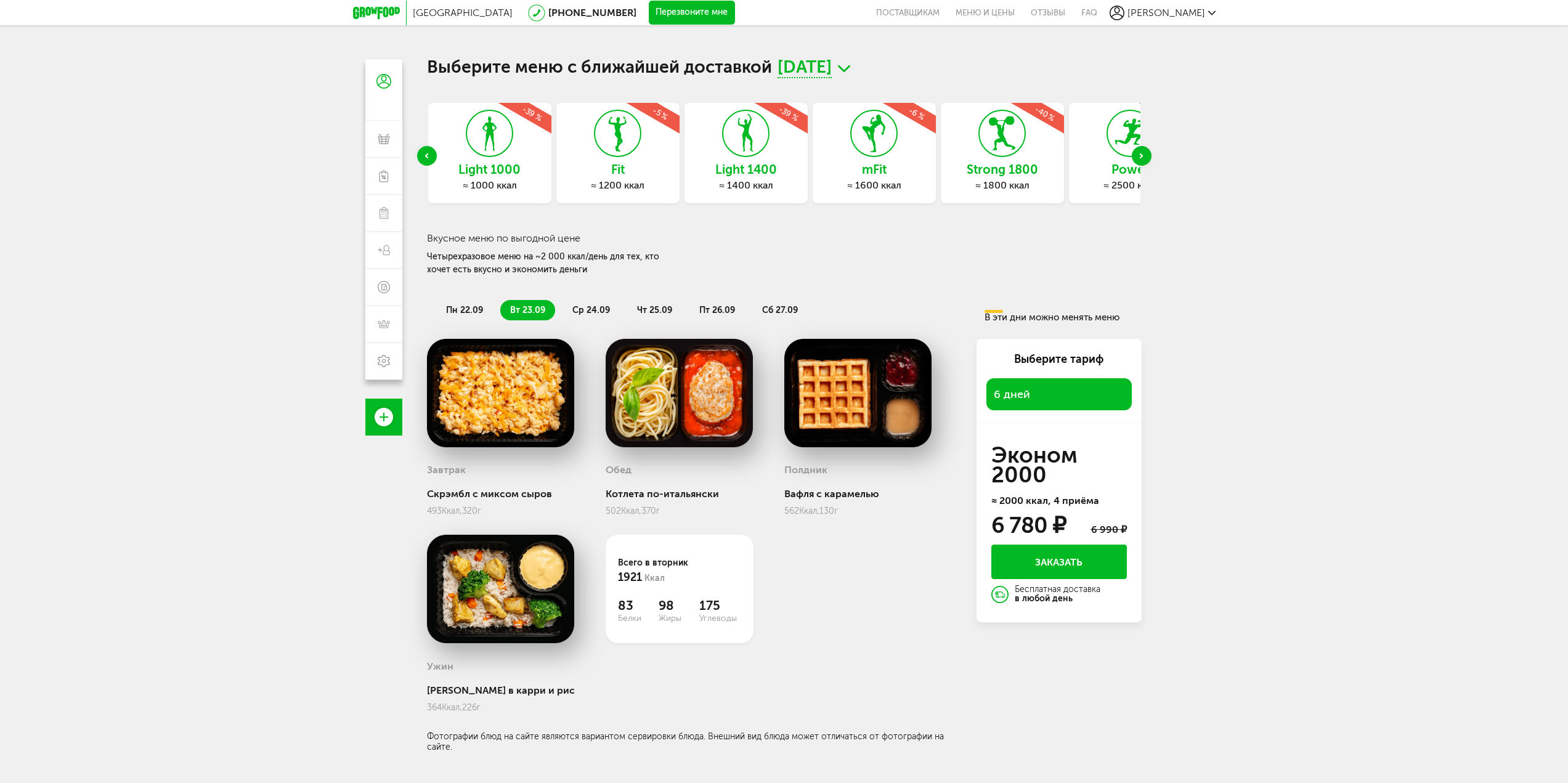
click at [1144, 154] on div "Next slide" at bounding box center [1141, 156] width 20 height 20
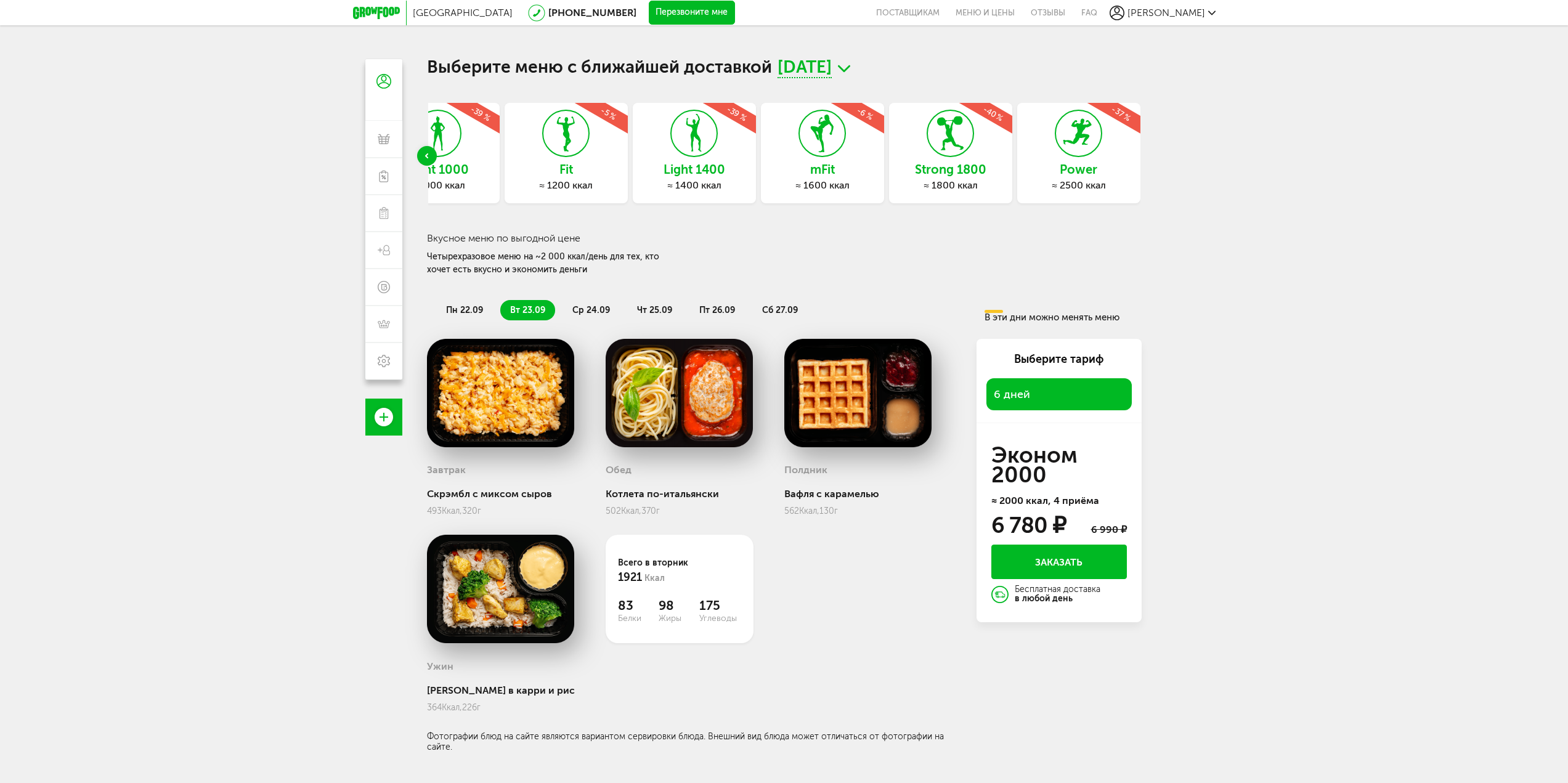
click at [959, 156] on icon at bounding box center [950, 133] width 45 height 46
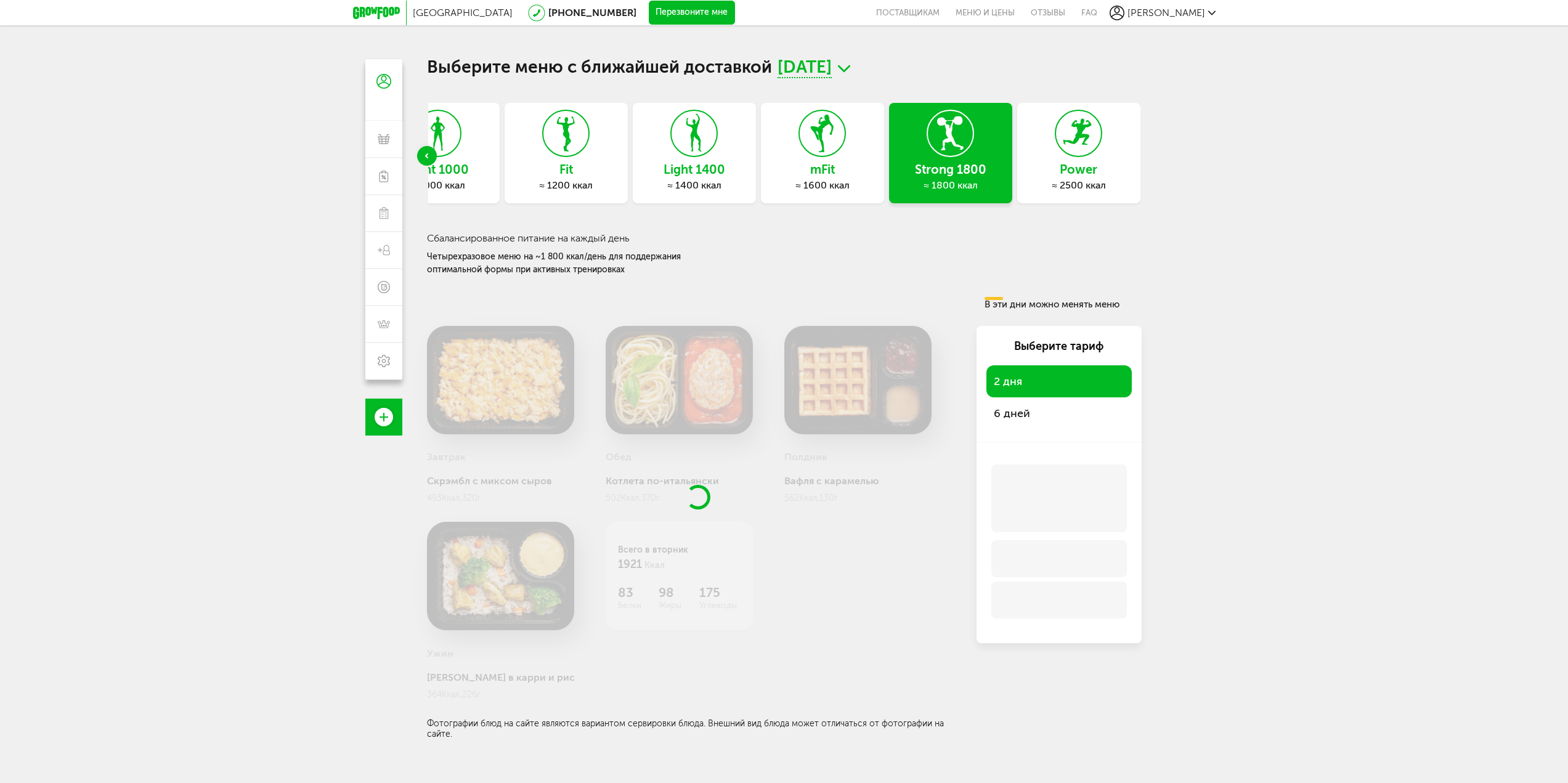
click at [831, 72] on span "[DATE]" at bounding box center [804, 68] width 54 height 19
click at [827, 123] on li "[DATE]" at bounding box center [813, 118] width 123 height 23
click at [831, 73] on span "[DATE]" at bounding box center [804, 68] width 54 height 19
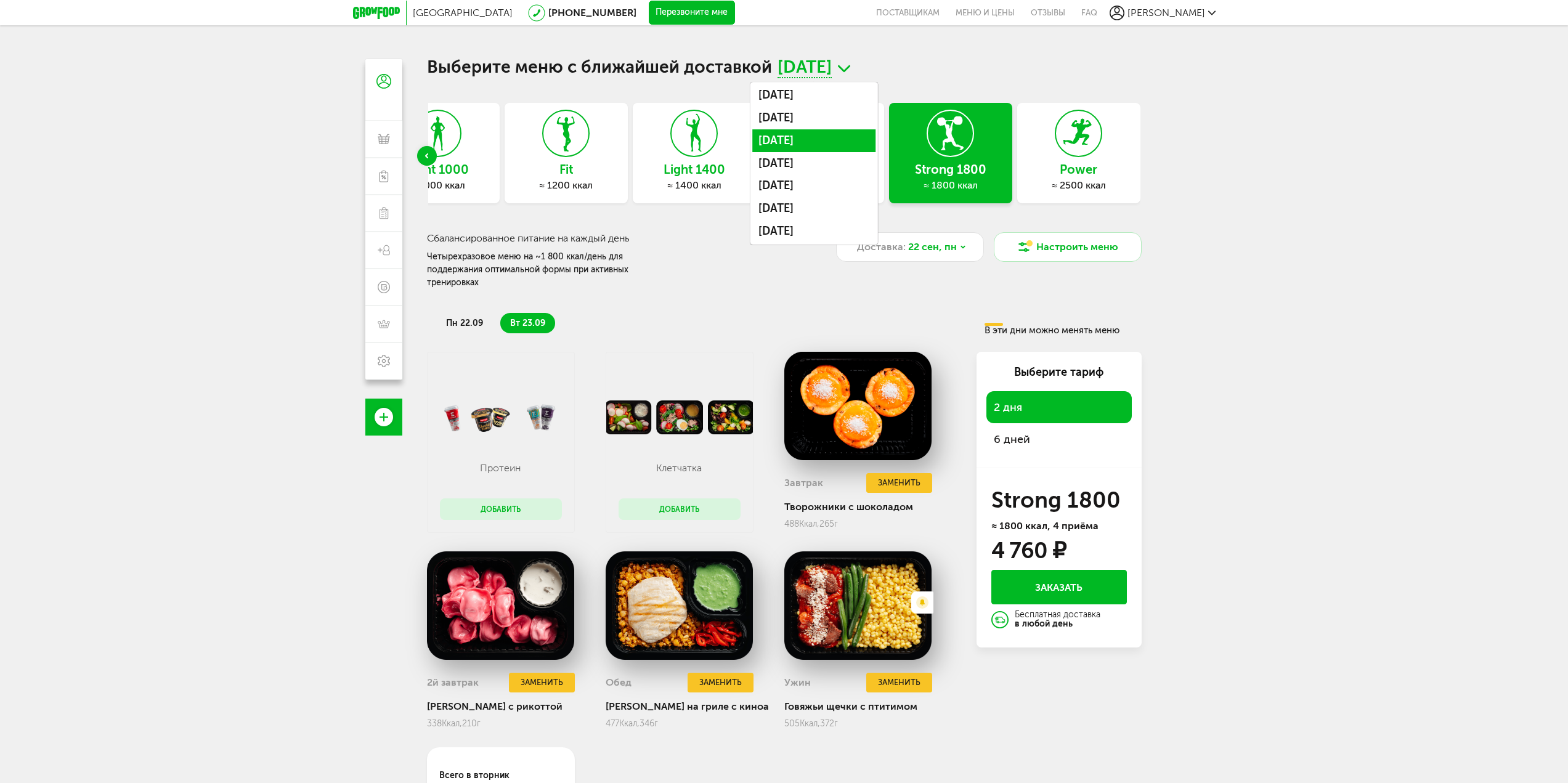
click at [818, 141] on li "[DATE]" at bounding box center [813, 141] width 123 height 23
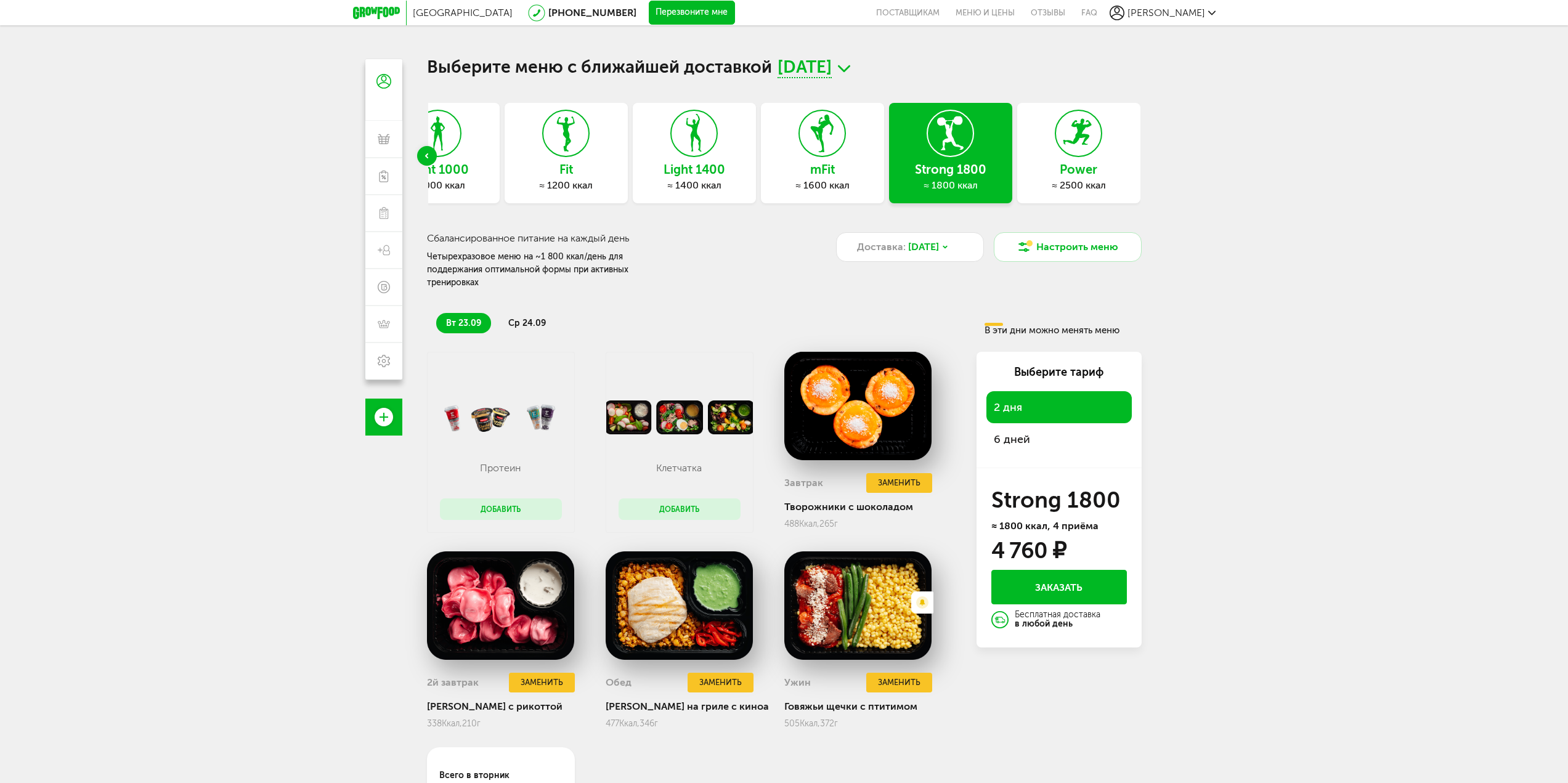
click at [1027, 430] on span "6 дней" at bounding box center [1059, 439] width 130 height 17
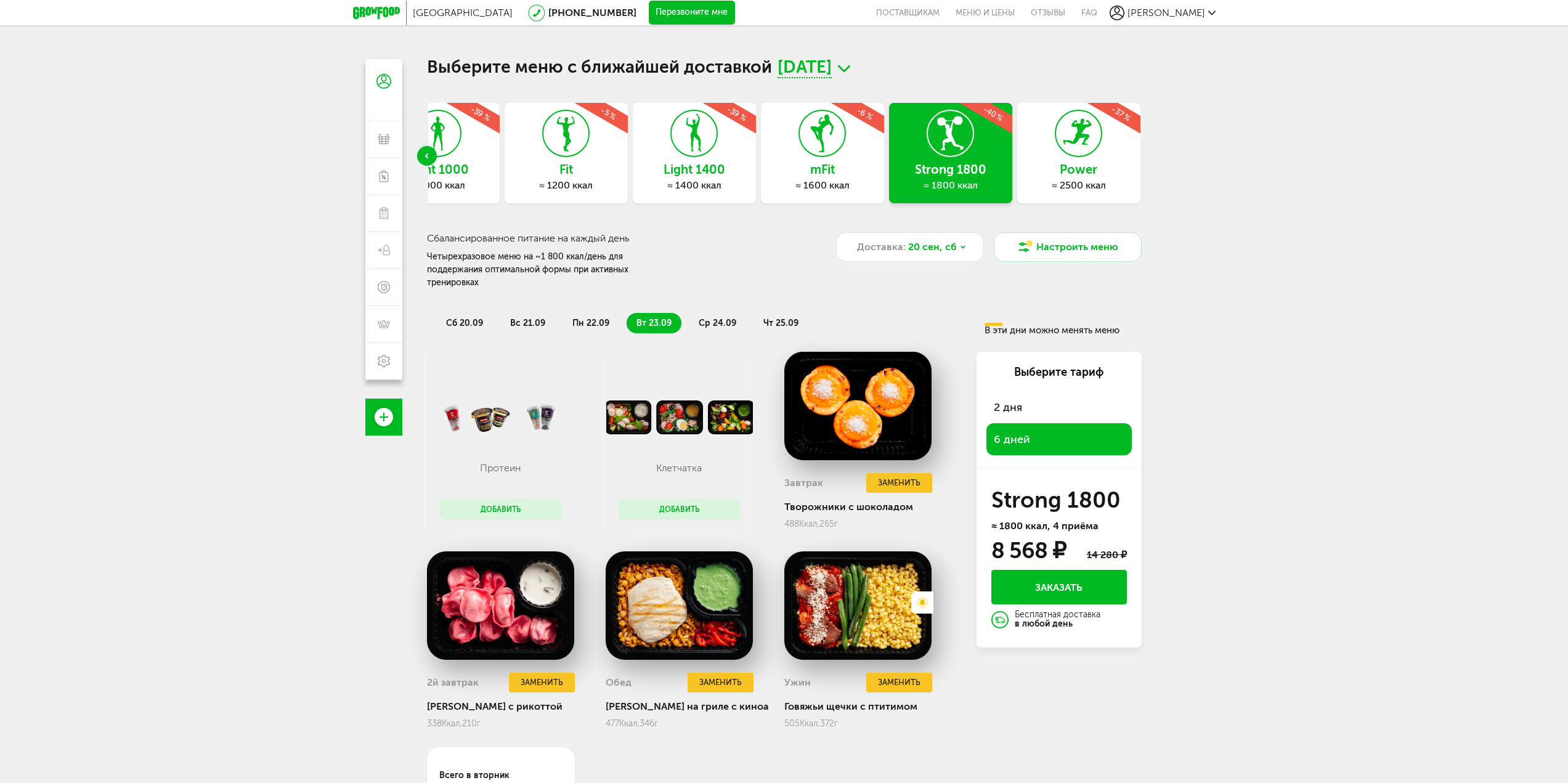
click at [592, 318] on span "пн 22.09" at bounding box center [591, 322] width 37 height 10
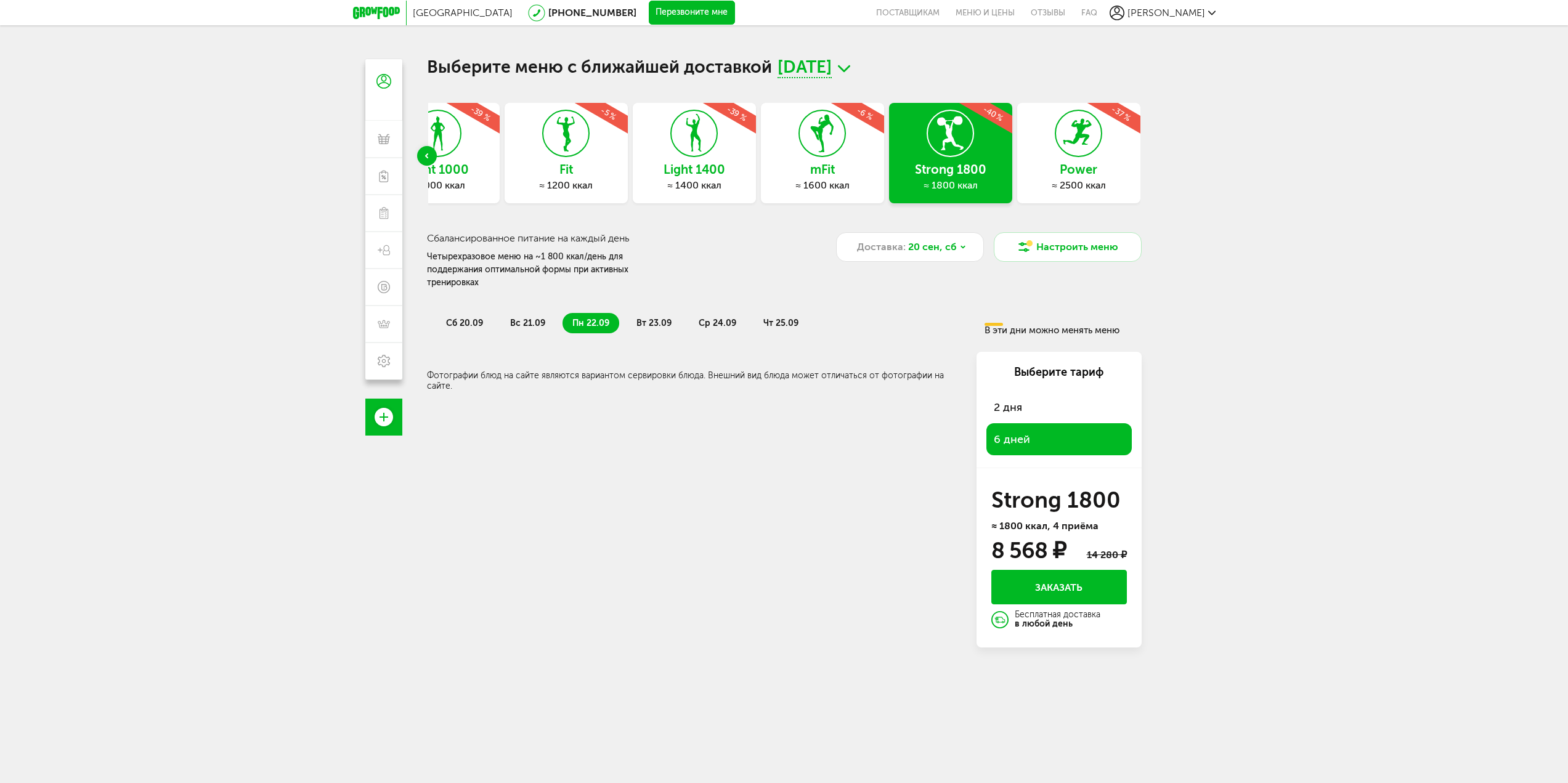
click at [649, 318] on span "вт 23.09" at bounding box center [654, 322] width 35 height 10
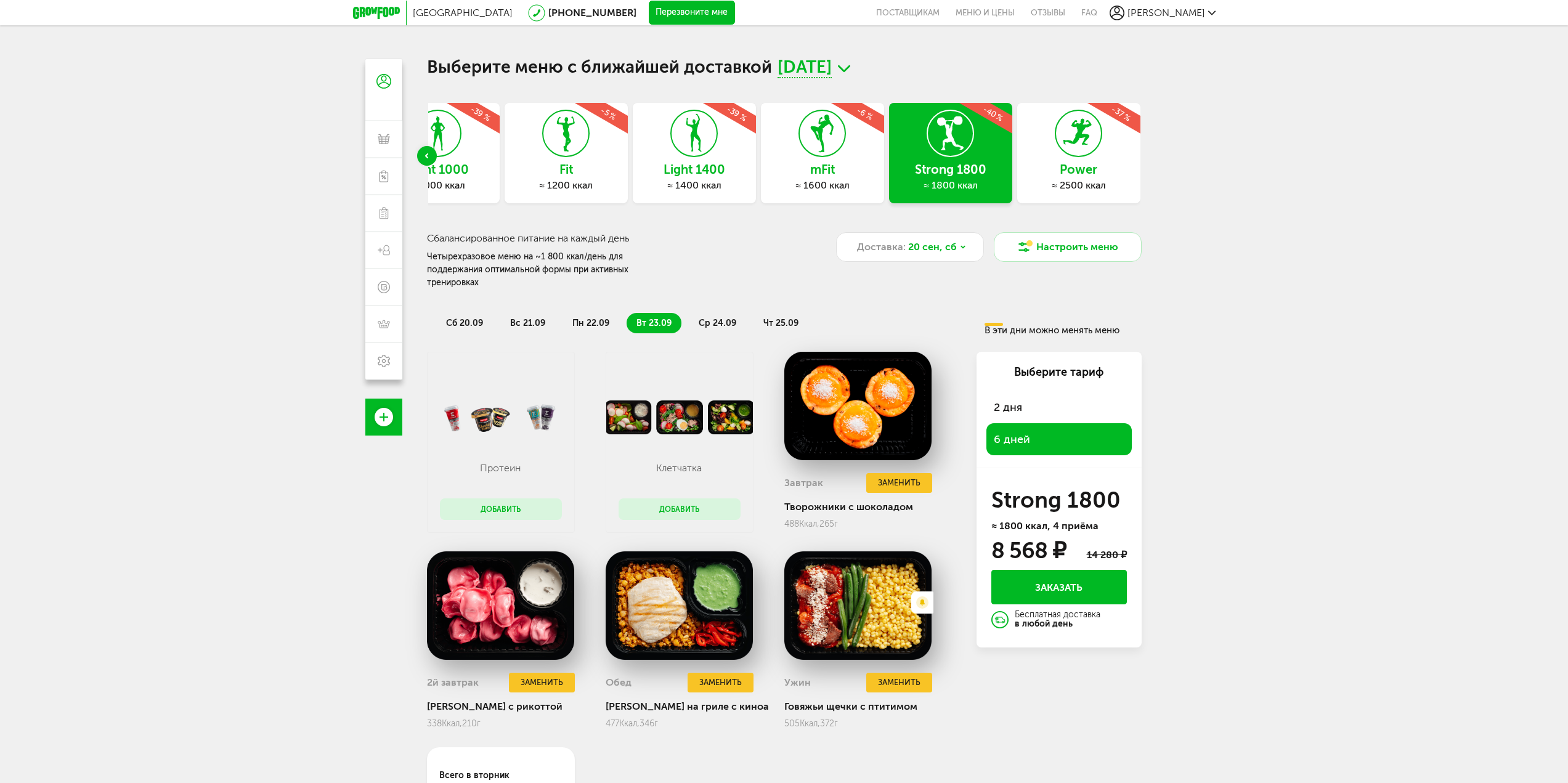
click at [690, 313] on li "ср 24.09" at bounding box center [717, 323] width 57 height 21
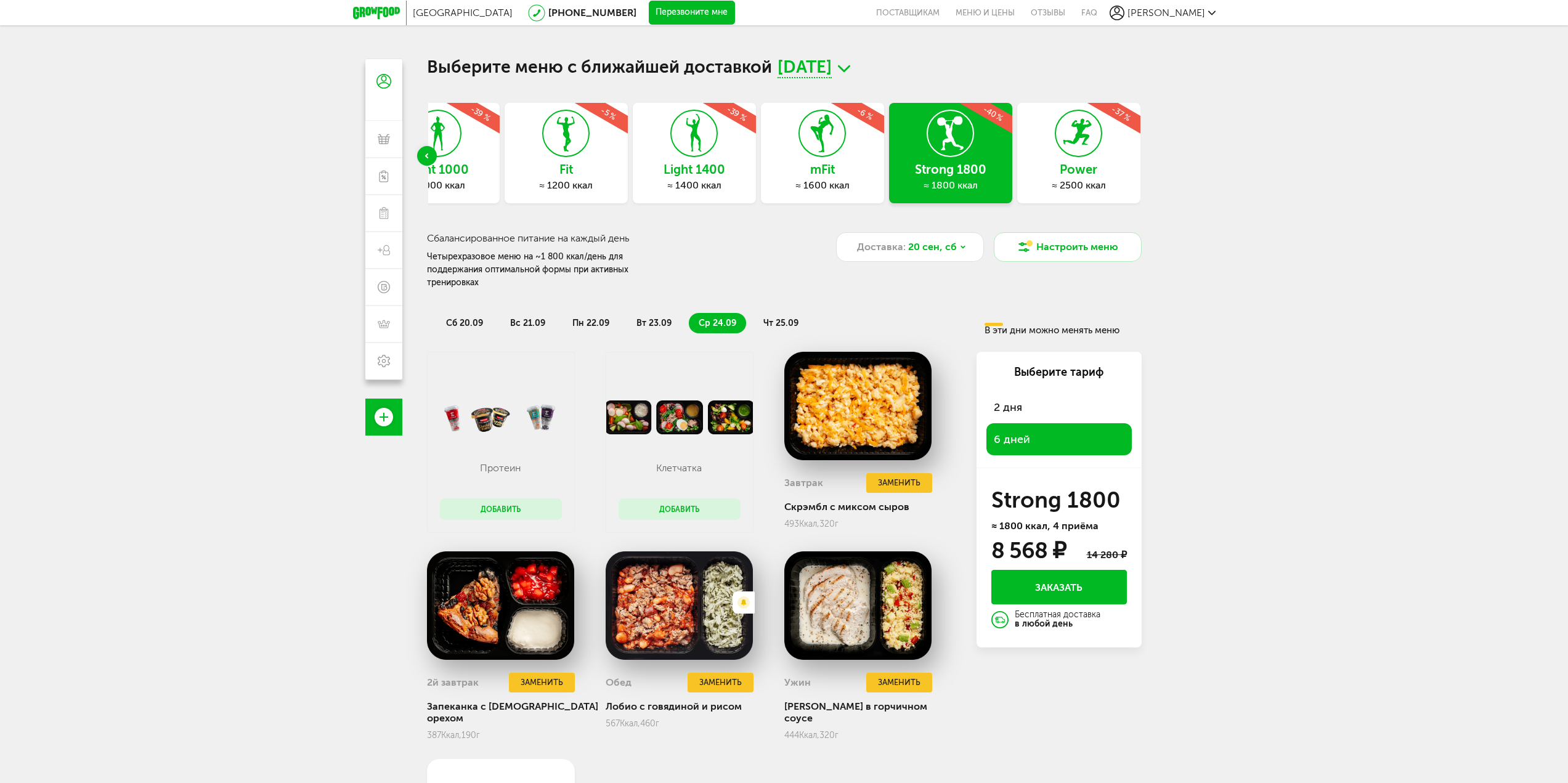
click at [769, 318] on span "чт 25.09" at bounding box center [780, 322] width 35 height 10
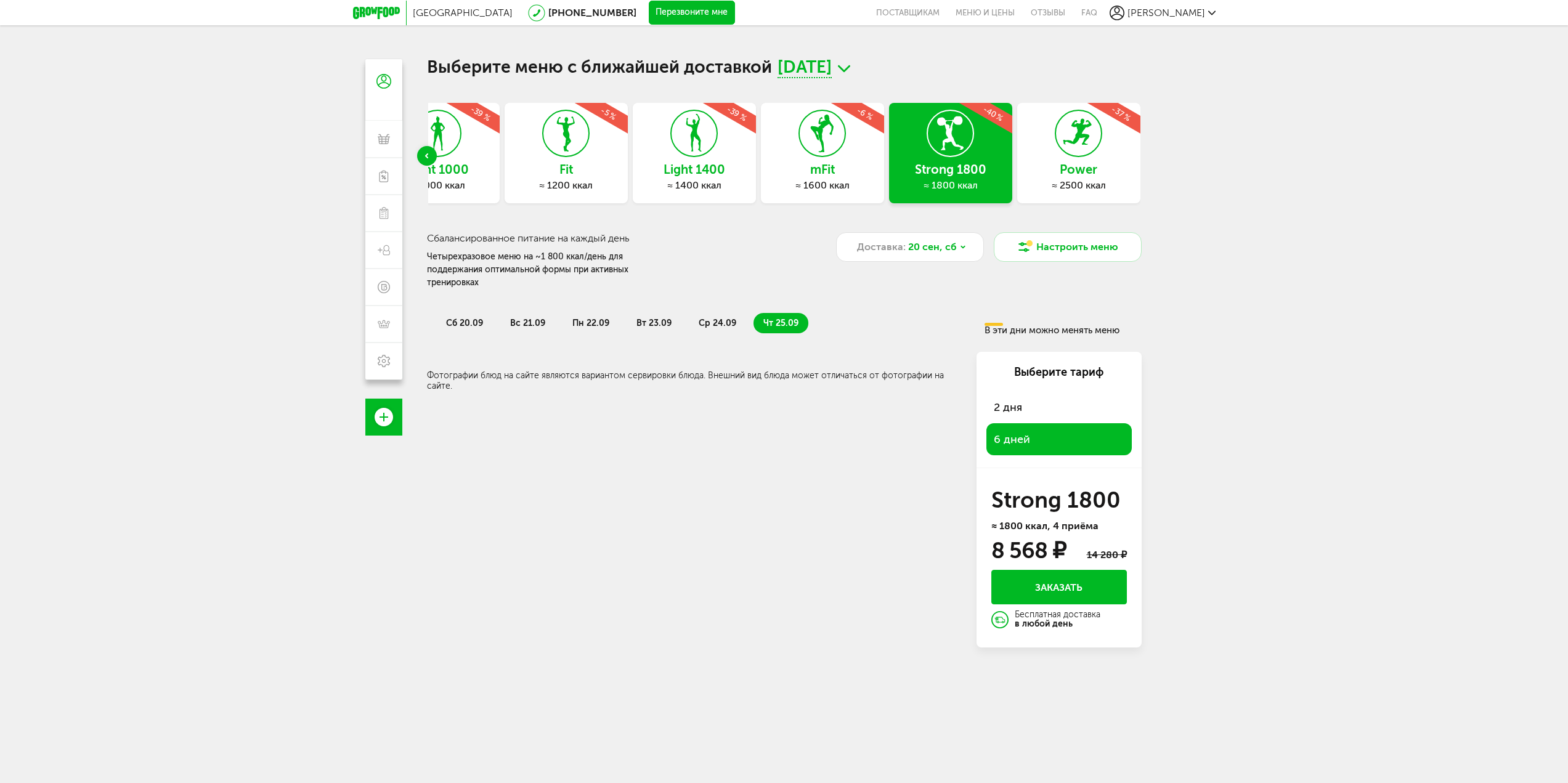
click at [707, 318] on span "ср 24.09" at bounding box center [717, 322] width 37 height 10
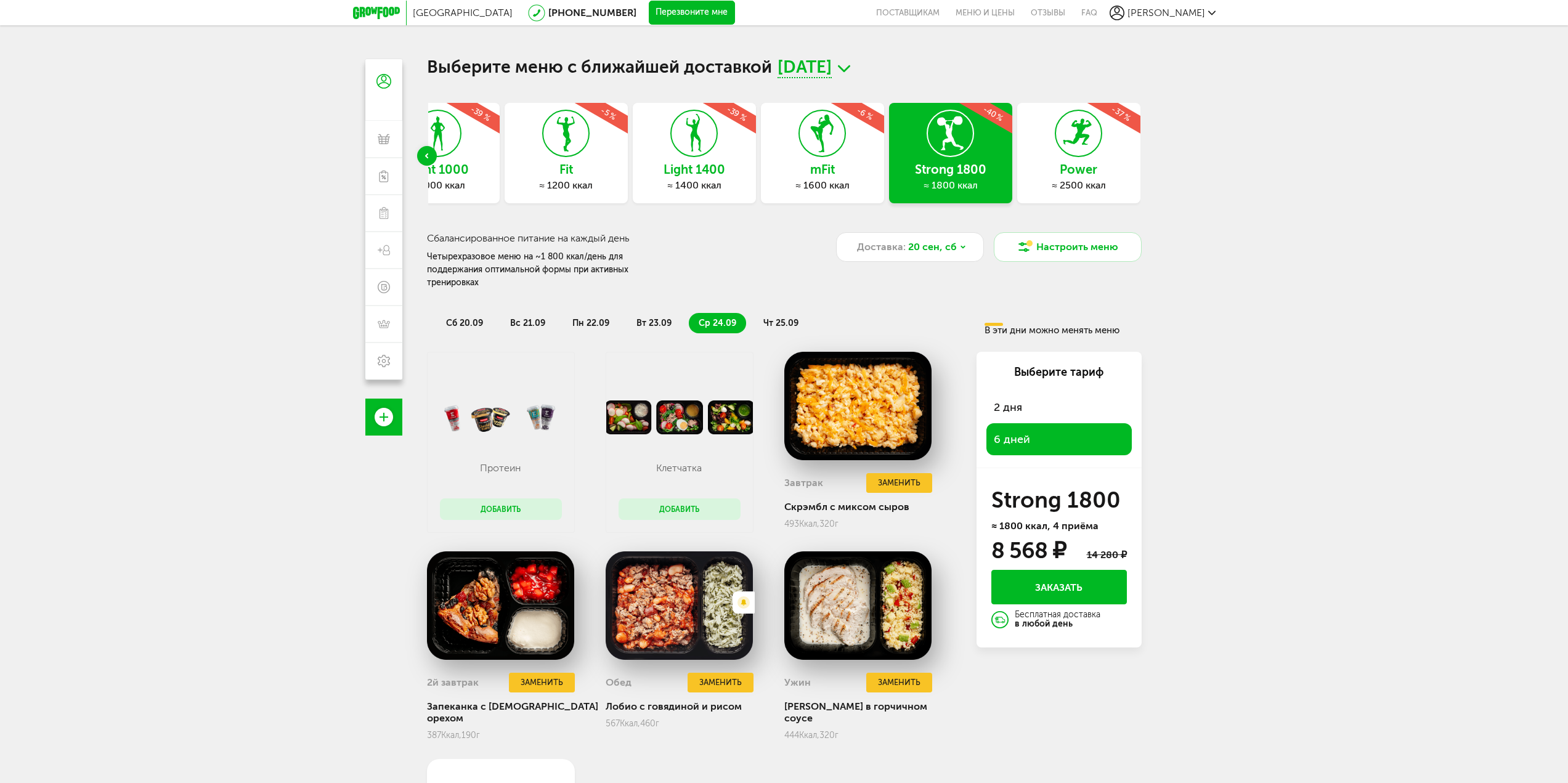
click at [774, 318] on span "чт 25.09" at bounding box center [780, 322] width 35 height 10
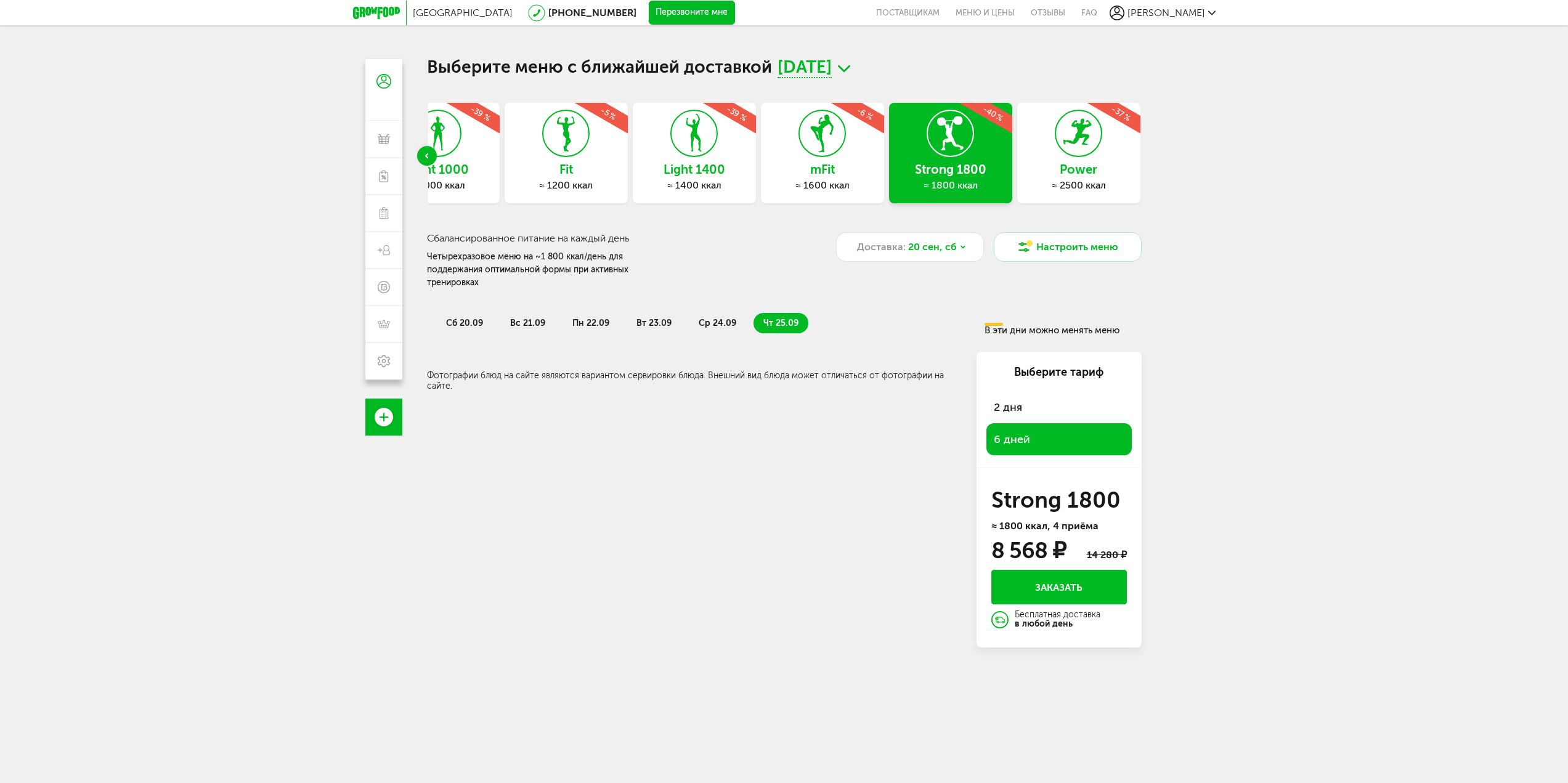
click at [726, 313] on li "ср 24.09" at bounding box center [717, 323] width 57 height 21
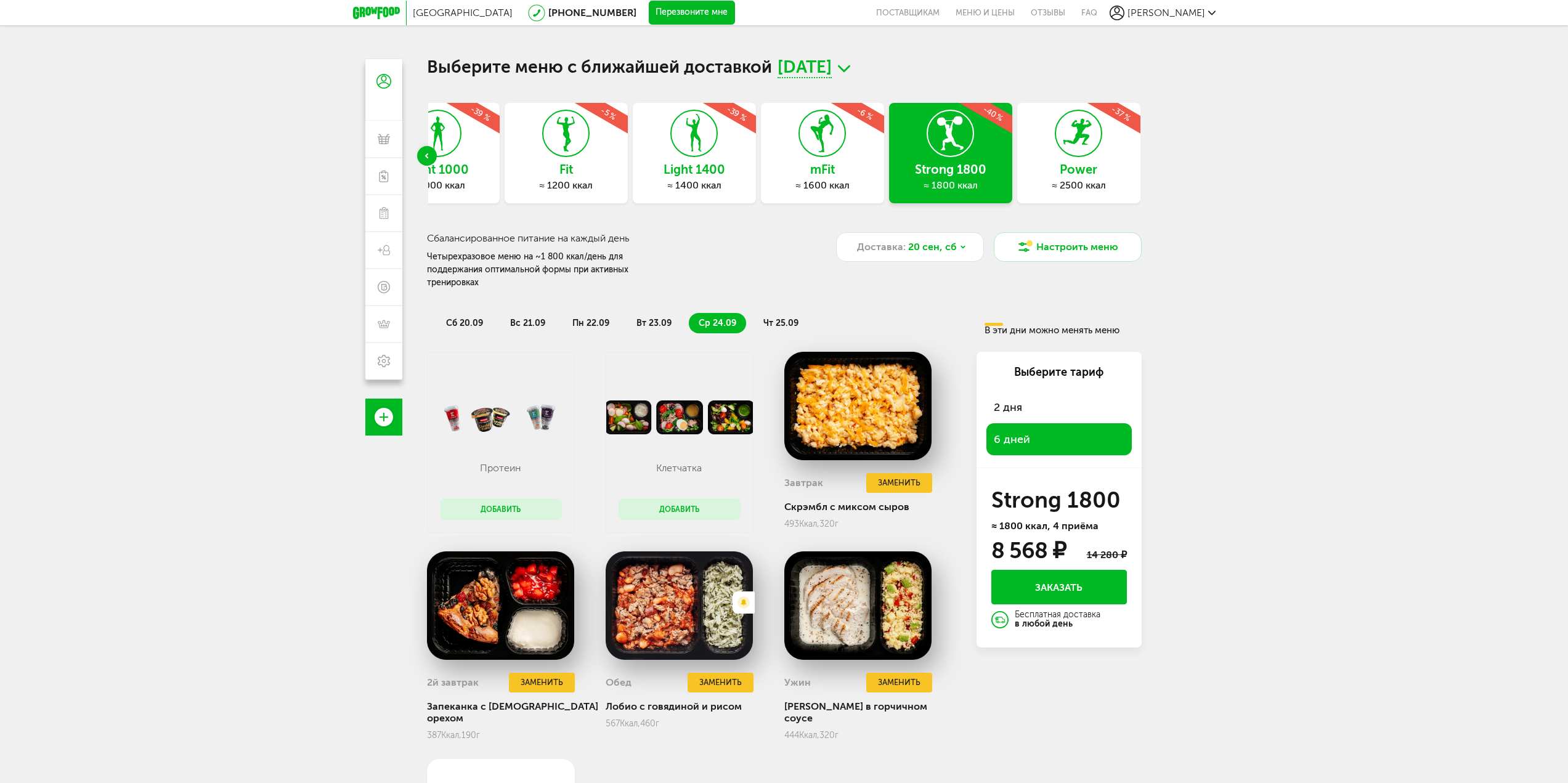
click at [675, 153] on icon at bounding box center [694, 133] width 45 height 46
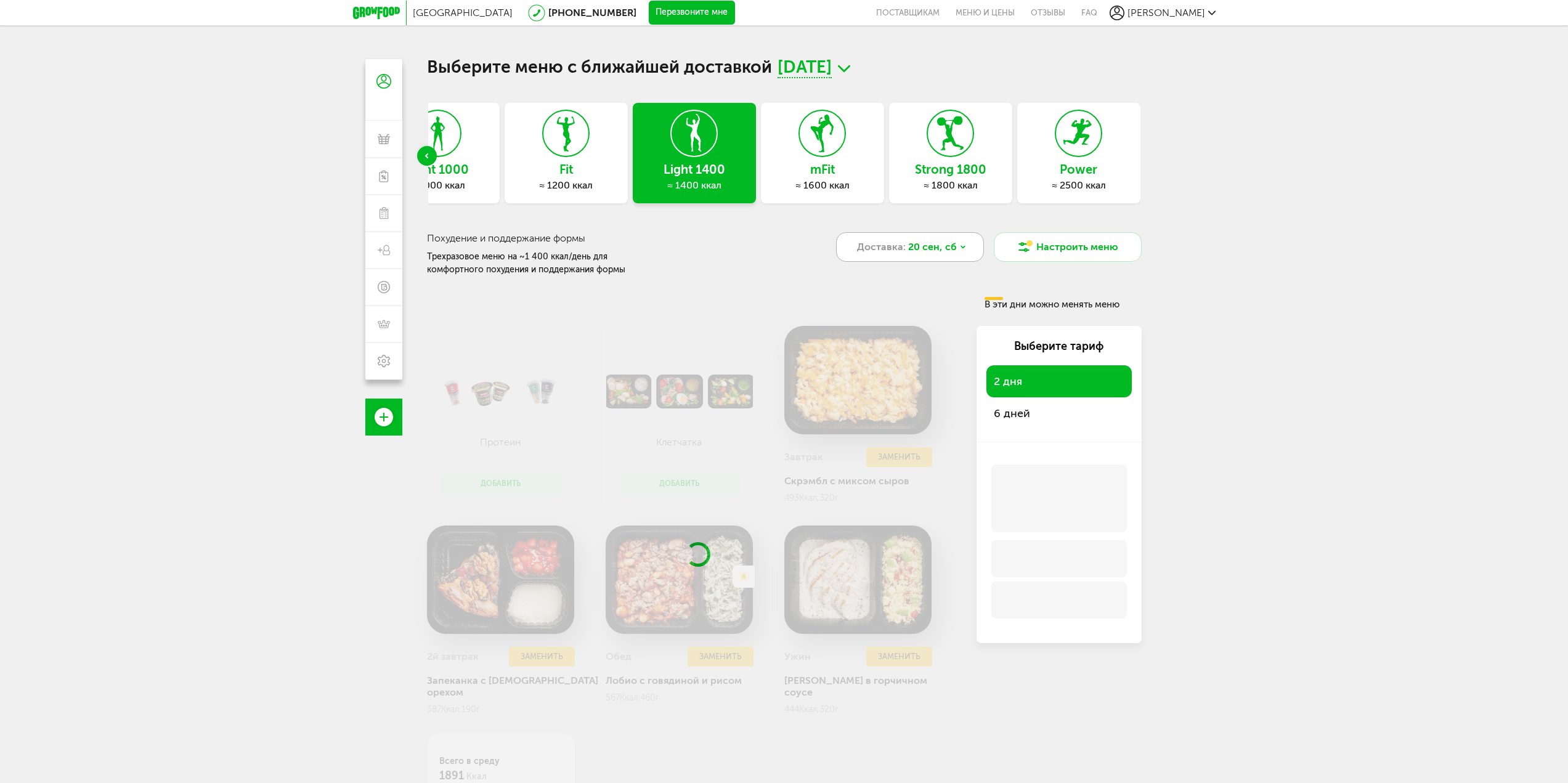
click at [925, 246] on span "20 сен, сб" at bounding box center [932, 247] width 48 height 15
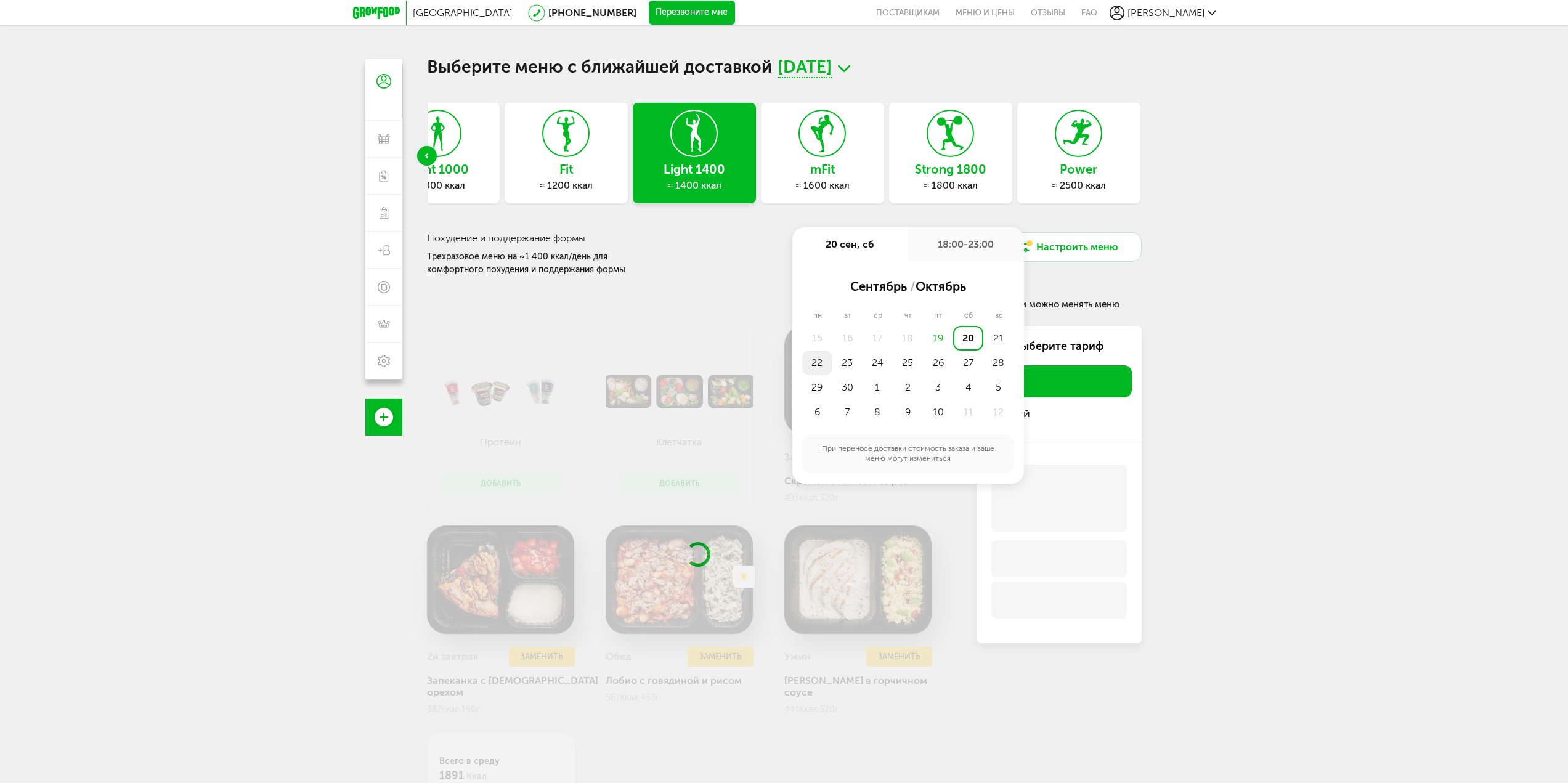
click at [818, 364] on div "22" at bounding box center [817, 362] width 30 height 25
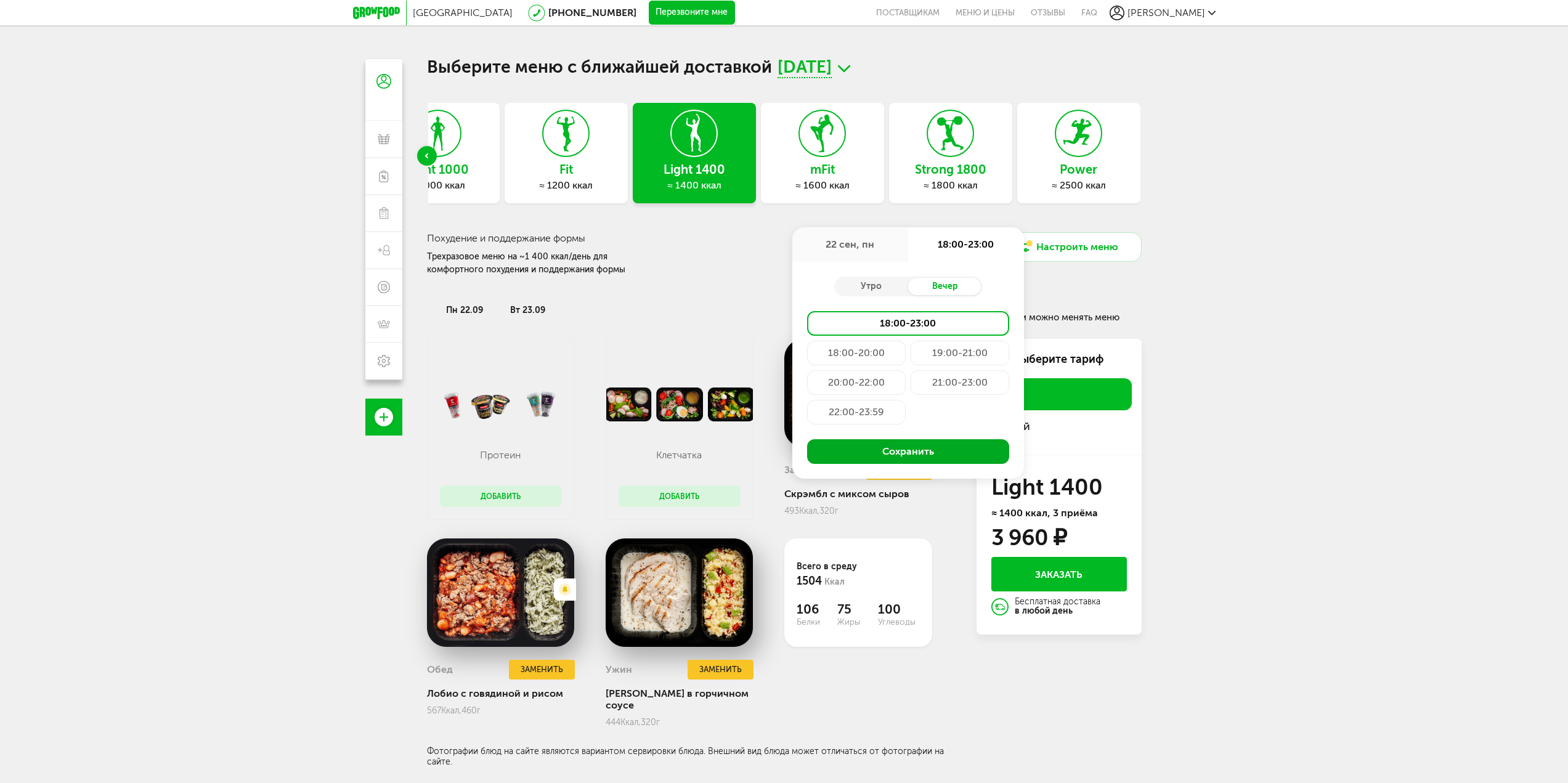
click at [895, 449] on button "Сохранить" at bounding box center [907, 451] width 202 height 25
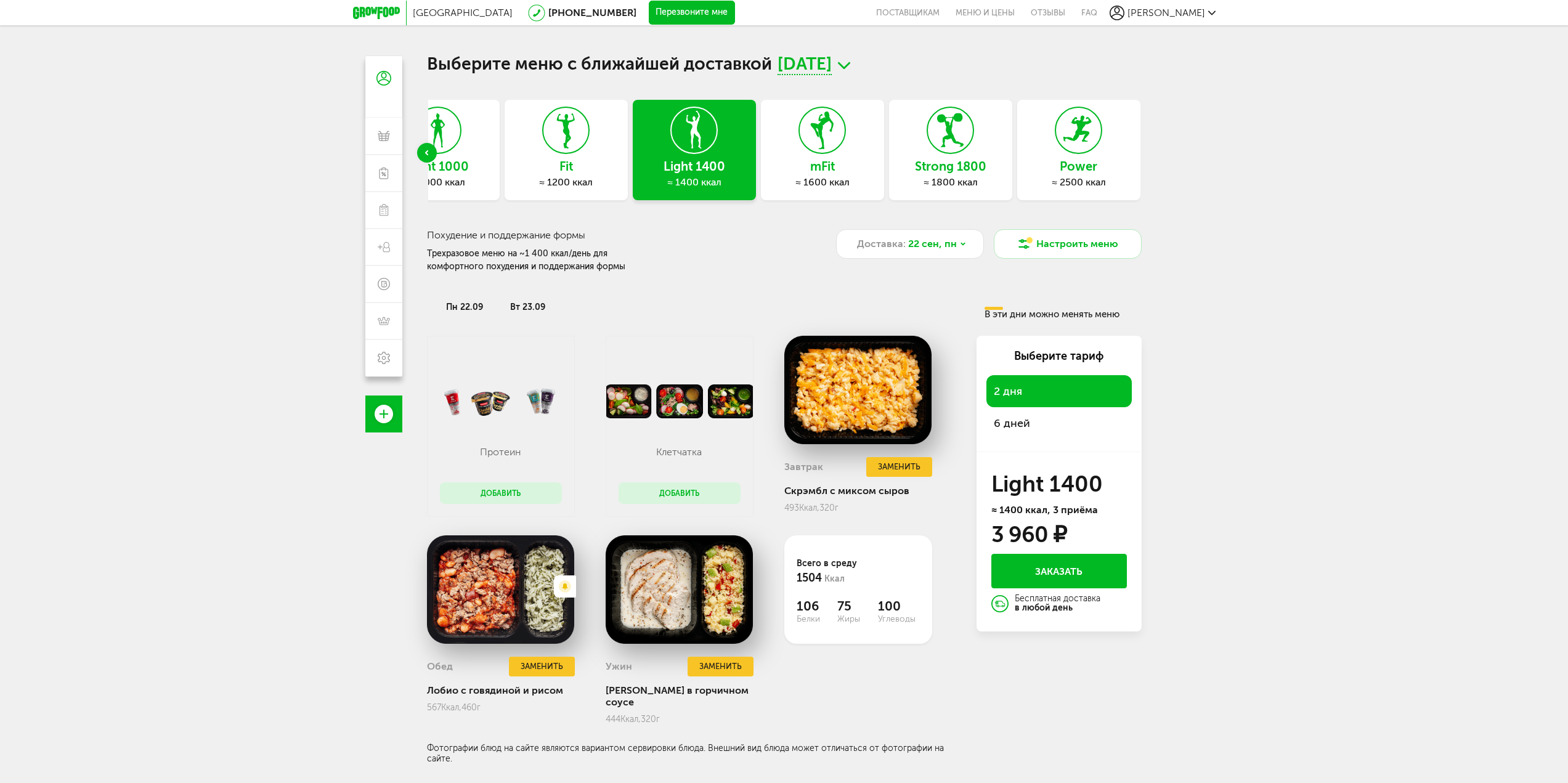
scroll to position [62, 0]
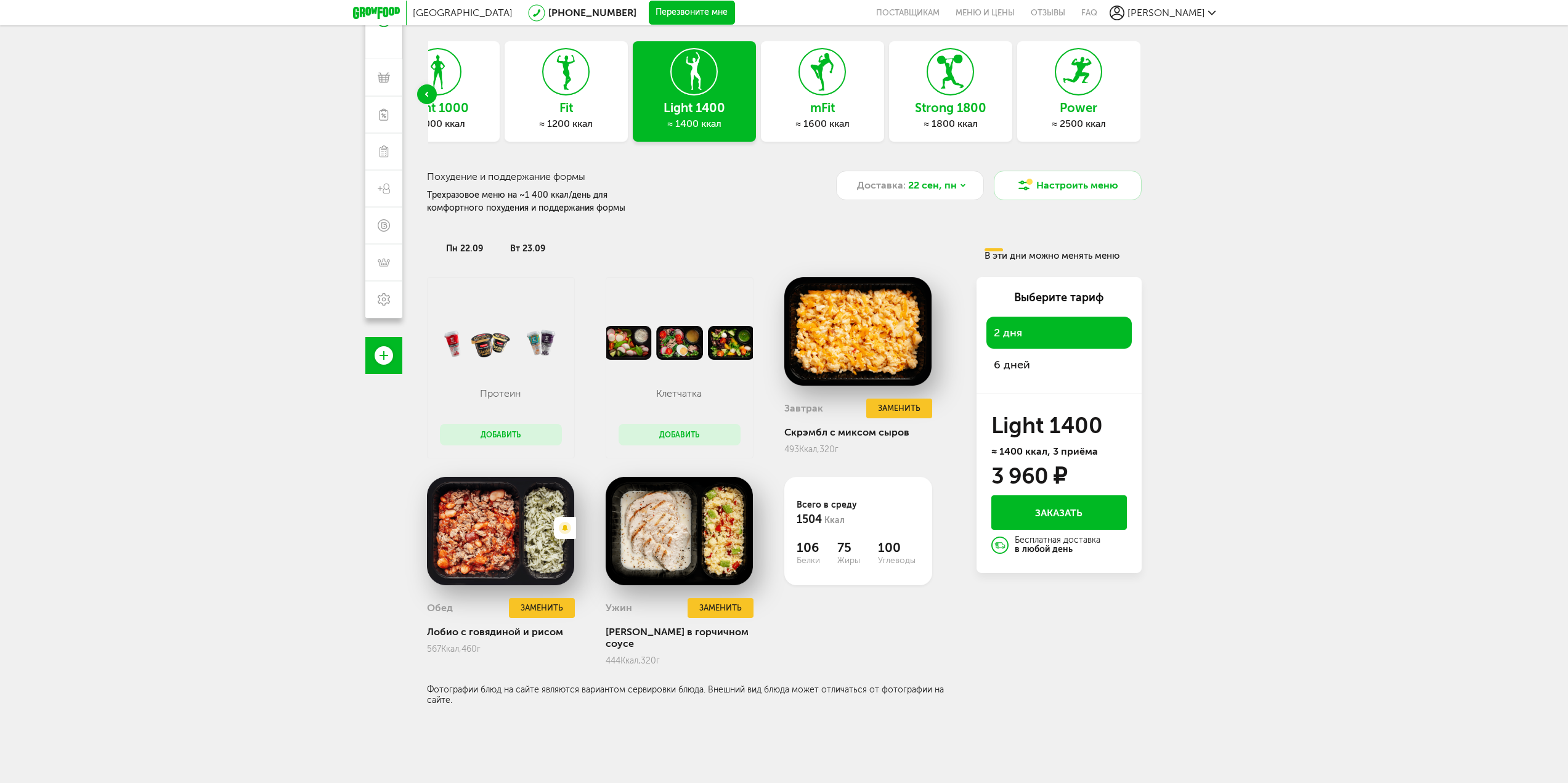
click at [1023, 360] on span "6 дней" at bounding box center [1059, 364] width 130 height 17
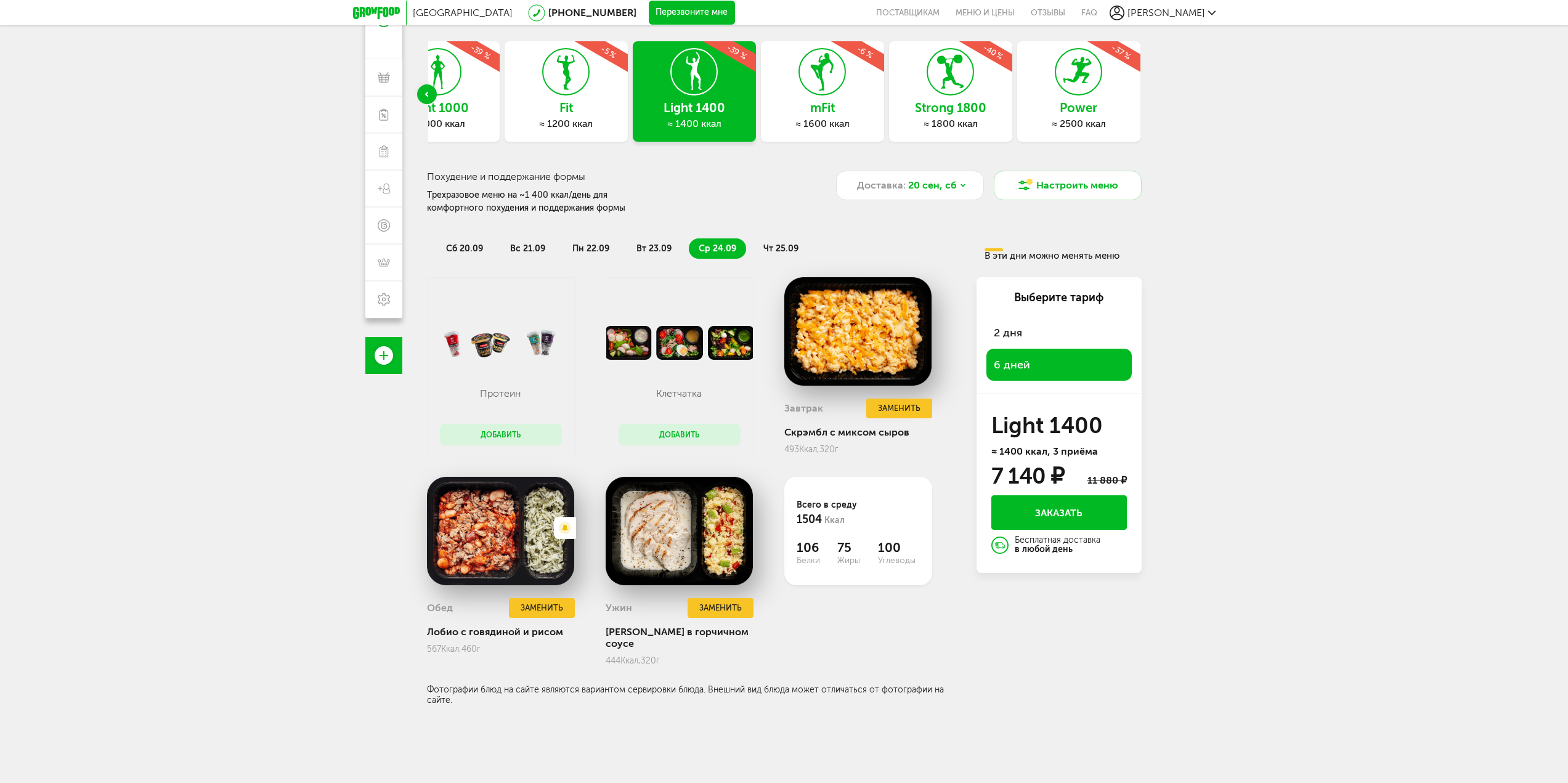
click at [1068, 62] on icon at bounding box center [1078, 71] width 45 height 46
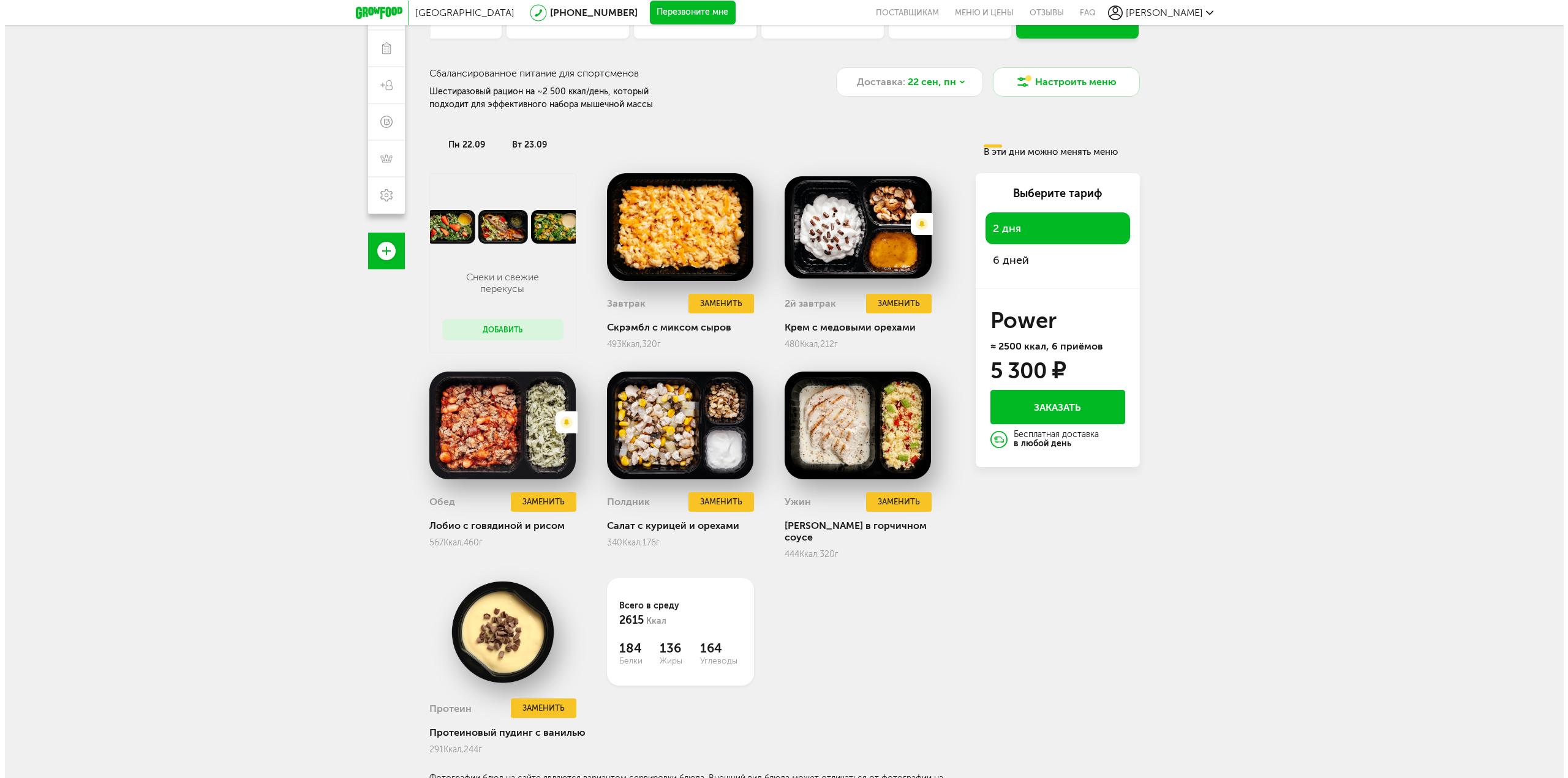
scroll to position [168, 0]
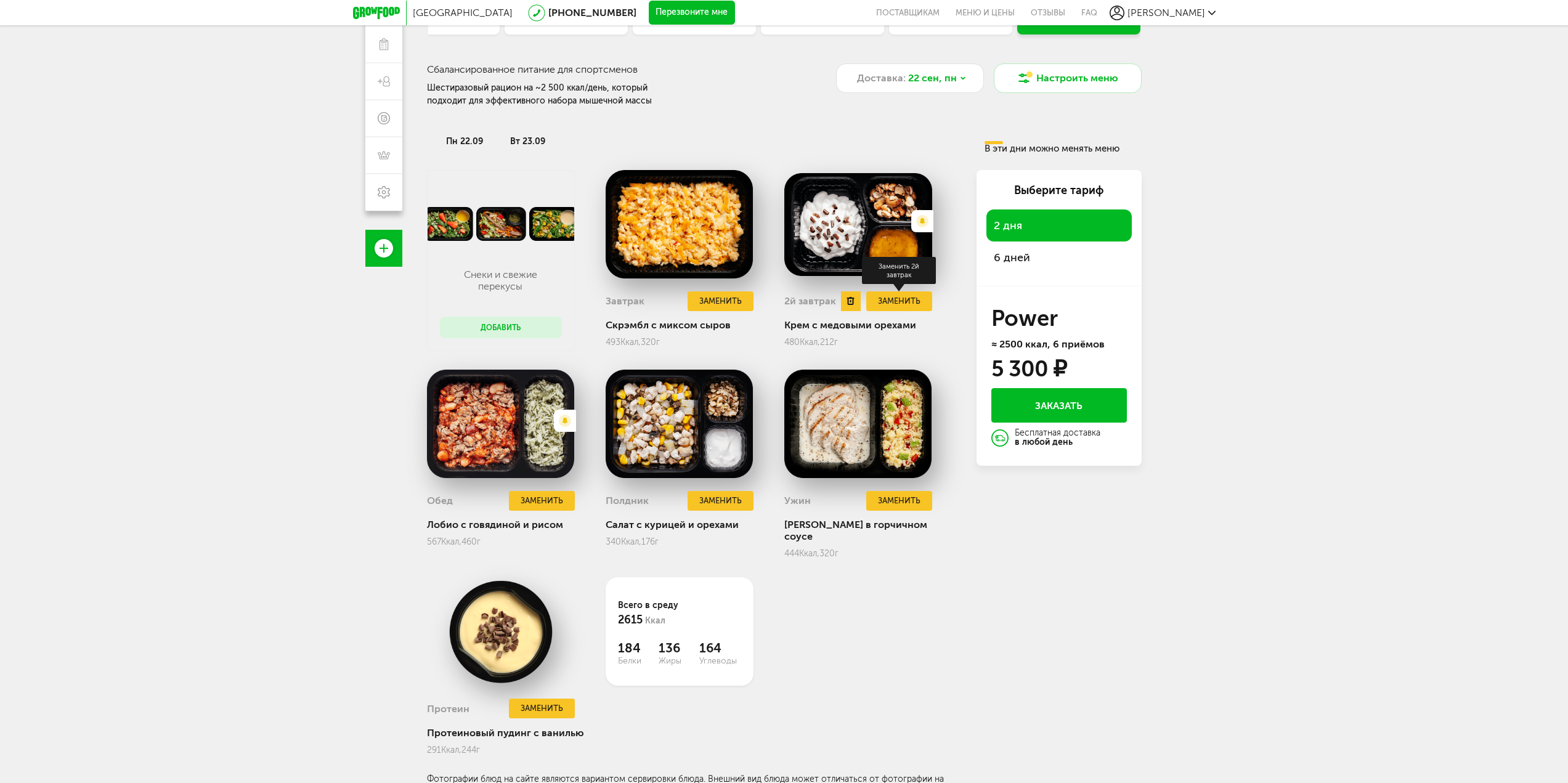
click at [898, 295] on button "Заменить" at bounding box center [899, 302] width 65 height 21
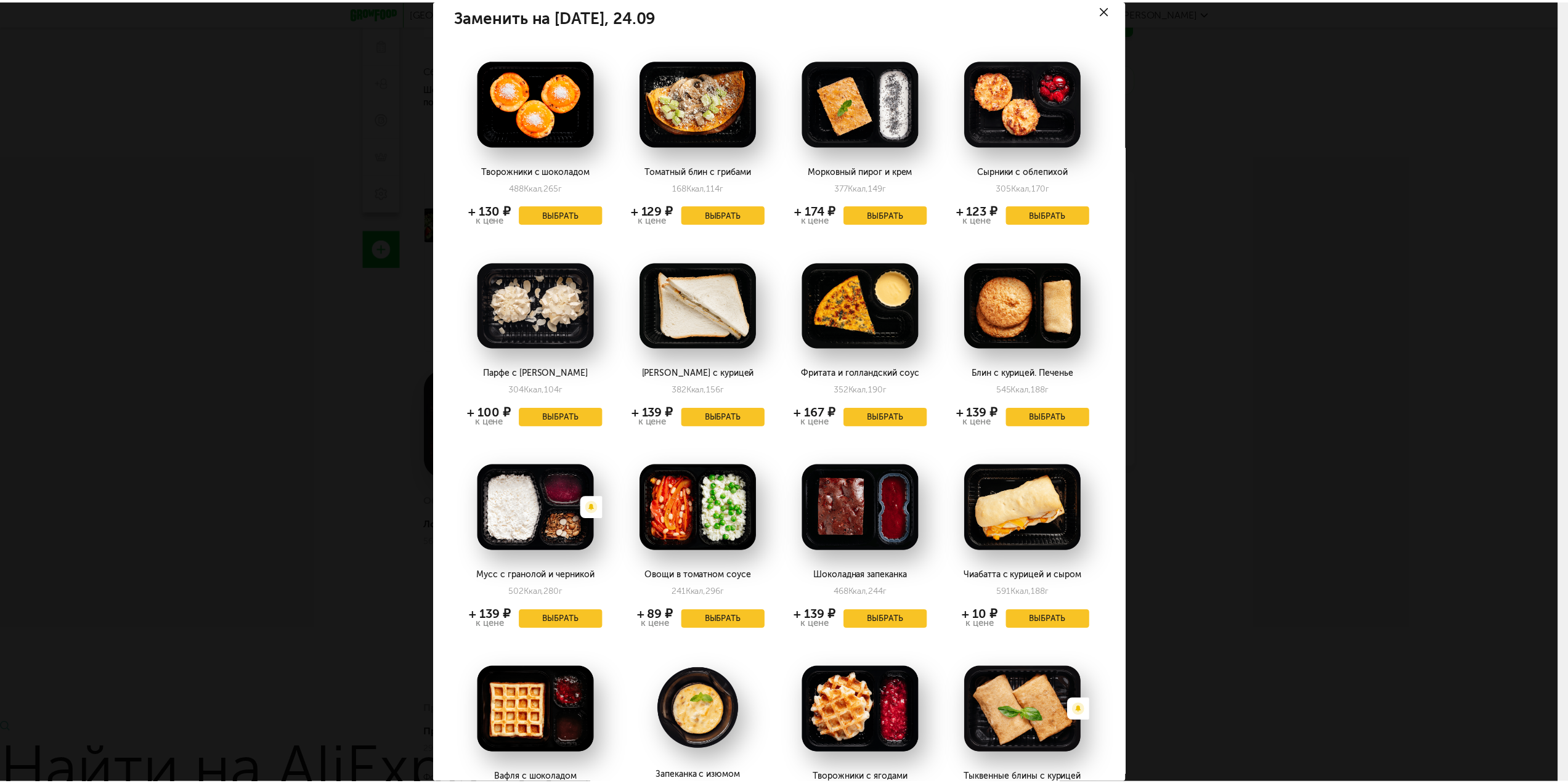
scroll to position [0, 0]
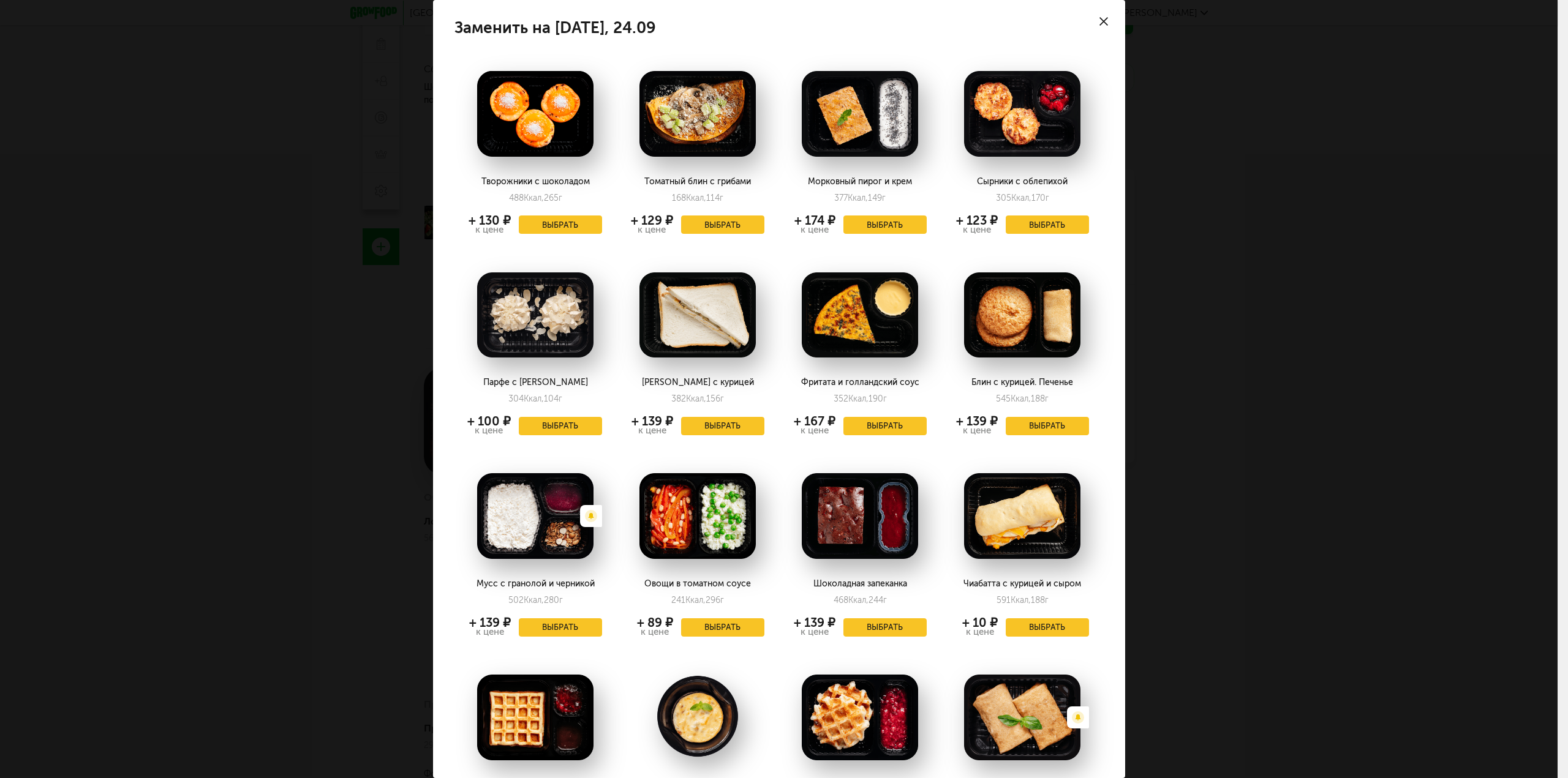
click at [1100, 18] on use at bounding box center [1104, 21] width 9 height 9
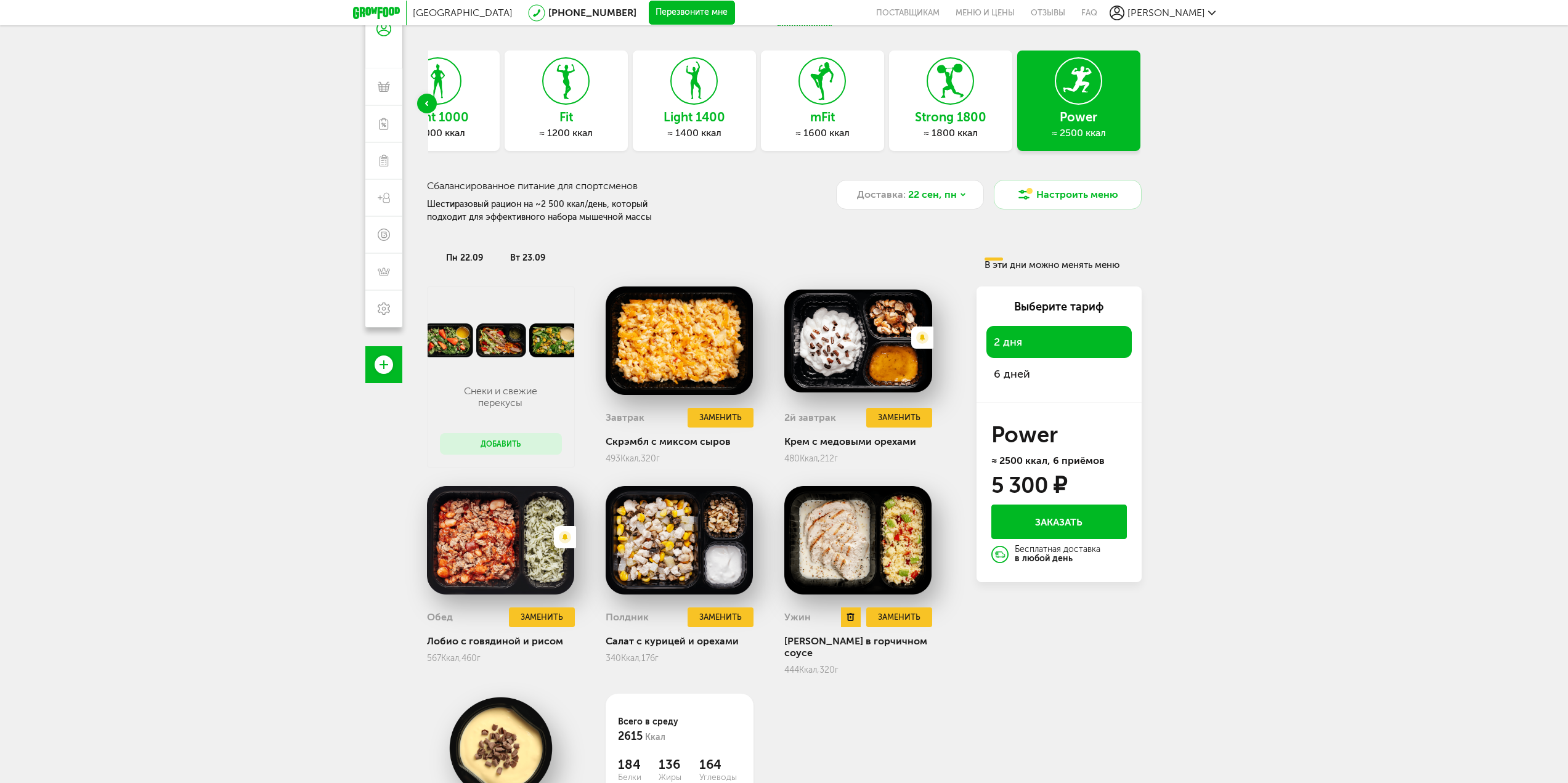
scroll to position [45, 0]
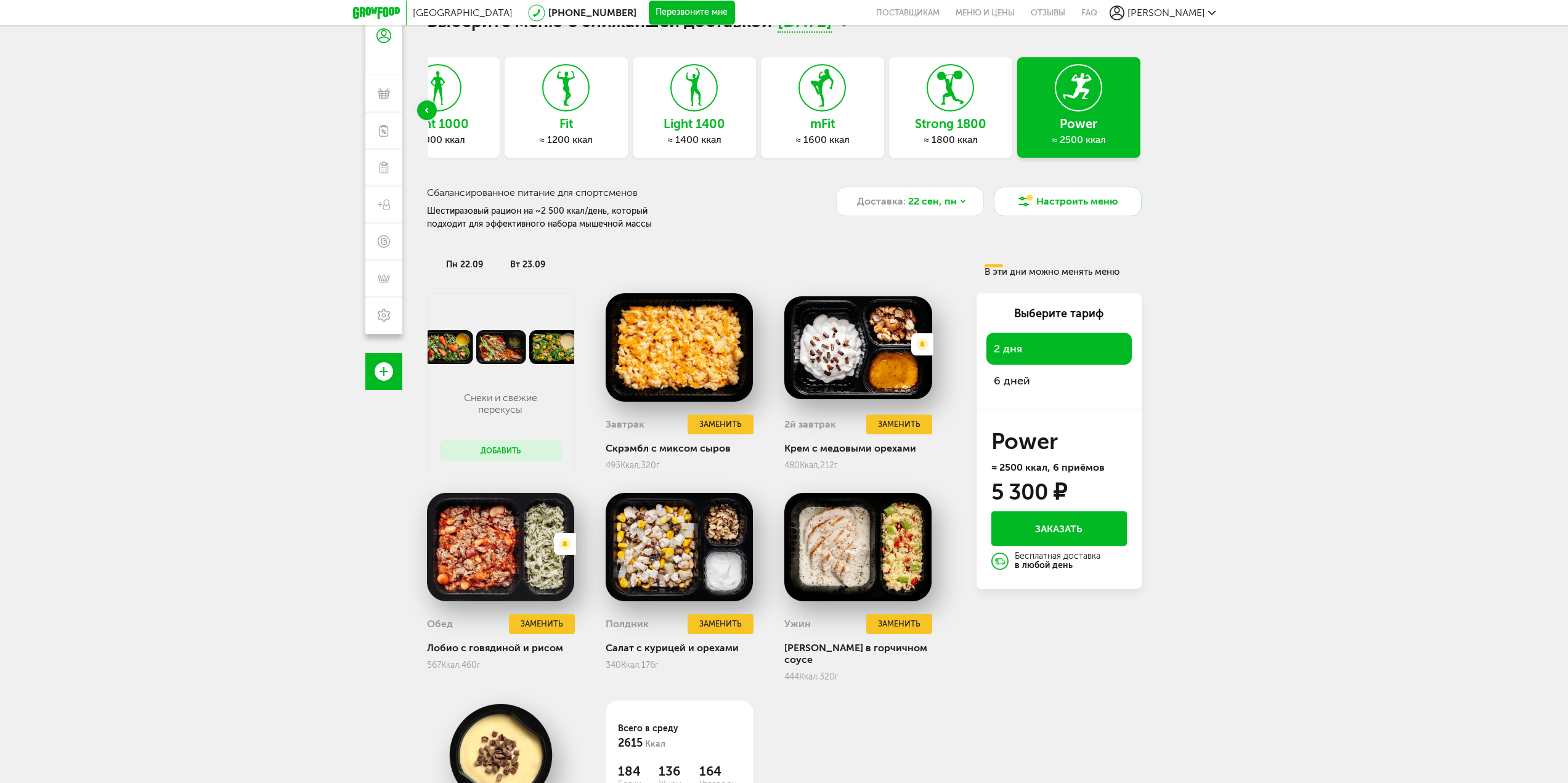
click at [961, 121] on h3 "Strong 1800" at bounding box center [950, 123] width 123 height 14
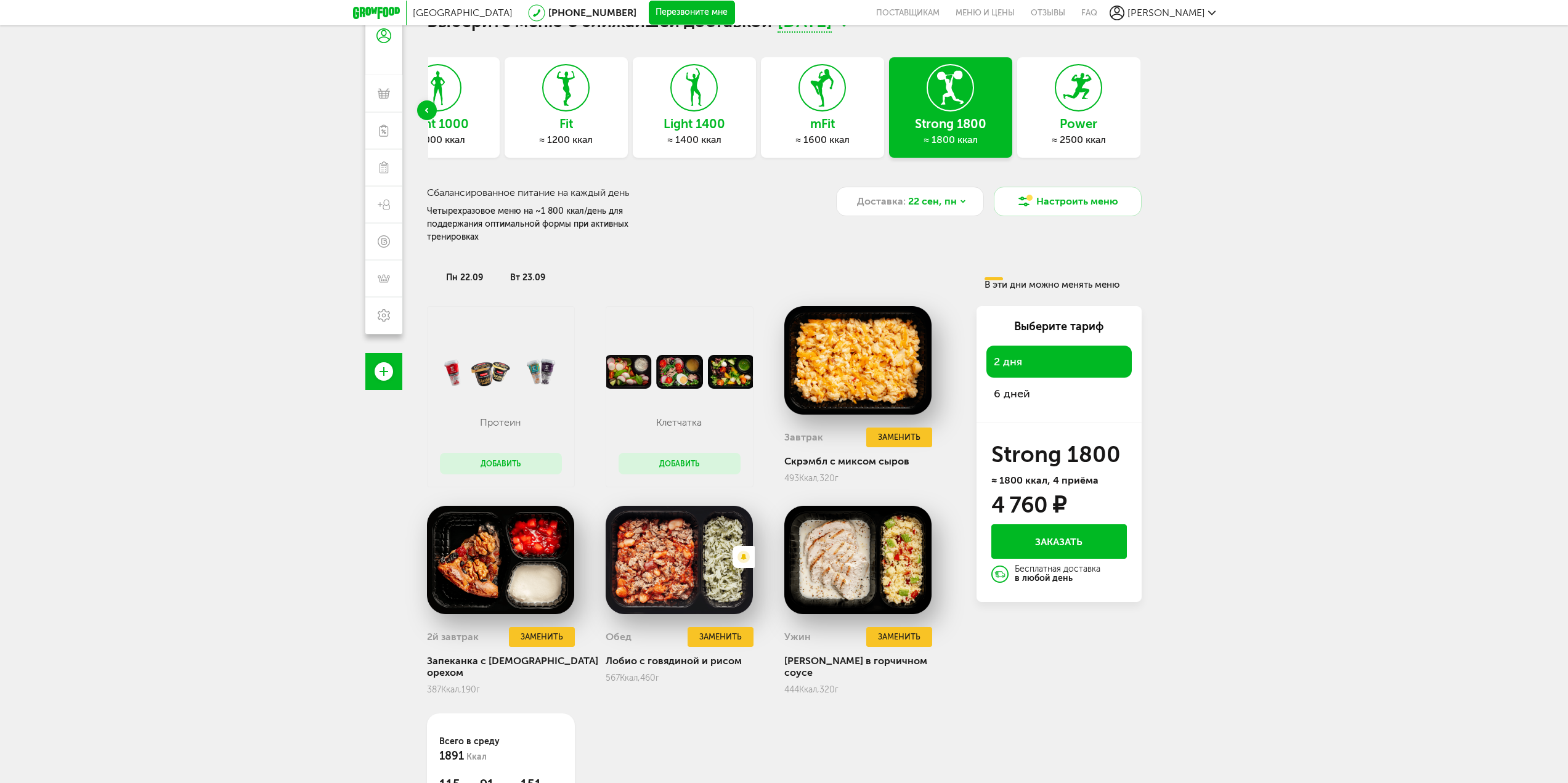
click at [1046, 120] on h3 "Power" at bounding box center [1078, 123] width 123 height 14
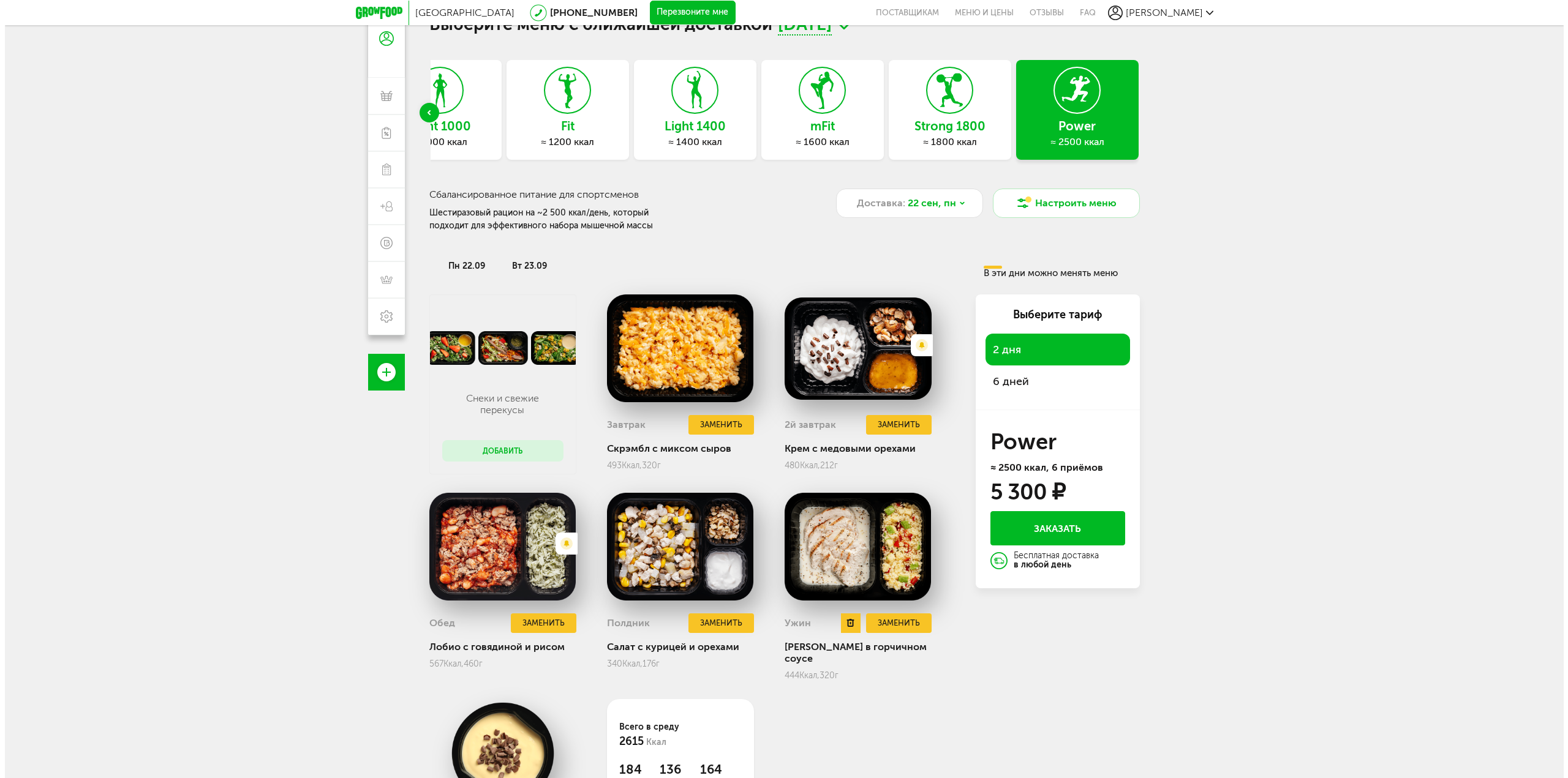
scroll to position [0, 0]
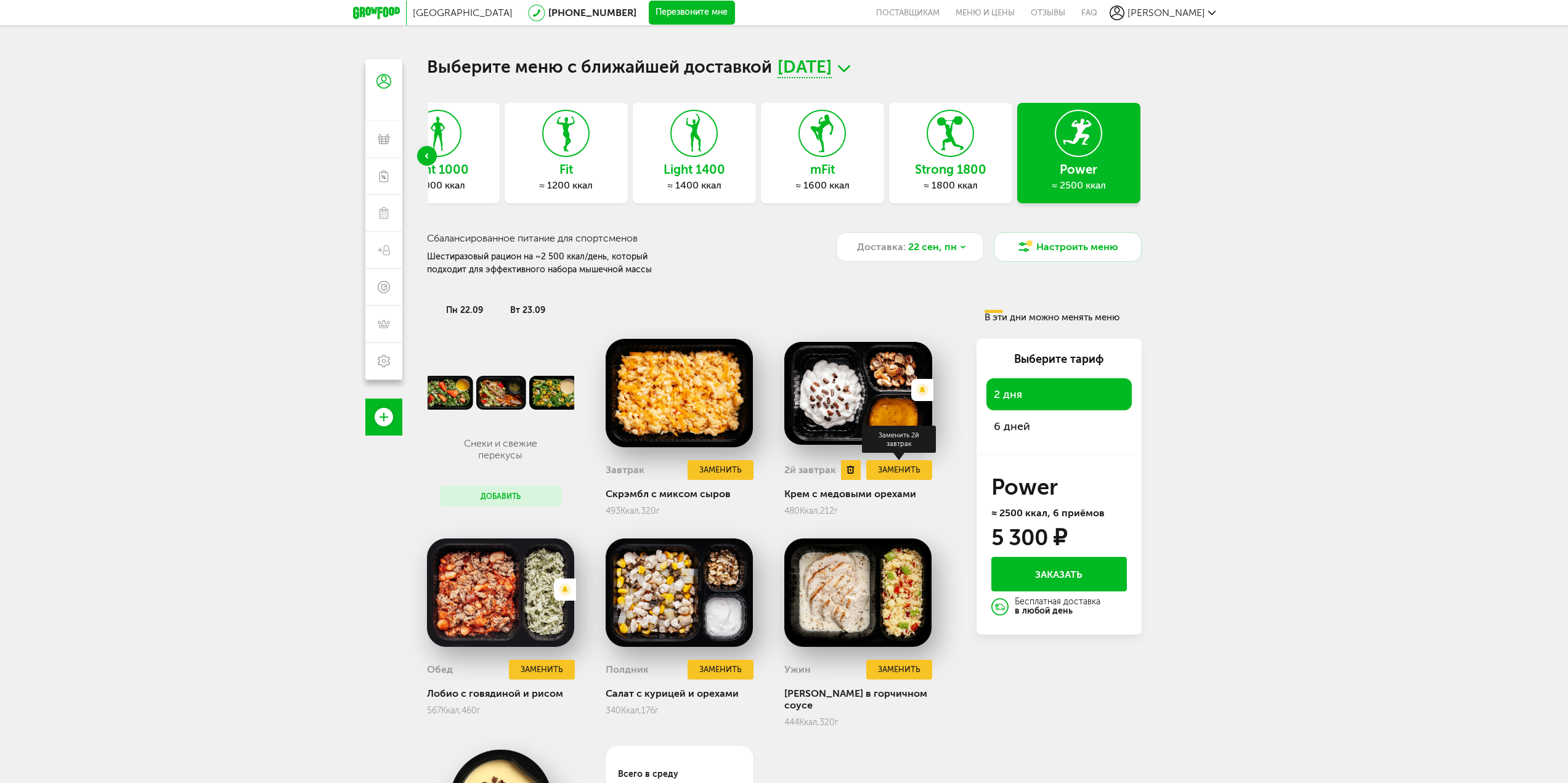
click at [903, 469] on button "Заменить" at bounding box center [899, 471] width 65 height 21
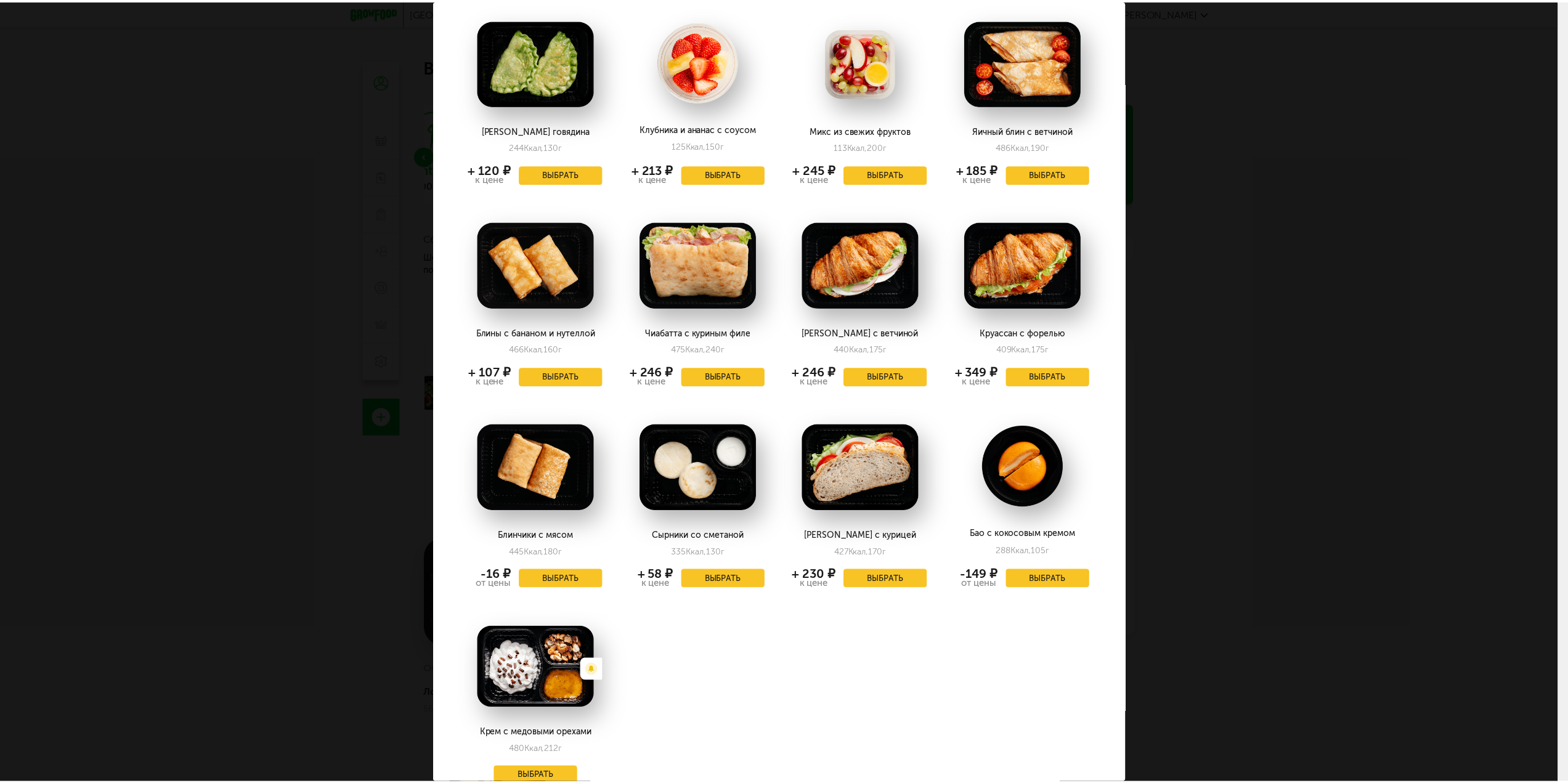
scroll to position [862, 0]
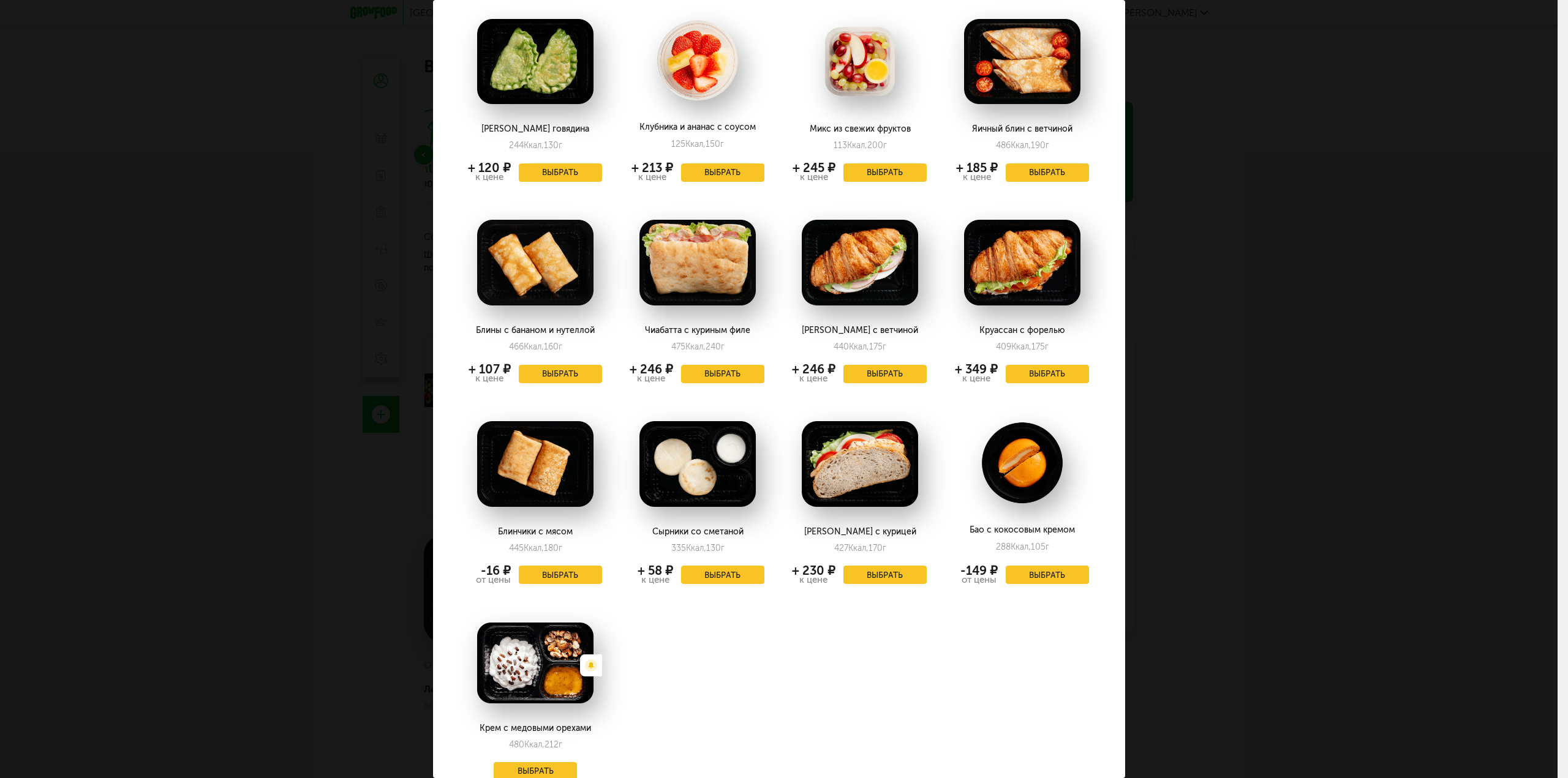
click at [1368, 344] on div "Заменить на [DATE], 24.09 Творожники с шоколадом 488 Ккал, 265 г + 130 ₽ к цене…" at bounding box center [778, 389] width 1558 height 778
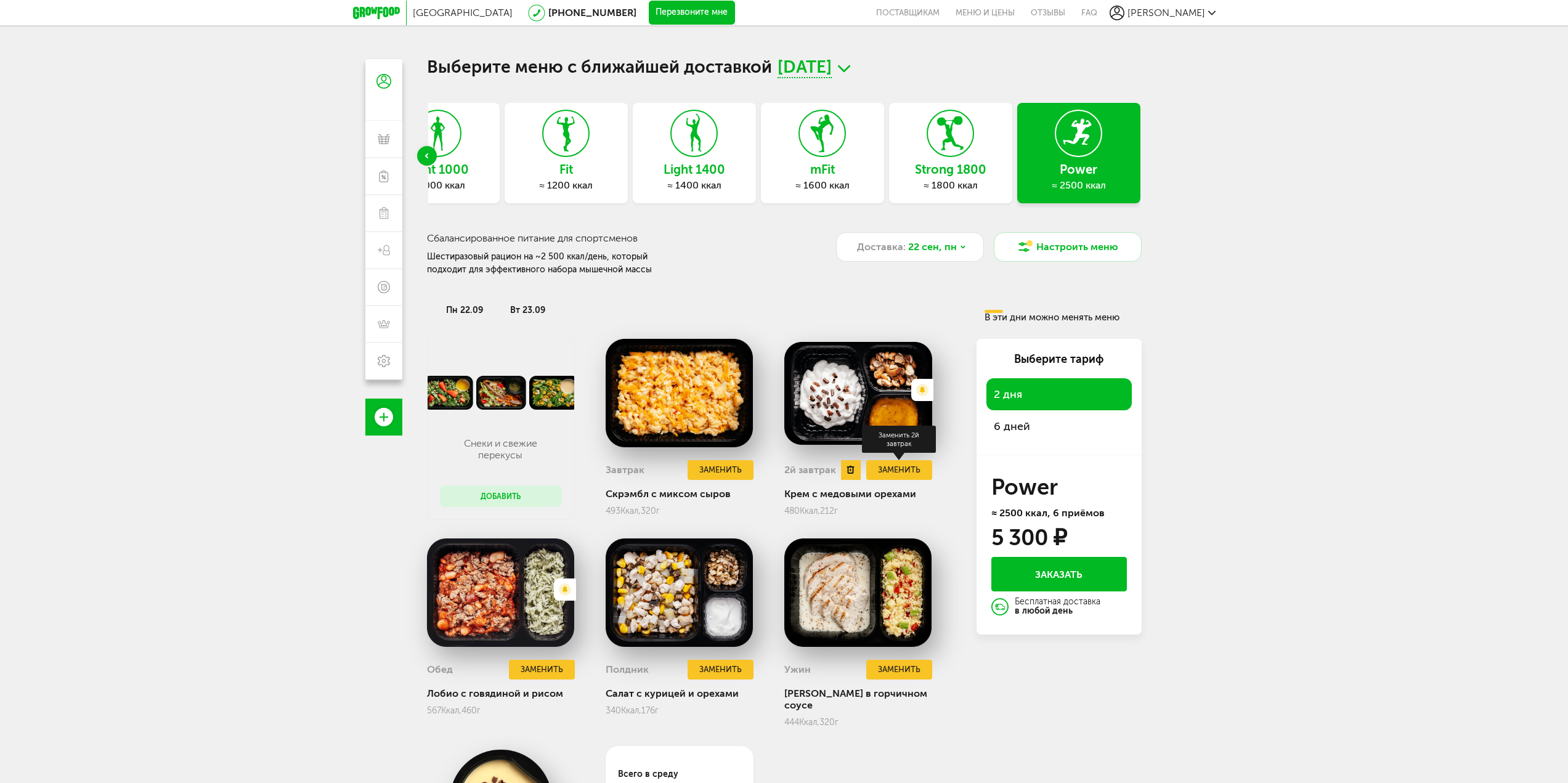
click at [905, 476] on button "Заменить" at bounding box center [899, 471] width 65 height 21
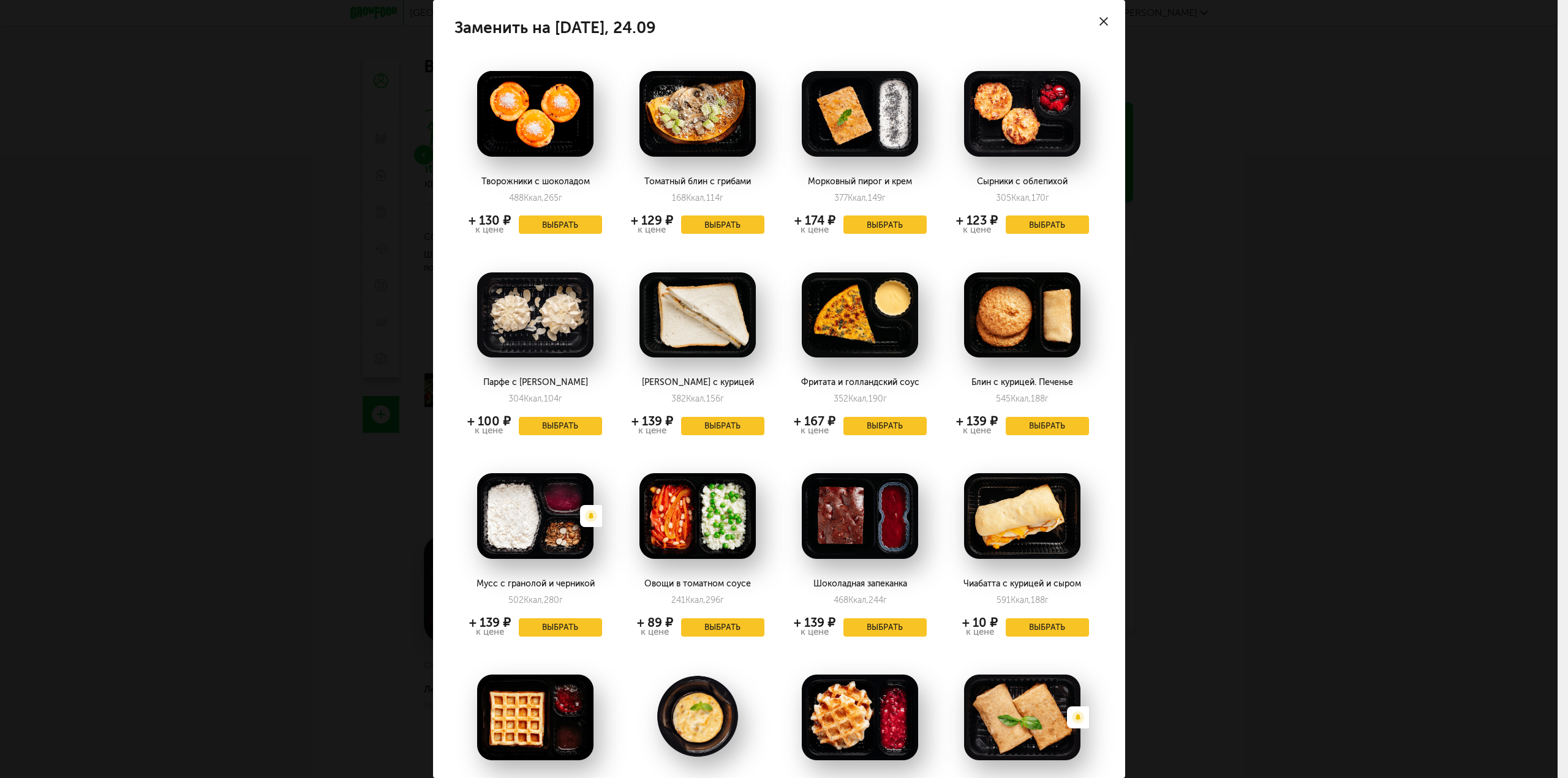
click at [1284, 424] on div "Заменить на [DATE], 24.09 Творожники с шоколадом 488 Ккал, 265 г + 130 ₽ к цене…" at bounding box center [778, 389] width 1558 height 778
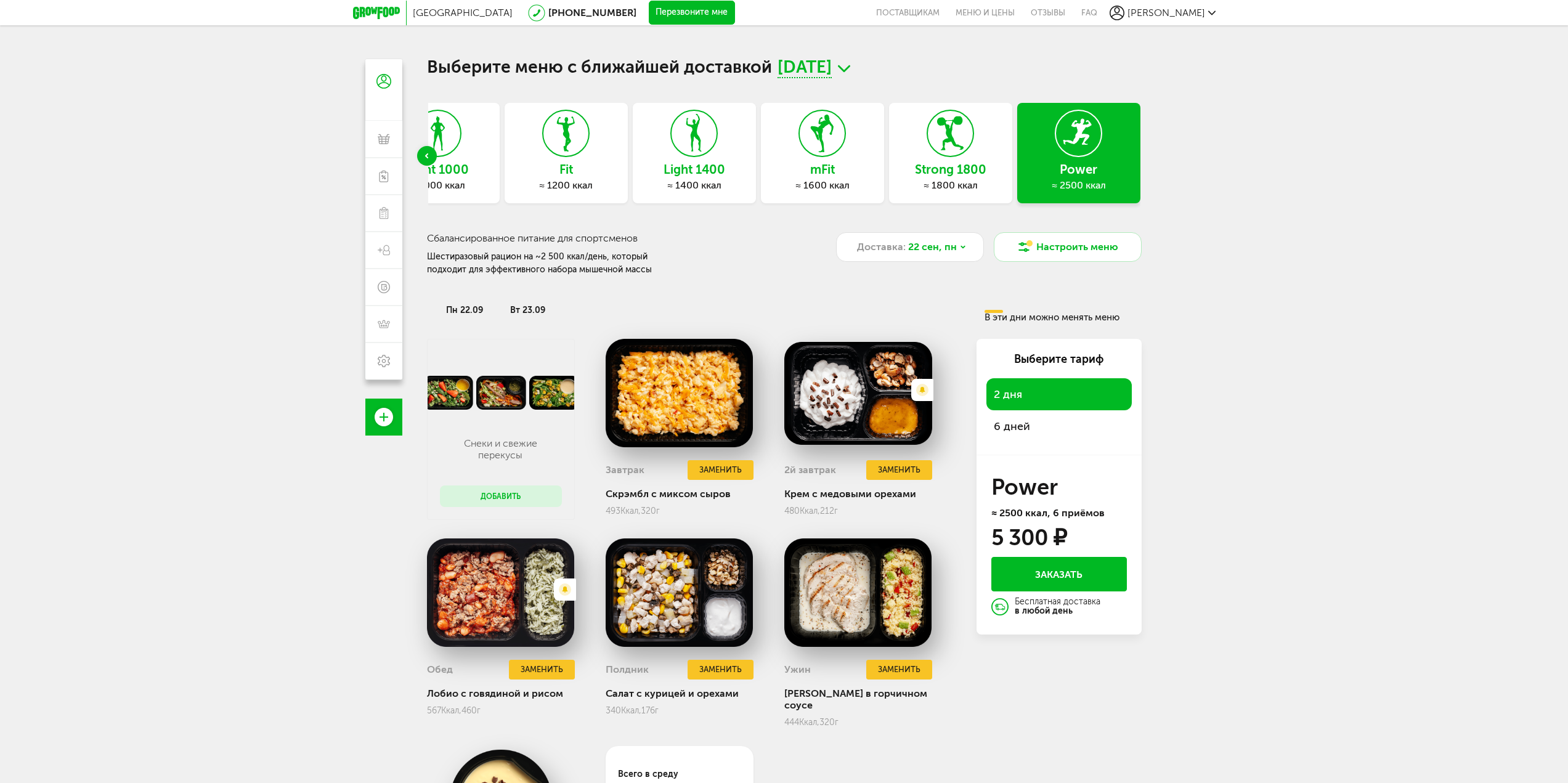
click at [831, 75] on span "[DATE]" at bounding box center [804, 68] width 54 height 19
click at [846, 135] on li "[DATE]" at bounding box center [813, 141] width 123 height 23
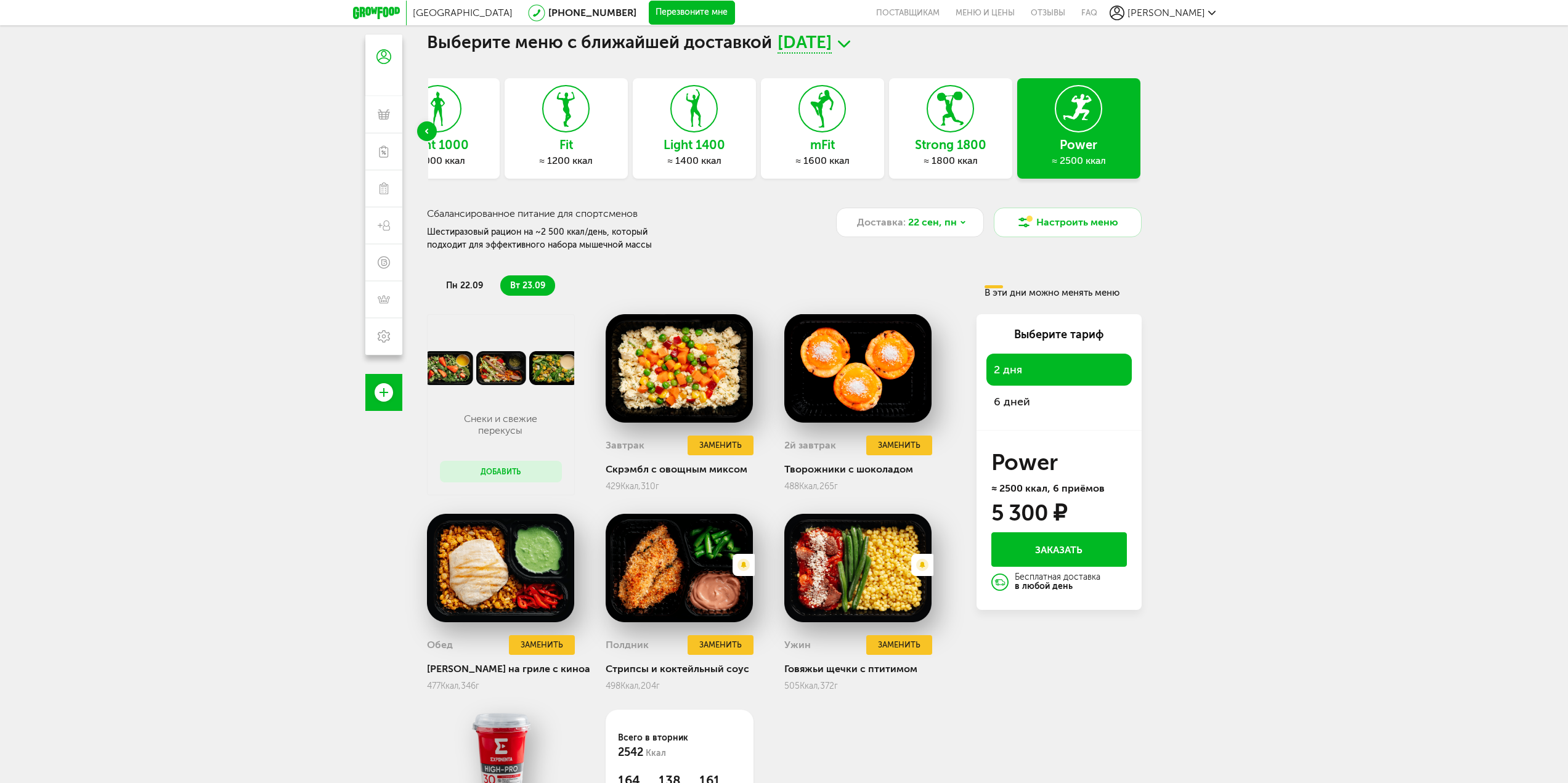
scroll to position [0, 0]
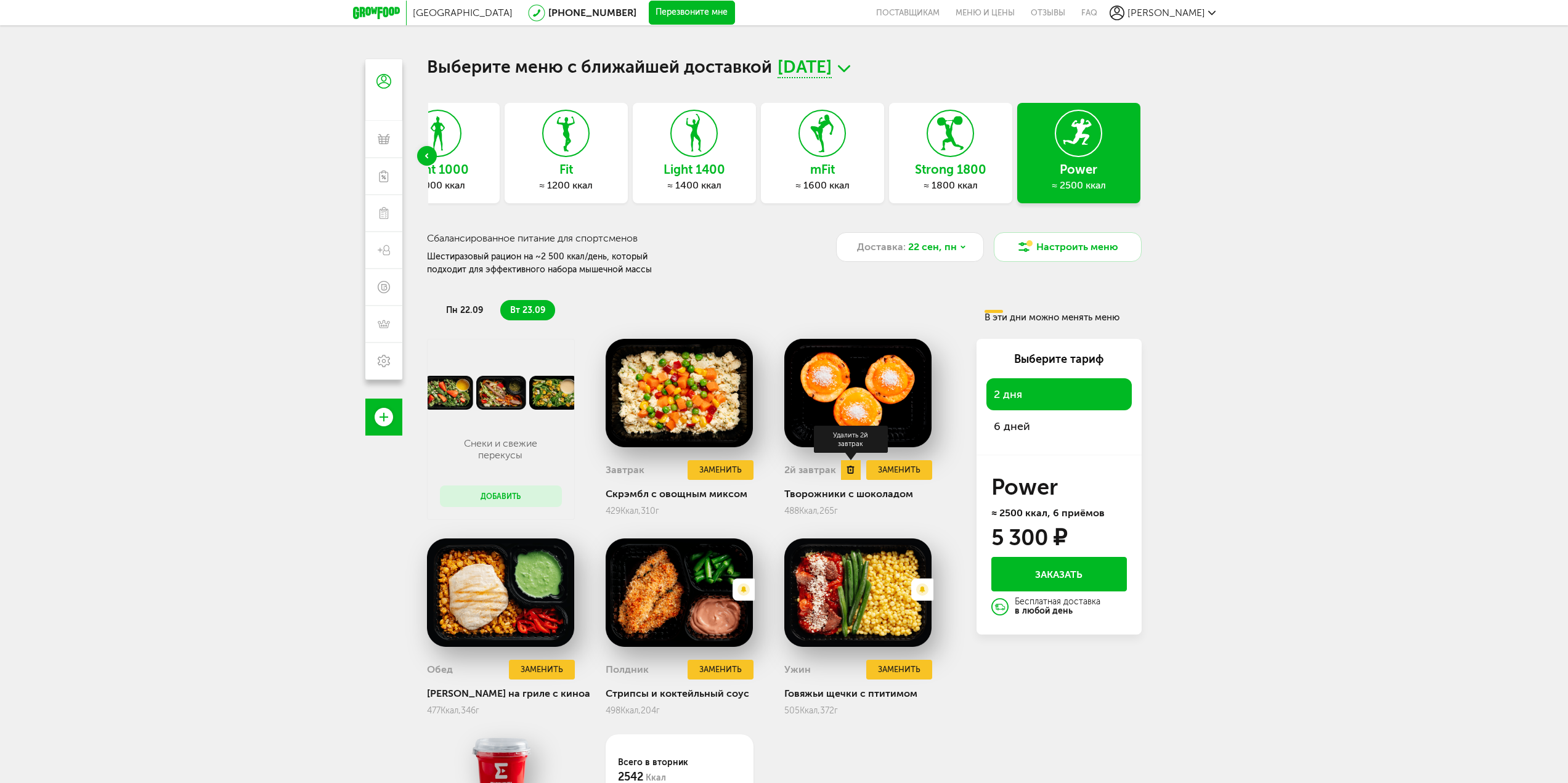
click at [847, 473] on icon at bounding box center [850, 470] width 8 height 8
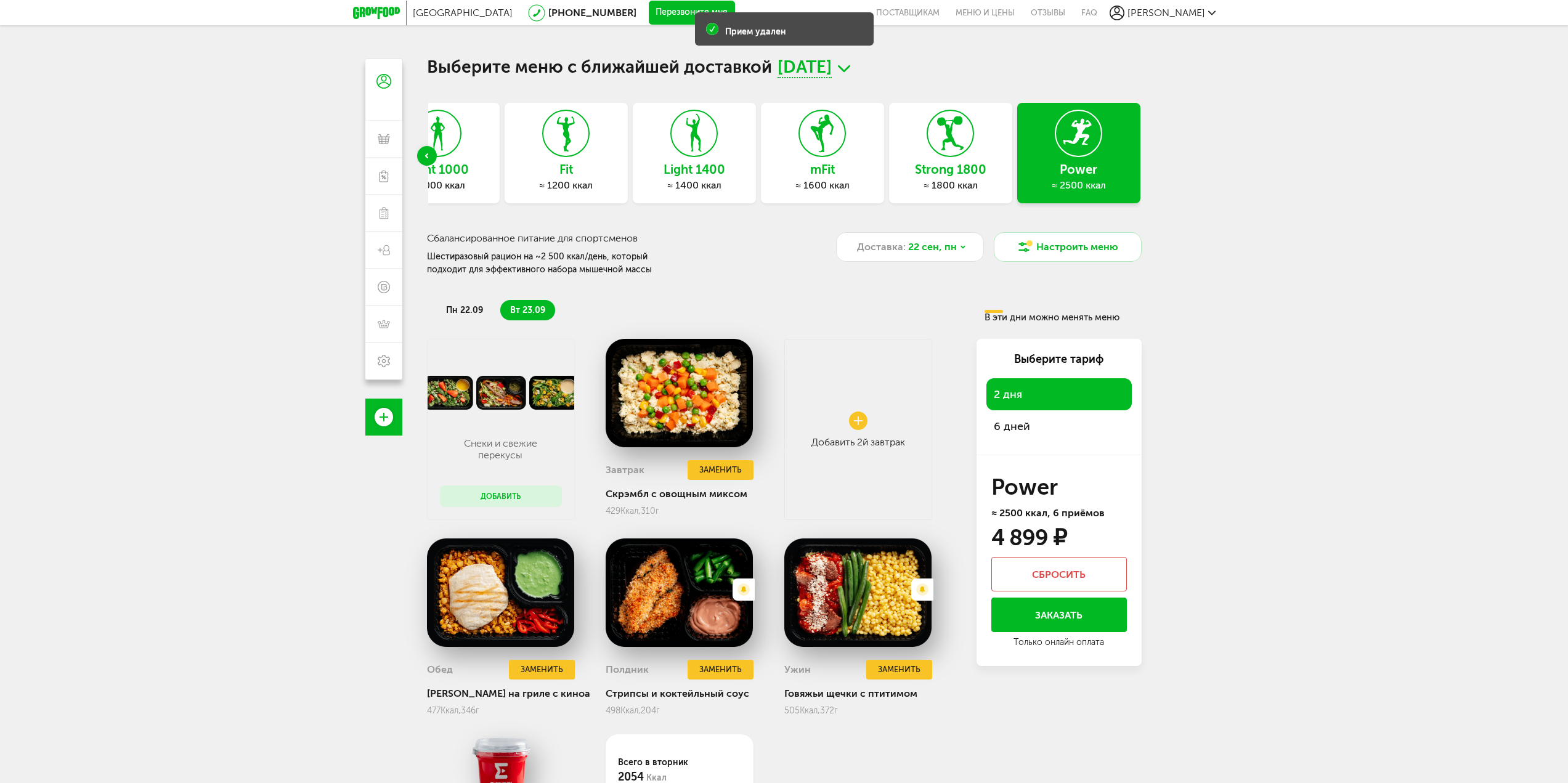
click at [1050, 568] on button "Сбросить" at bounding box center [1058, 573] width 136 height 34
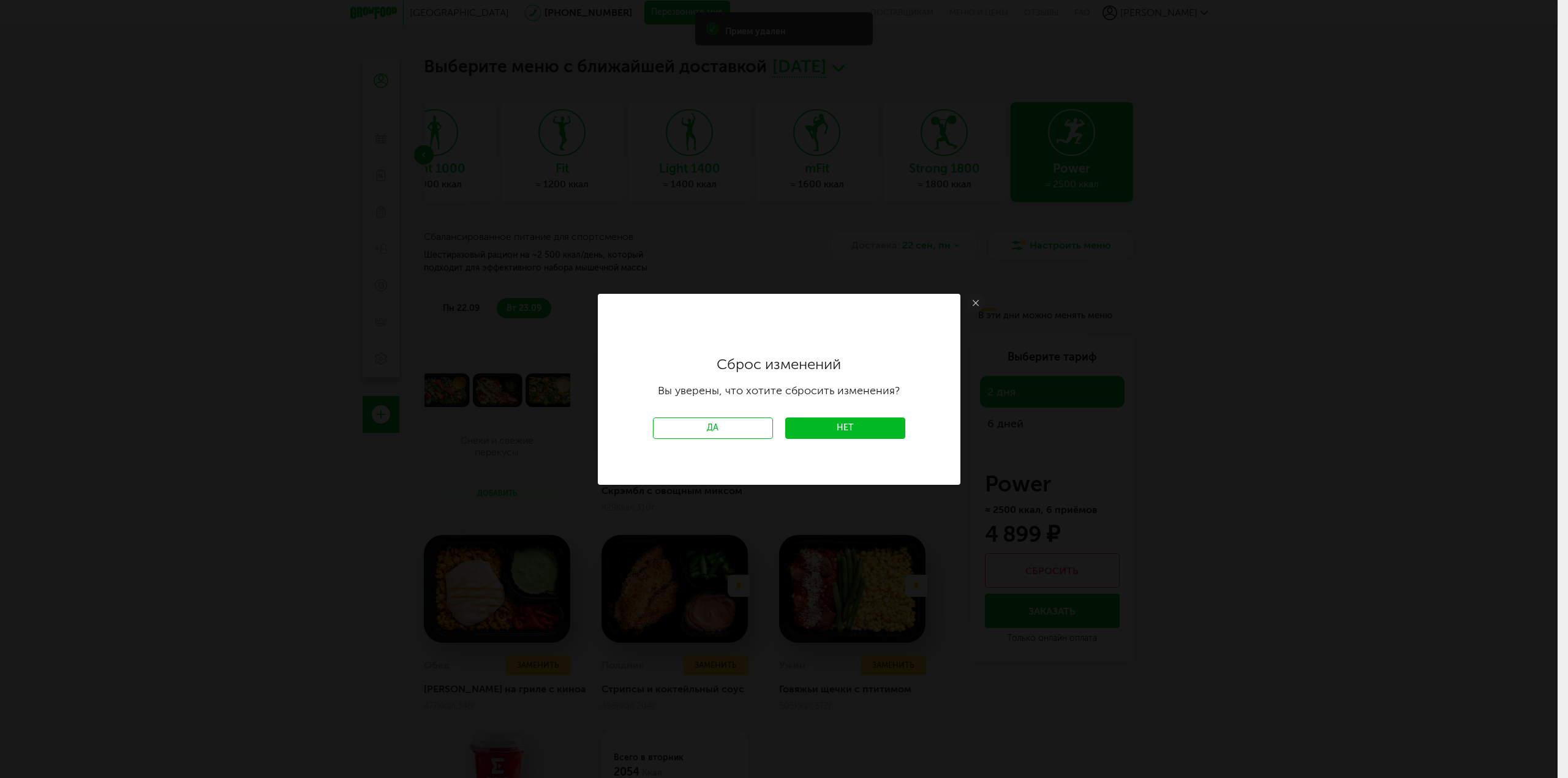
click at [830, 436] on link "Нет" at bounding box center [846, 428] width 120 height 21
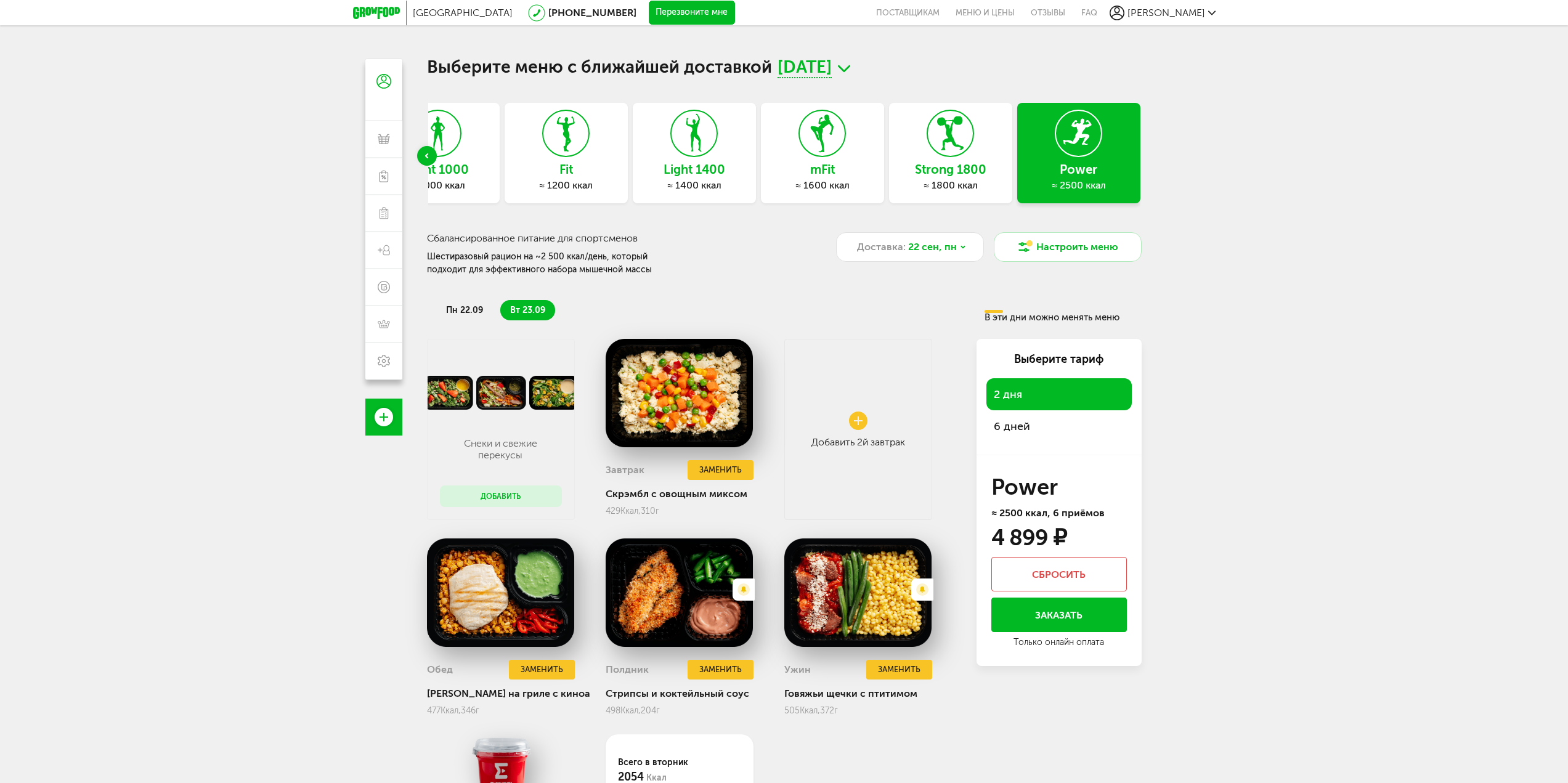
click at [1031, 581] on button "Сбросить" at bounding box center [1058, 573] width 136 height 34
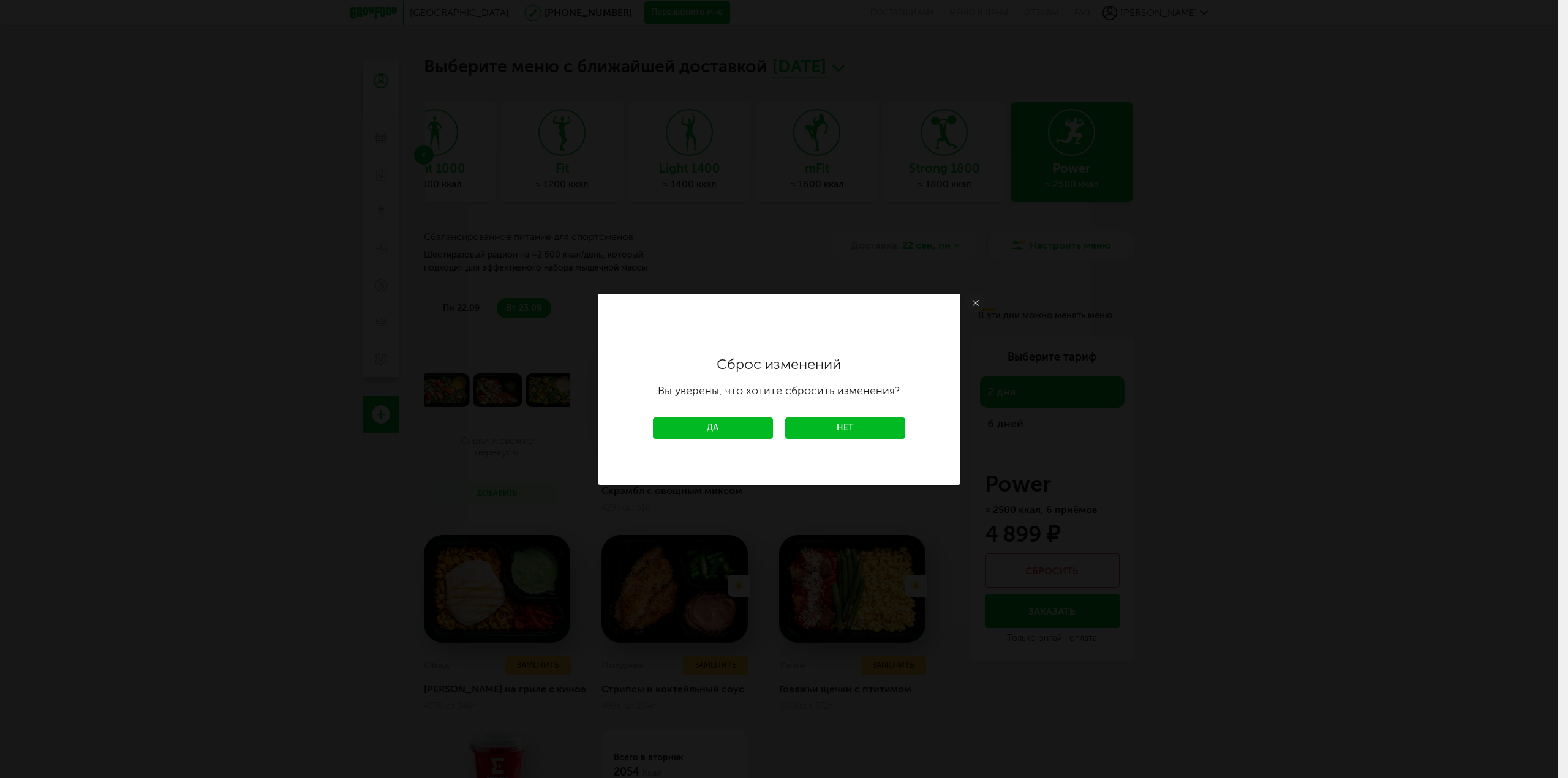
click at [703, 432] on link "Да" at bounding box center [713, 428] width 120 height 21
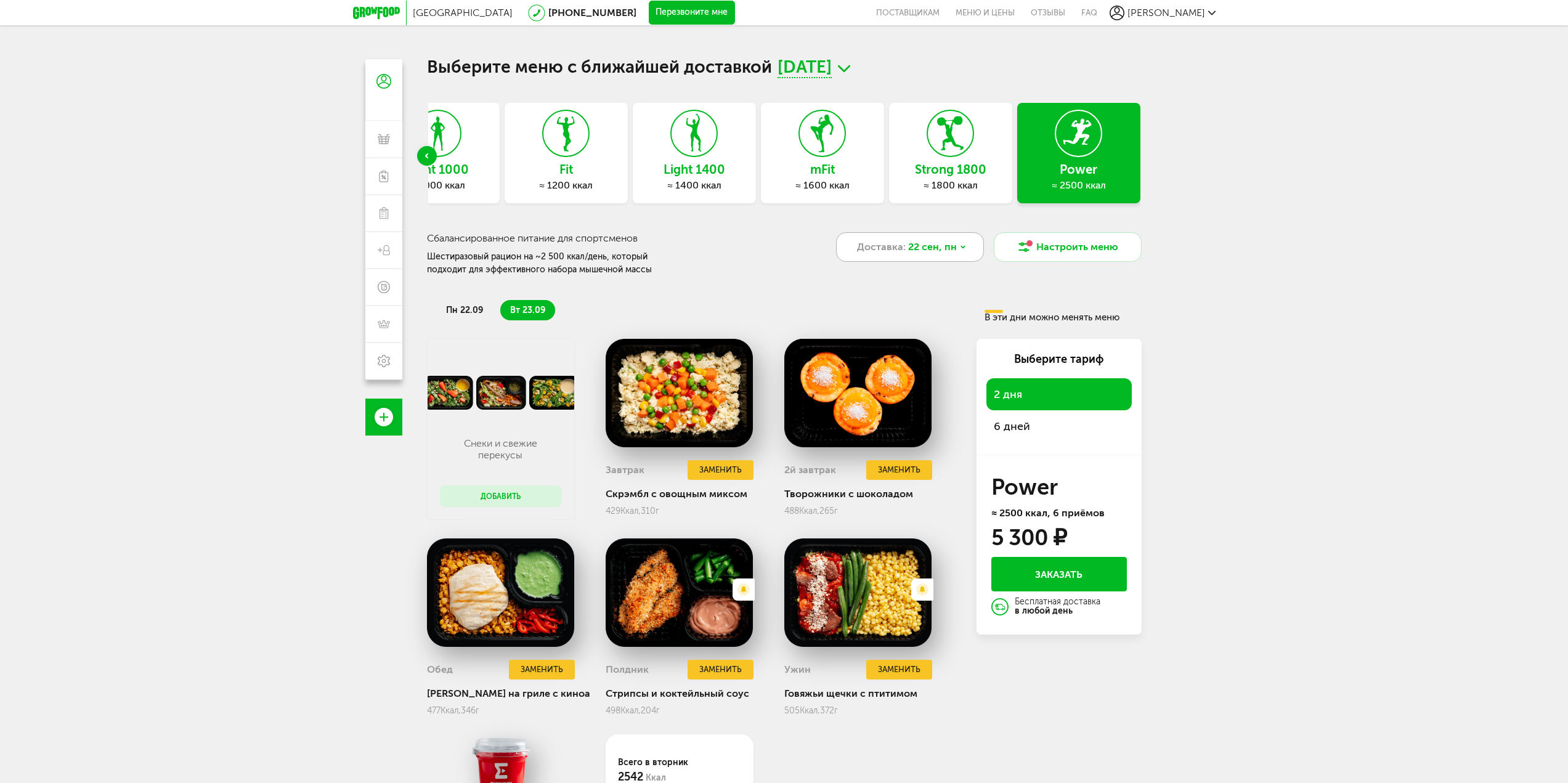
click at [920, 253] on span "22 сен, пн" at bounding box center [932, 247] width 48 height 15
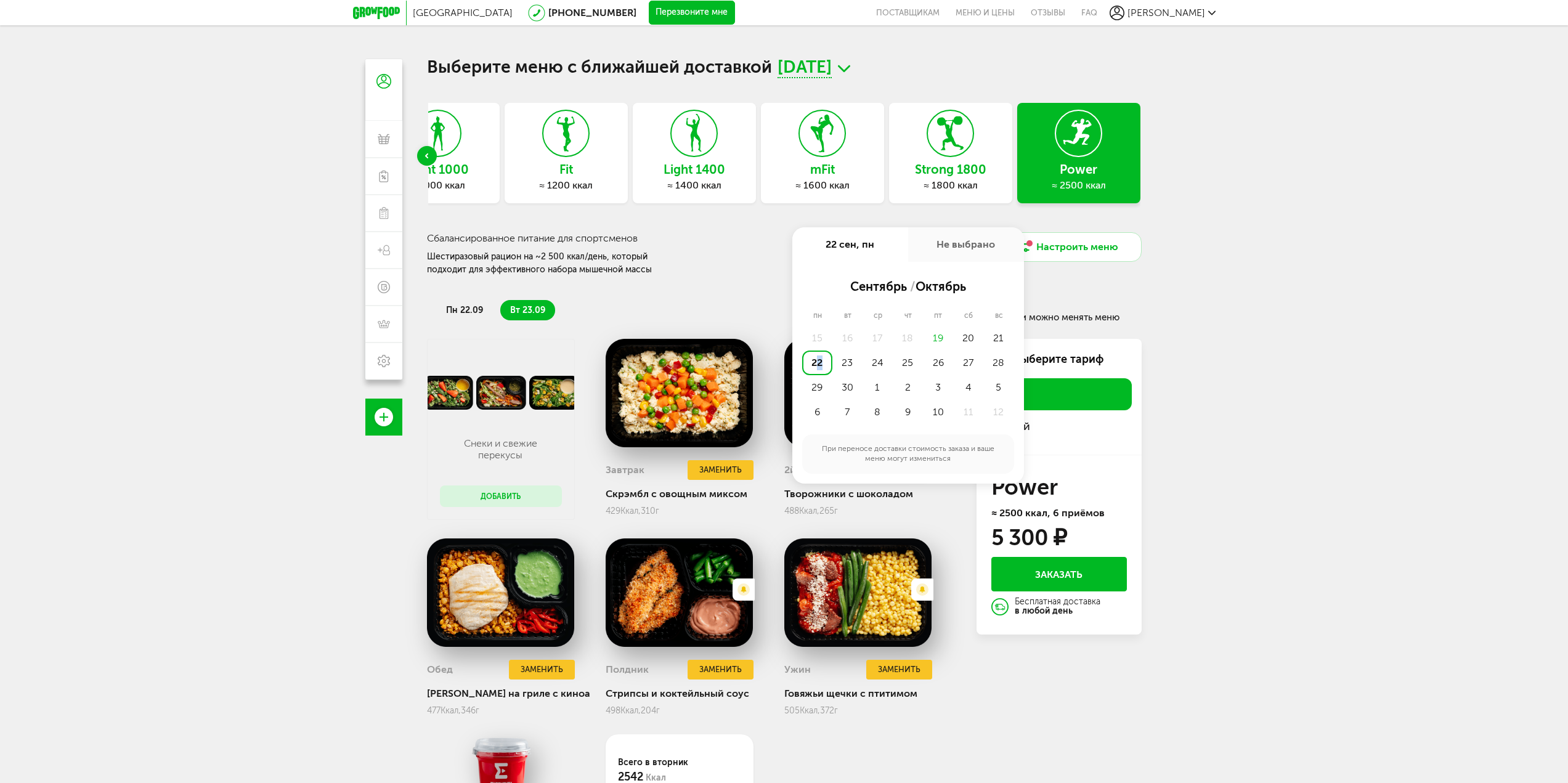
click at [819, 357] on div "22" at bounding box center [817, 362] width 30 height 25
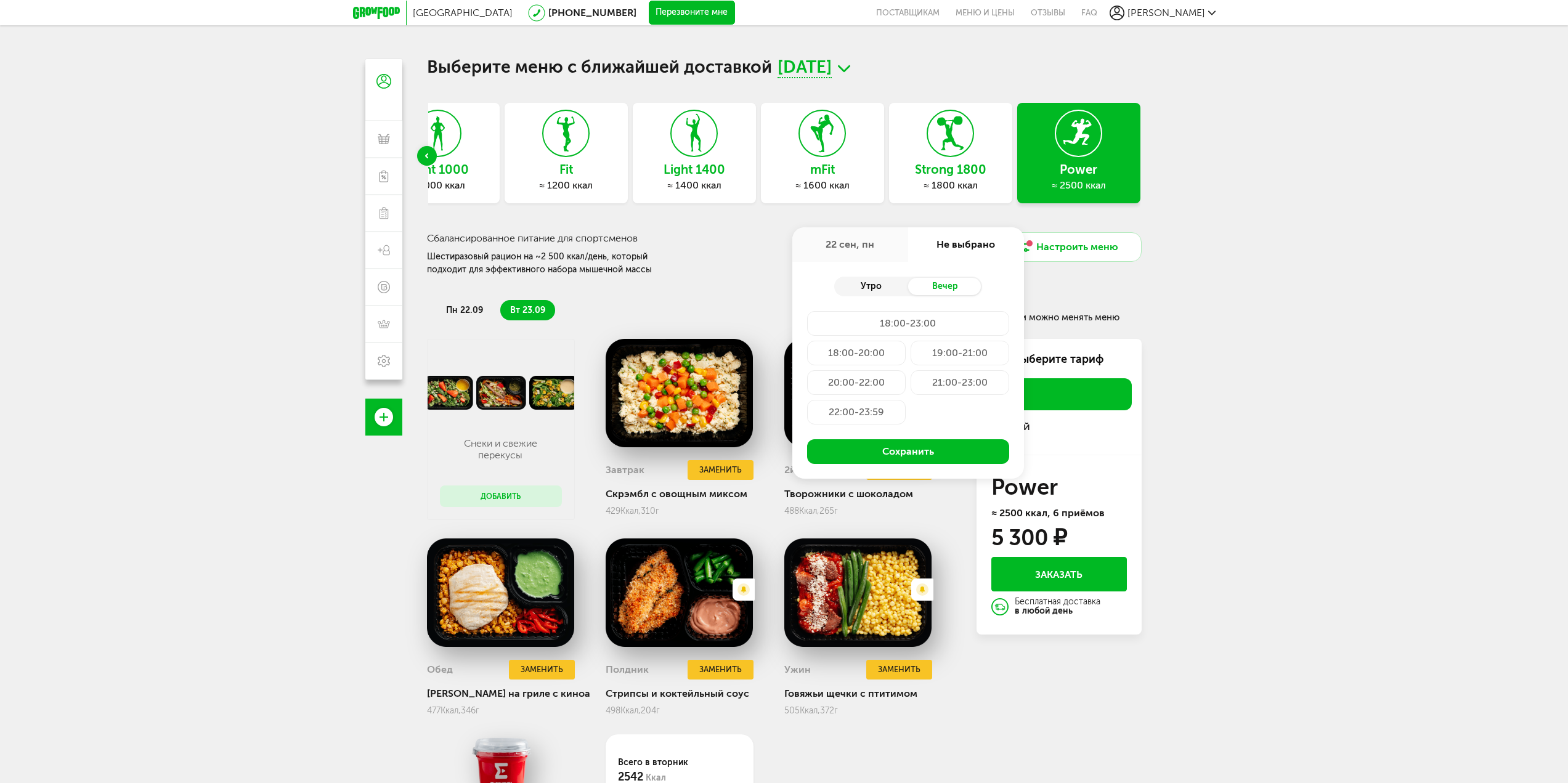
click at [884, 287] on div "Утро" at bounding box center [871, 287] width 74 height 17
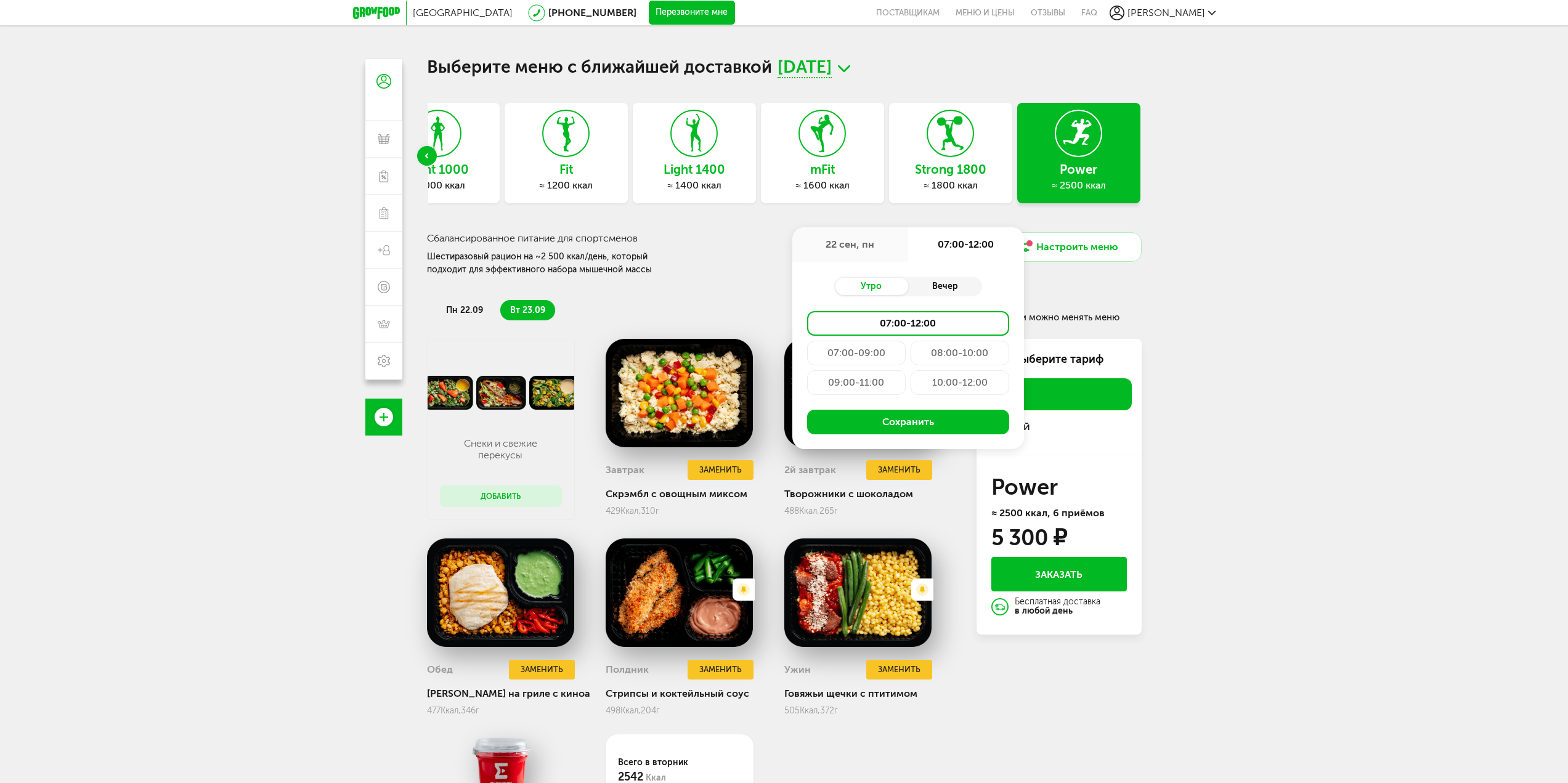
click at [936, 287] on div "Вечер" at bounding box center [945, 287] width 74 height 17
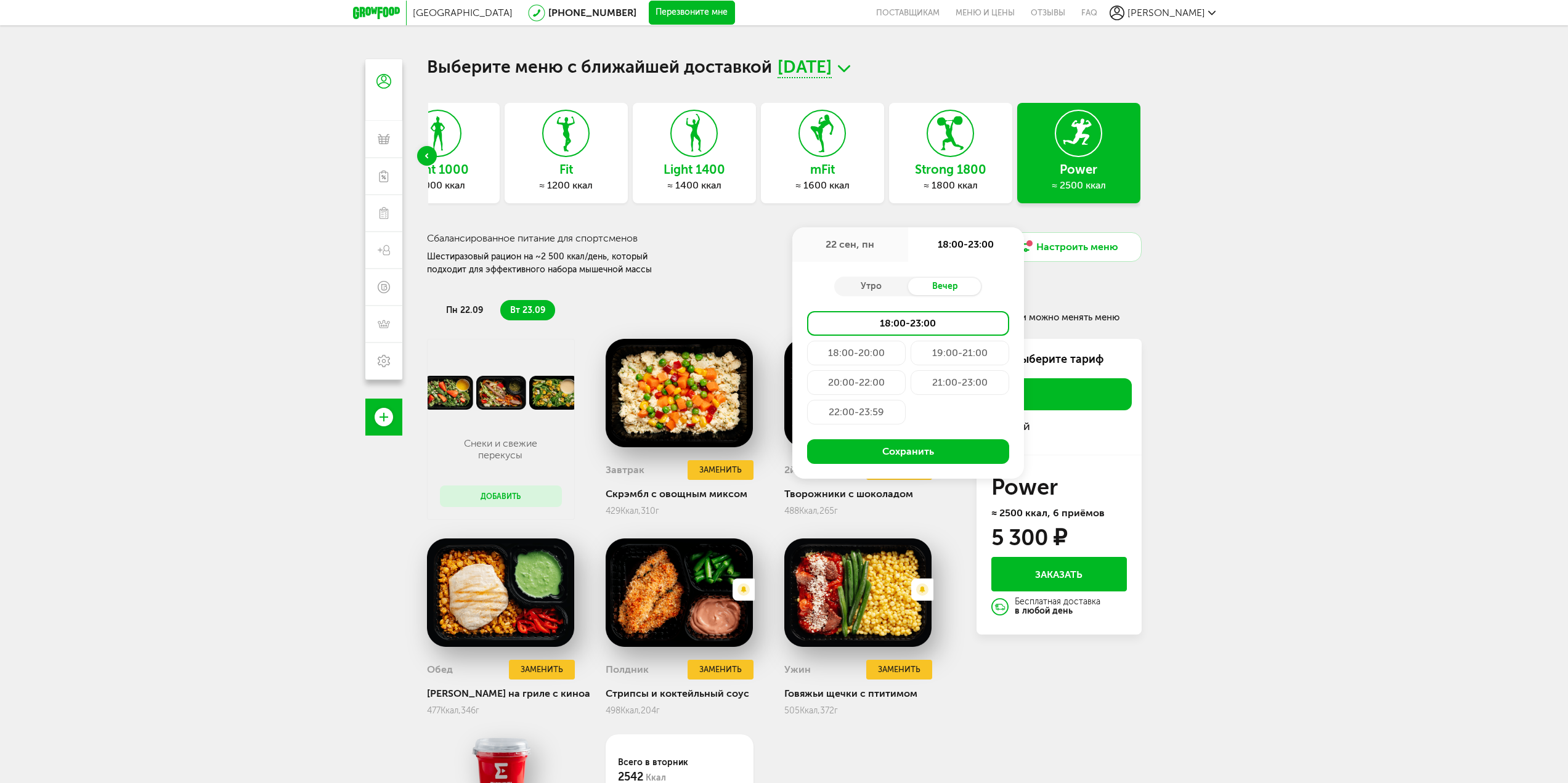
click at [936, 351] on div "19:00-21:00" at bounding box center [960, 353] width 98 height 25
click at [911, 446] on button "Сохранить" at bounding box center [907, 451] width 202 height 25
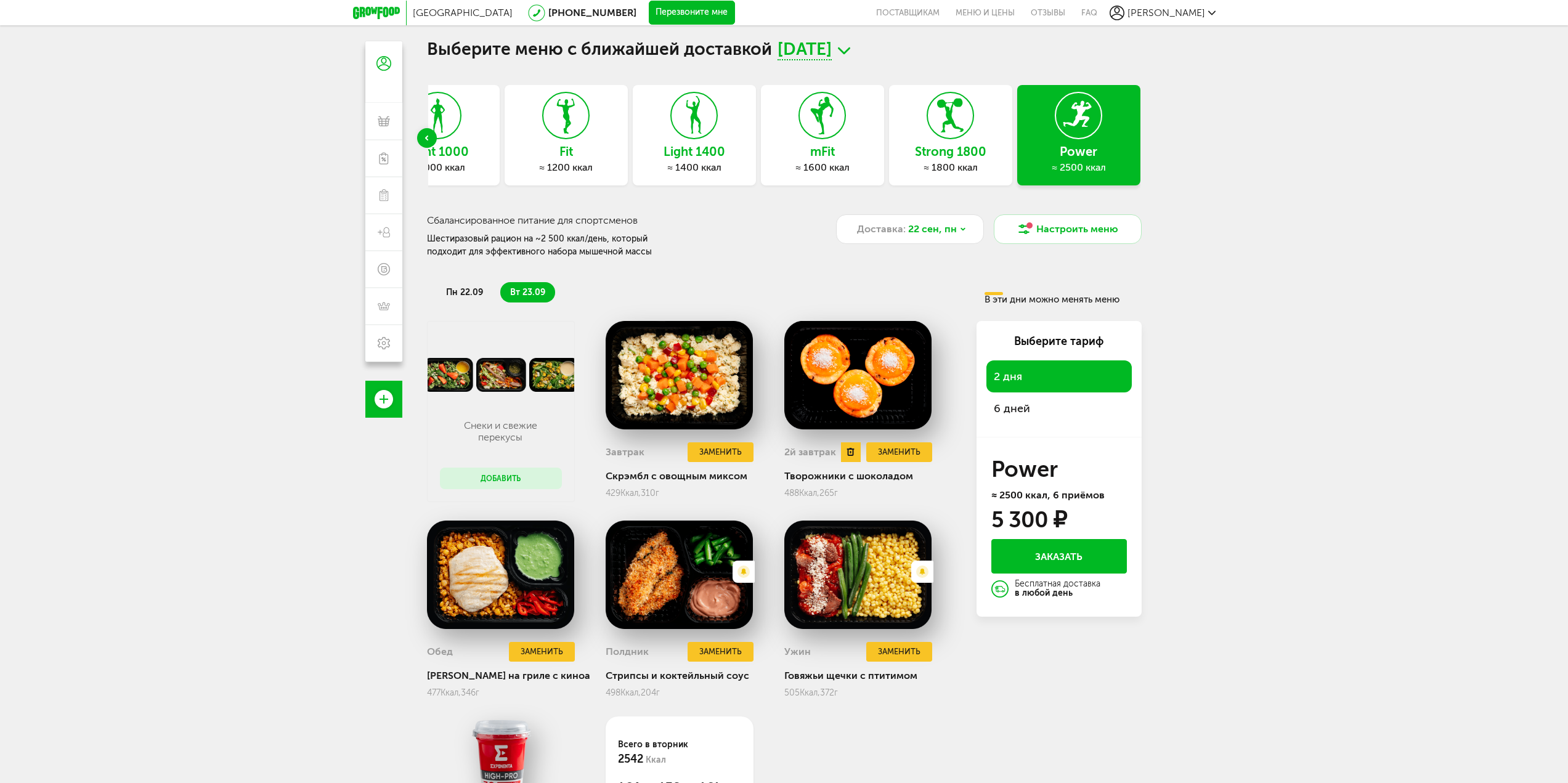
scroll to position [62, 0]
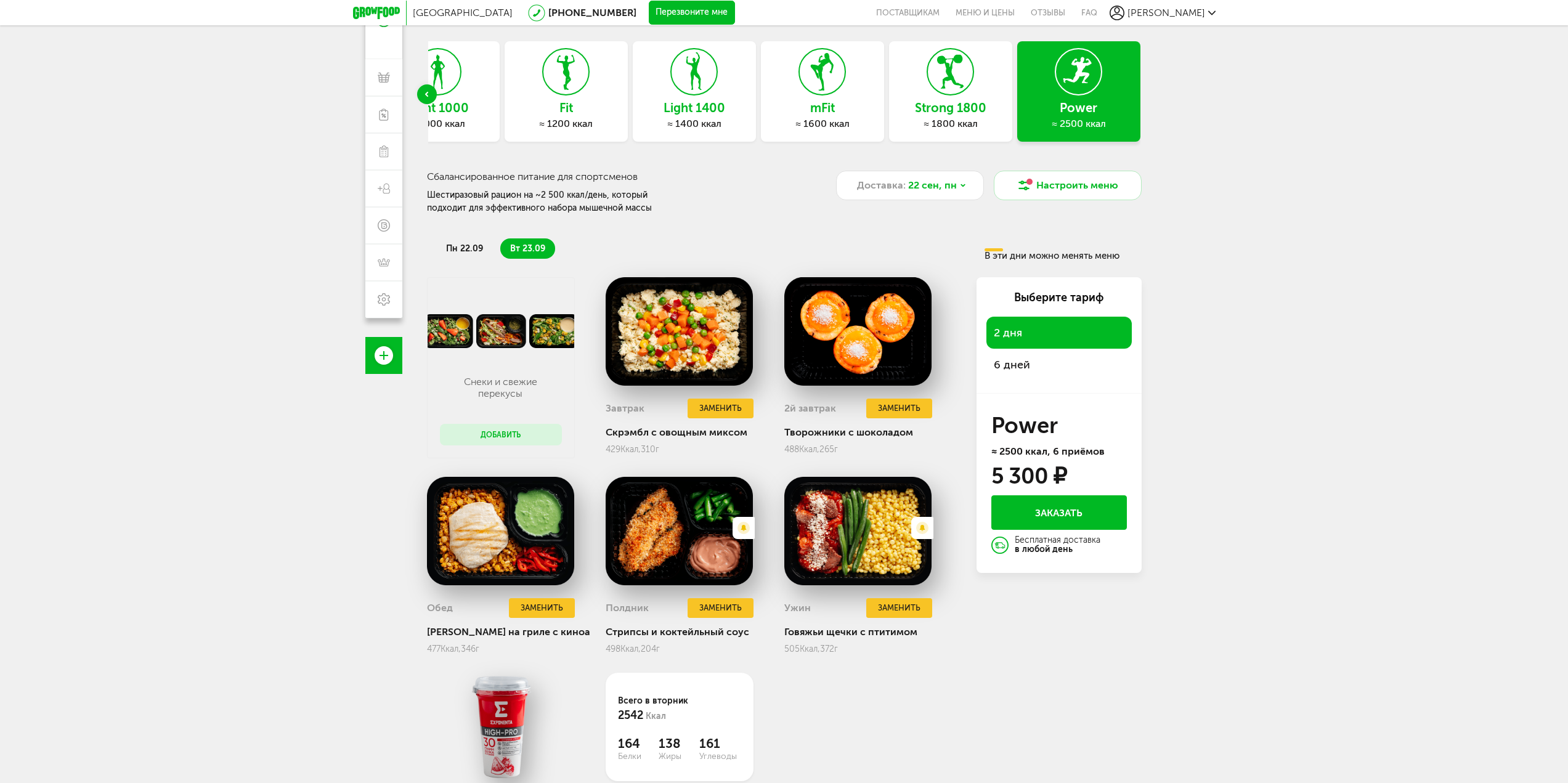
click at [483, 253] on li "пн 22.09" at bounding box center [464, 249] width 56 height 21
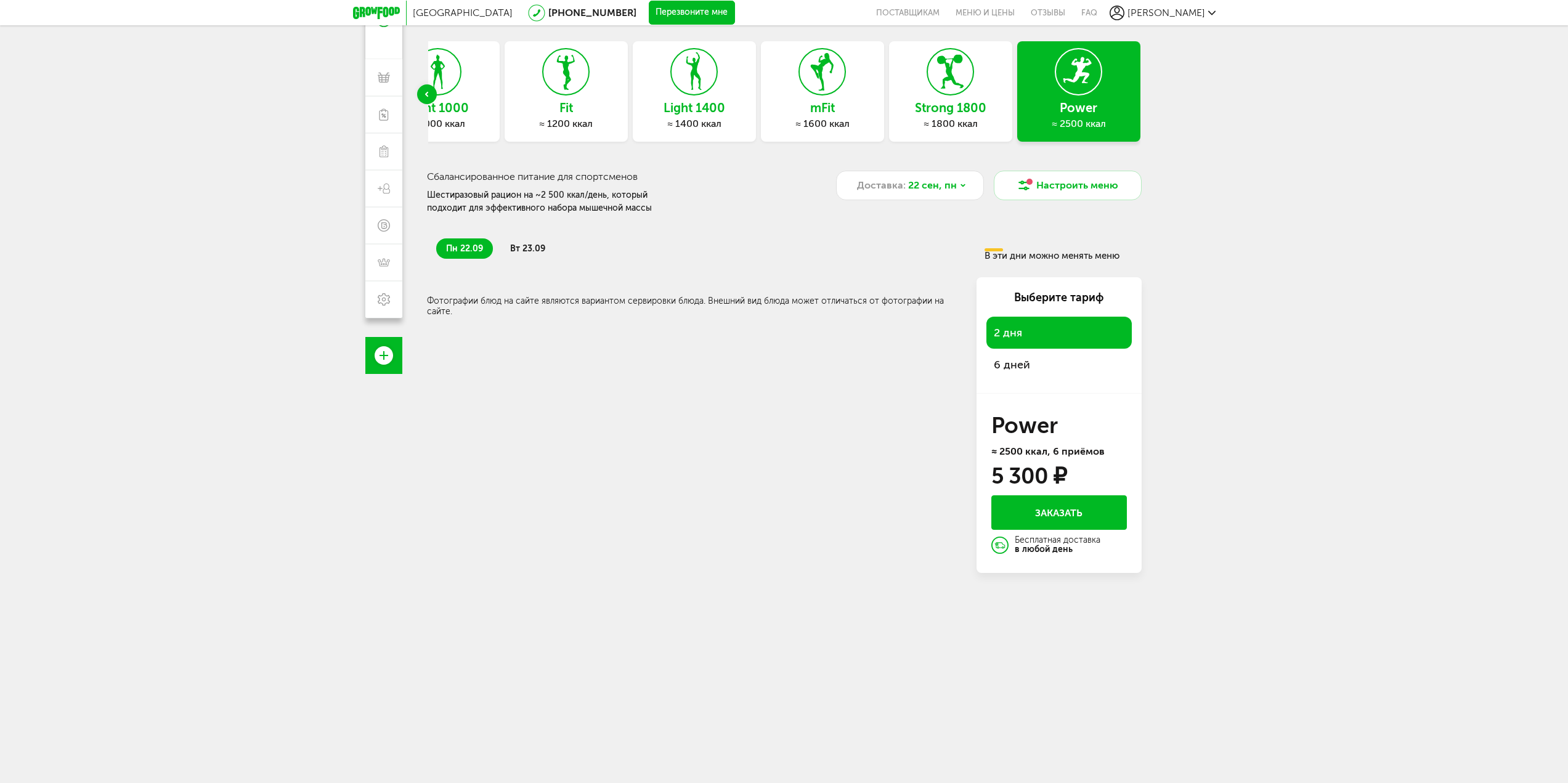
click at [534, 248] on span "вт 23.09" at bounding box center [527, 248] width 35 height 10
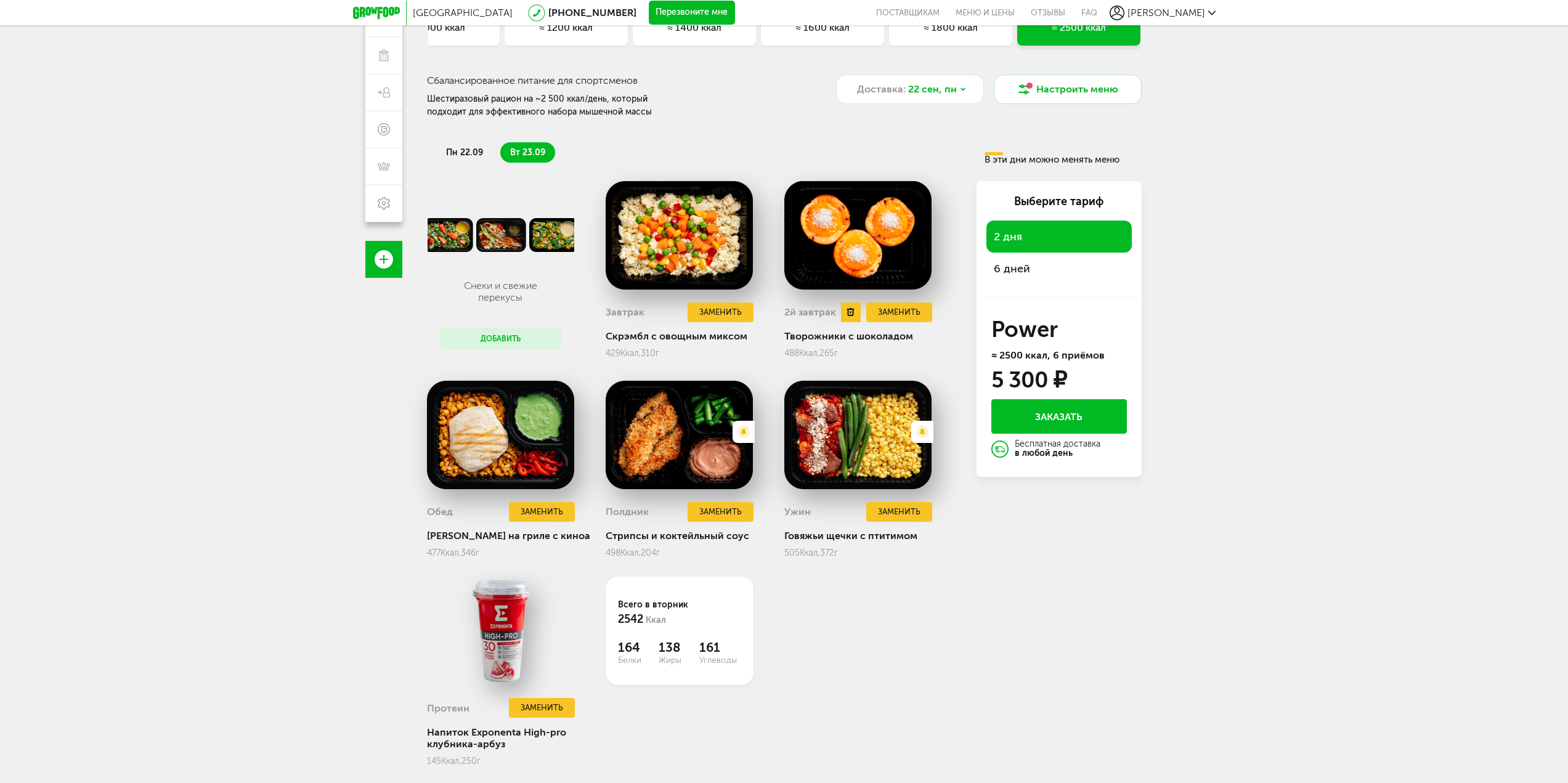
scroll to position [180, 0]
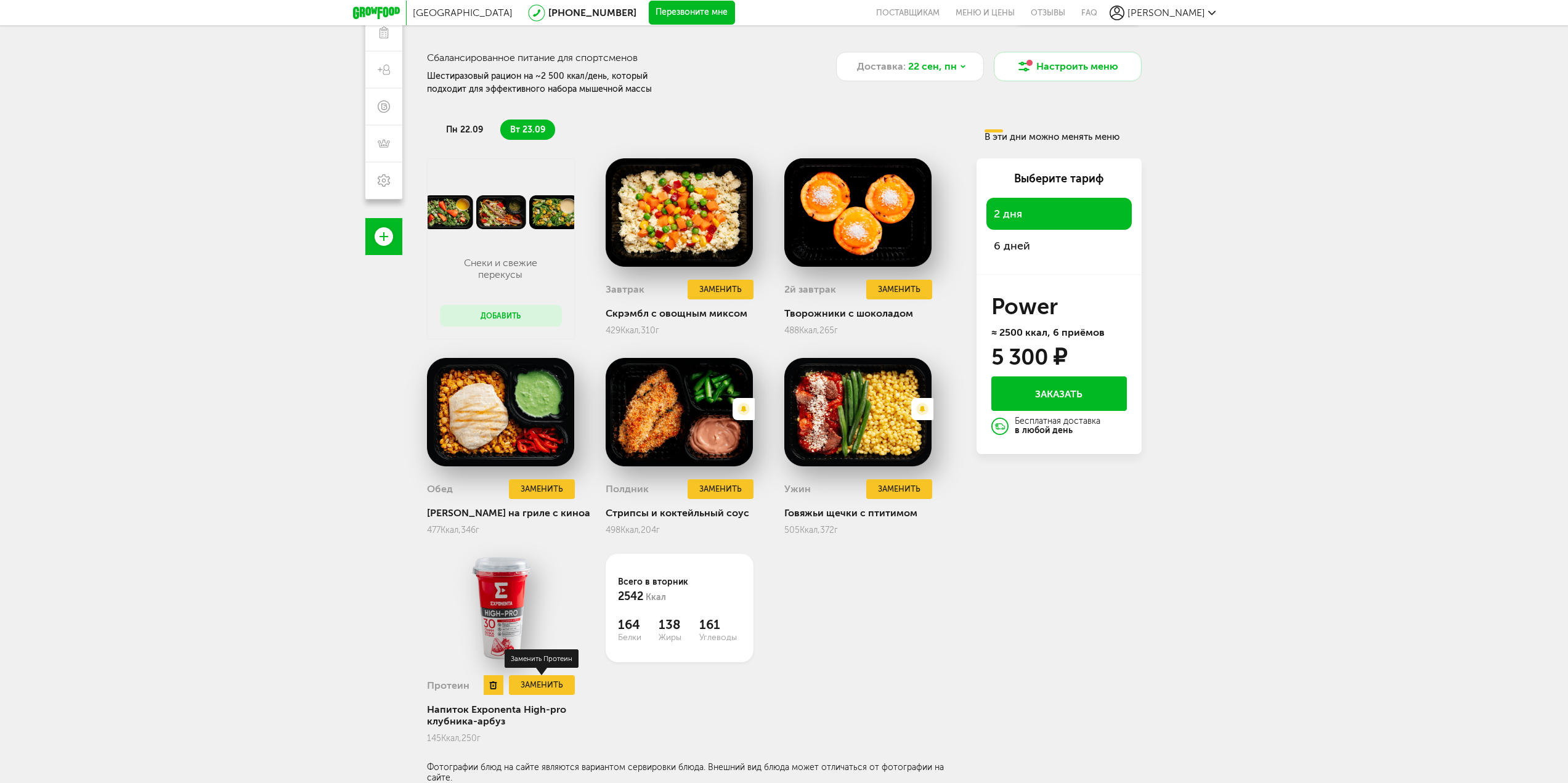
click at [533, 688] on button "Заменить" at bounding box center [541, 685] width 65 height 21
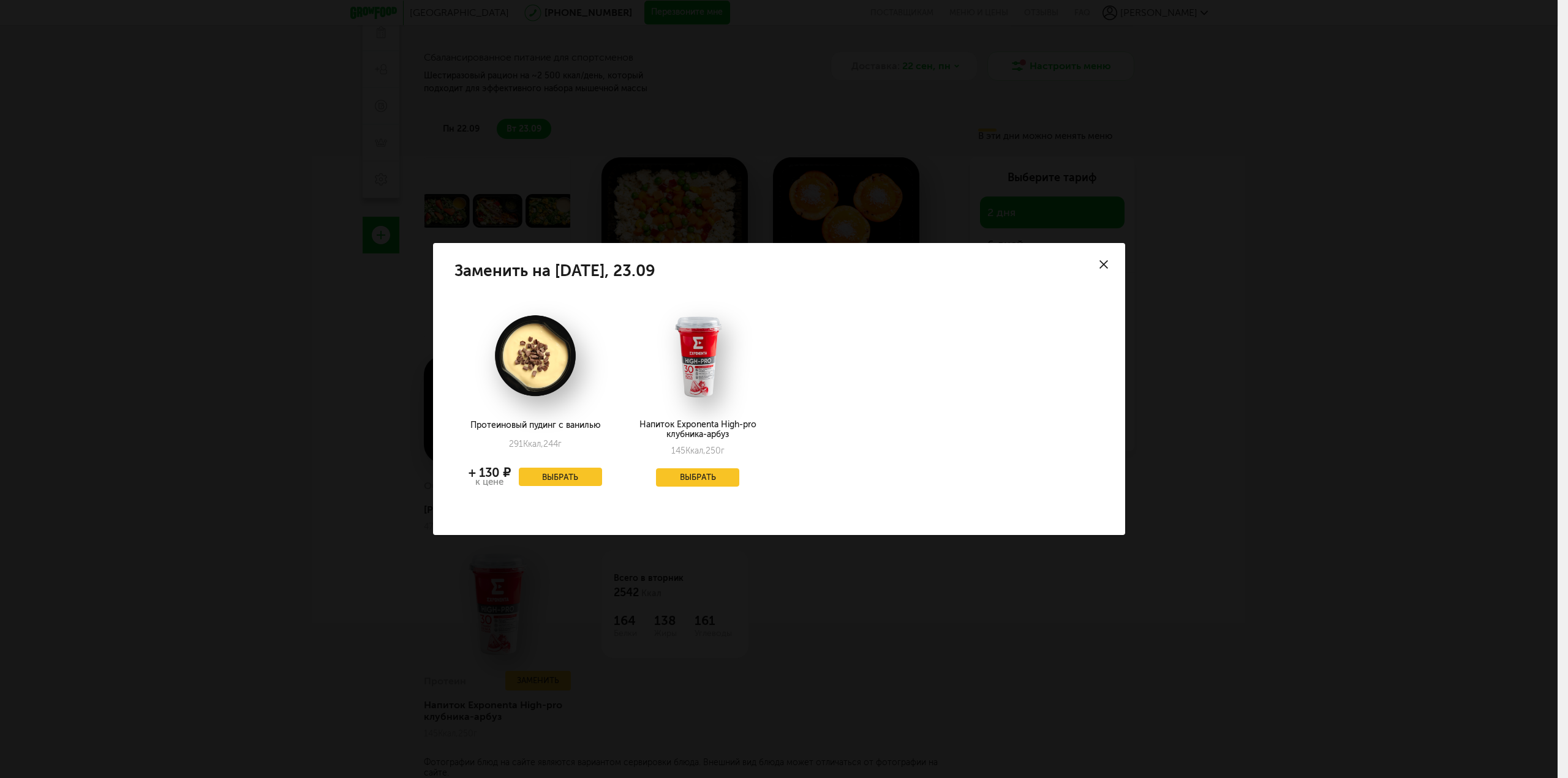
click at [865, 588] on div "Заменить на [DATE], 23.09 Протеиновый пудинг с ванилью 291 Ккал, 244 г + 130 ₽ …" at bounding box center [778, 389] width 1558 height 778
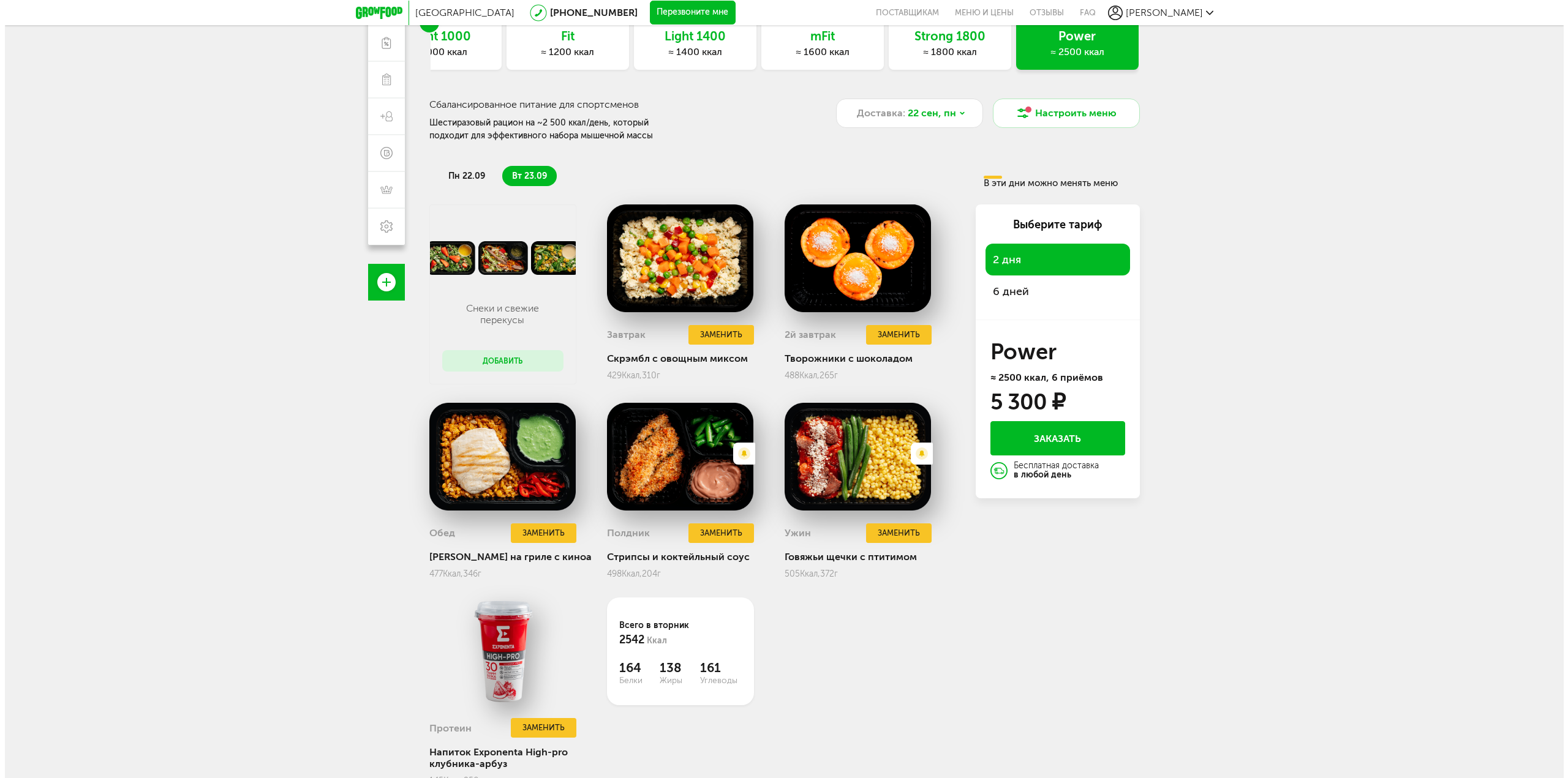
scroll to position [118, 0]
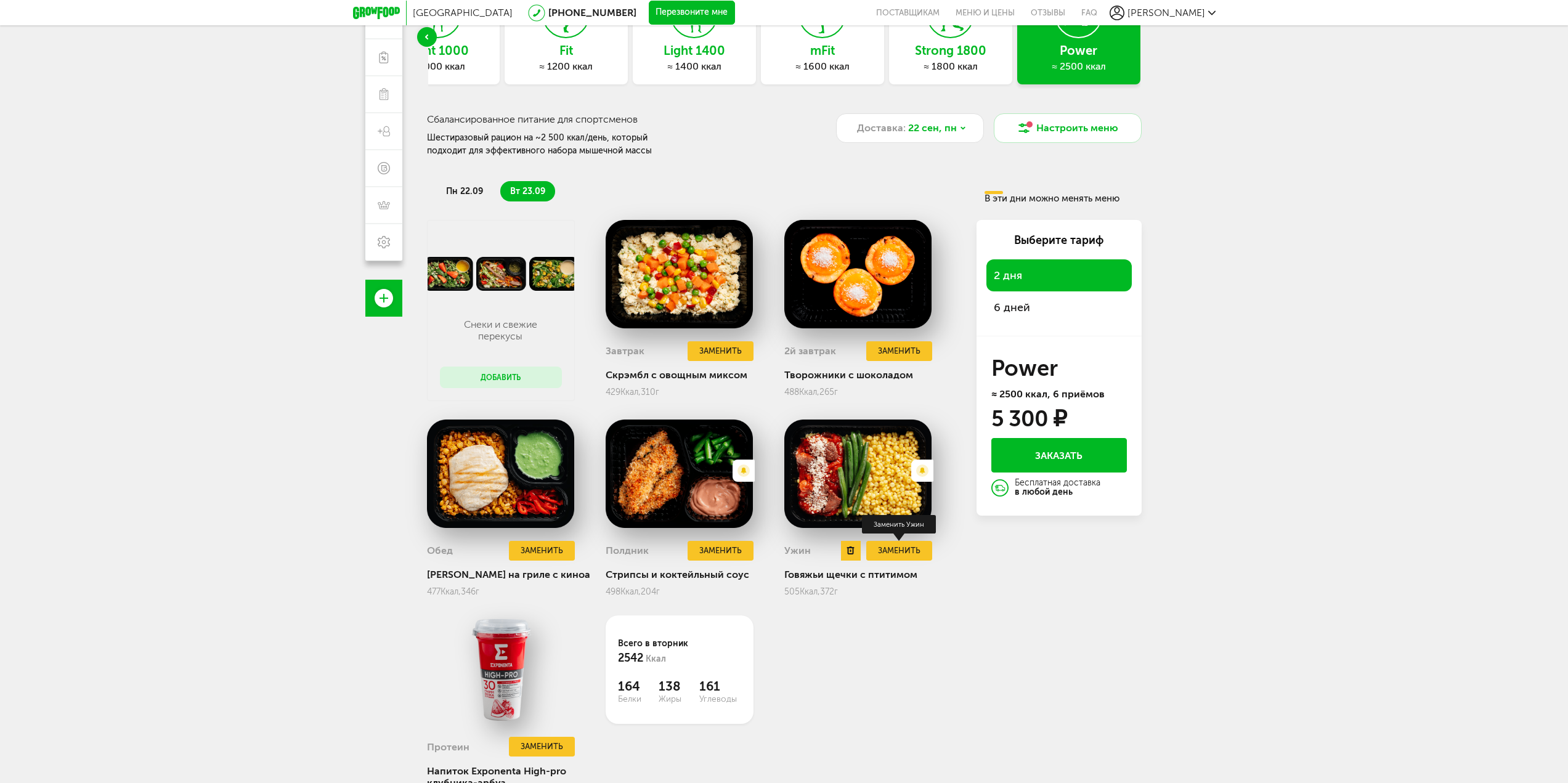
click at [869, 544] on button "Заменить" at bounding box center [899, 551] width 65 height 21
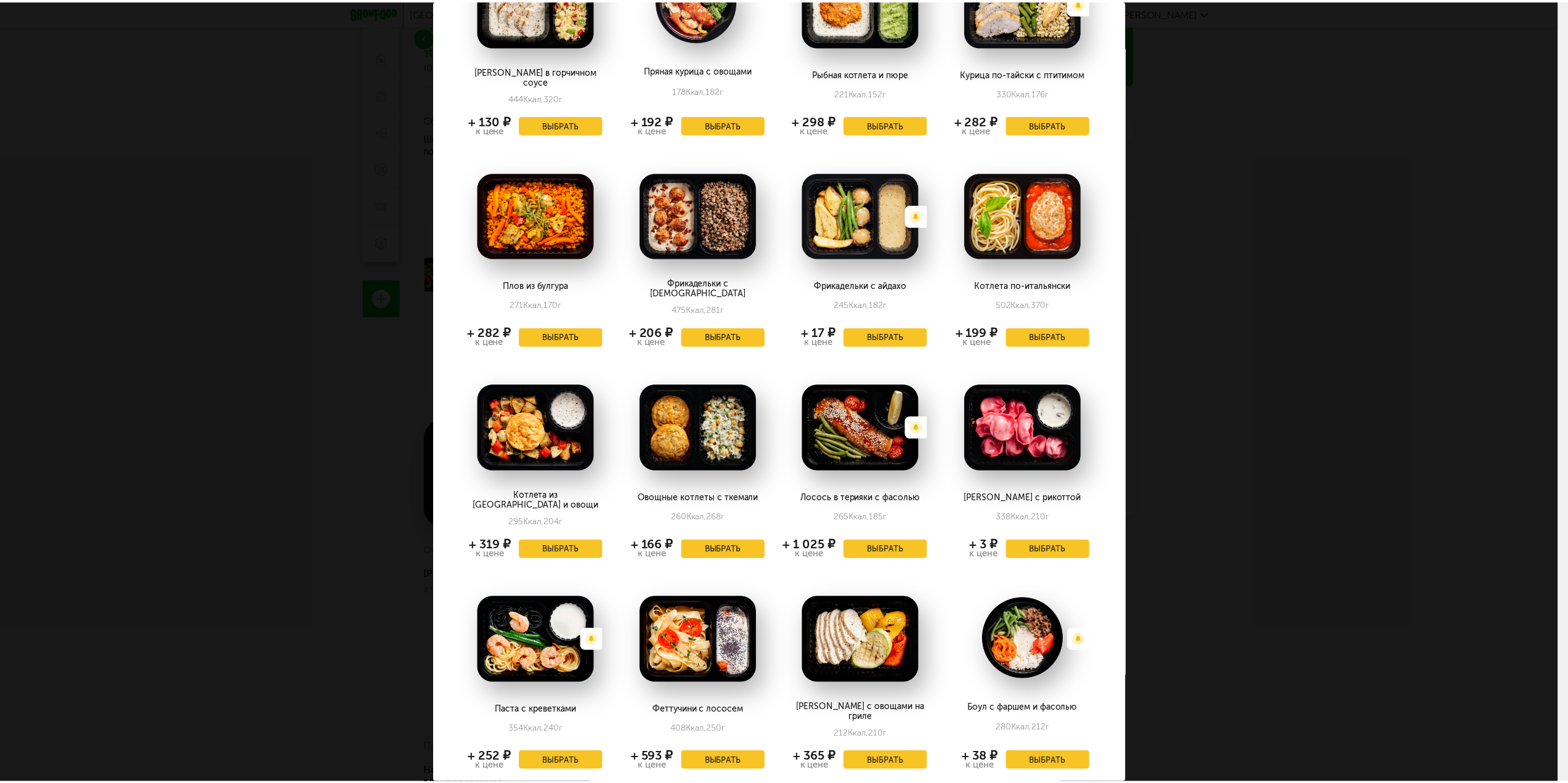
scroll to position [123, 0]
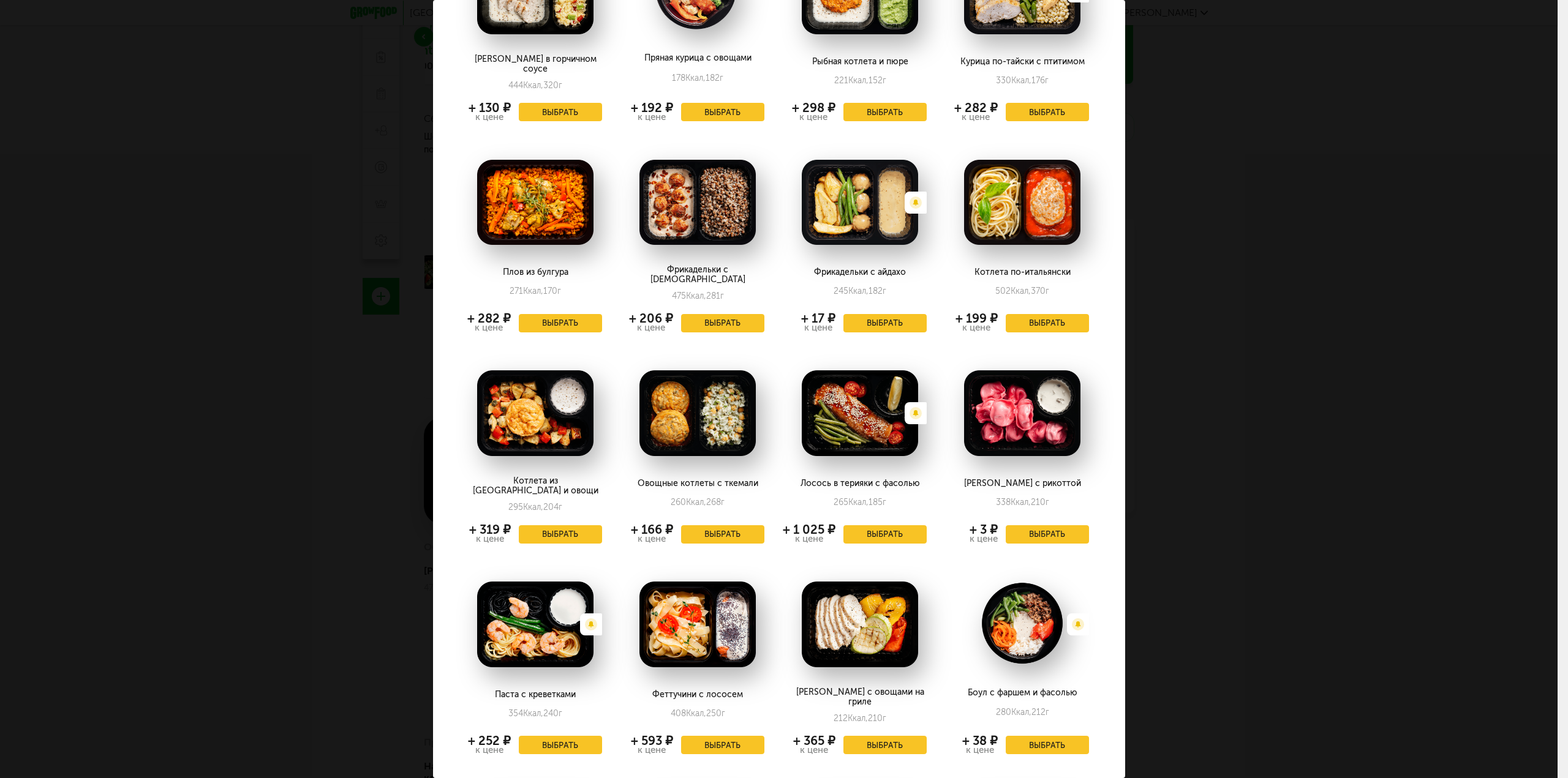
click at [1195, 566] on div "Заменить на [DATE], 23.09 Курица в горчичном соусе 444 Ккал, 320 г + 130 ₽ к це…" at bounding box center [778, 389] width 1558 height 778
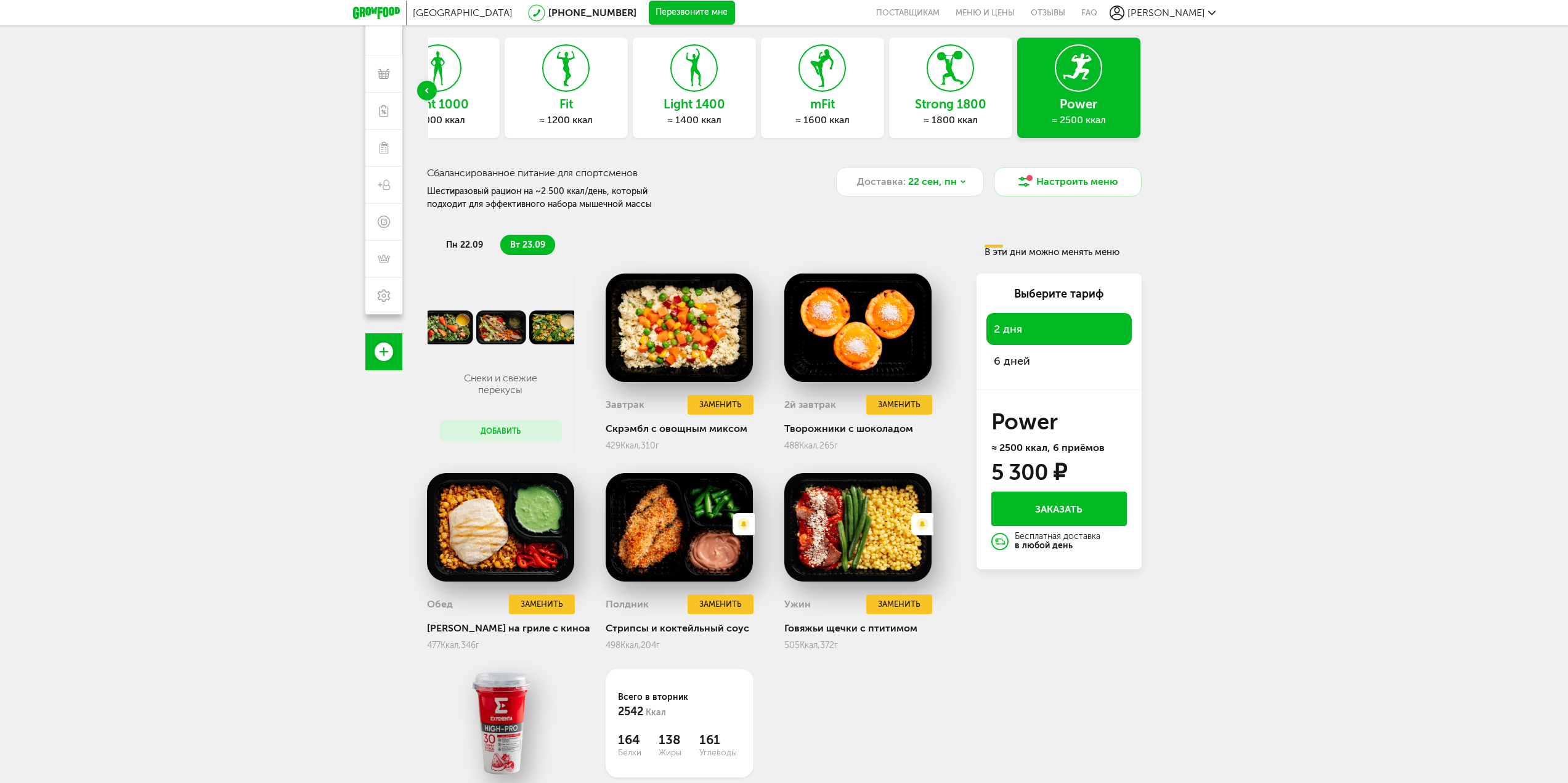
scroll to position [57, 0]
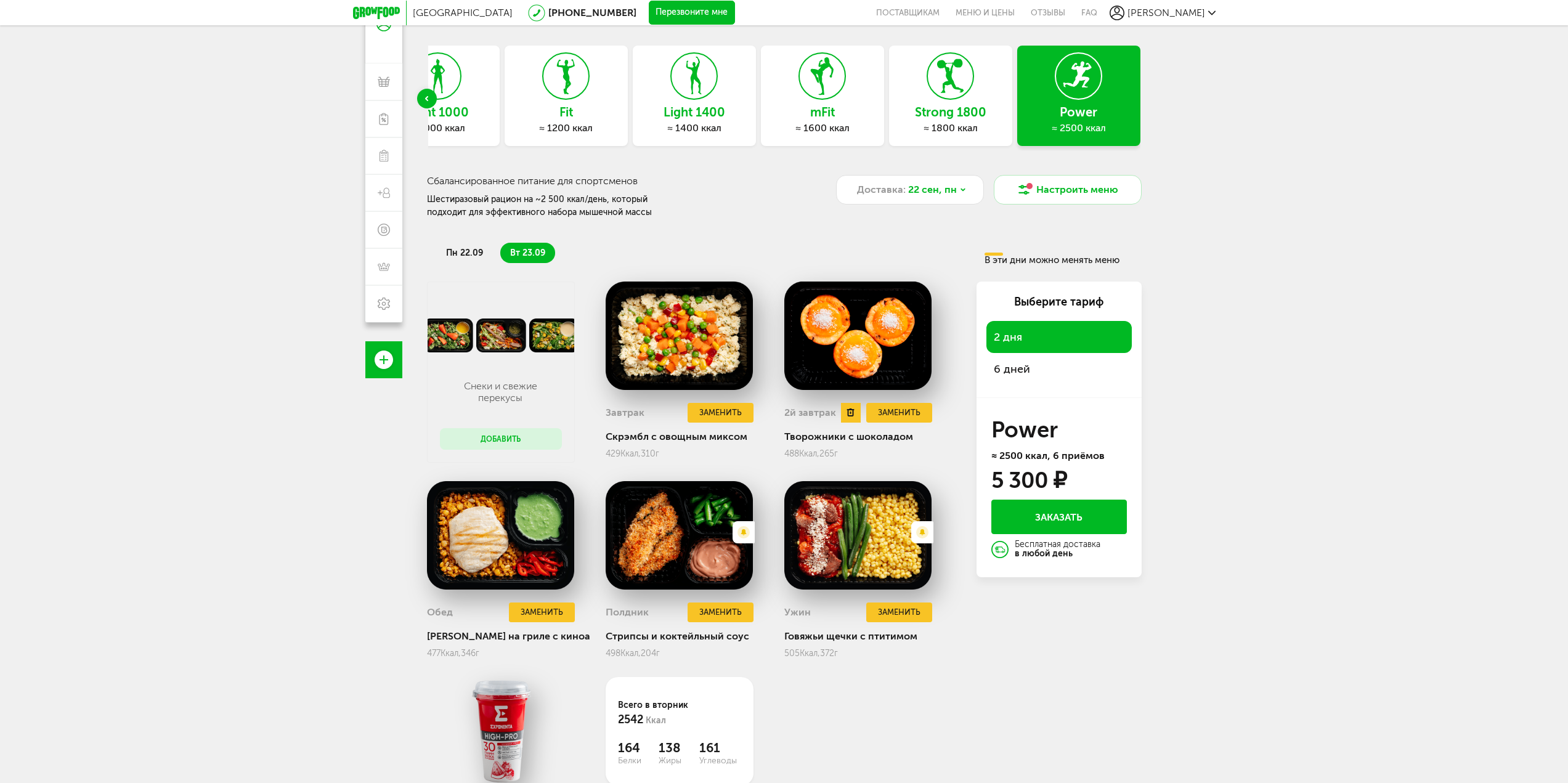
click at [857, 324] on img at bounding box center [858, 336] width 148 height 109
click at [900, 414] on button "Заменить" at bounding box center [899, 413] width 65 height 21
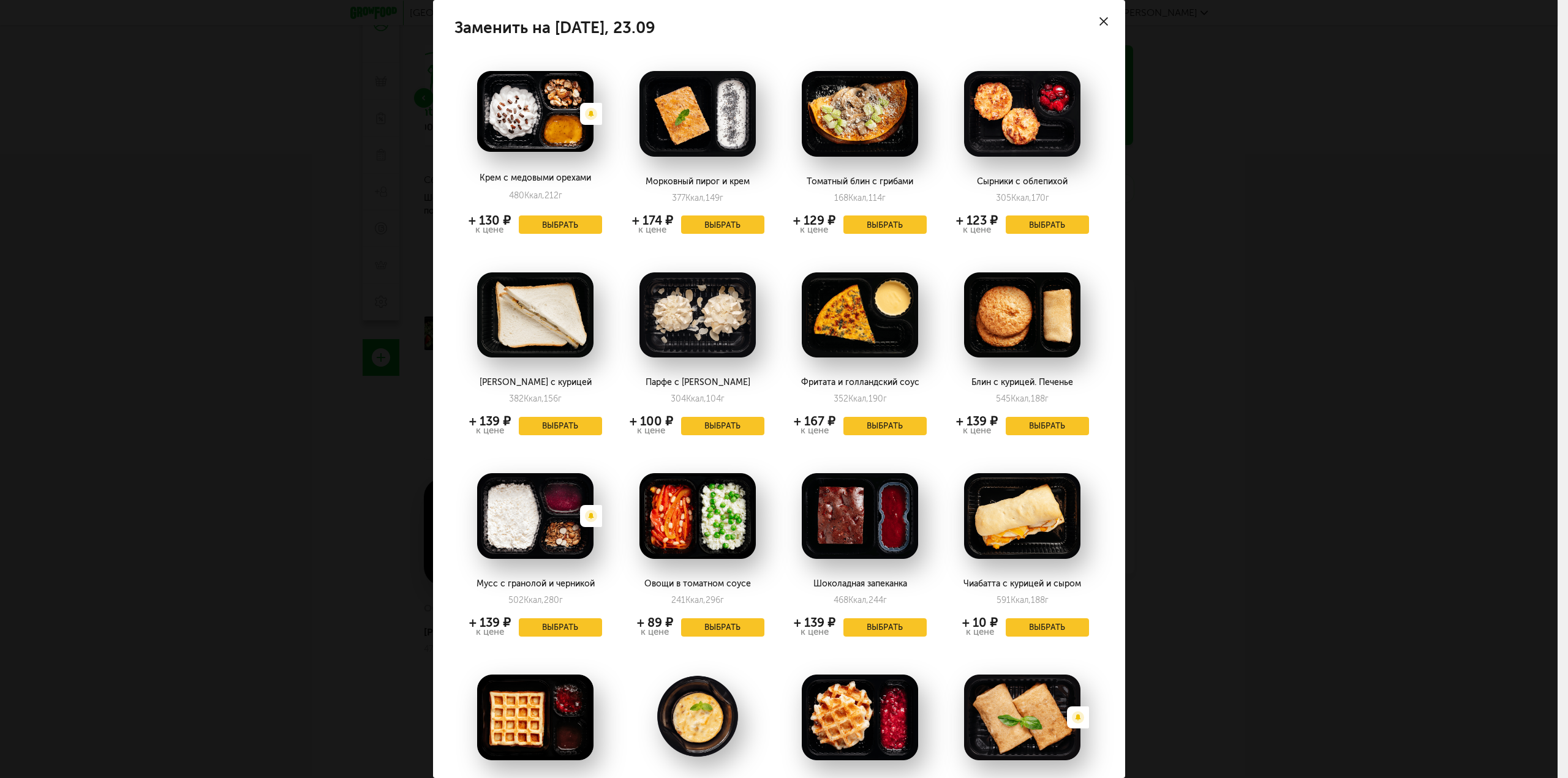
click at [1105, 29] on div at bounding box center [1104, 21] width 43 height 43
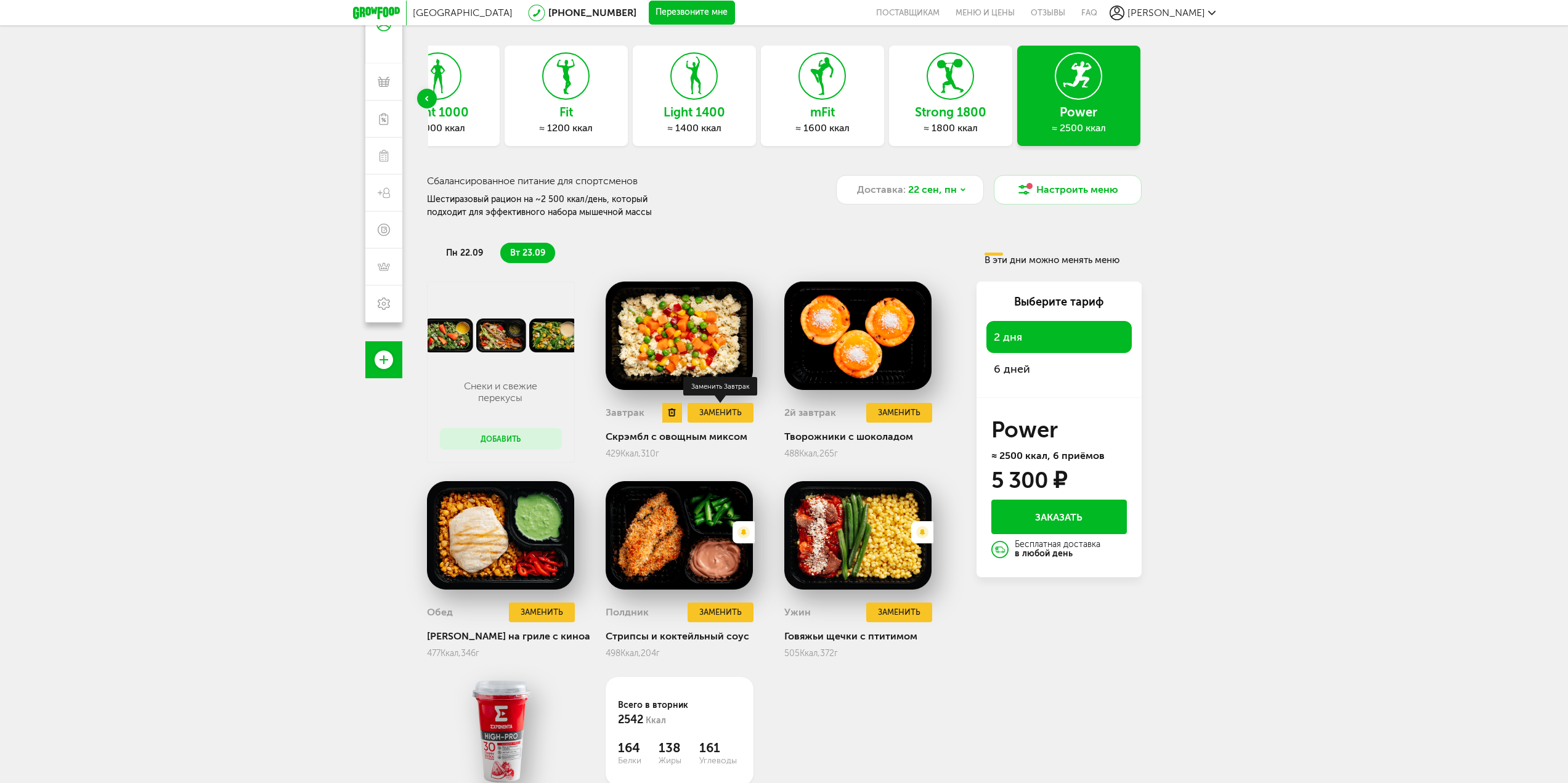
click at [712, 412] on button "Заменить" at bounding box center [720, 413] width 65 height 21
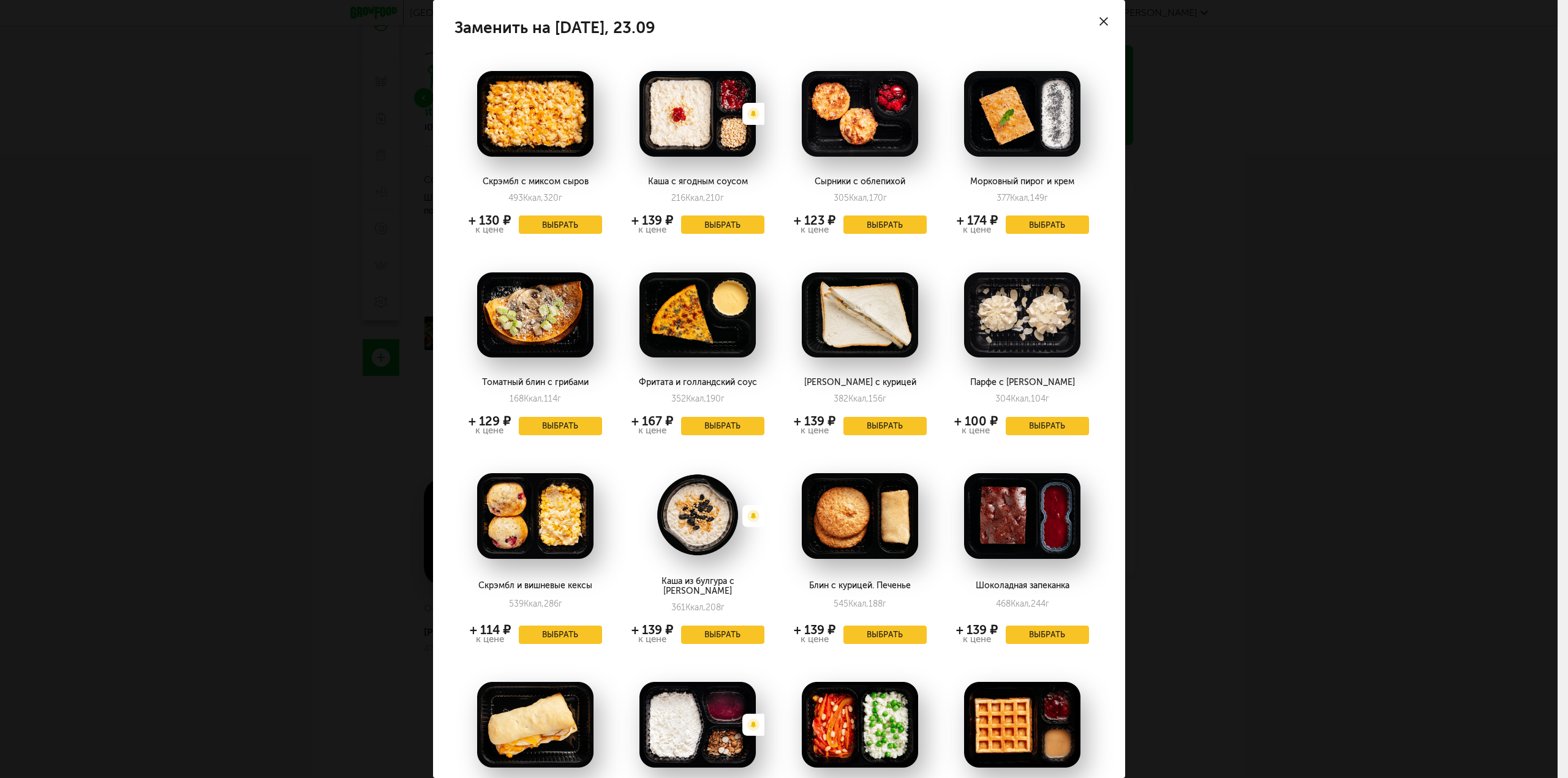
click at [1094, 10] on div at bounding box center [1104, 21] width 43 height 43
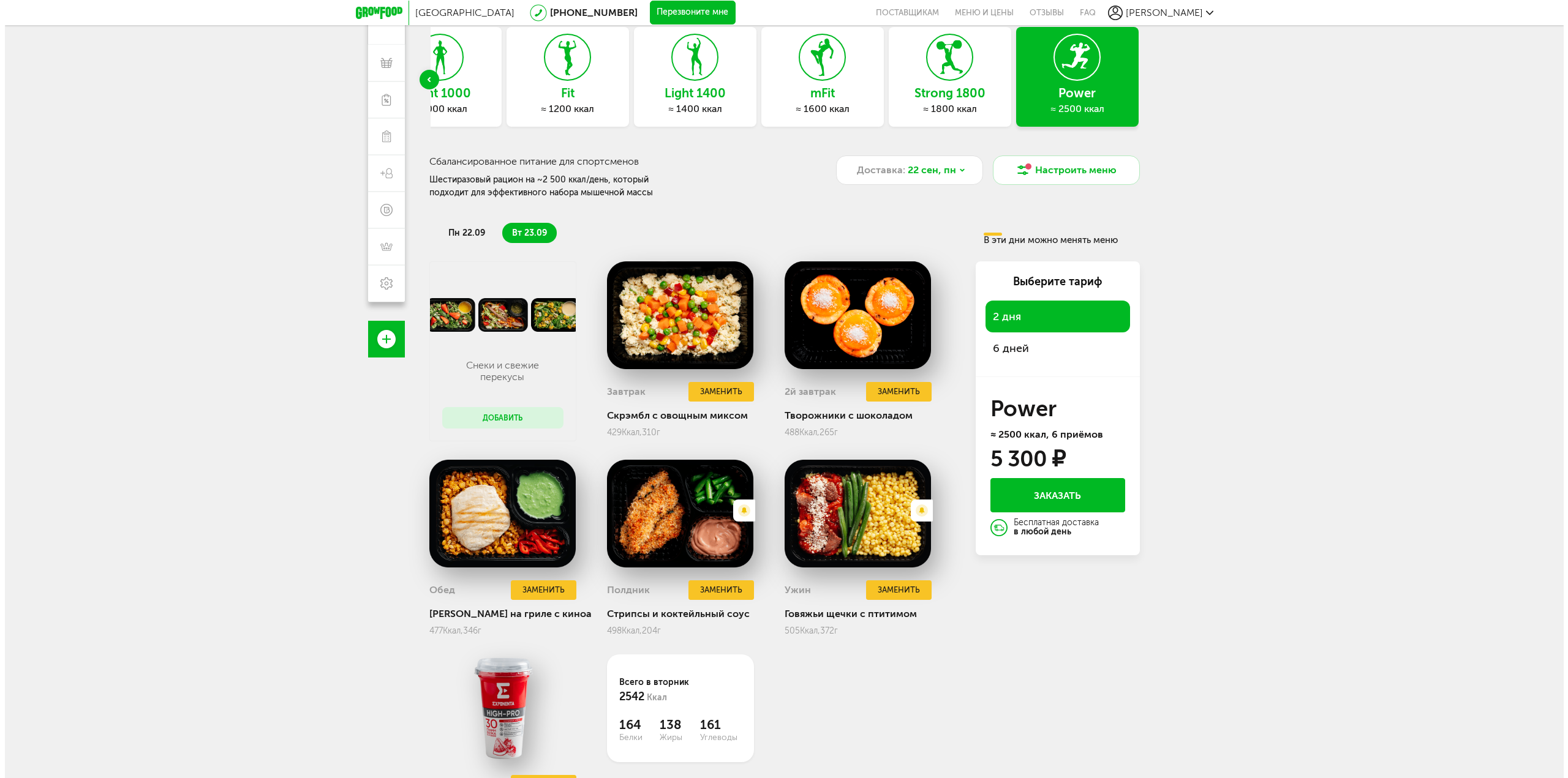
scroll to position [118, 0]
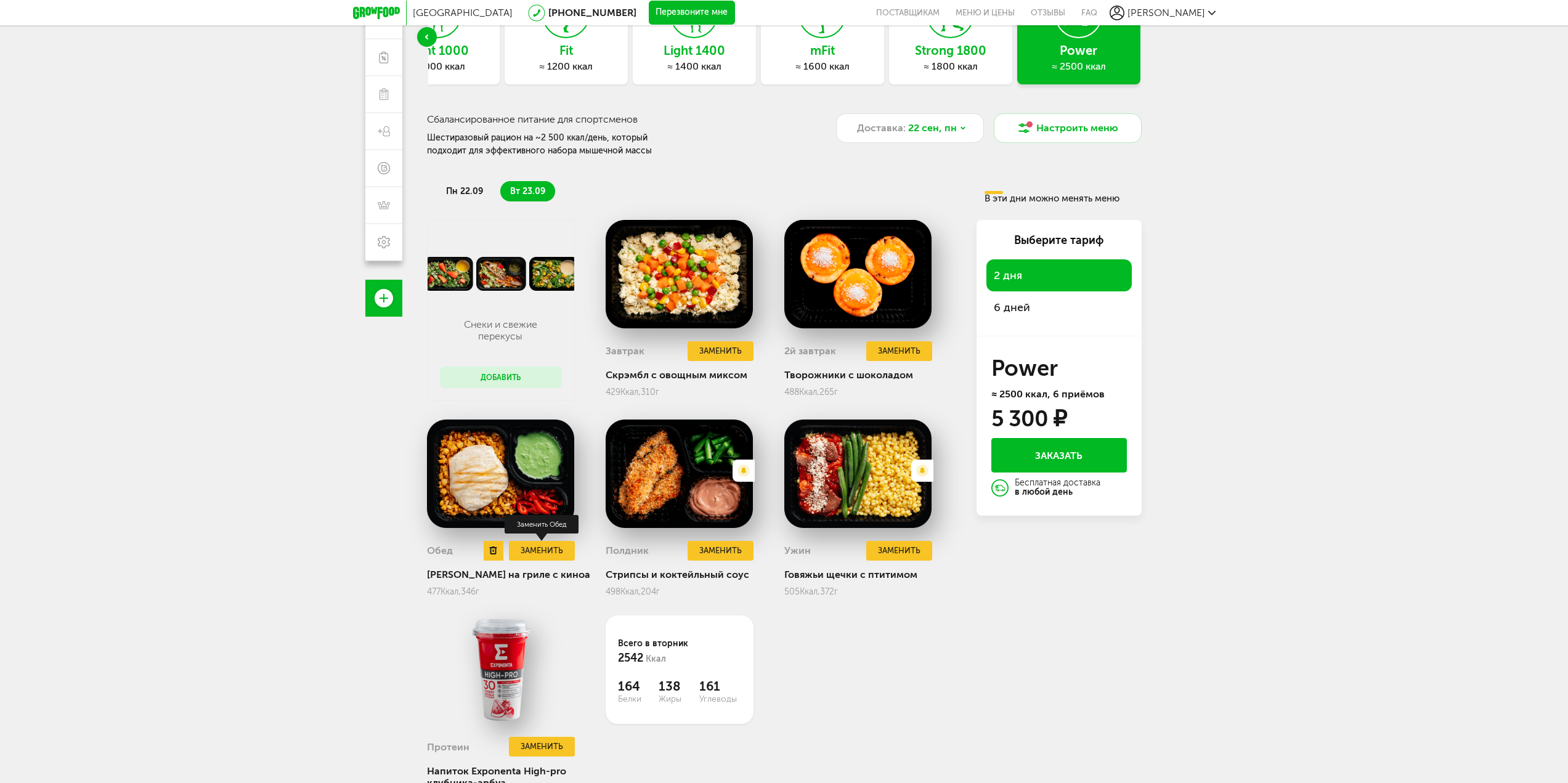
click at [553, 549] on button "Заменить" at bounding box center [541, 551] width 65 height 21
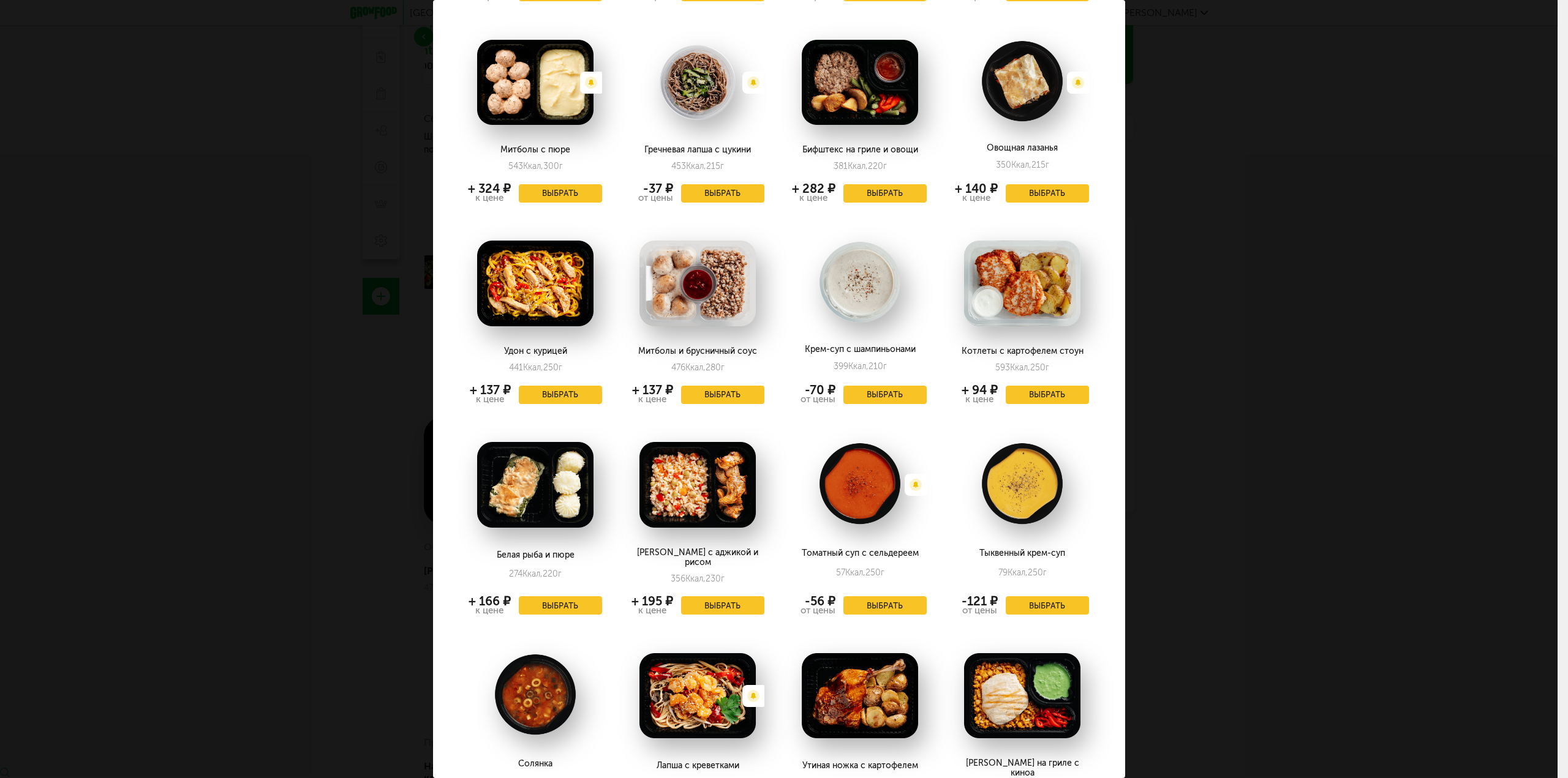
scroll to position [1526, 0]
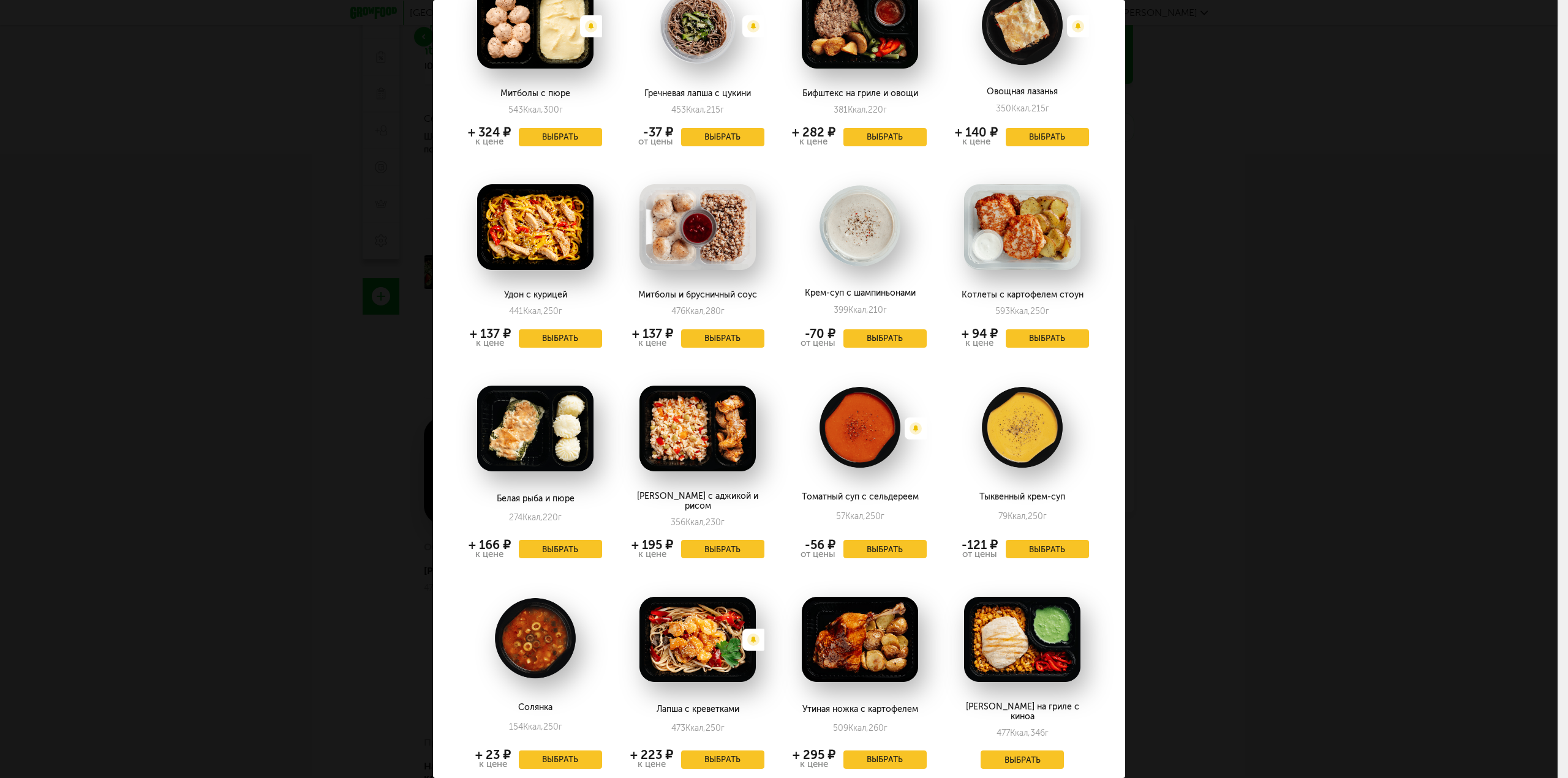
click at [1253, 384] on div "Заменить на [DATE], 23.09 Есть нежелательные ингредиенты: Арахис Лобио с говяди…" at bounding box center [778, 389] width 1558 height 778
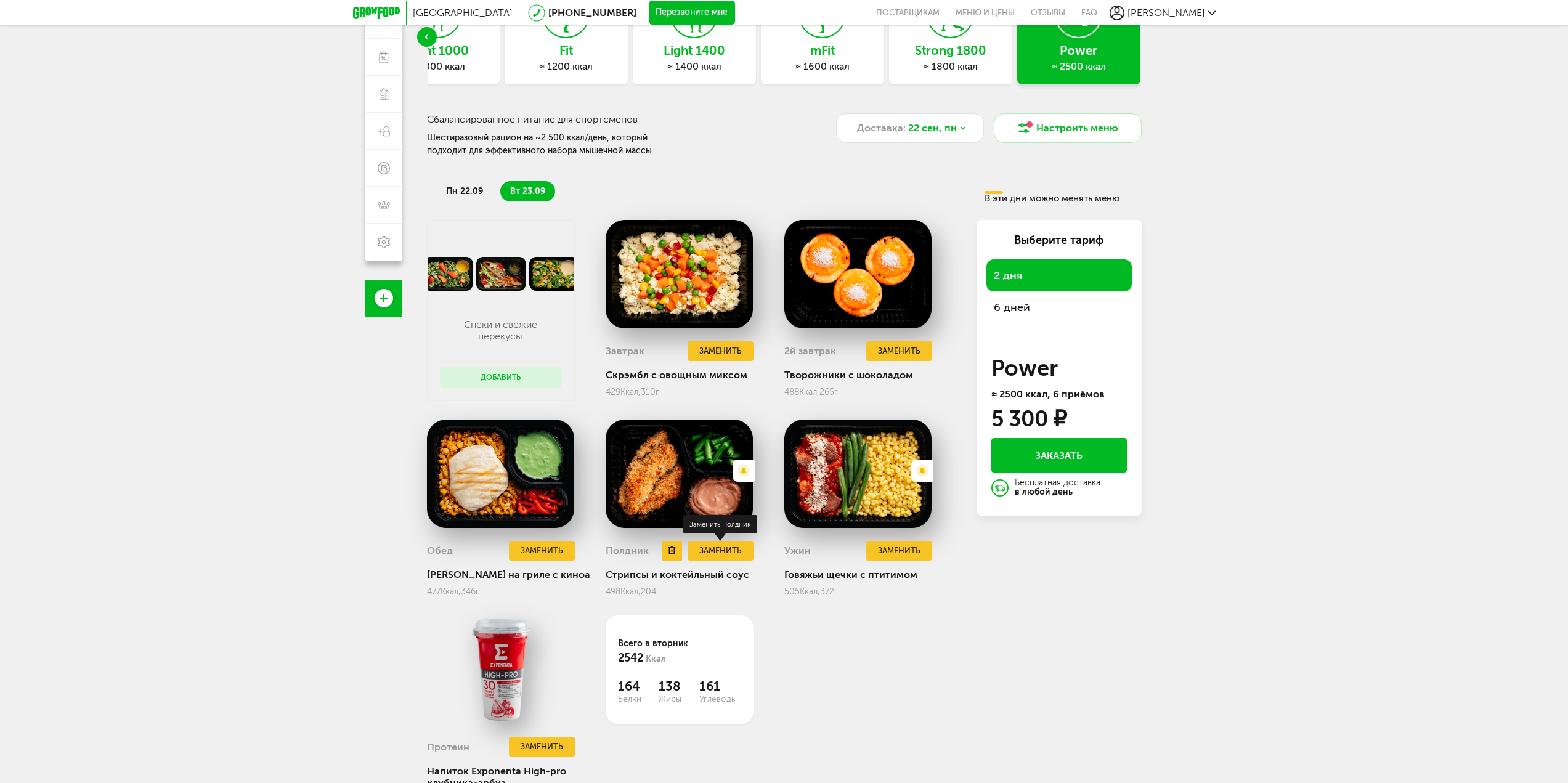
click at [727, 549] on button "Заменить" at bounding box center [720, 551] width 65 height 21
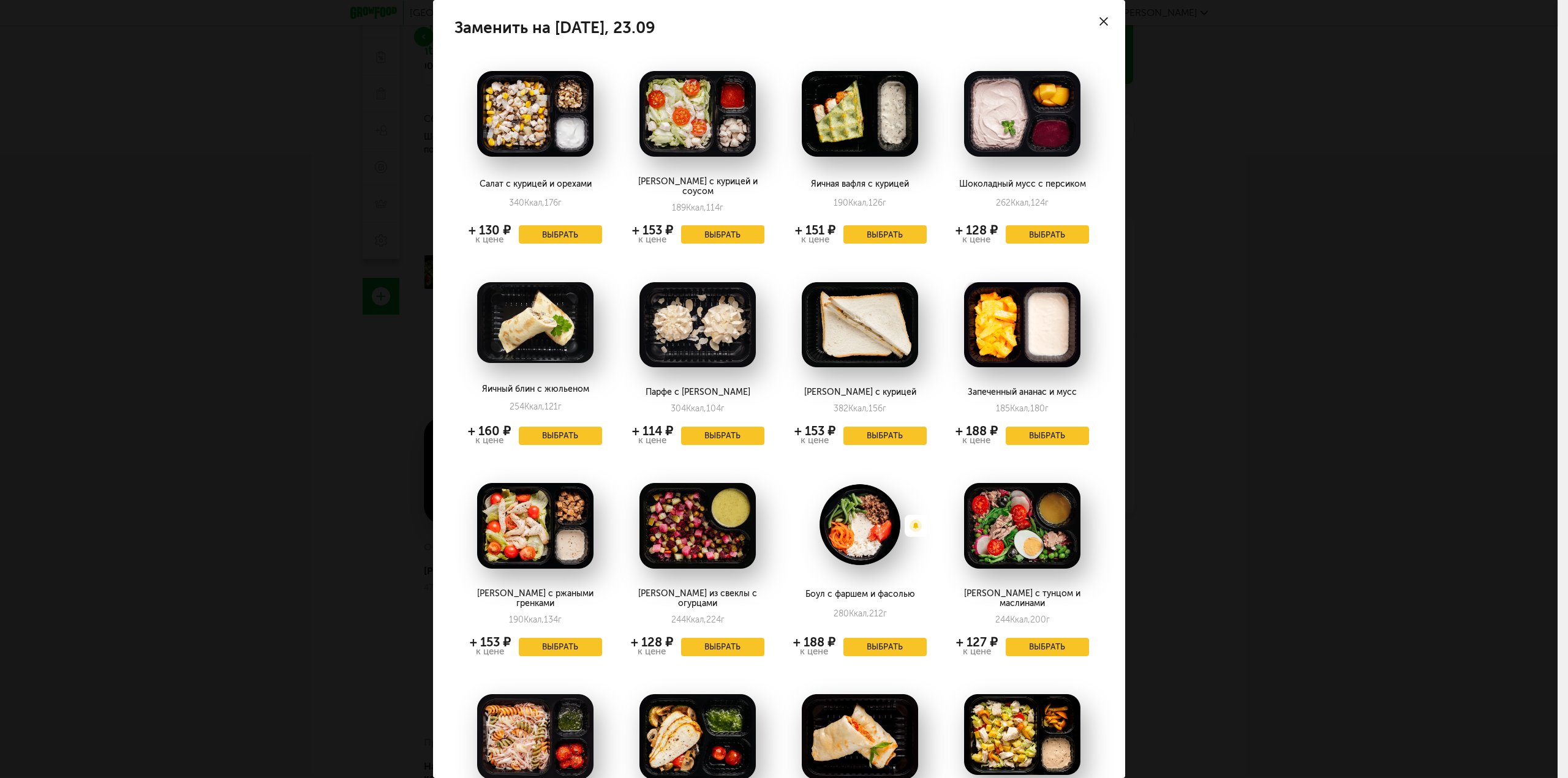
drag, startPoint x: 1420, startPoint y: 562, endPoint x: 1405, endPoint y: 560, distance: 15.1
click at [1418, 562] on div "Заменить на [DATE], 23.09 Салат с курицей и орехами 340 Ккал, 176 г + 130 ₽ к ц…" at bounding box center [778, 389] width 1558 height 778
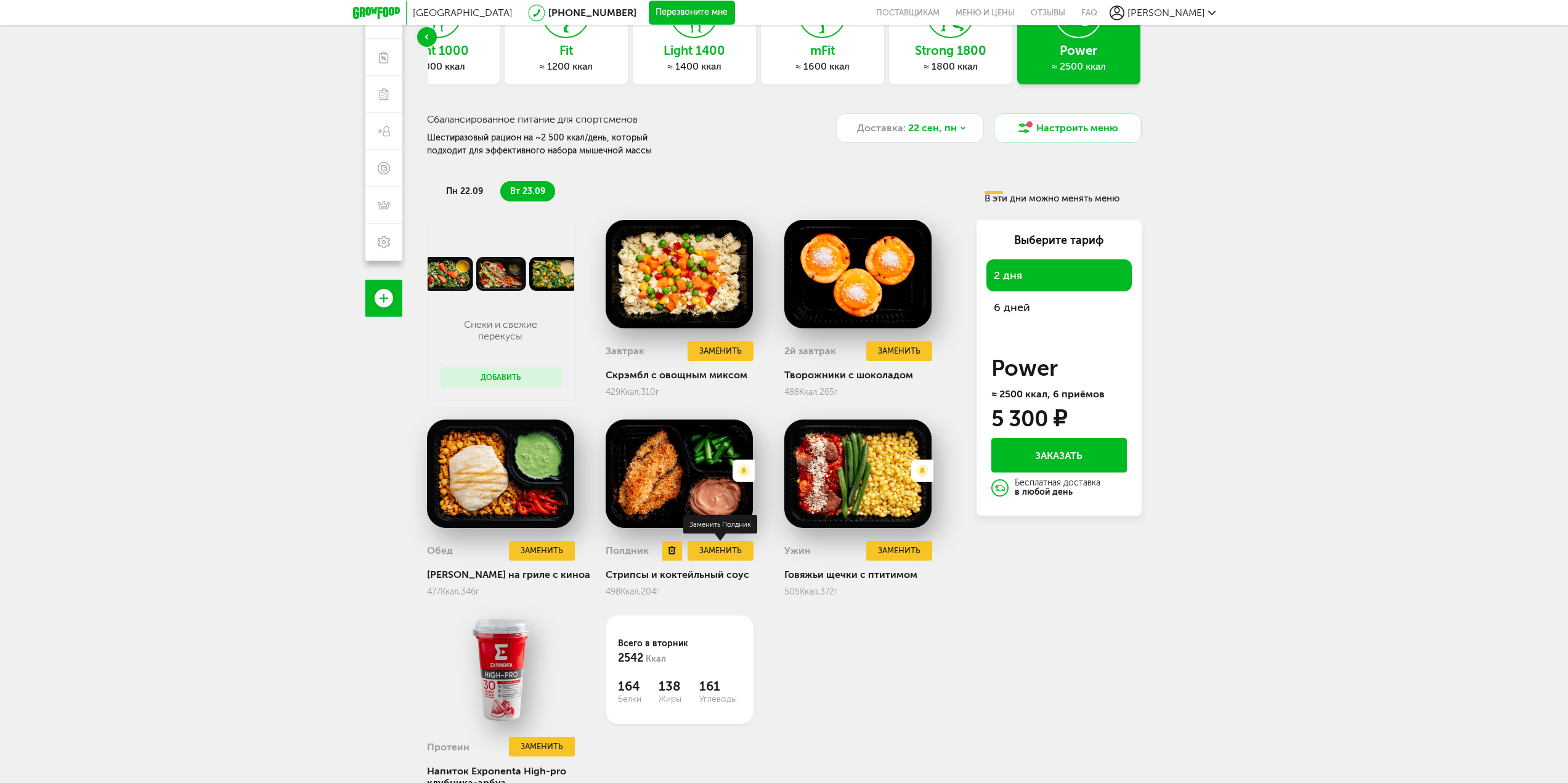
click at [732, 546] on button "Заменить" at bounding box center [720, 551] width 65 height 21
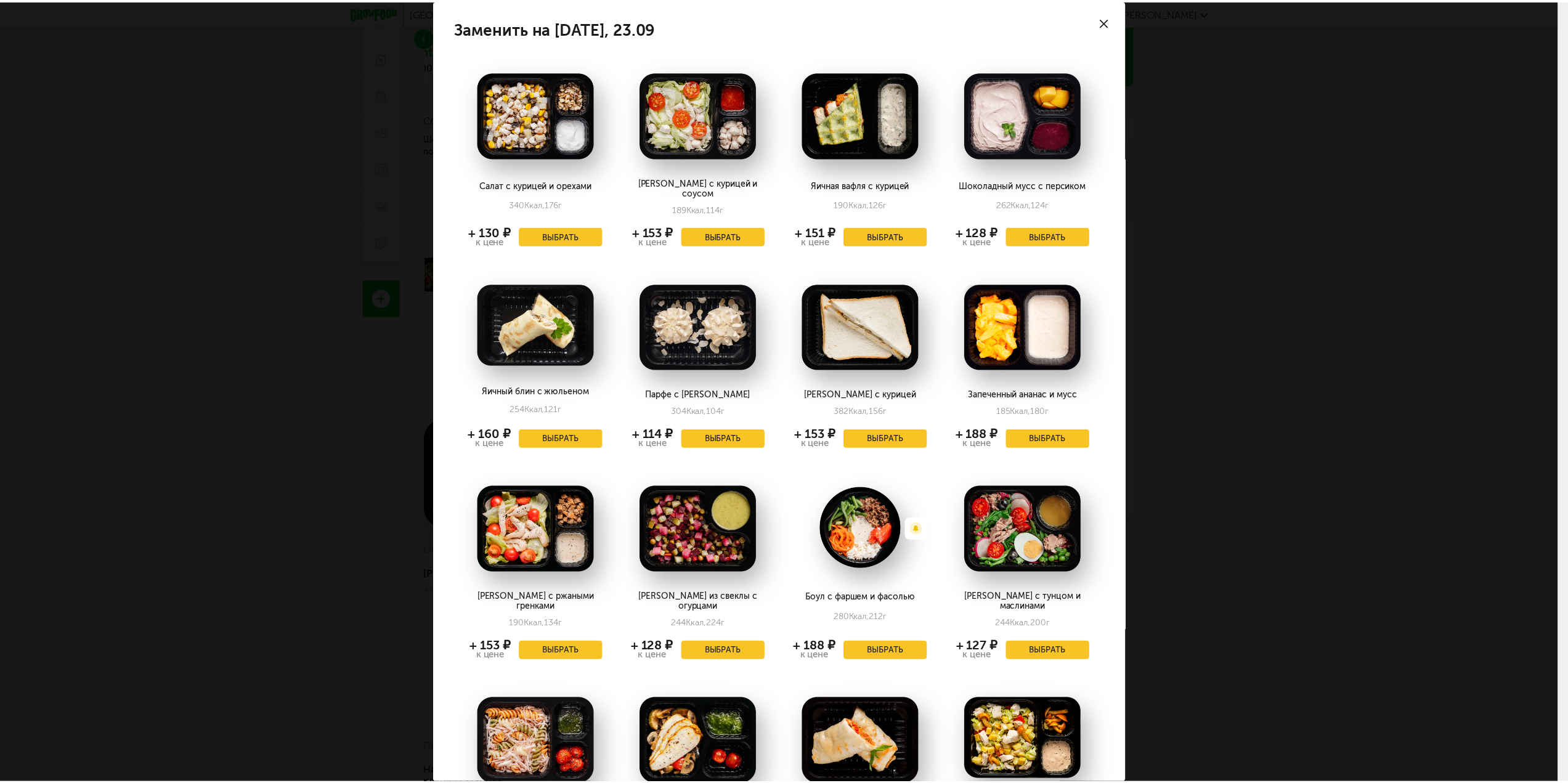
scroll to position [62, 0]
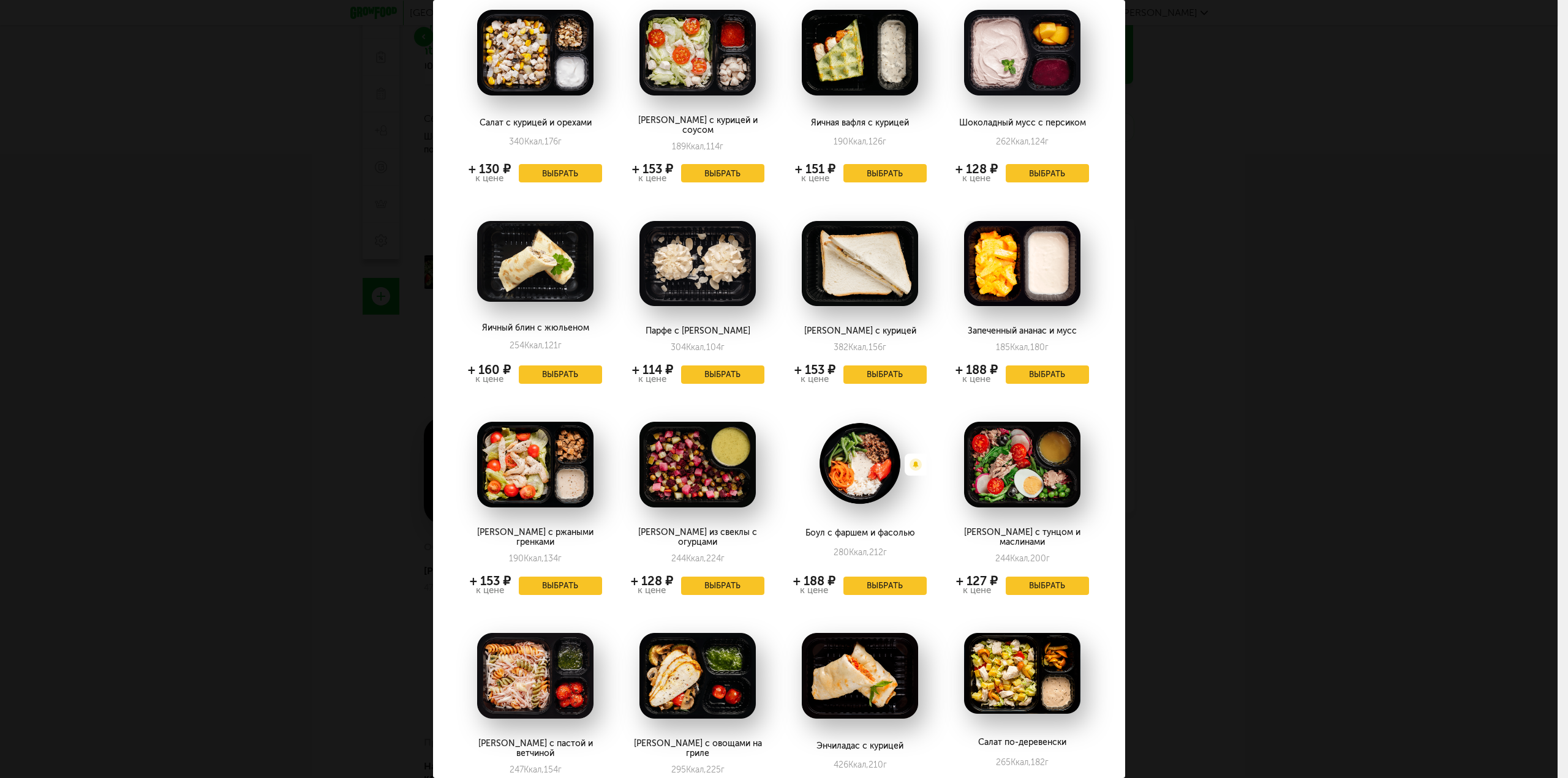
click at [1382, 439] on div "Заменить на [DATE], 23.09 Салат с курицей и орехами 340 Ккал, 176 г + 130 ₽ к ц…" at bounding box center [778, 389] width 1558 height 778
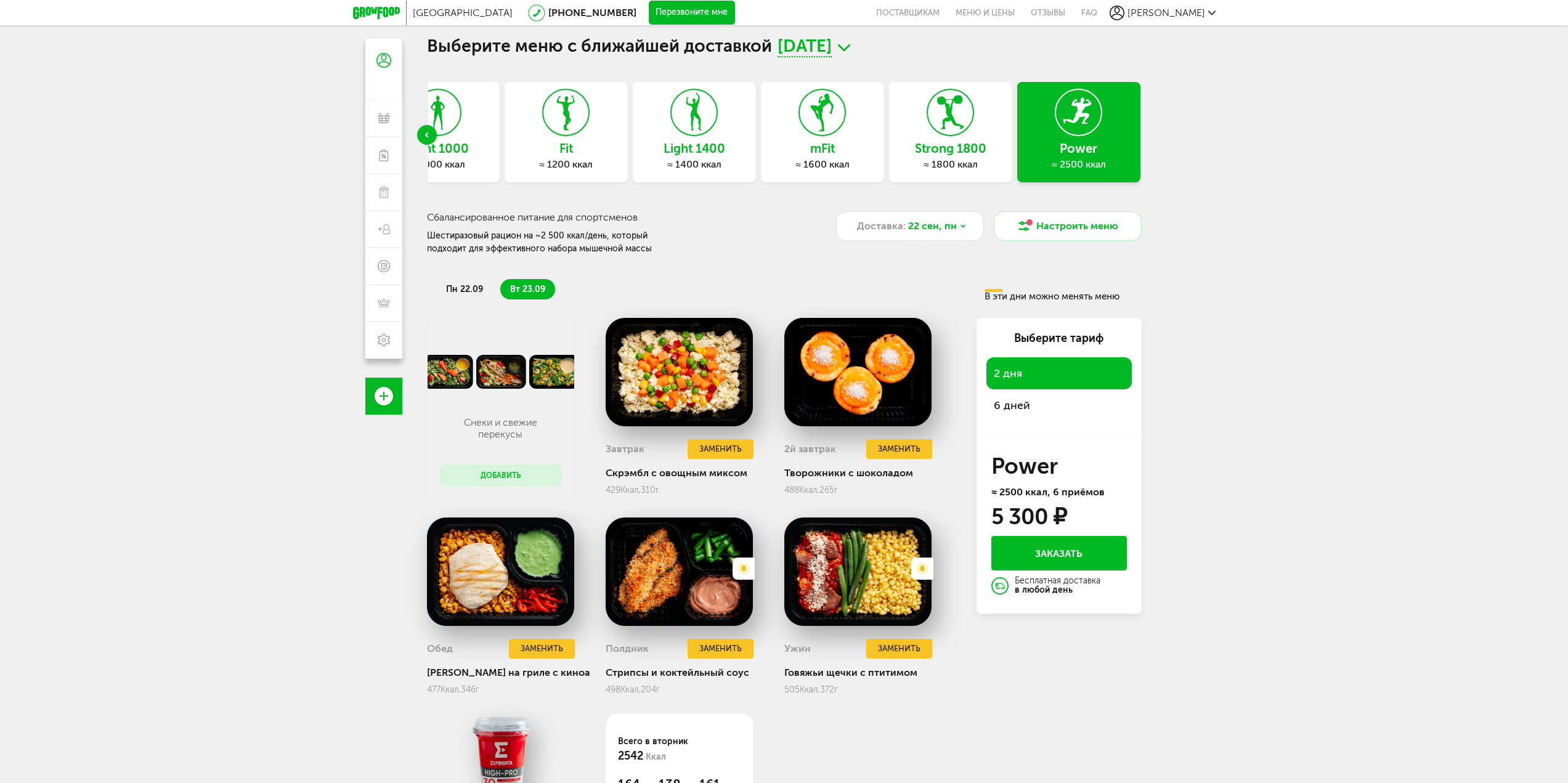
scroll to position [0, 0]
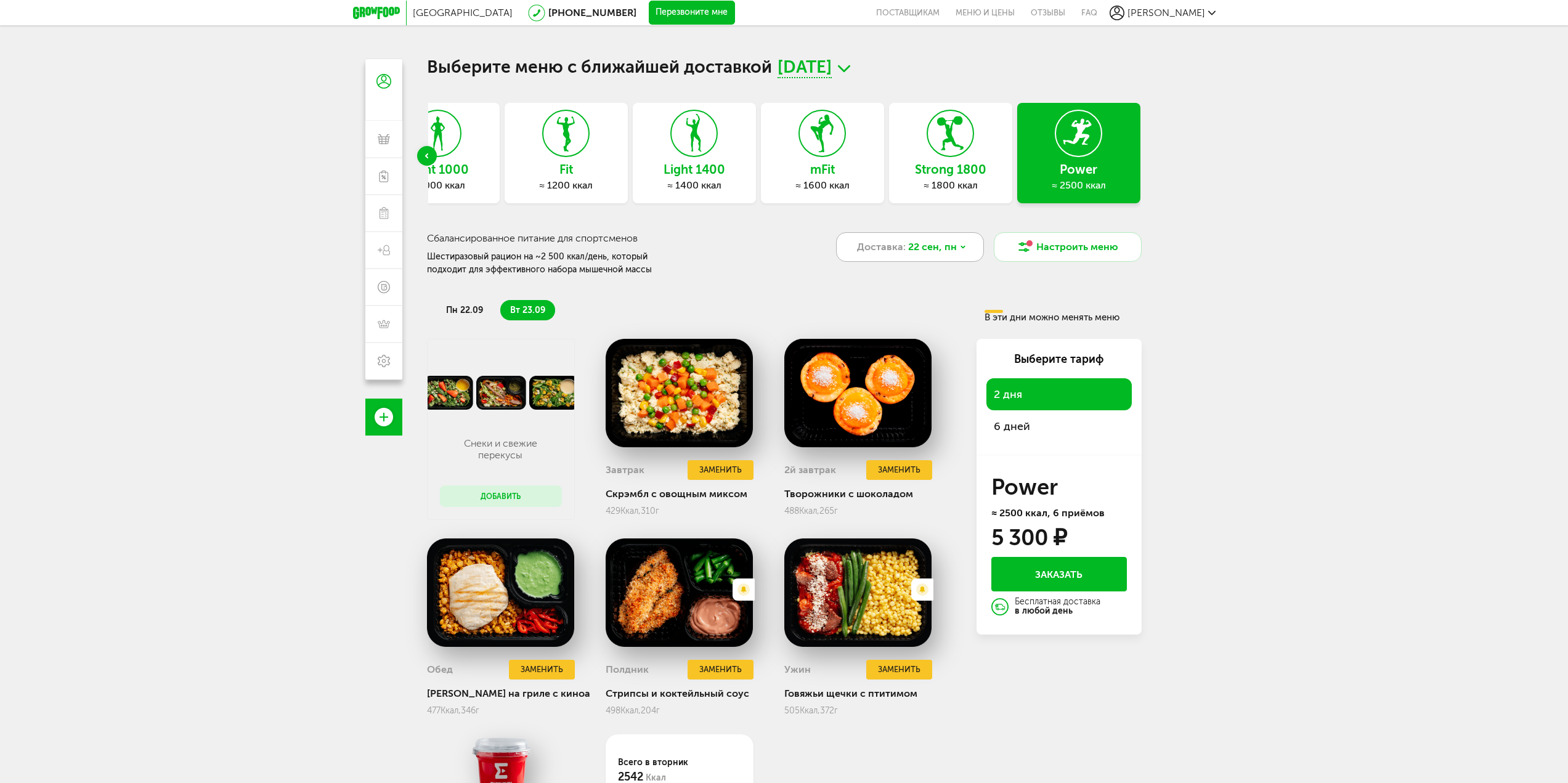
click at [938, 249] on span "22 сен, пн" at bounding box center [932, 247] width 48 height 15
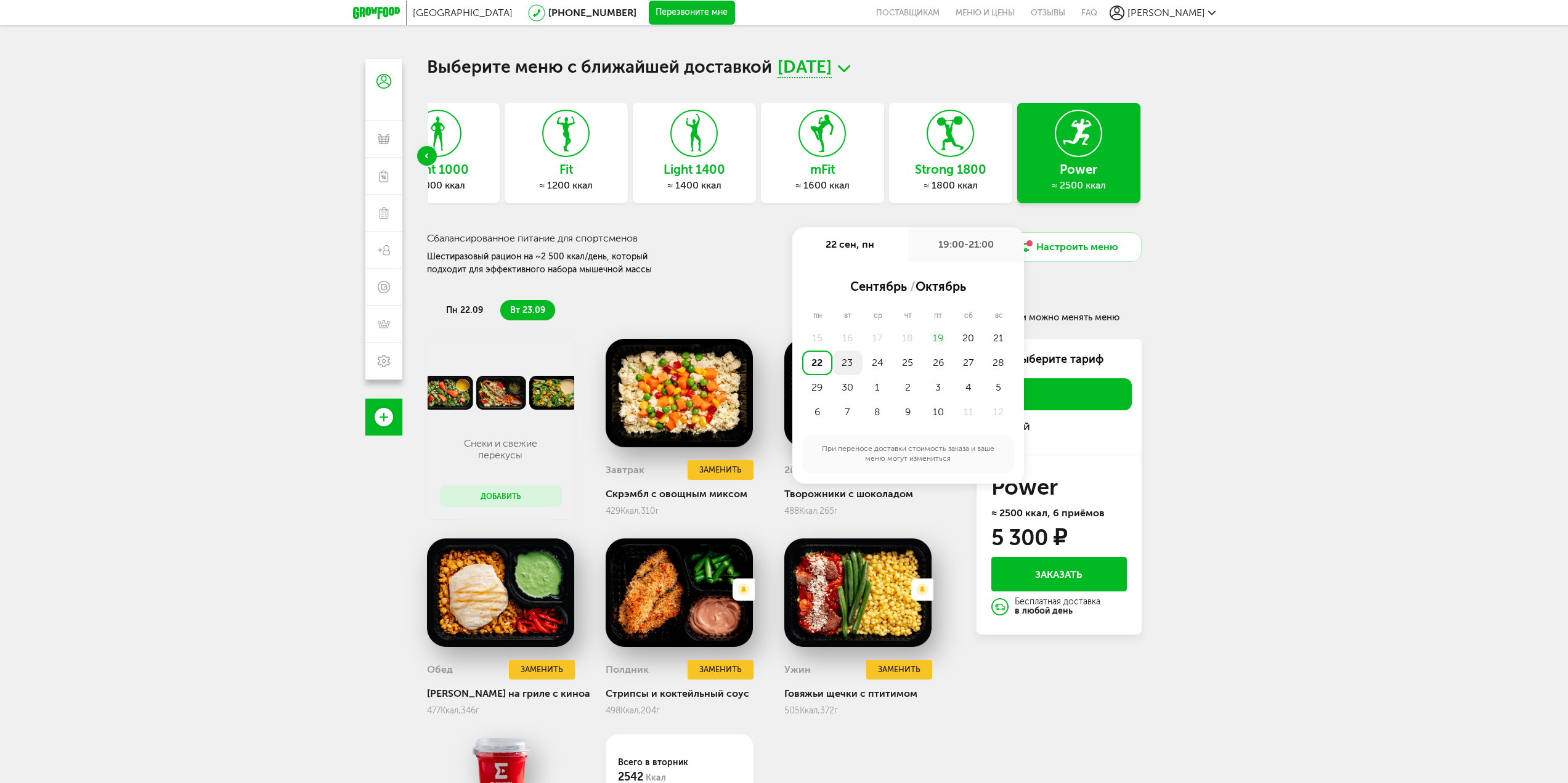
click at [842, 360] on div "23" at bounding box center [847, 362] width 30 height 25
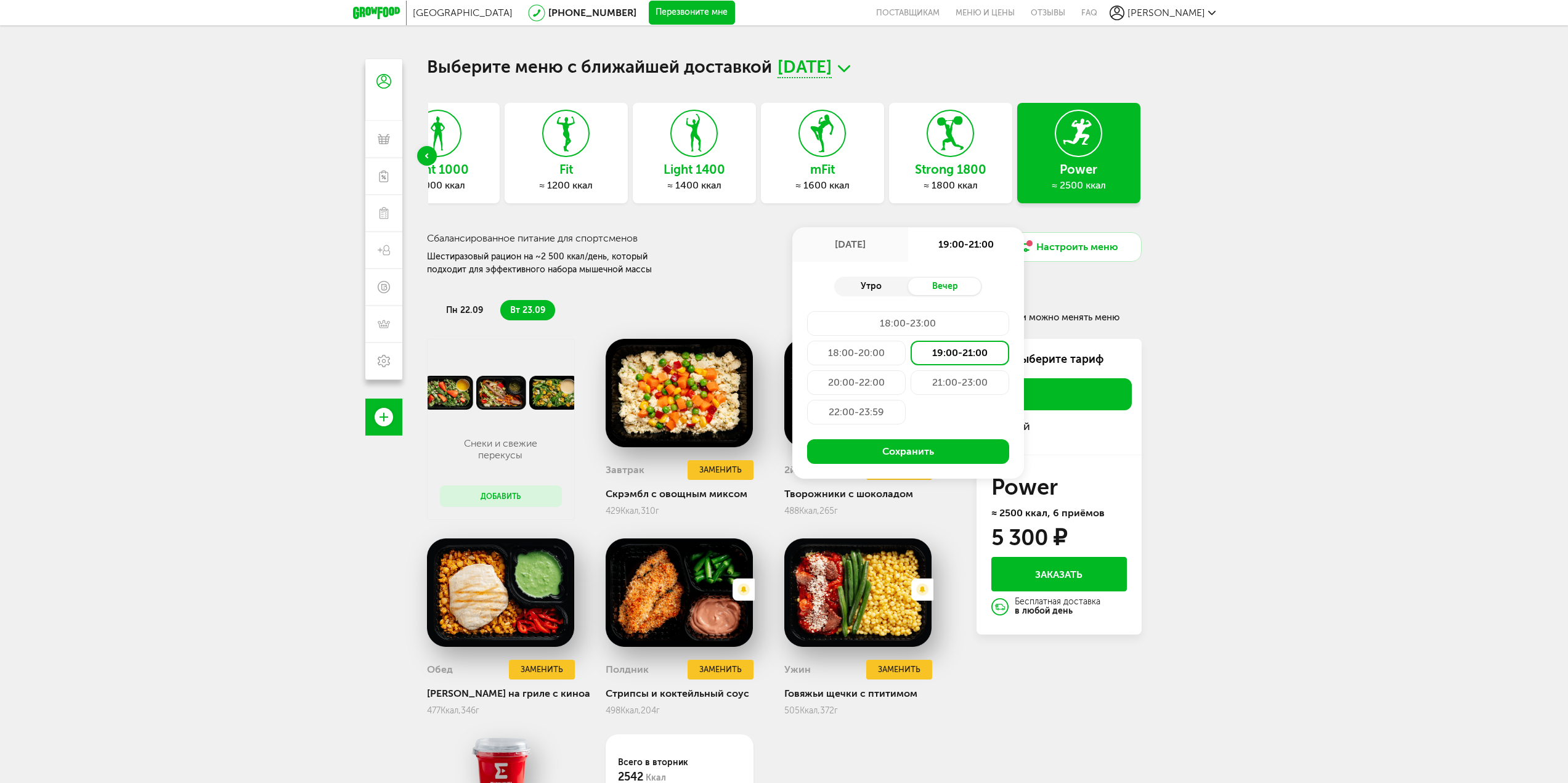
click at [869, 284] on div "Утро" at bounding box center [871, 287] width 74 height 17
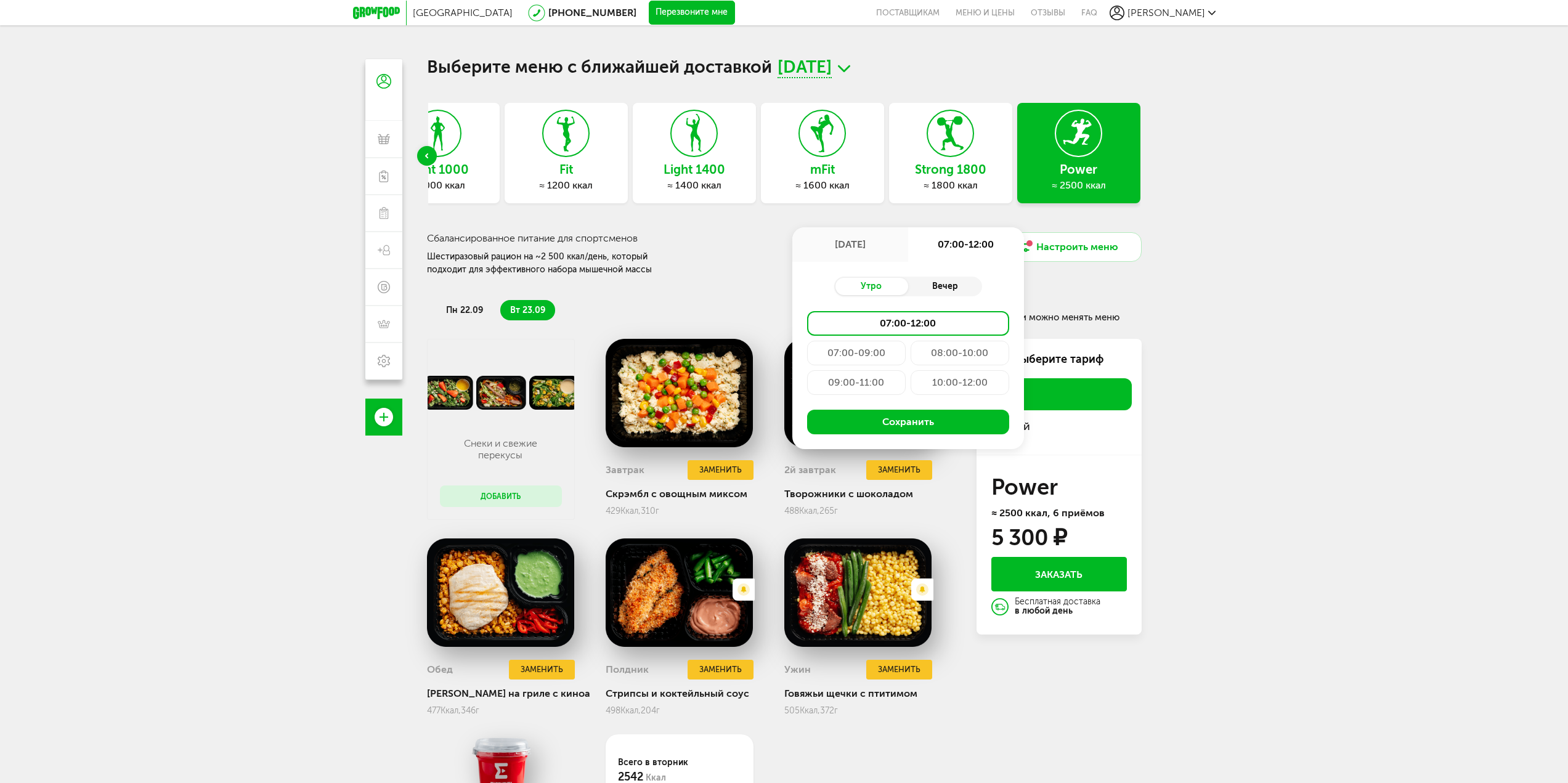
click at [938, 284] on div "Вечер" at bounding box center [945, 287] width 74 height 17
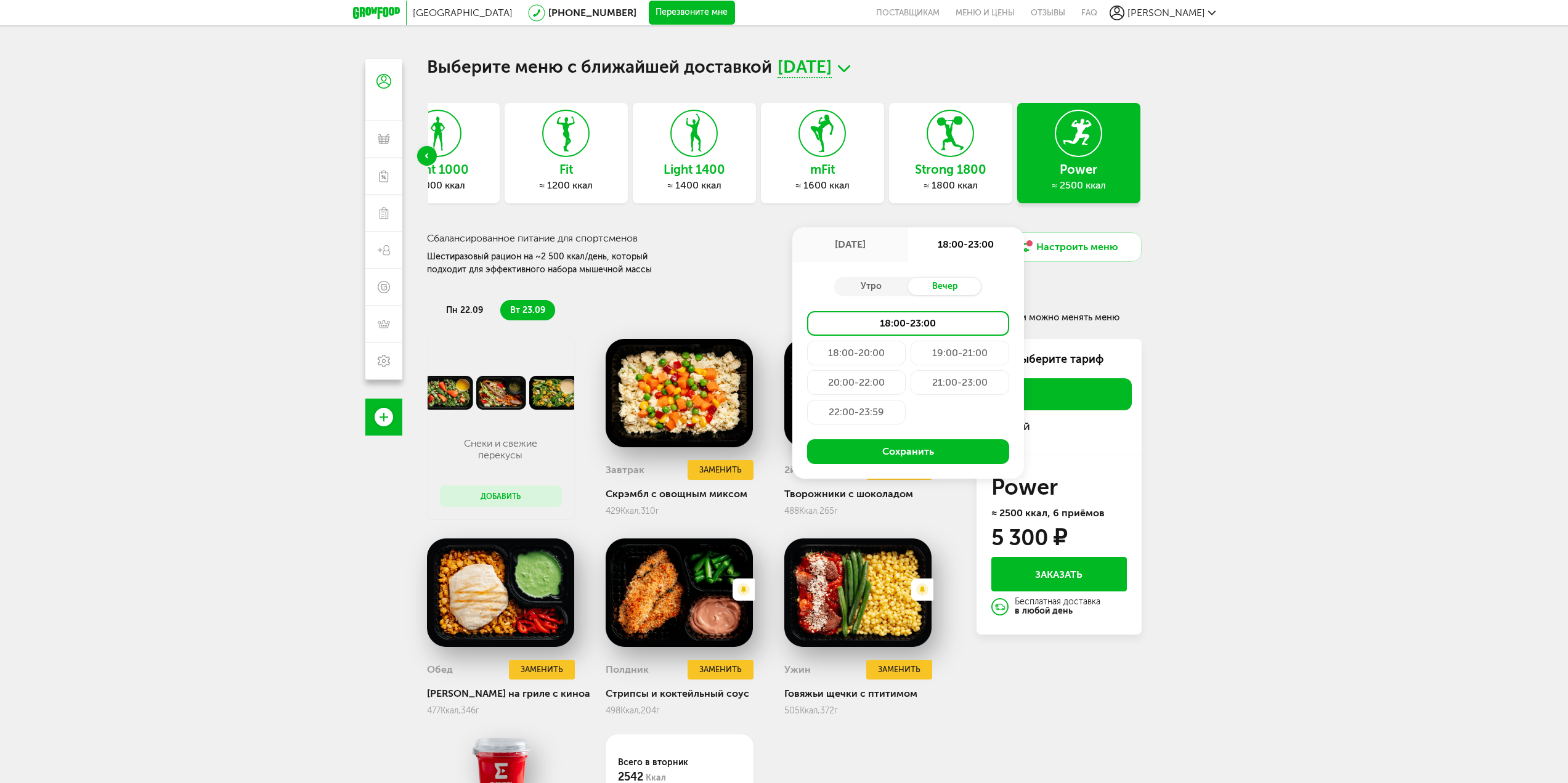
click at [873, 350] on div "18:00-20:00" at bounding box center [856, 353] width 98 height 25
click at [901, 449] on button "Сохранить" at bounding box center [907, 451] width 202 height 25
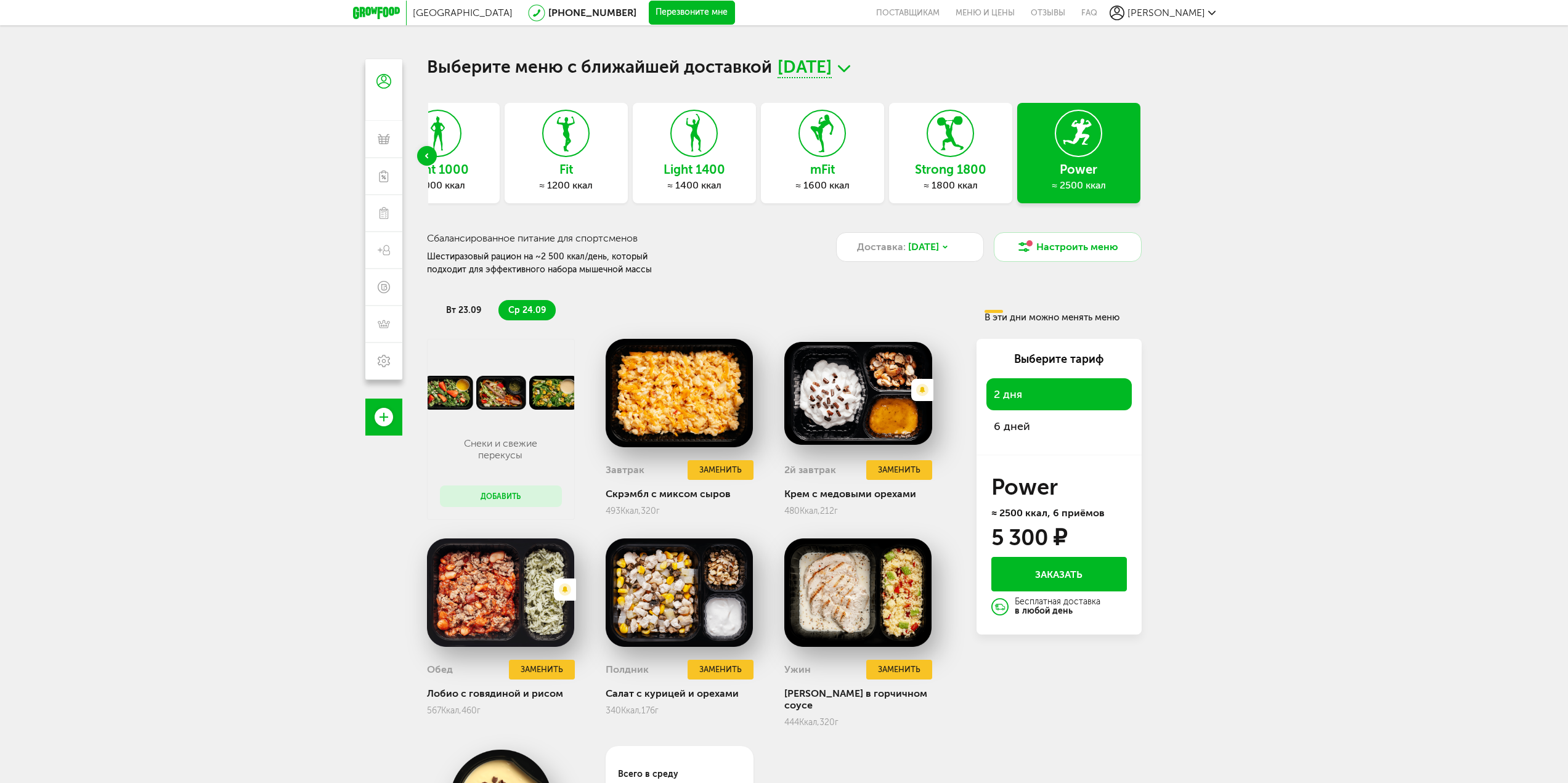
click at [464, 308] on span "вт 23.09" at bounding box center [464, 310] width 35 height 10
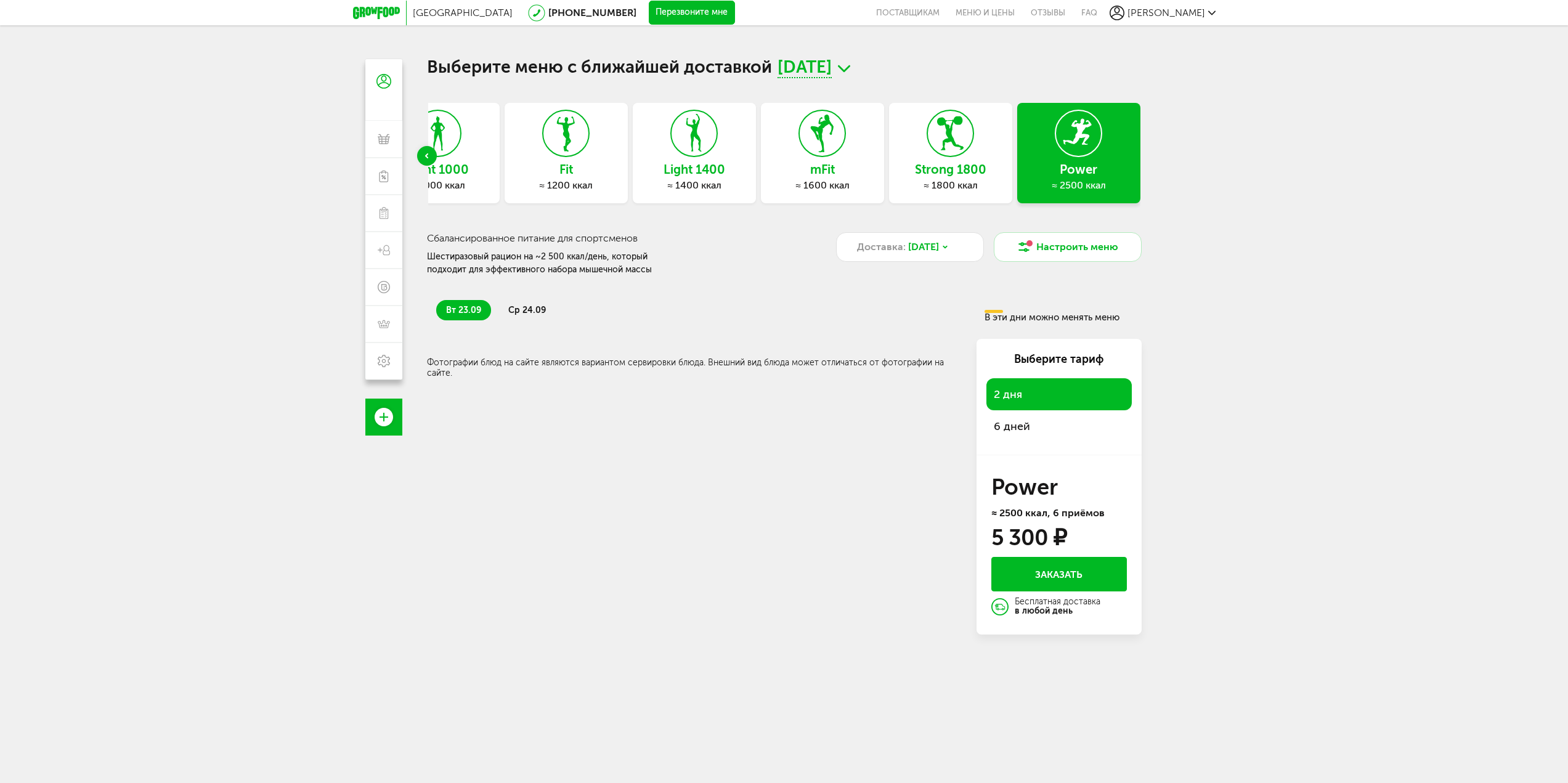
click at [512, 310] on span "ср 24.09" at bounding box center [526, 310] width 37 height 10
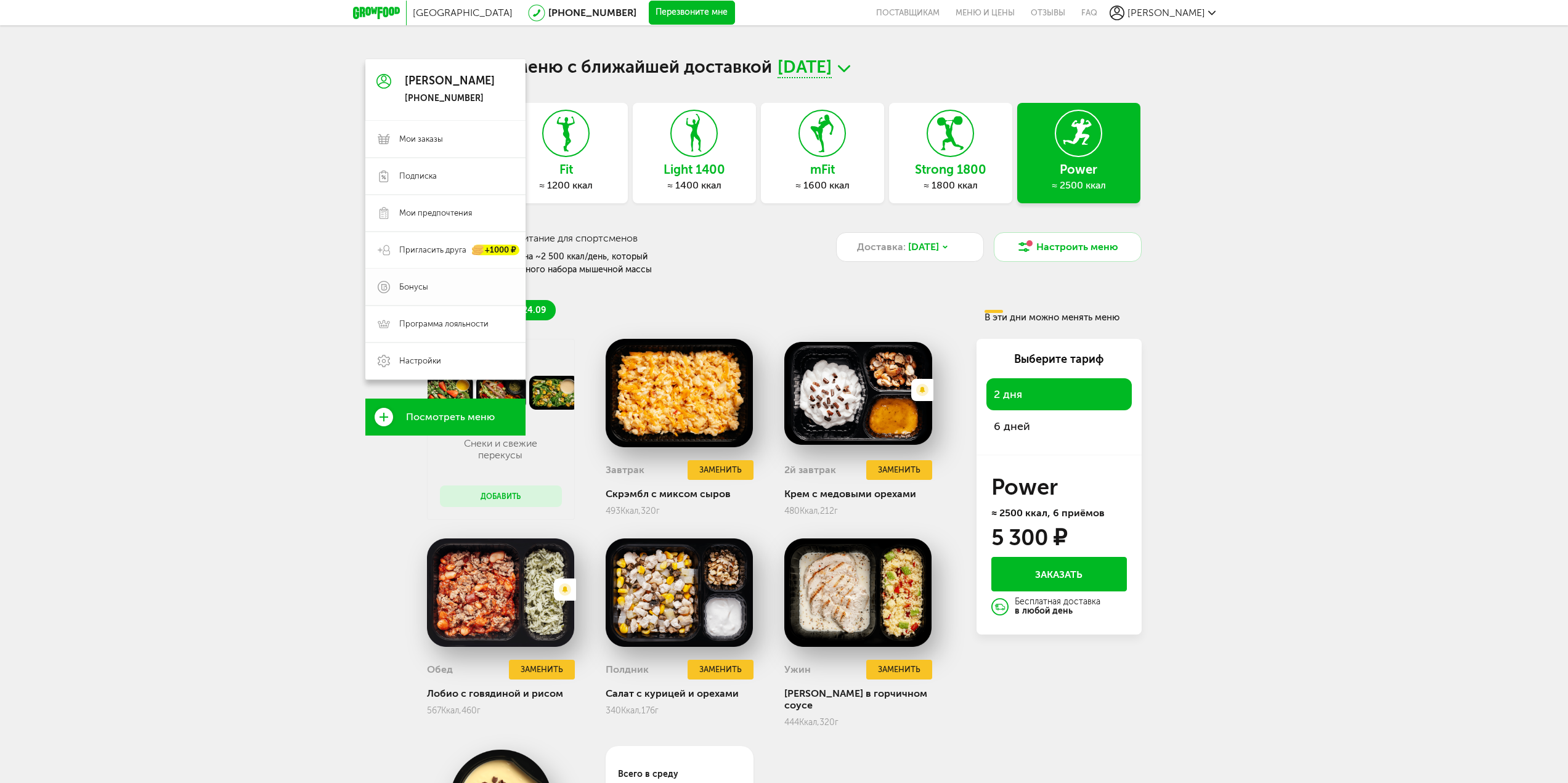
click at [481, 293] on link "Бонусы" at bounding box center [445, 287] width 160 height 37
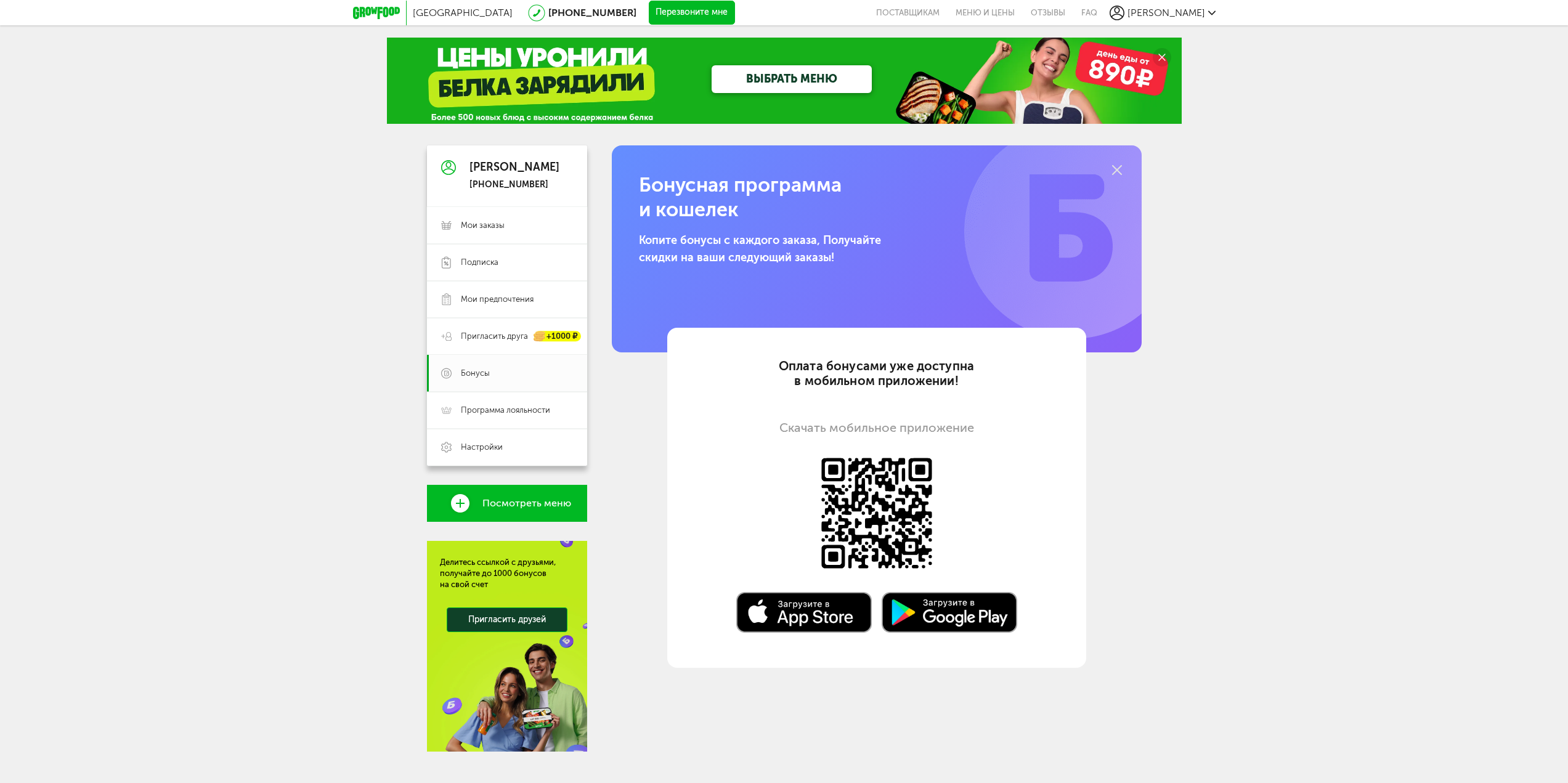
click at [1206, 431] on div "Москва [PHONE_NUMBER] Перезвоните мне поставщикам Меню и цены Отзывы FAQ [PERSO…" at bounding box center [784, 400] width 1568 height 801
click at [528, 224] on span "Мои заказы" at bounding box center [516, 226] width 112 height 11
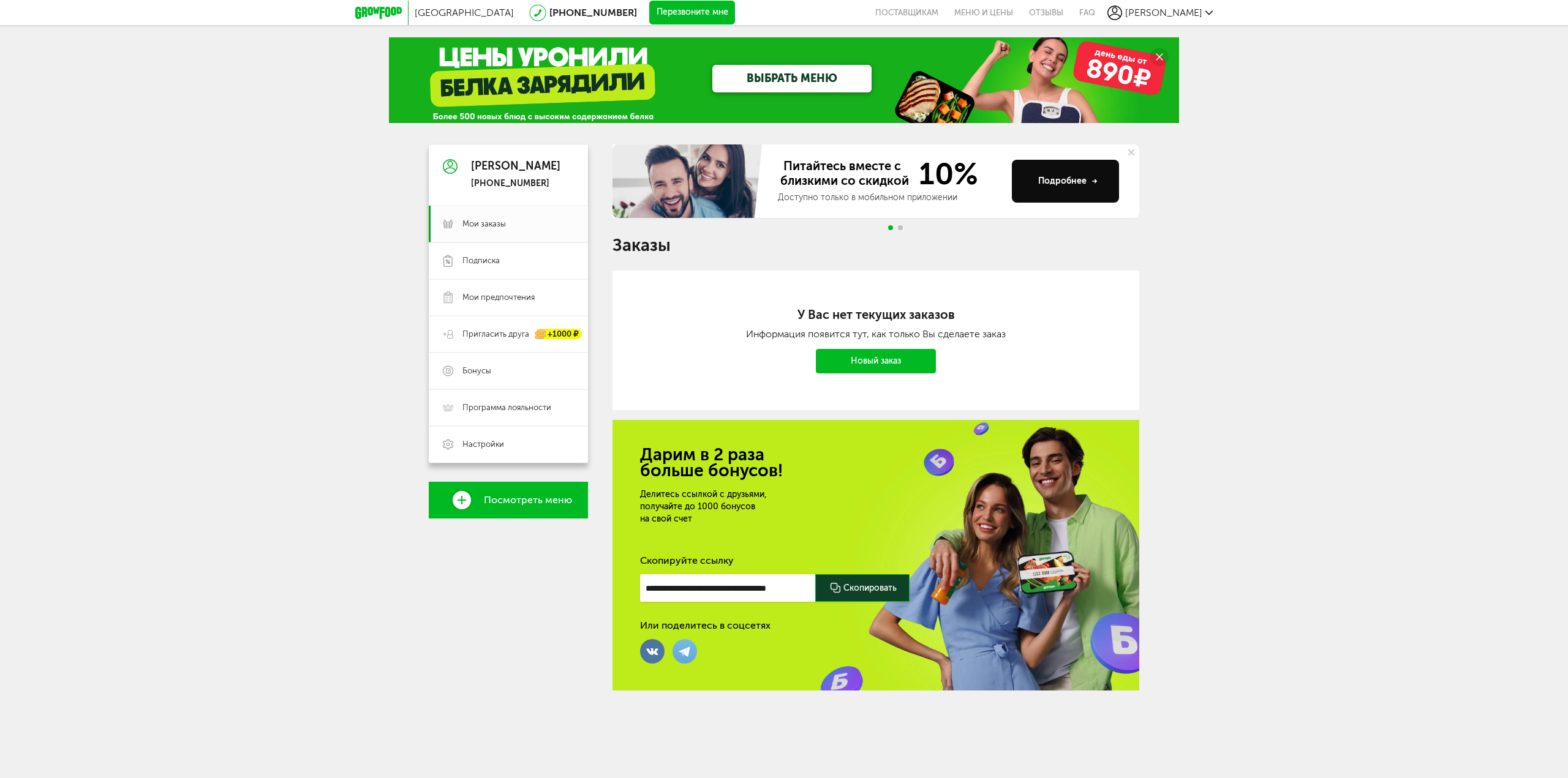
click at [876, 357] on link "Новый заказ" at bounding box center [876, 361] width 120 height 24
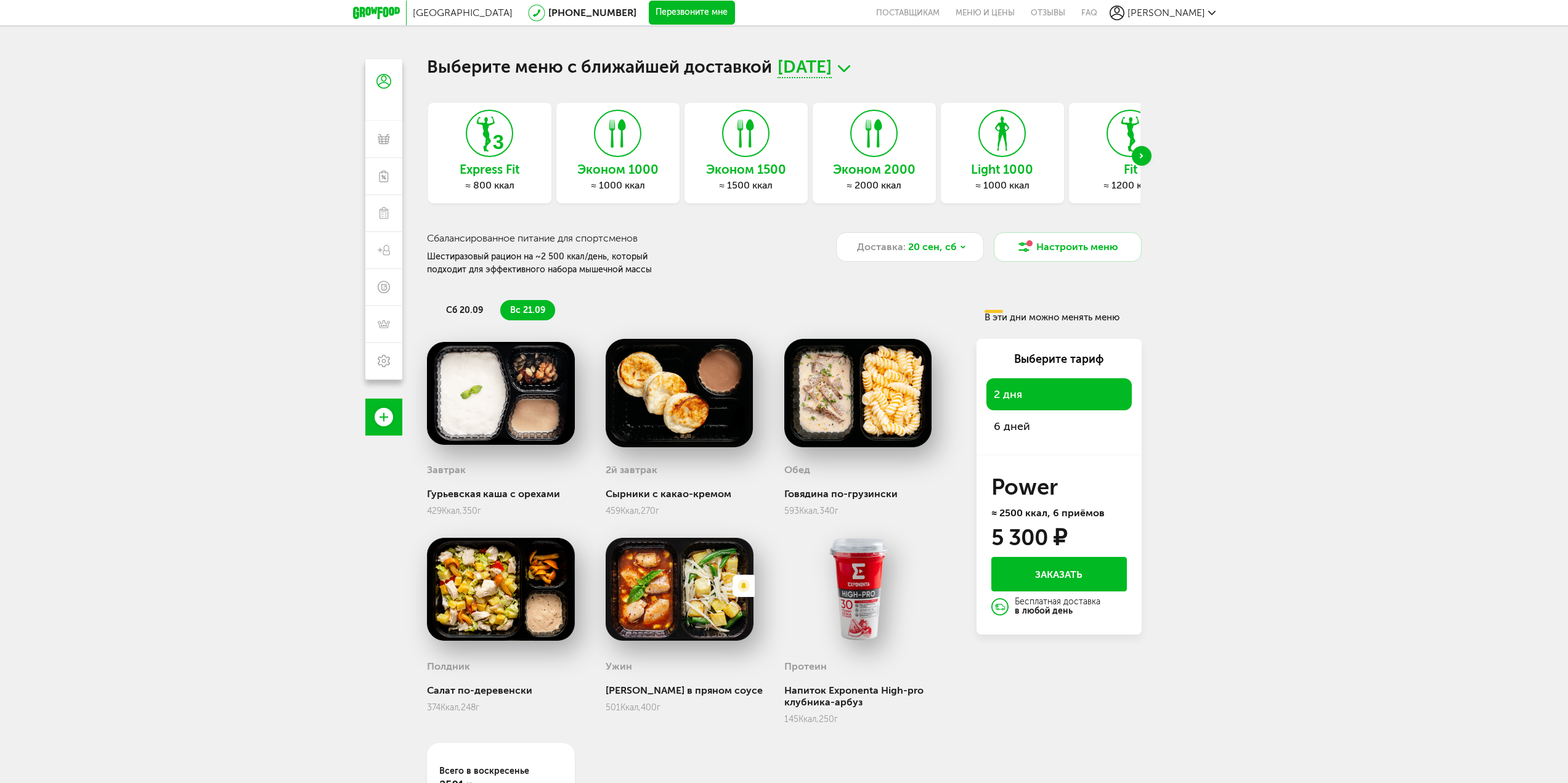
click at [1150, 155] on div "Next slide" at bounding box center [1141, 156] width 20 height 20
click at [1149, 155] on div "Next slide" at bounding box center [1141, 156] width 20 height 20
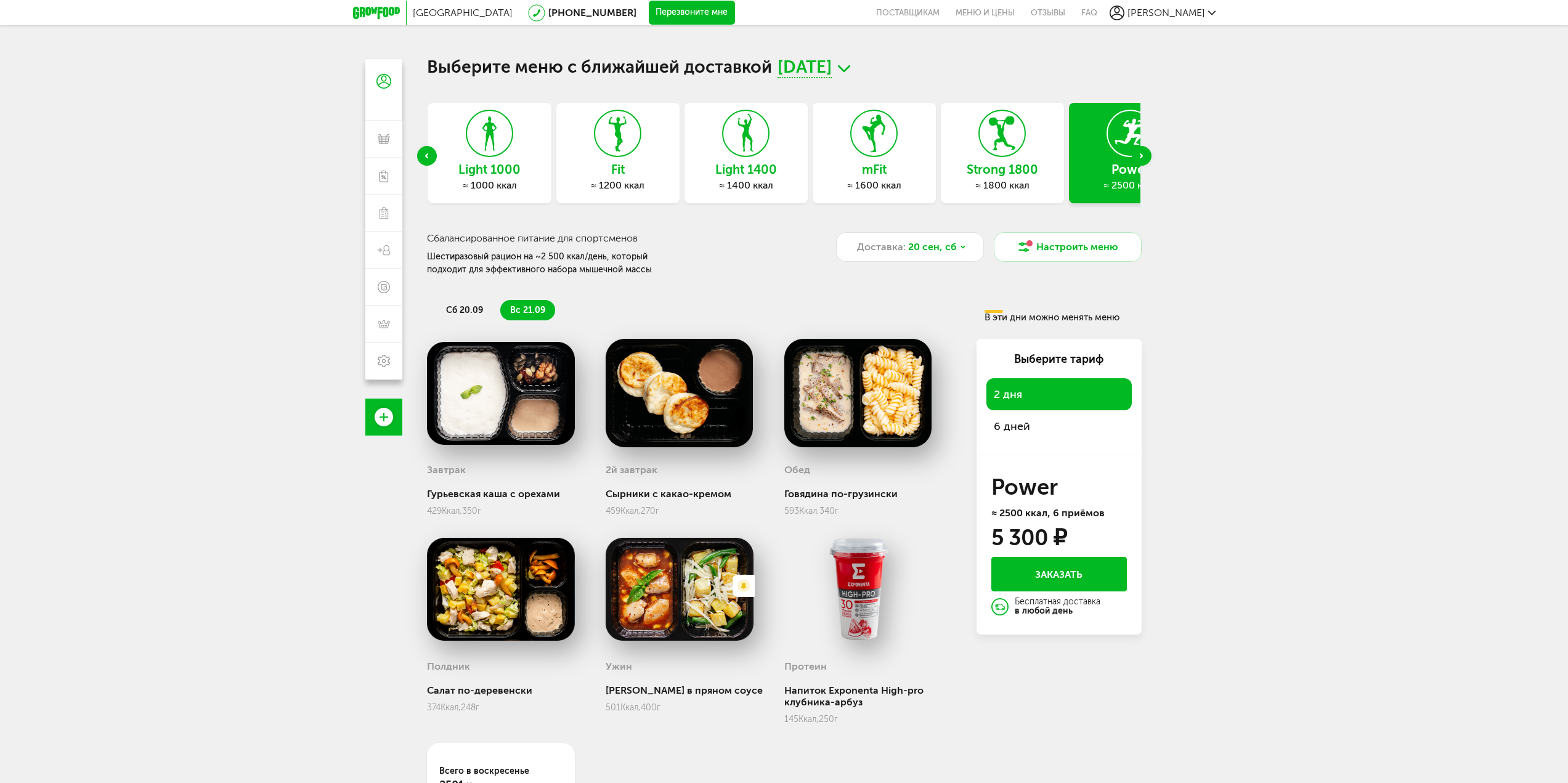
click at [1147, 155] on div "Next slide" at bounding box center [1141, 156] width 20 height 20
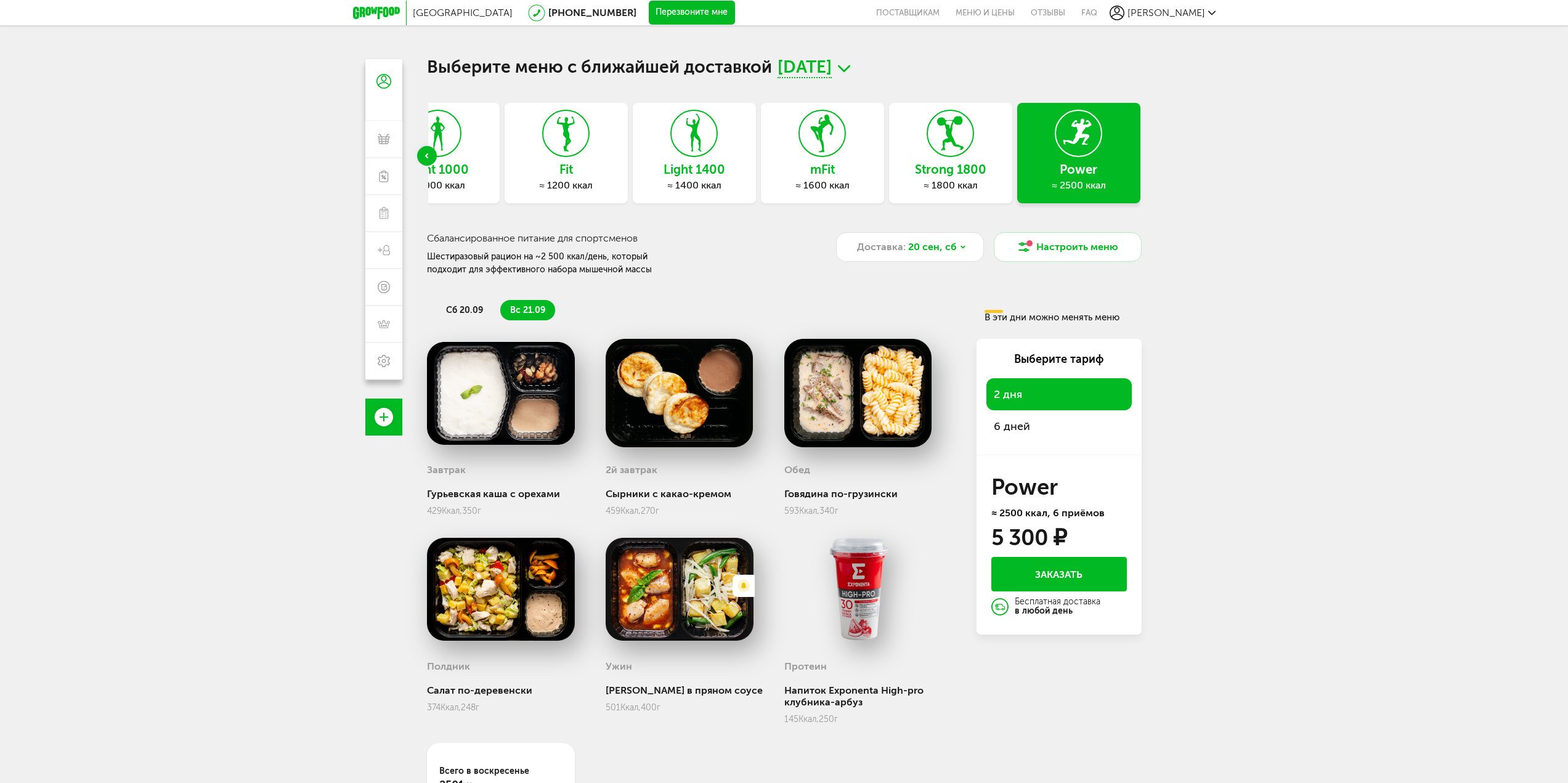
click at [969, 157] on div at bounding box center [950, 133] width 48 height 48
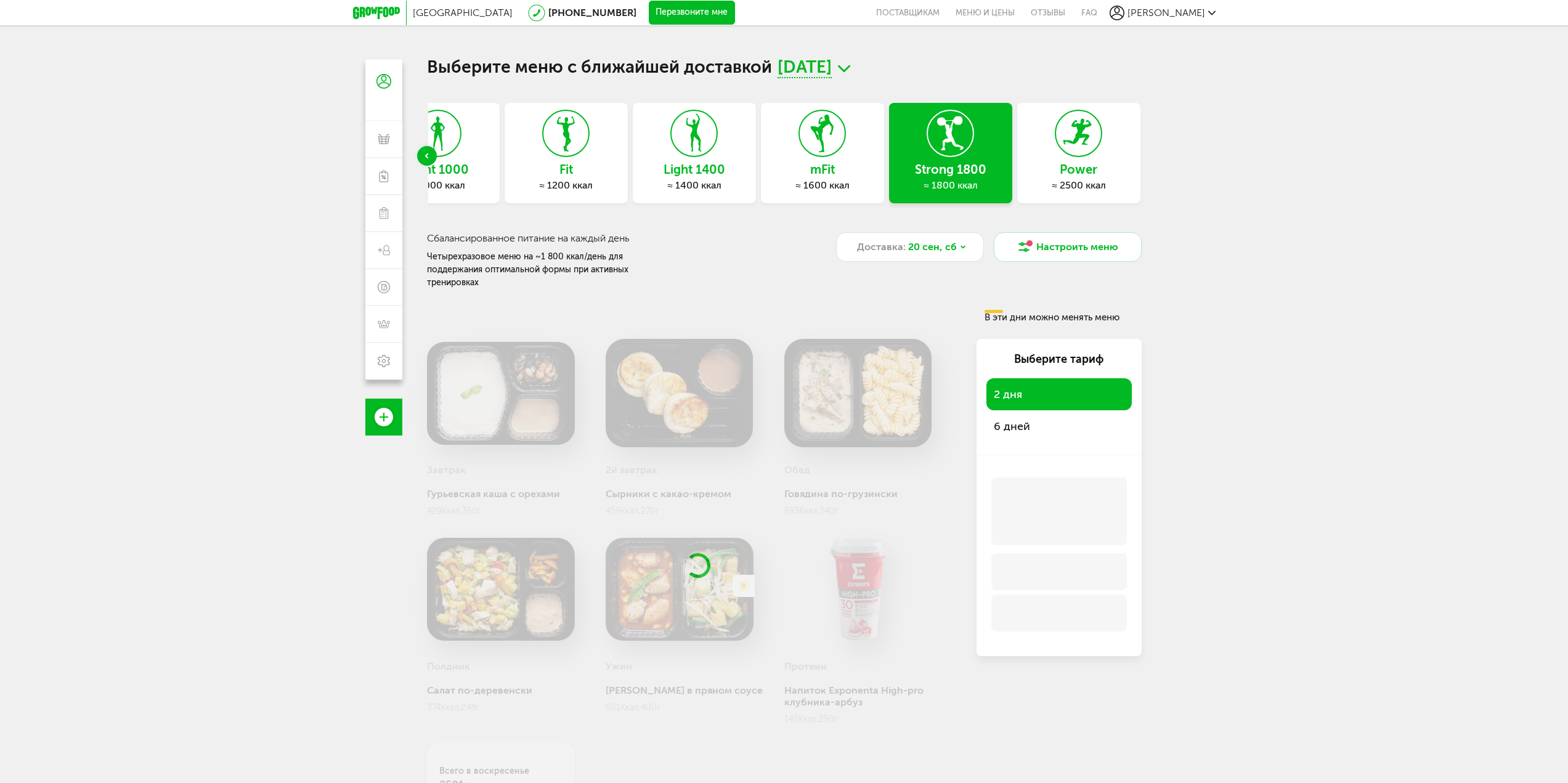
click at [1074, 163] on div "Express Fit ≈ 800 ккал Эконом 1000 ≈ 1000 ккал Эконом 1500 ≈ 1500 ккал Эконом 2…" at bounding box center [784, 156] width 715 height 106
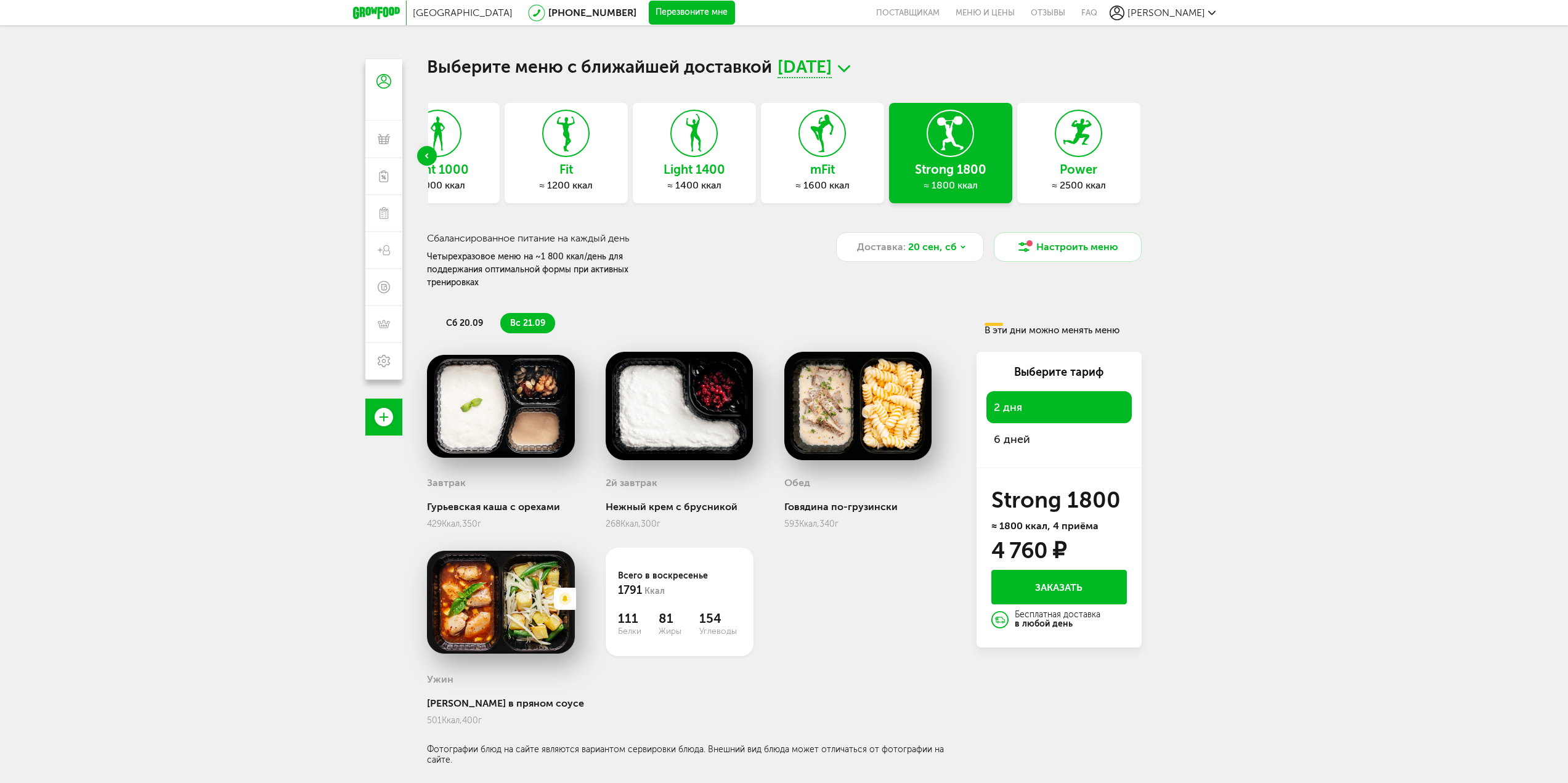
click at [1073, 163] on h3 "Power" at bounding box center [1078, 169] width 123 height 14
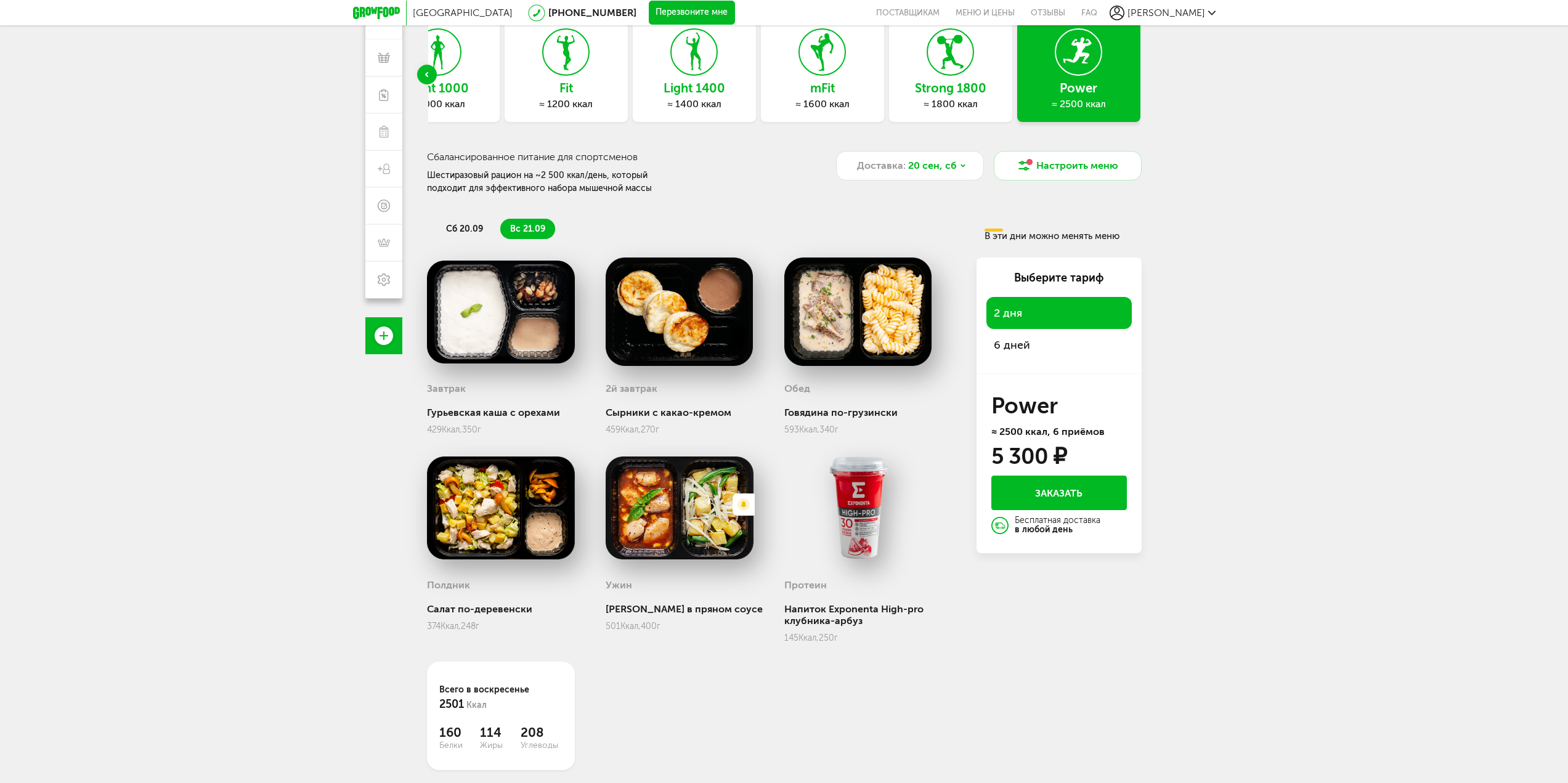
scroll to position [109, 0]
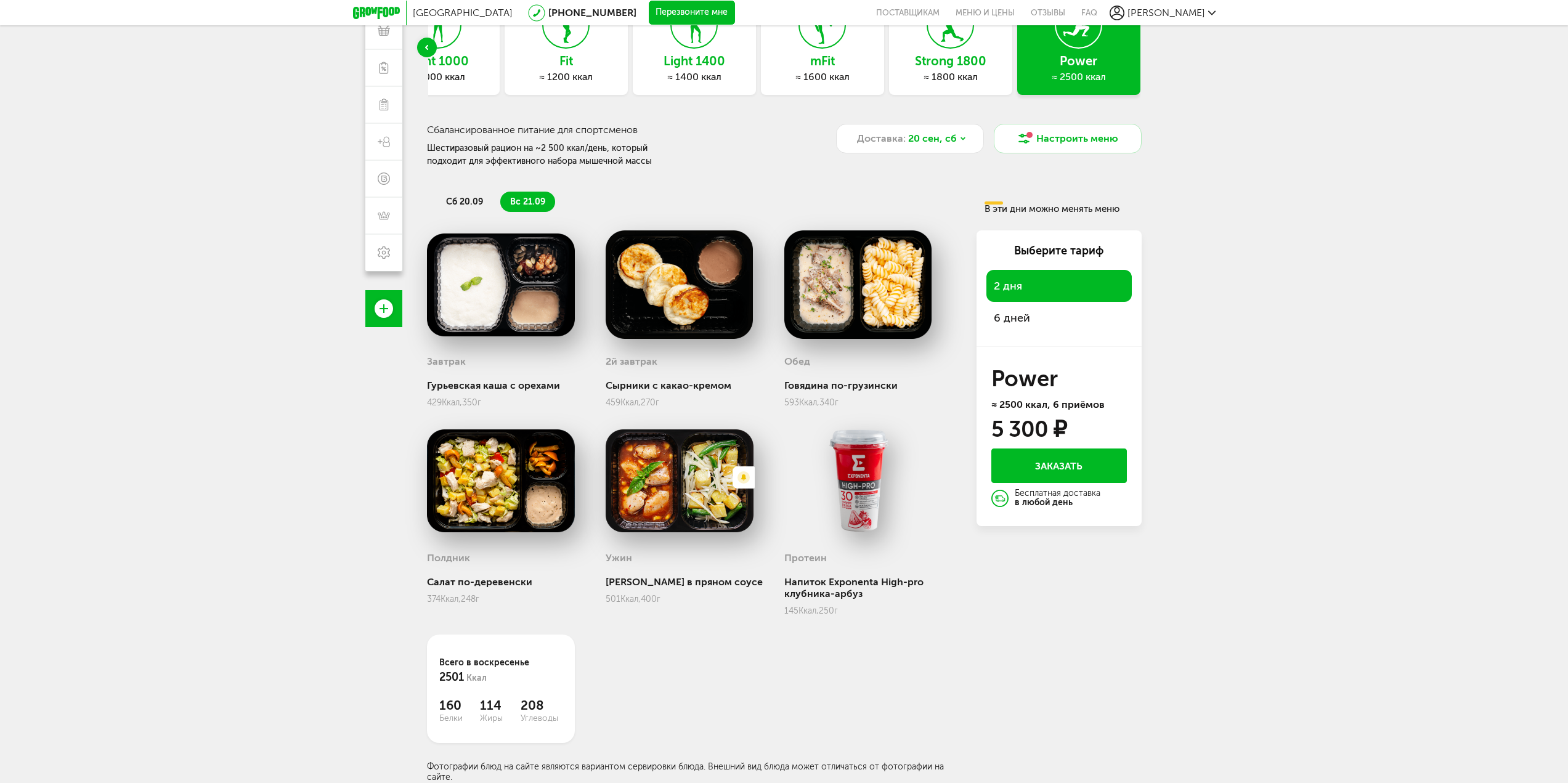
click at [479, 200] on span "сб 20.09" at bounding box center [464, 202] width 37 height 10
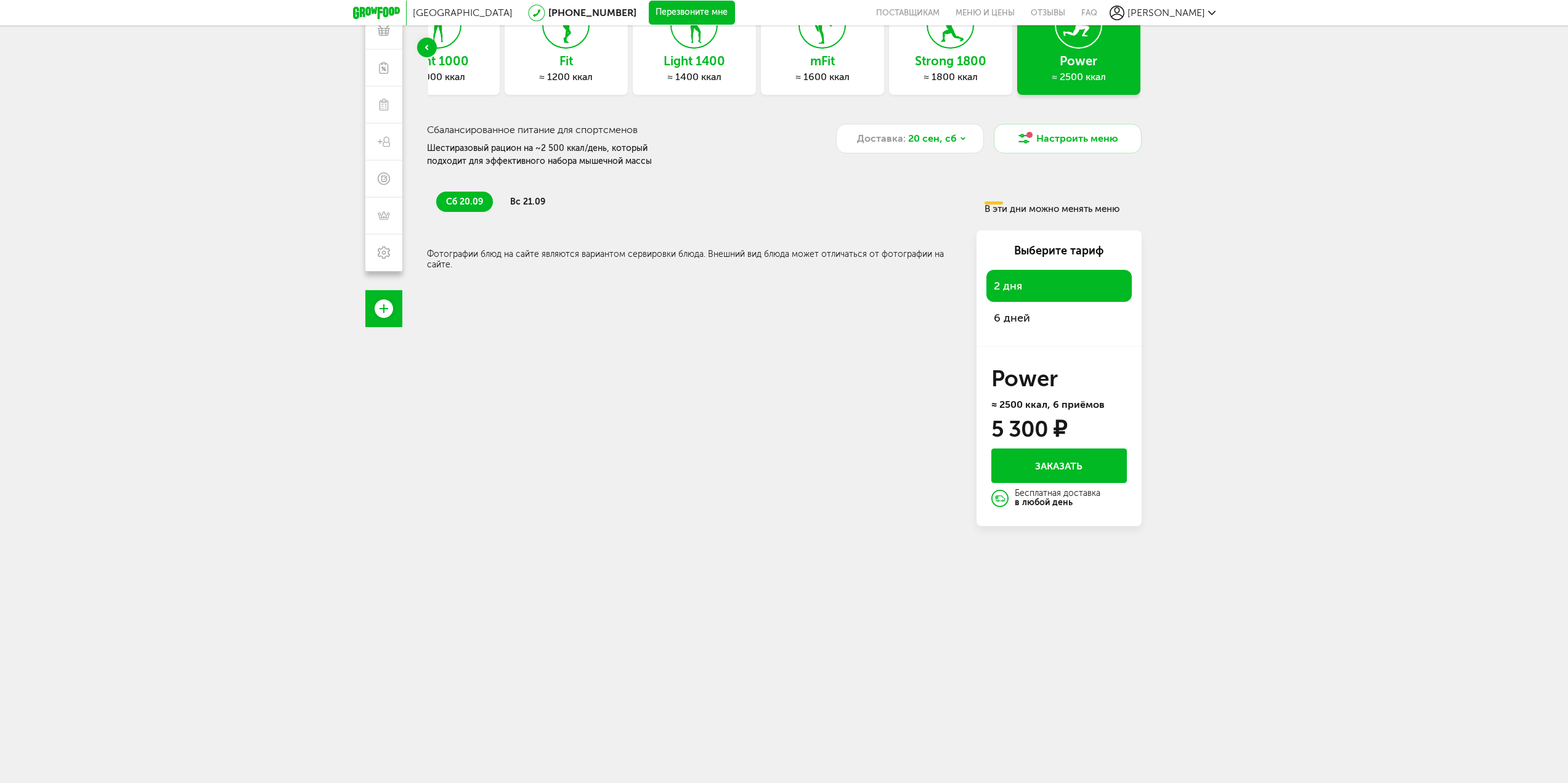
click at [512, 196] on li "вс 21.09" at bounding box center [527, 202] width 55 height 21
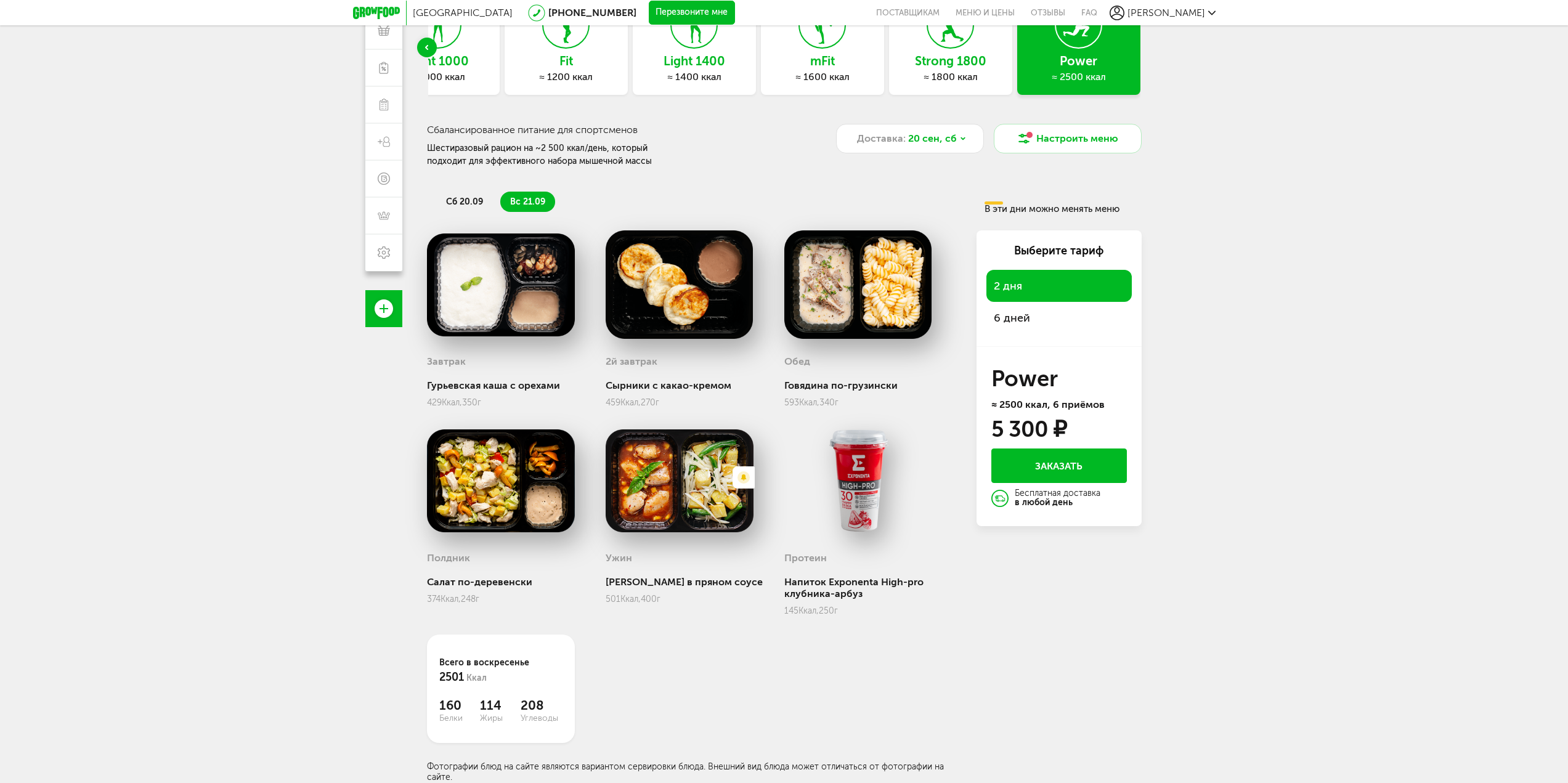
scroll to position [0, 0]
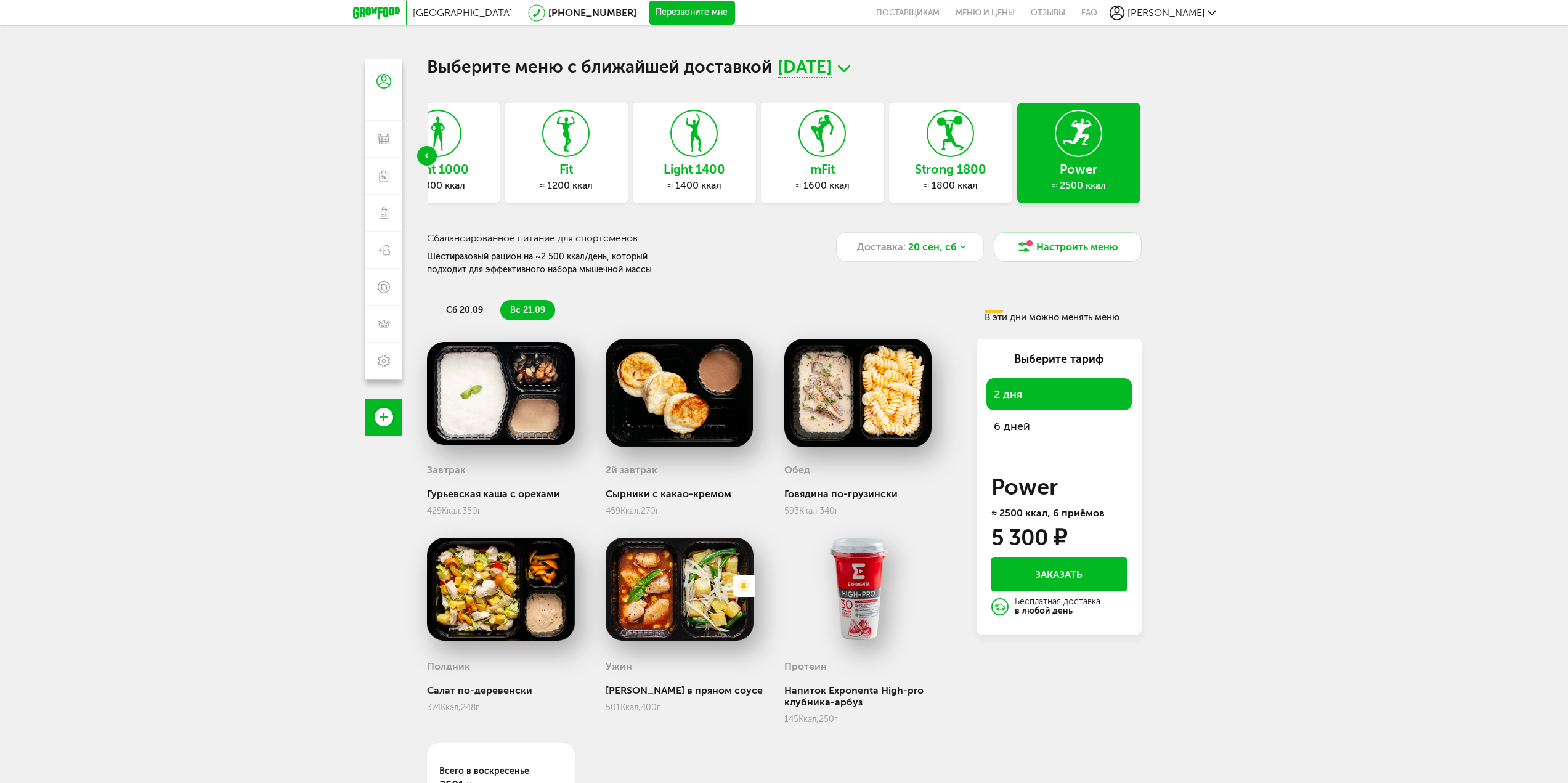
click at [831, 64] on span "[DATE]" at bounding box center [804, 68] width 54 height 19
click at [842, 136] on li "[DATE]" at bounding box center [813, 141] width 123 height 23
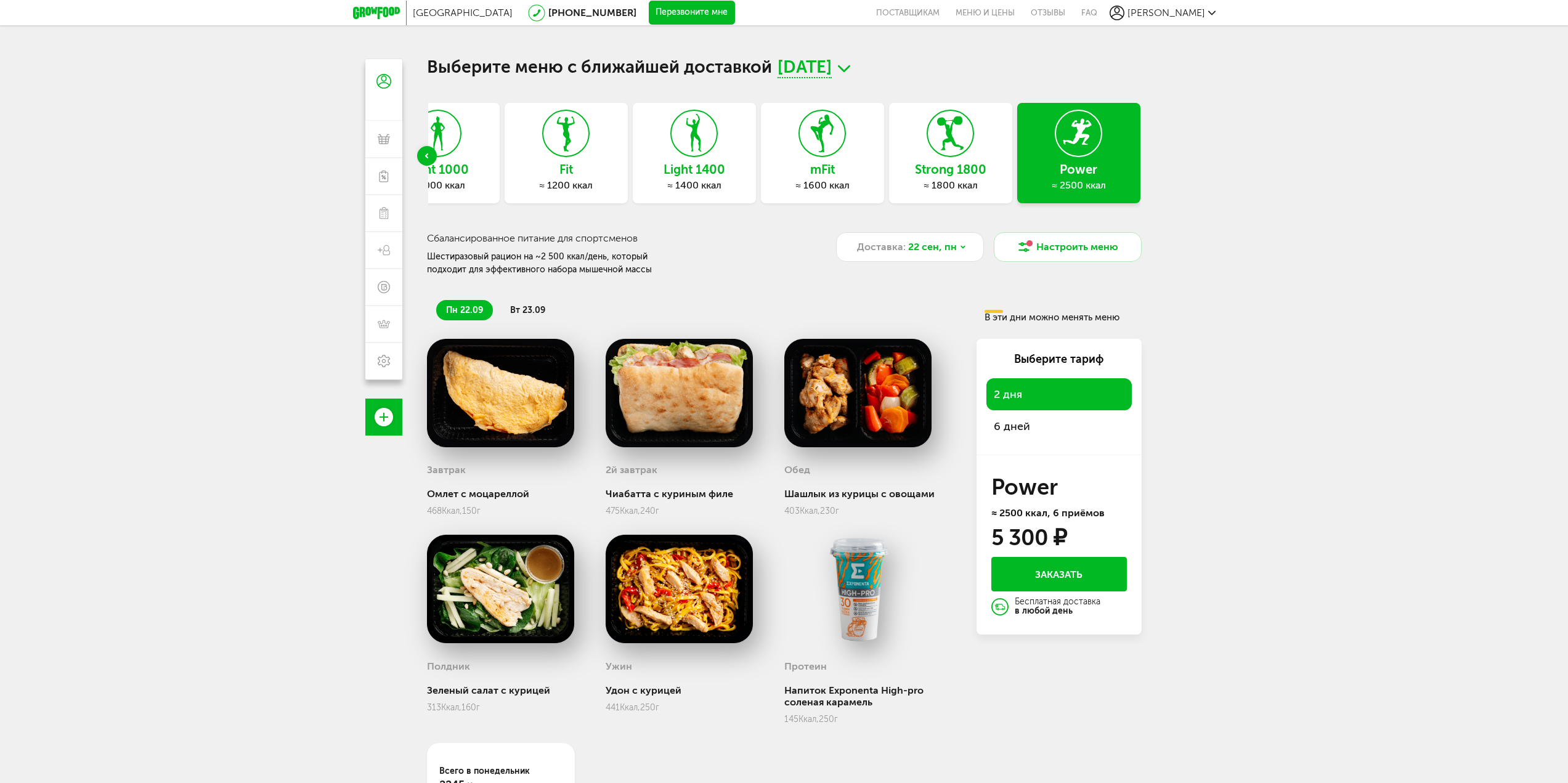
click at [530, 314] on span "вт 23.09" at bounding box center [527, 310] width 35 height 10
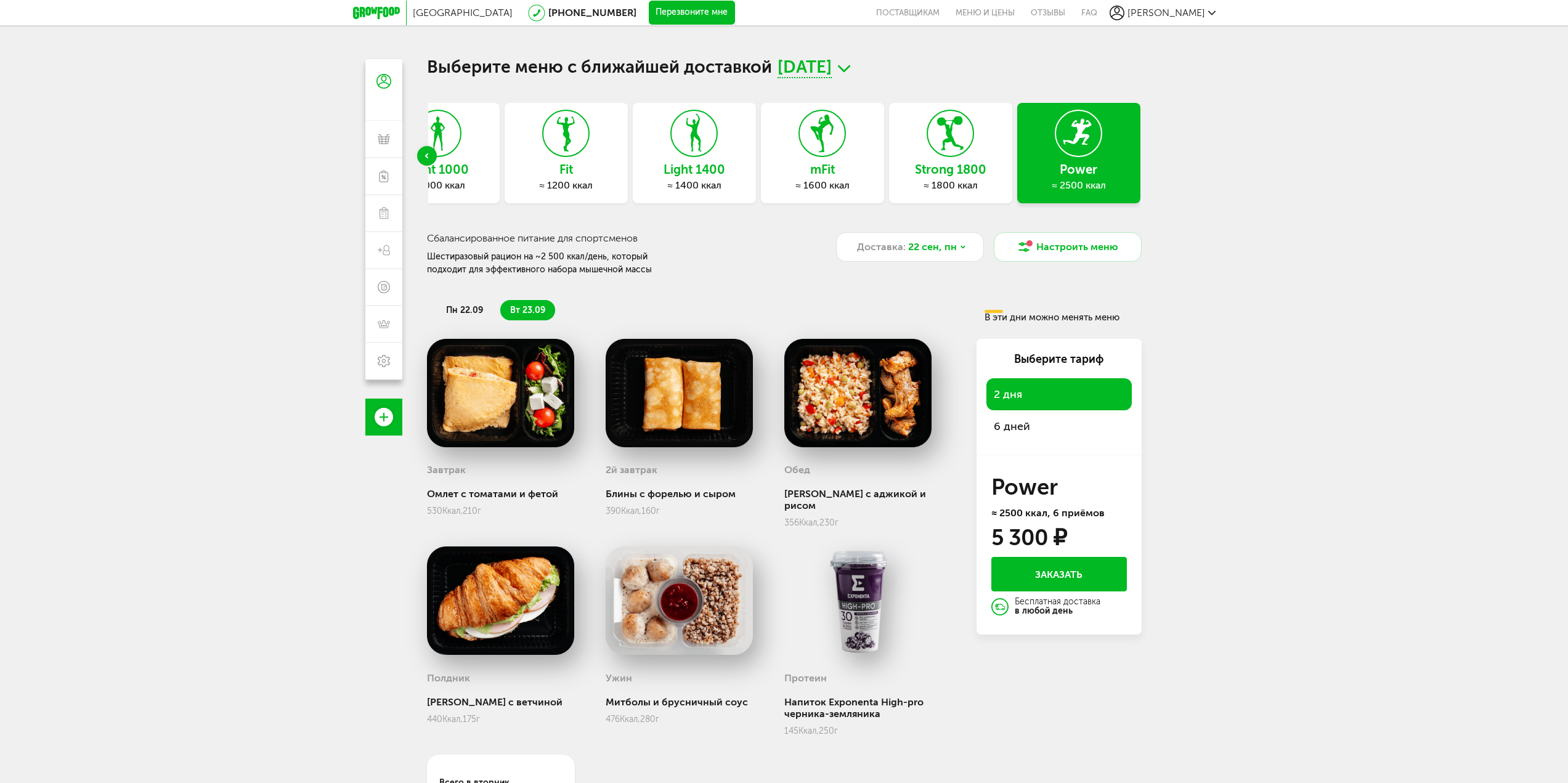
click at [477, 312] on span "пн 22.09" at bounding box center [464, 310] width 37 height 10
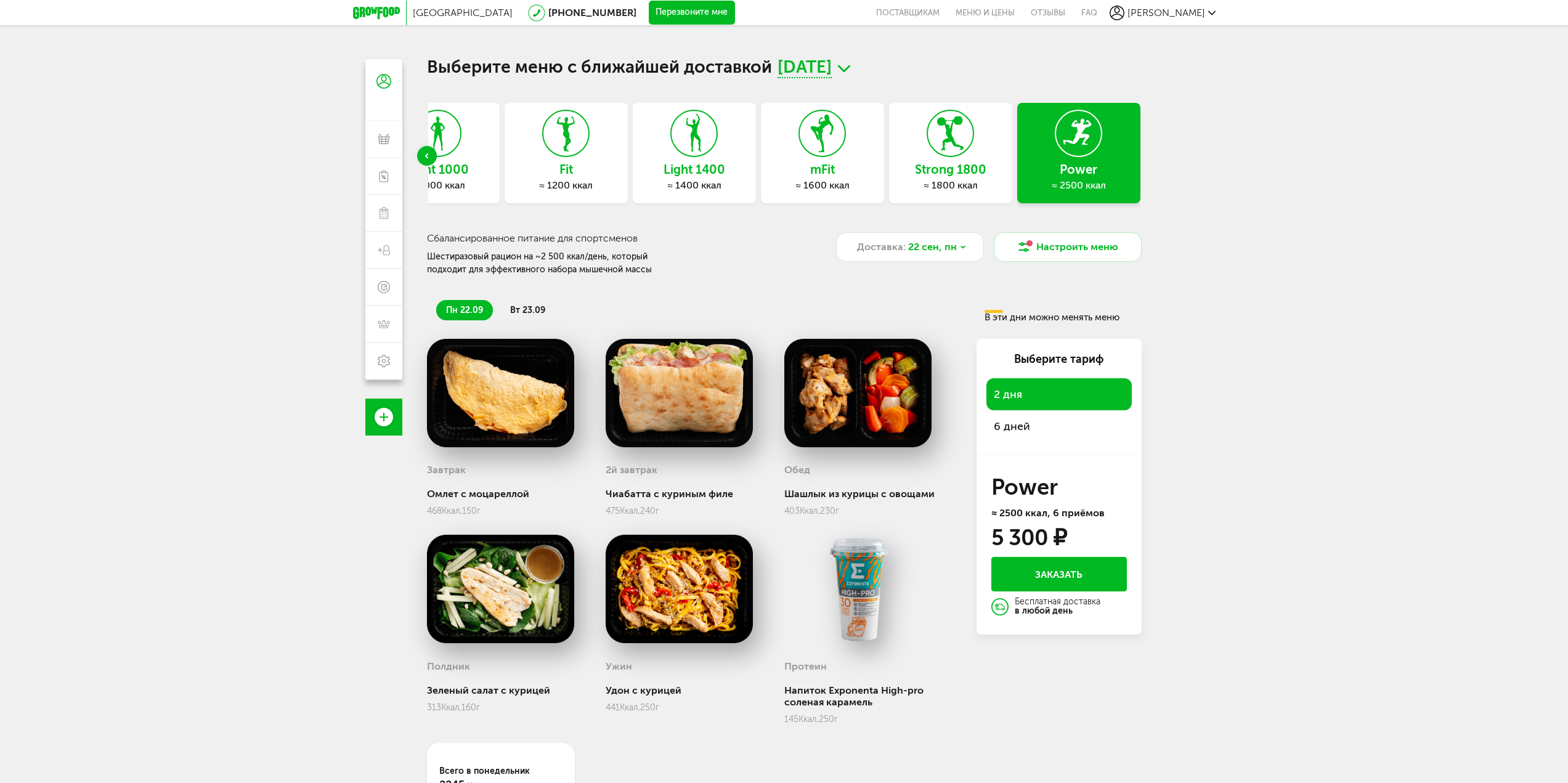
click at [692, 400] on img at bounding box center [680, 393] width 148 height 109
click at [1073, 243] on button "Настроить меню" at bounding box center [1068, 247] width 148 height 29
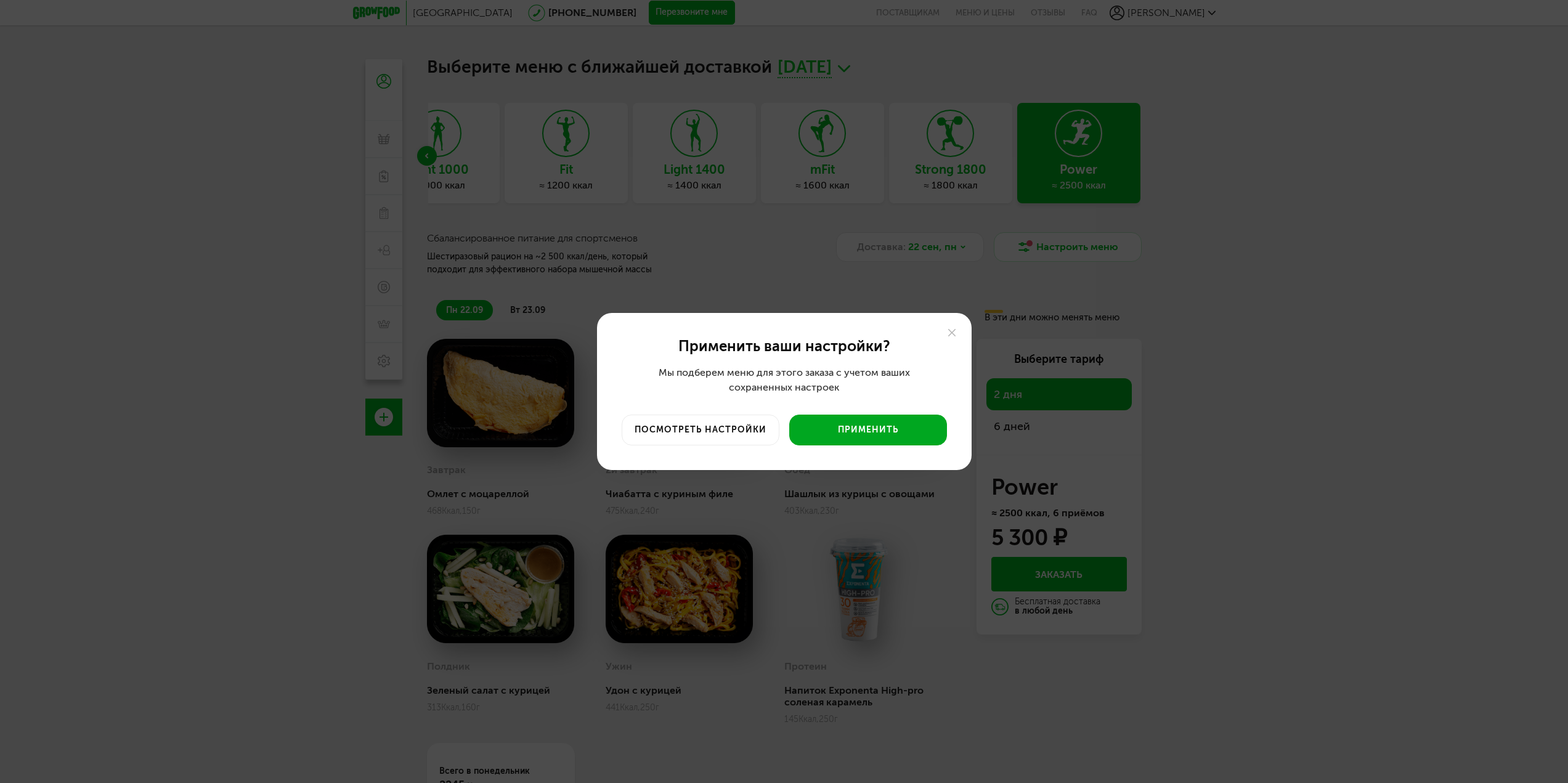
click at [859, 427] on button "Применить" at bounding box center [868, 430] width 158 height 31
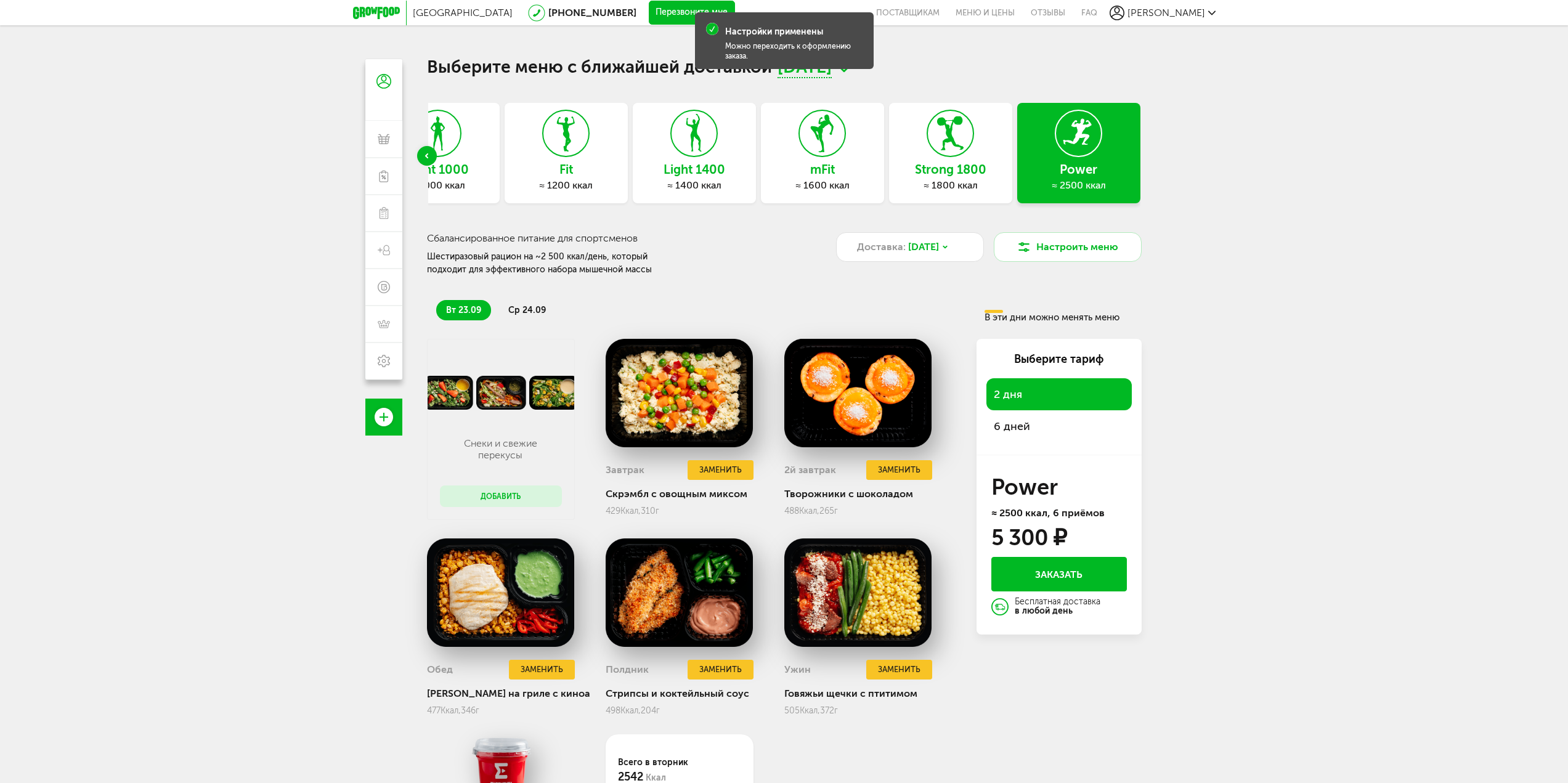
click at [525, 311] on span "ср 24.09" at bounding box center [526, 310] width 37 height 10
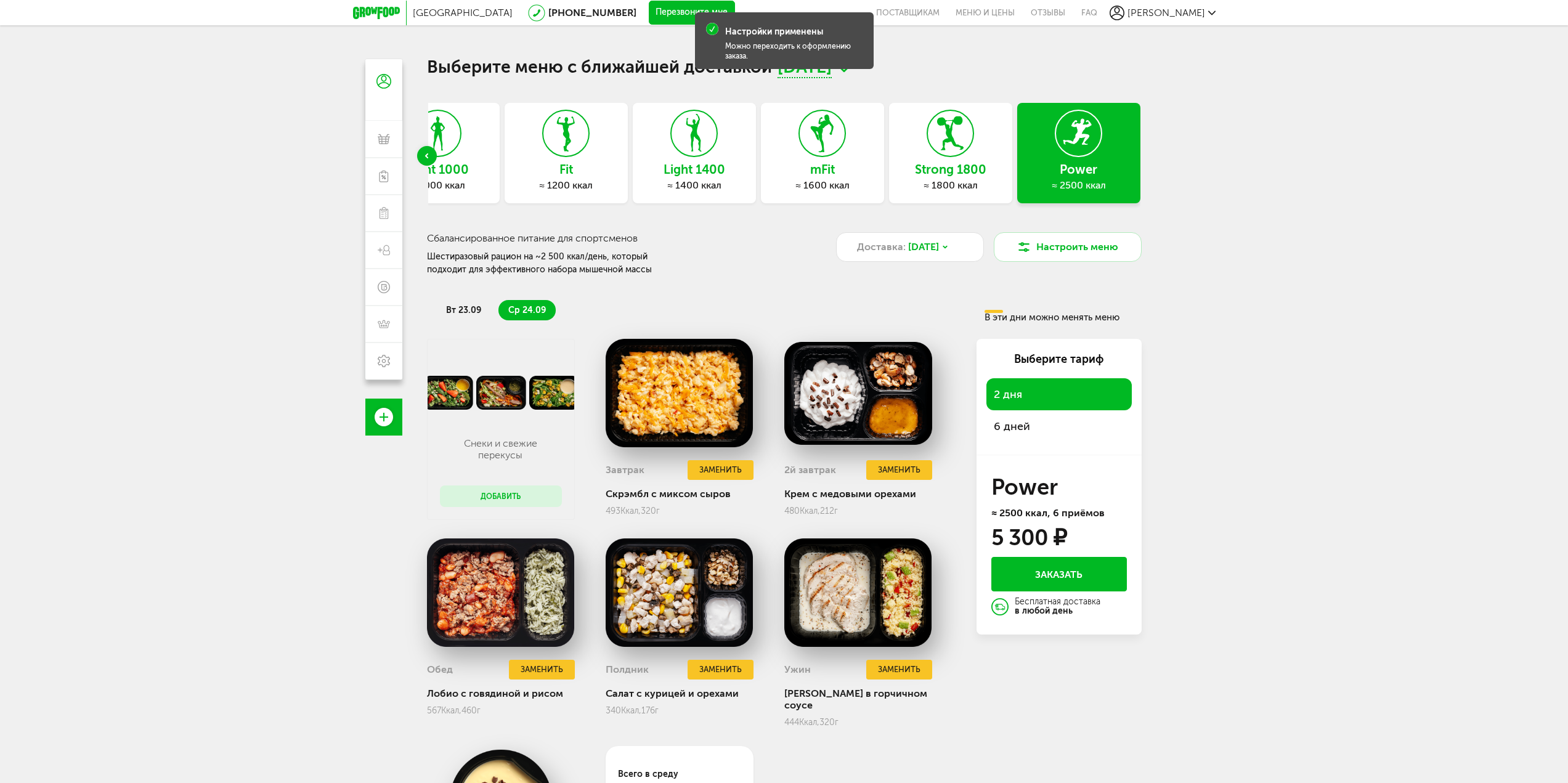
click at [466, 314] on span "вт 23.09" at bounding box center [464, 310] width 35 height 10
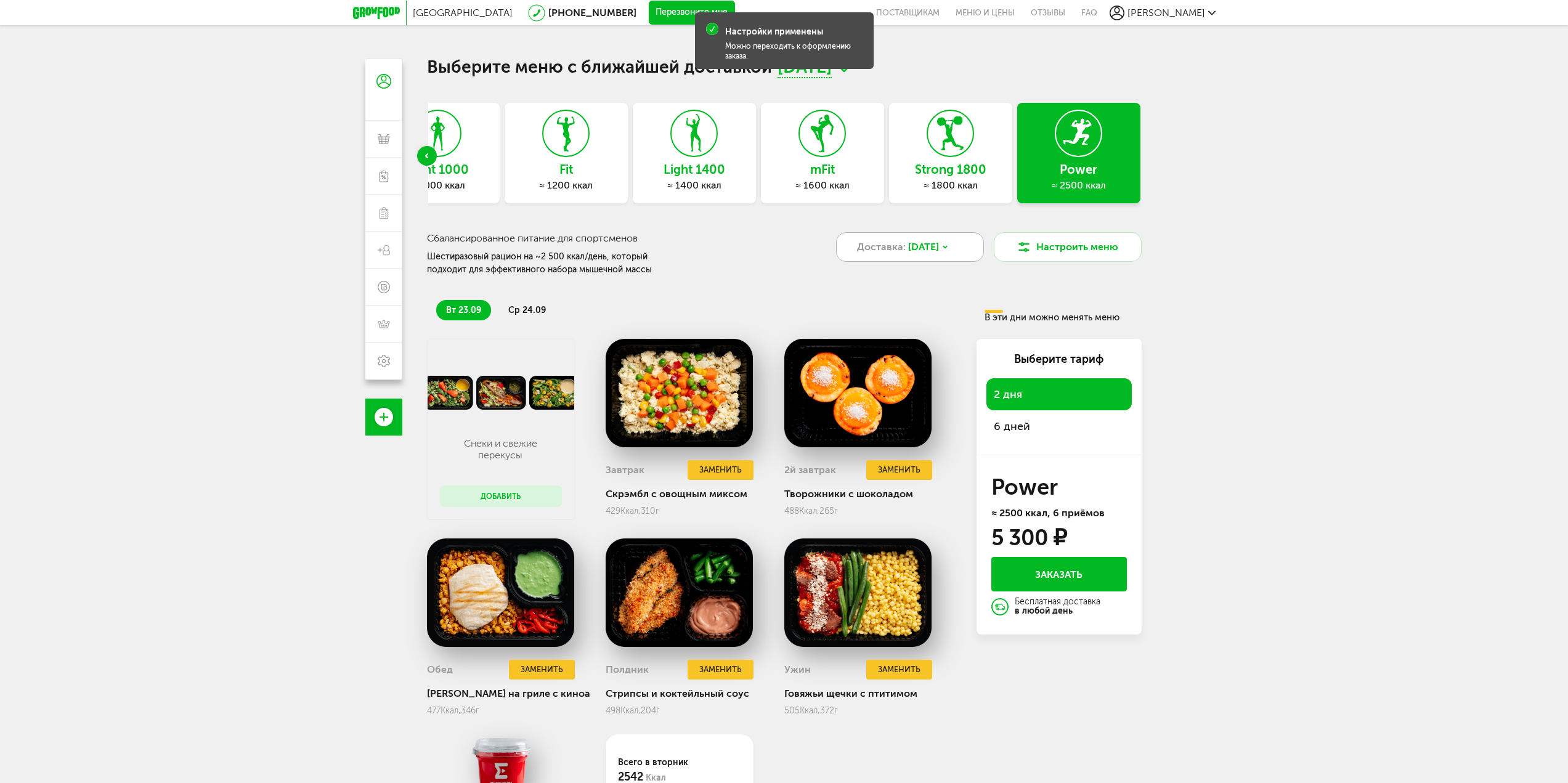
click at [938, 253] on span "[DATE]" at bounding box center [923, 247] width 31 height 15
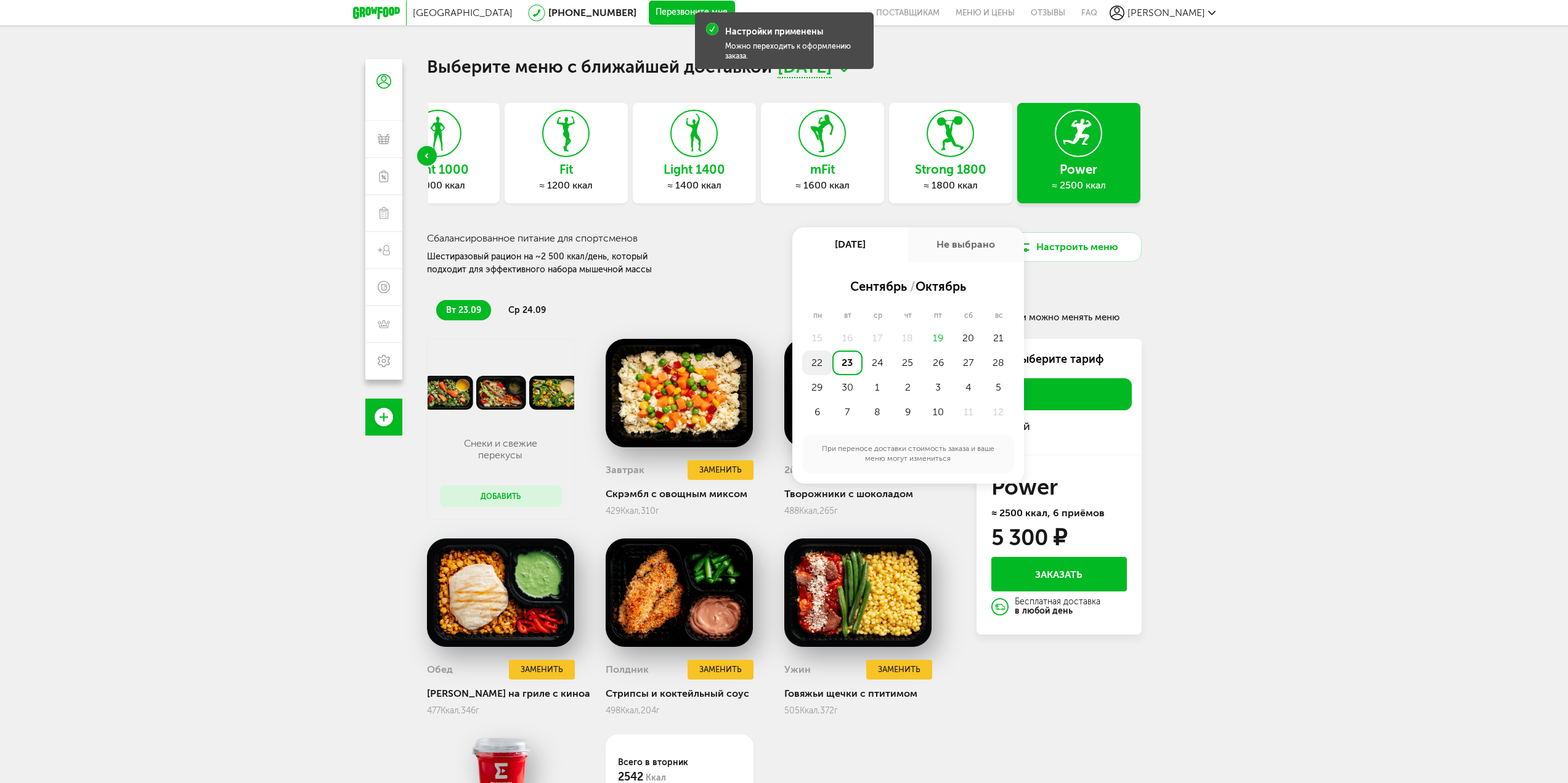
click at [822, 358] on div "22" at bounding box center [817, 362] width 30 height 25
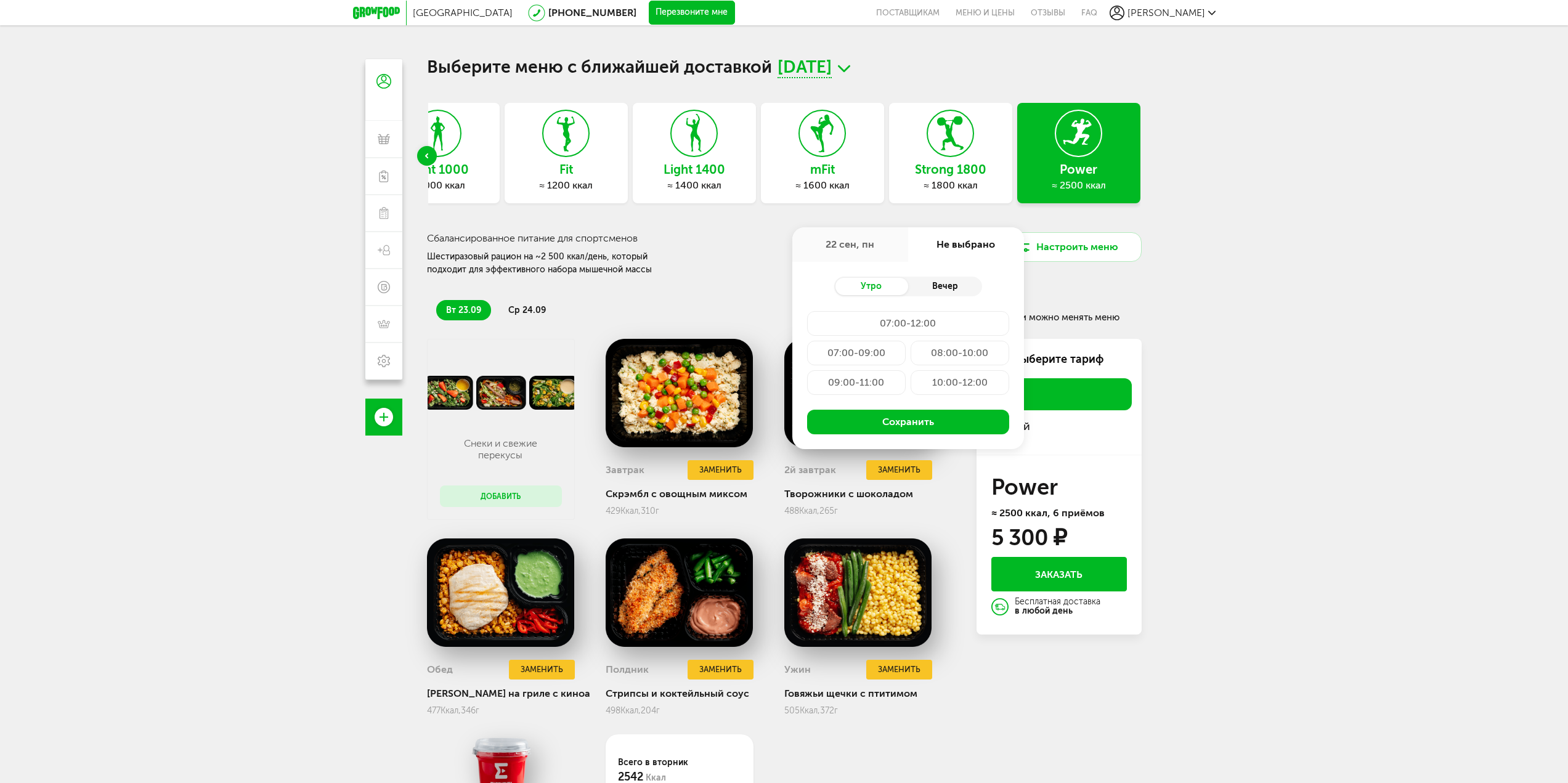
click at [938, 279] on div "Вечер" at bounding box center [945, 287] width 74 height 17
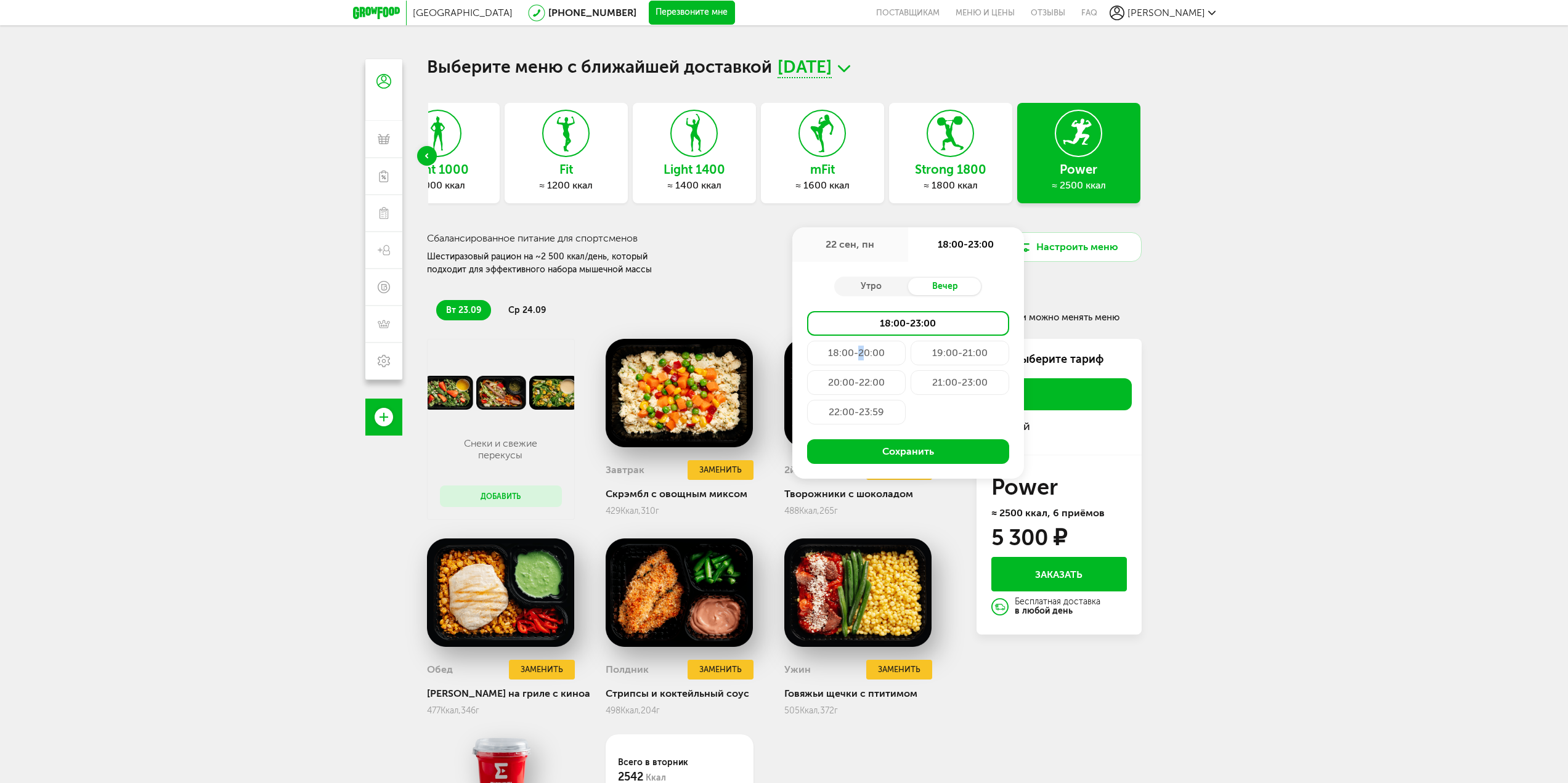
click at [860, 347] on div "18:00-20:00" at bounding box center [856, 353] width 98 height 25
click at [907, 449] on button "Сохранить" at bounding box center [907, 451] width 202 height 25
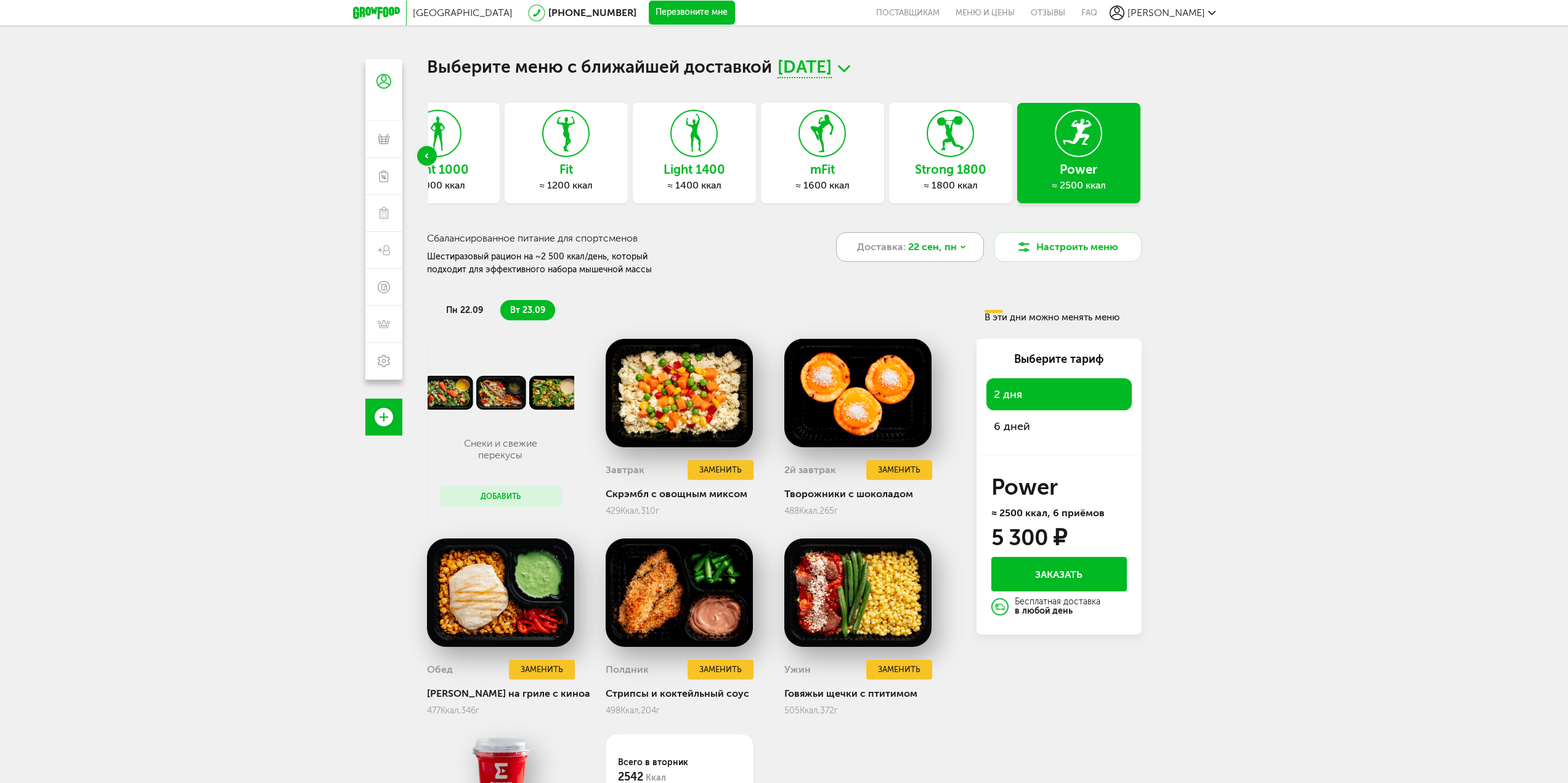
click at [925, 250] on span "22 сен, пн" at bounding box center [932, 247] width 48 height 15
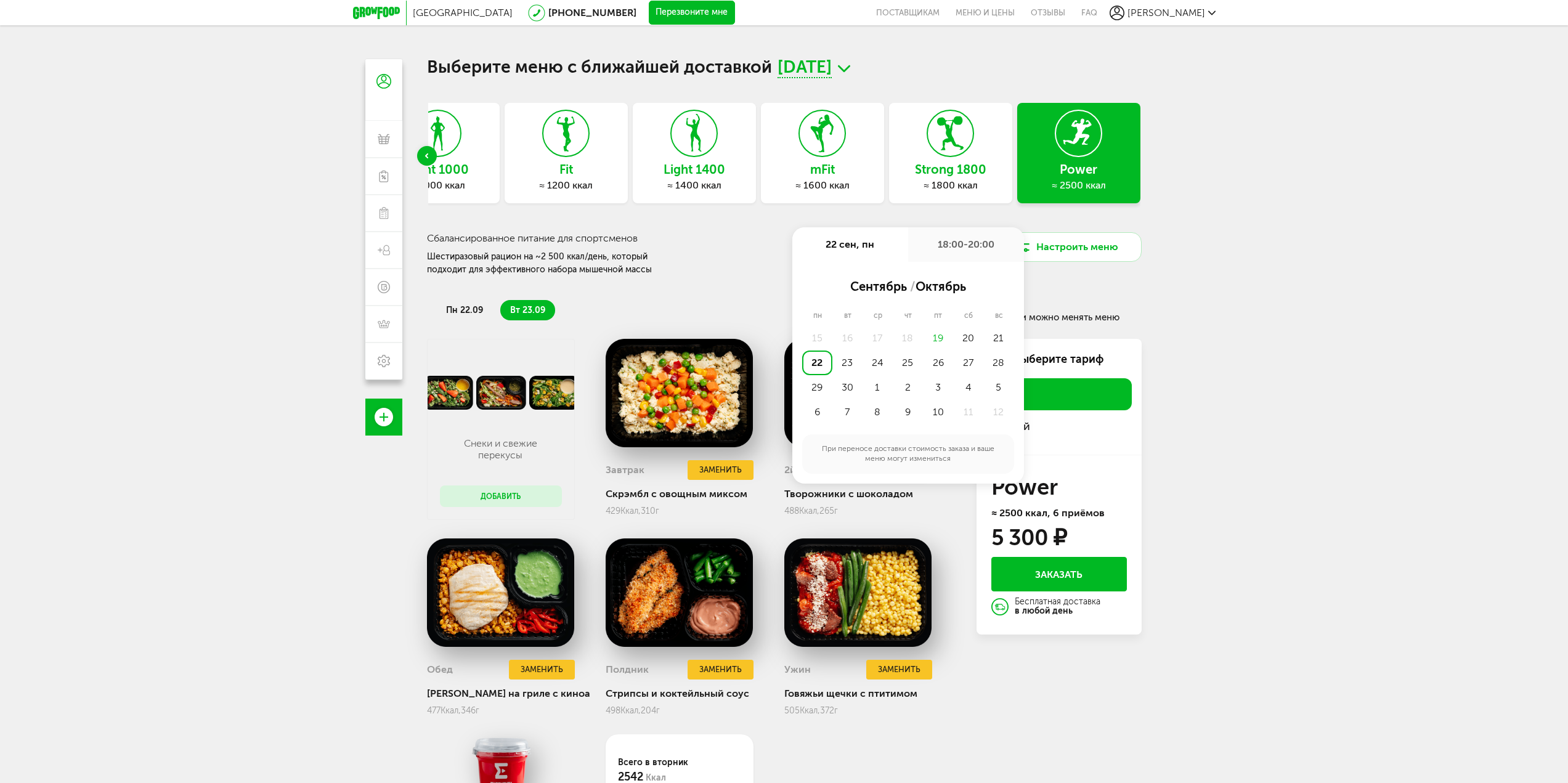
click at [811, 364] on div "22" at bounding box center [817, 362] width 30 height 25
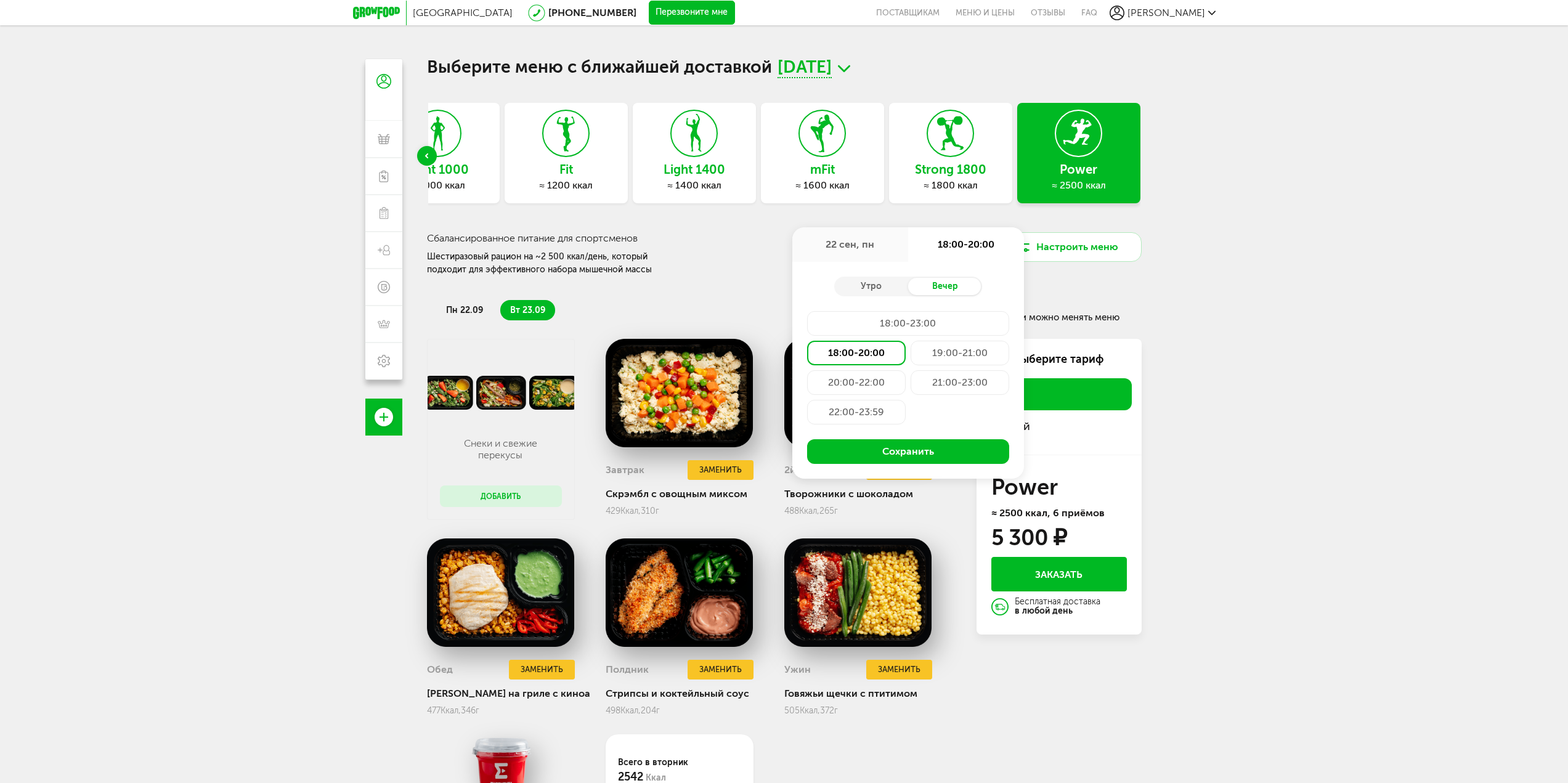
click at [935, 356] on div "19:00-21:00" at bounding box center [960, 353] width 98 height 25
click at [895, 460] on button "Сохранить" at bounding box center [907, 451] width 202 height 25
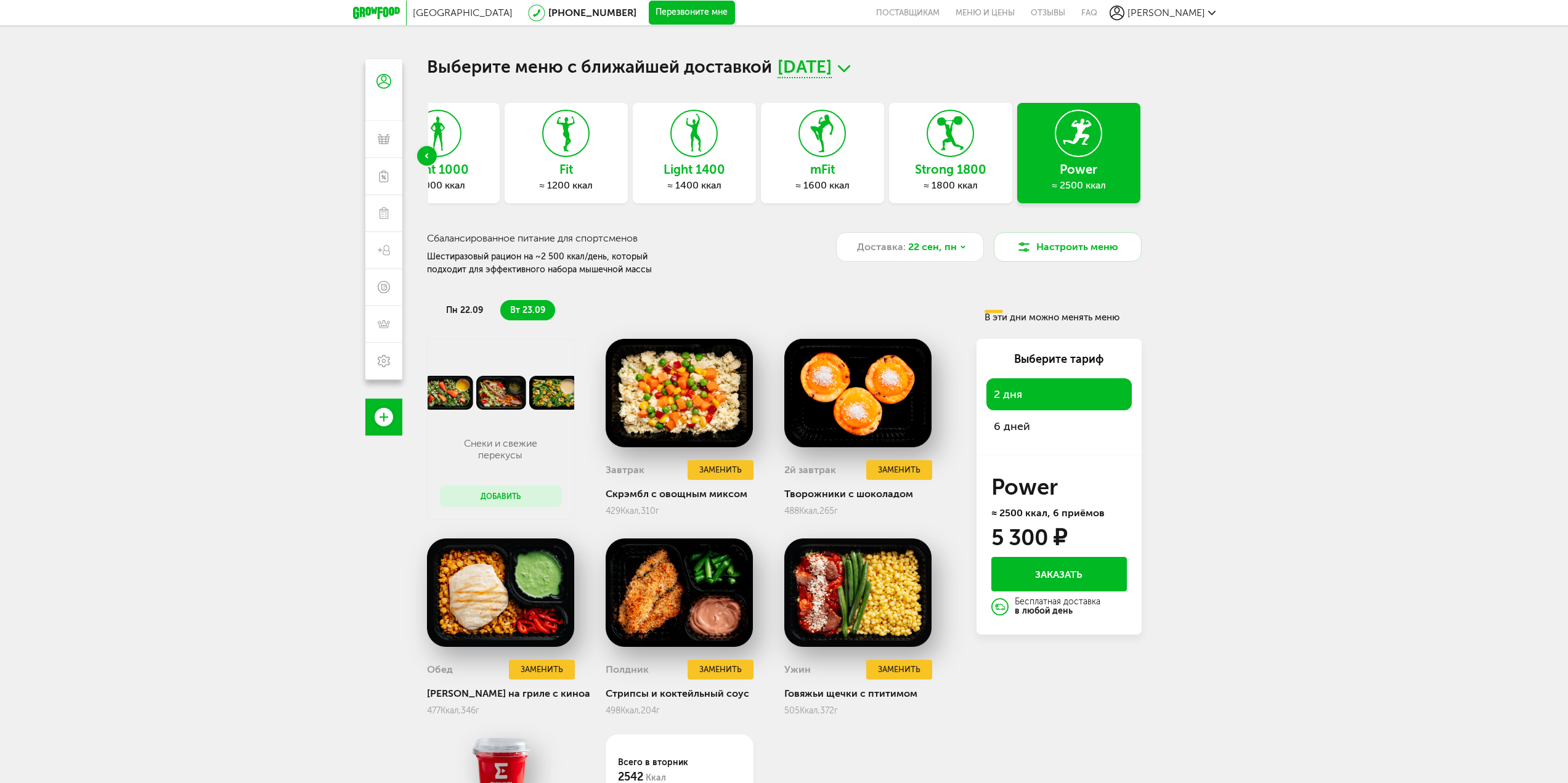
click at [466, 314] on span "пн 22.09" at bounding box center [464, 310] width 37 height 10
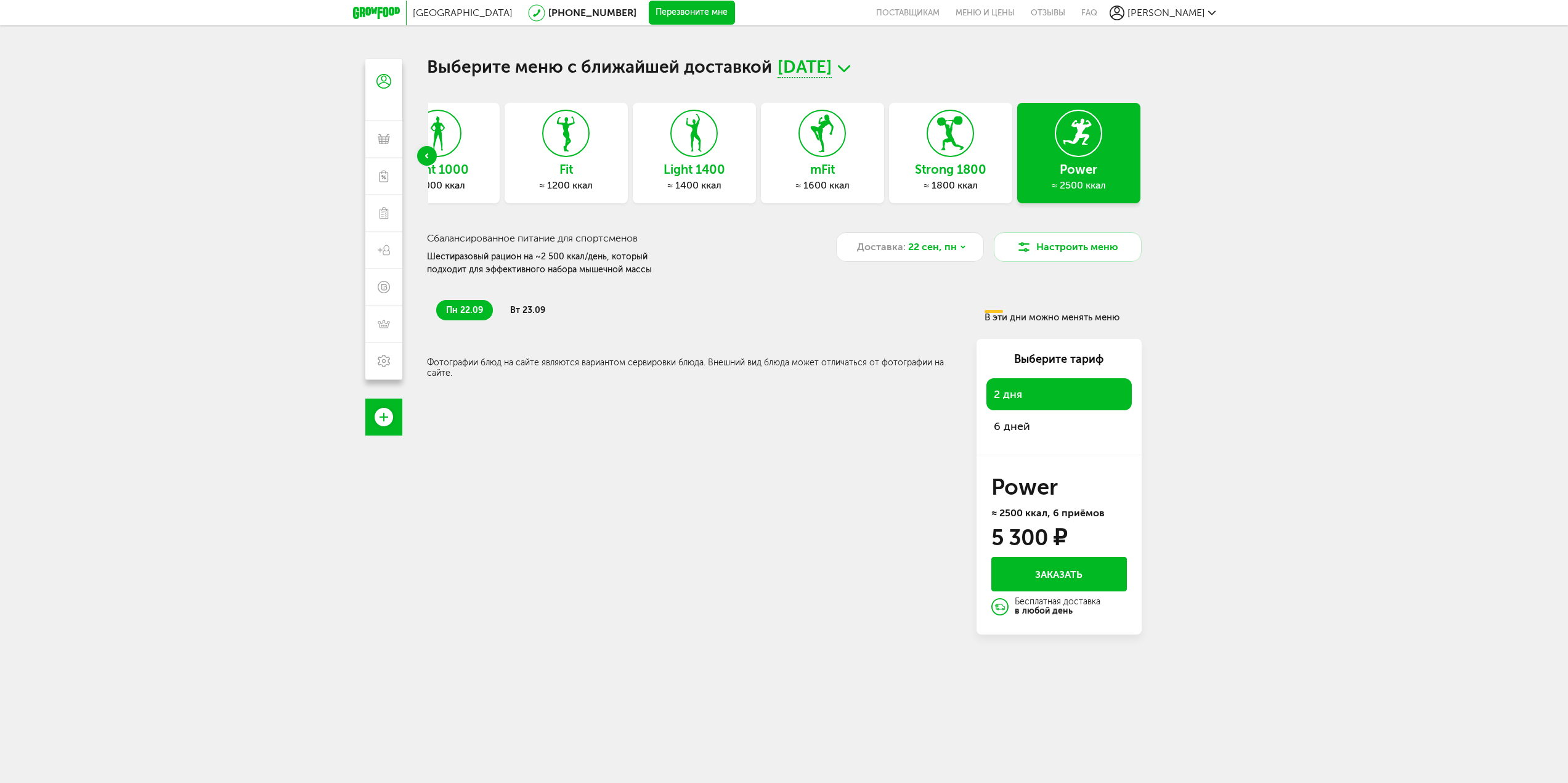
click at [844, 83] on div "Выберите меню с ближайшей доставкой [DATE] Express Fit ≈ 800 ккал Эконом 1000 ≈…" at bounding box center [784, 346] width 715 height 576
click at [831, 76] on span "[DATE]" at bounding box center [804, 68] width 54 height 19
click at [840, 106] on li "[DATE]" at bounding box center [813, 95] width 123 height 23
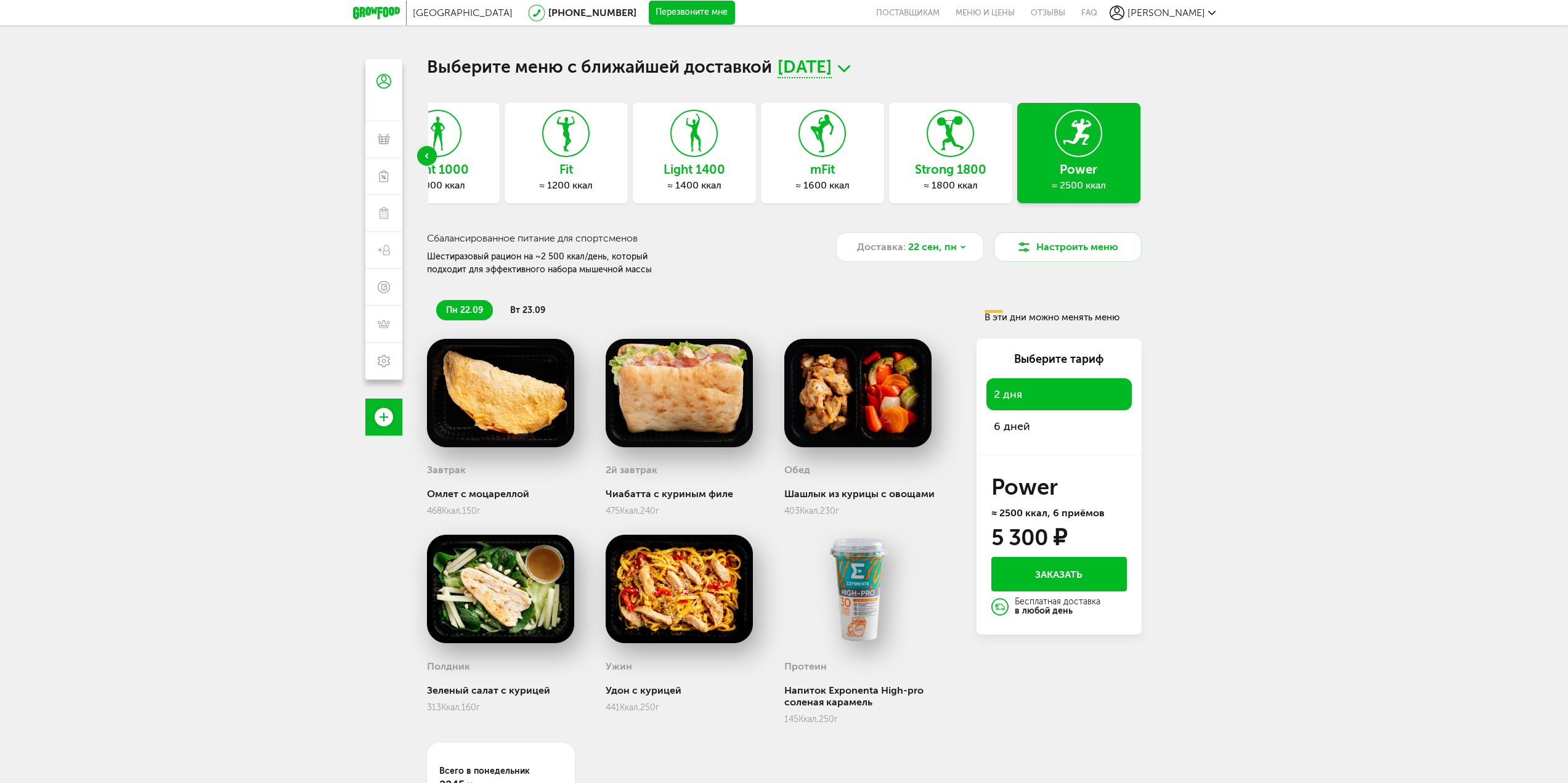
click at [511, 312] on span "вт 23.09" at bounding box center [527, 310] width 35 height 10
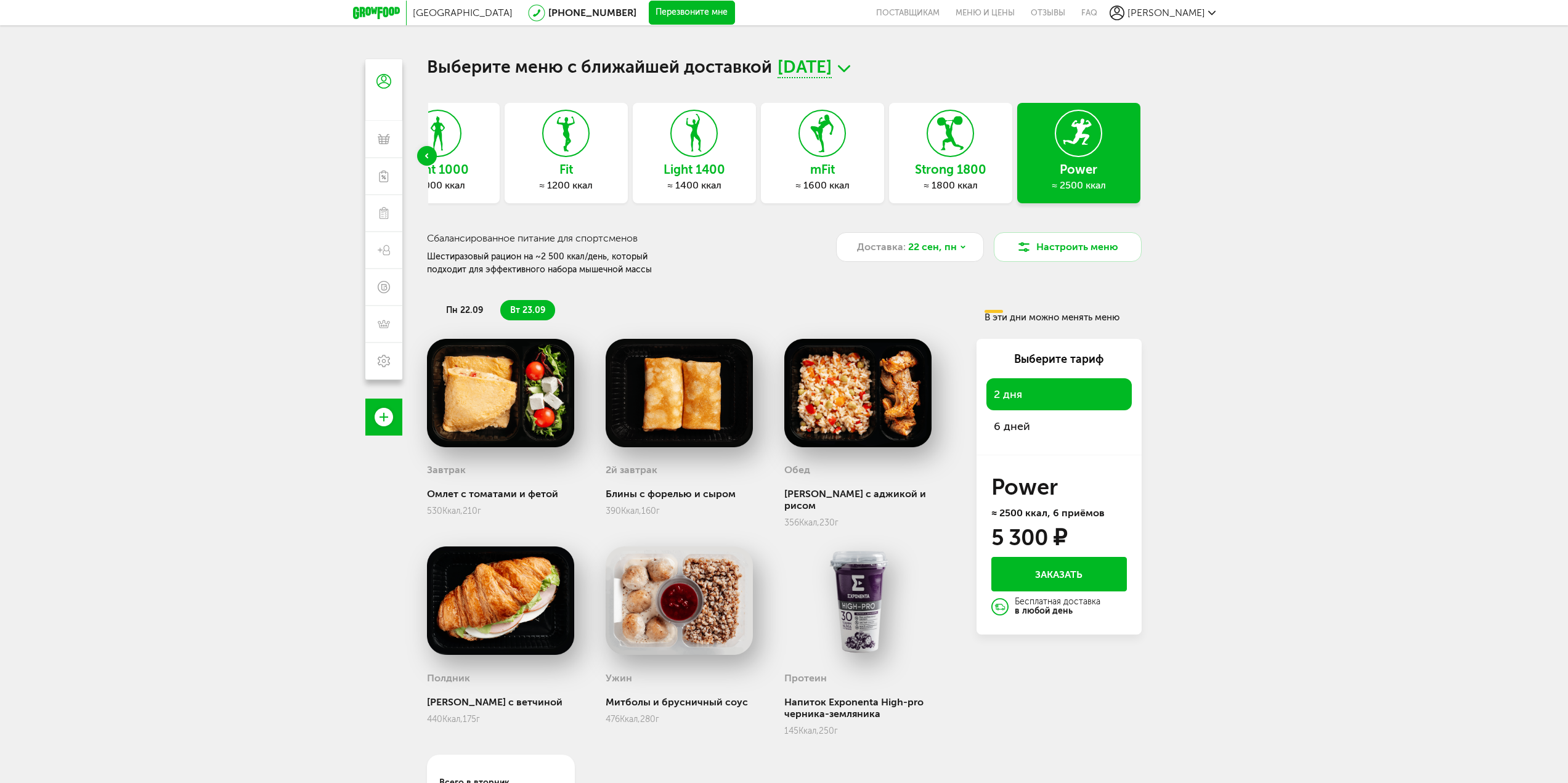
click at [472, 301] on li "пн 22.09" at bounding box center [464, 310] width 56 height 21
